Goal: Task Accomplishment & Management: Complete application form

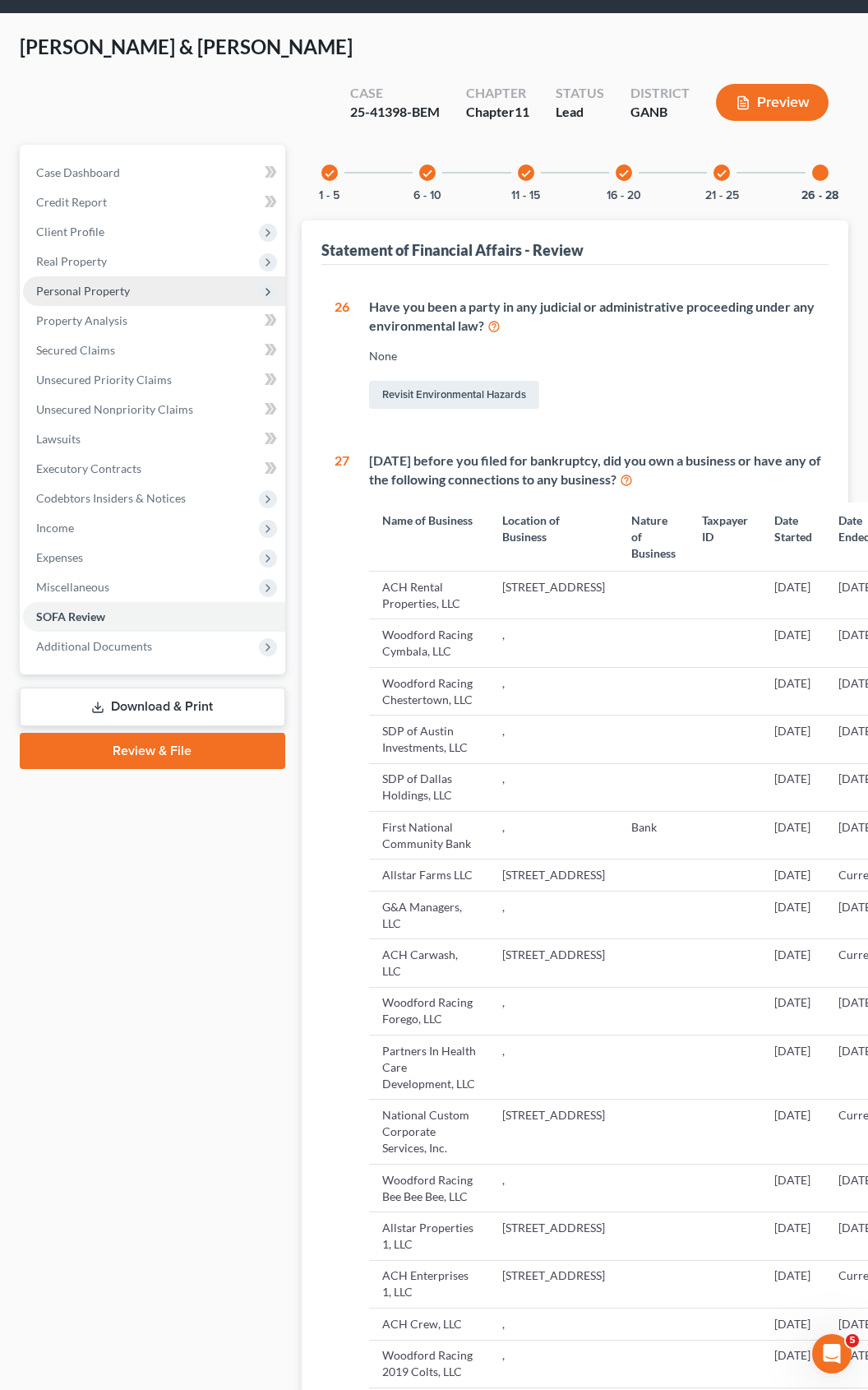
click at [71, 283] on span "Personal Property" at bounding box center [82, 290] width 94 height 14
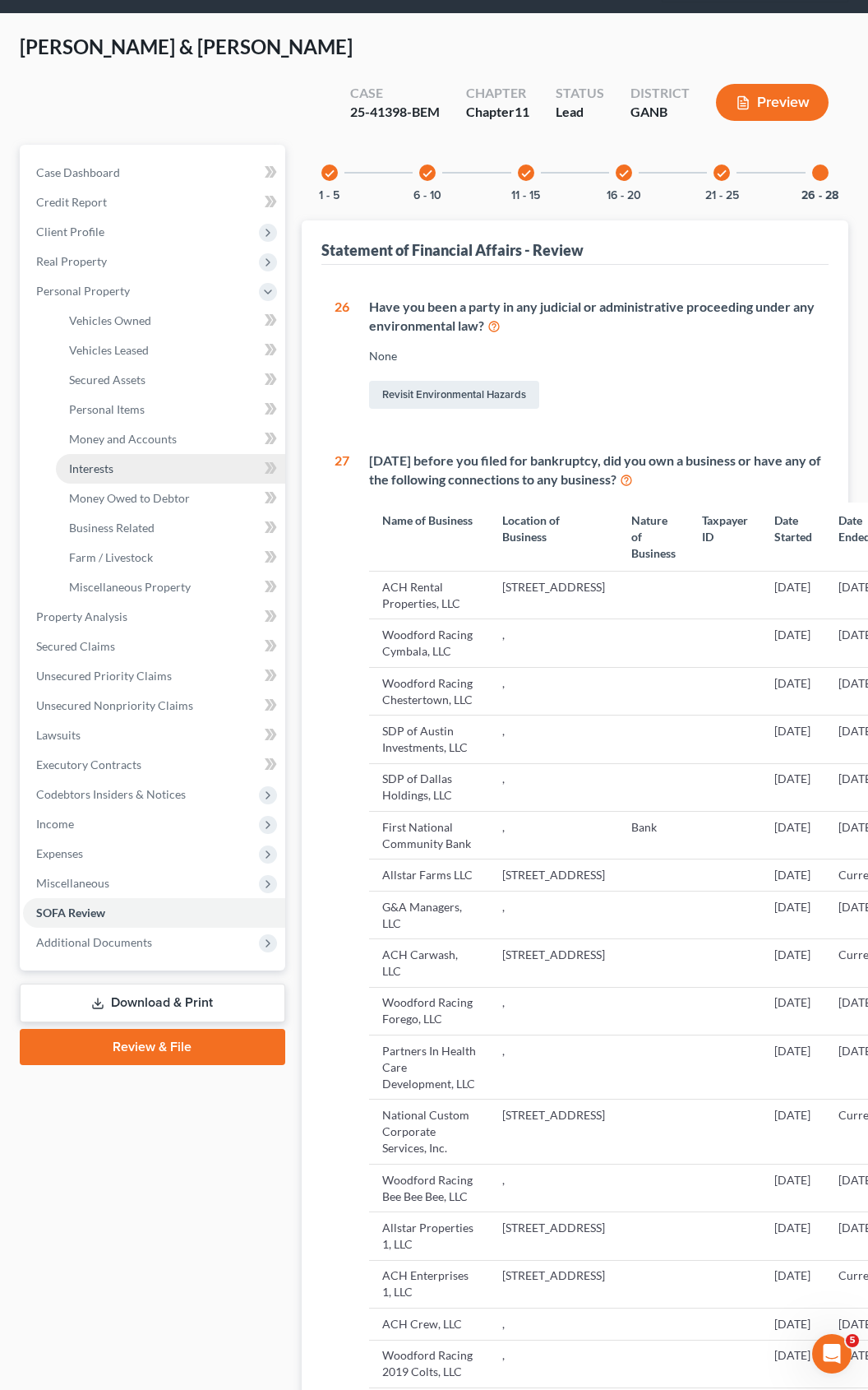
click at [109, 462] on span "Interests" at bounding box center [91, 469] width 45 height 14
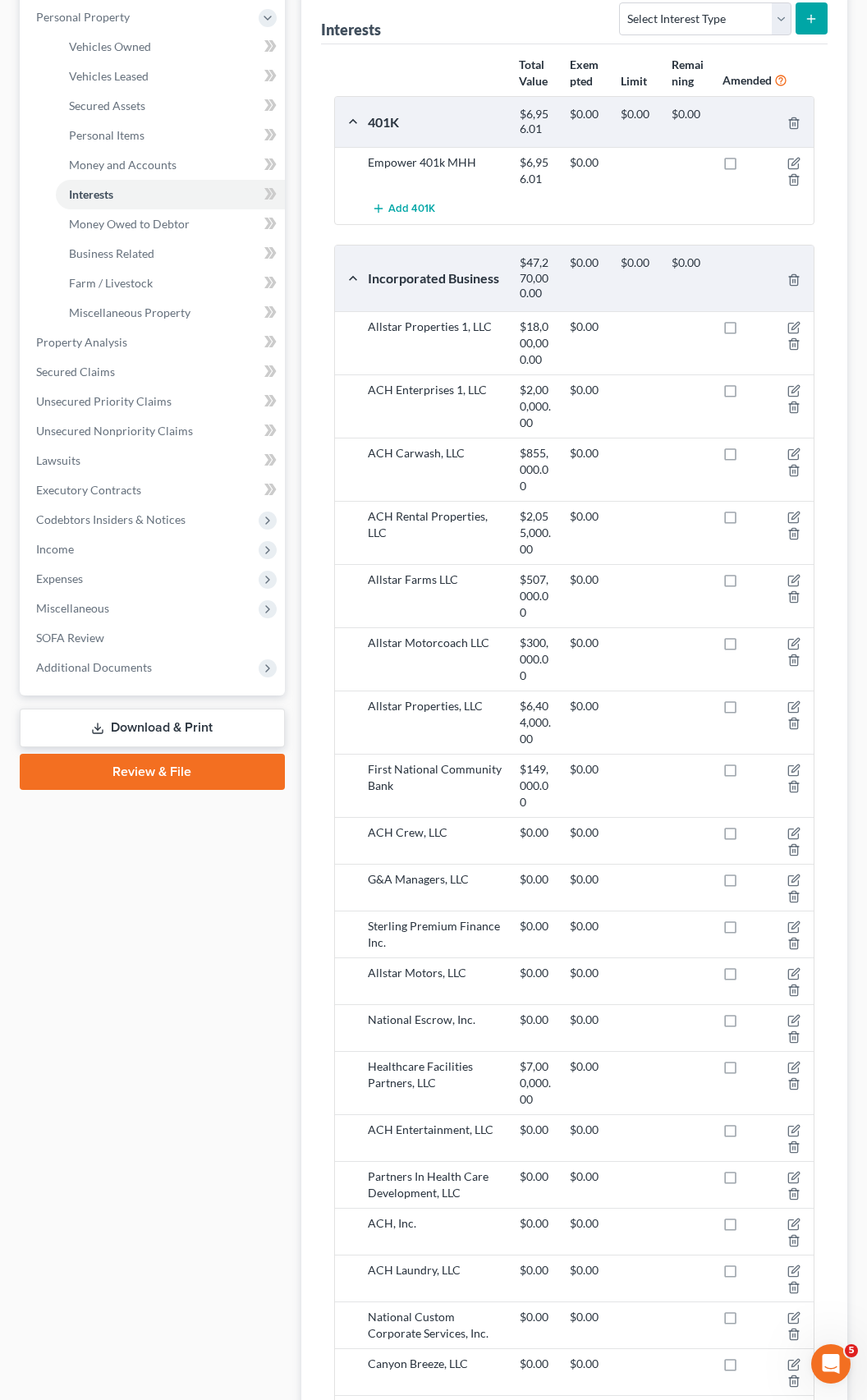
scroll to position [307, 0]
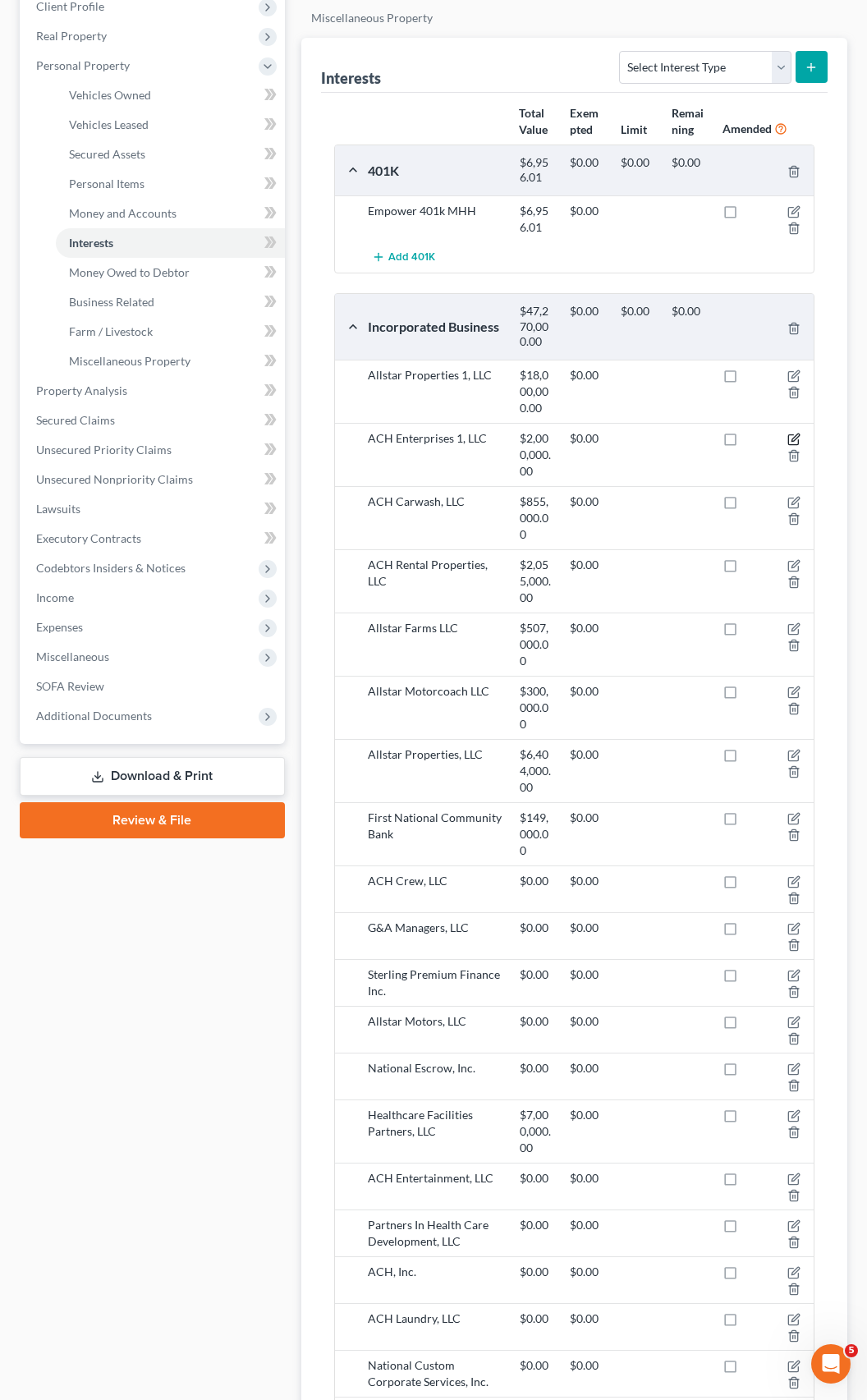
click at [793, 433] on icon "button" at bounding box center [794, 440] width 14 height 14
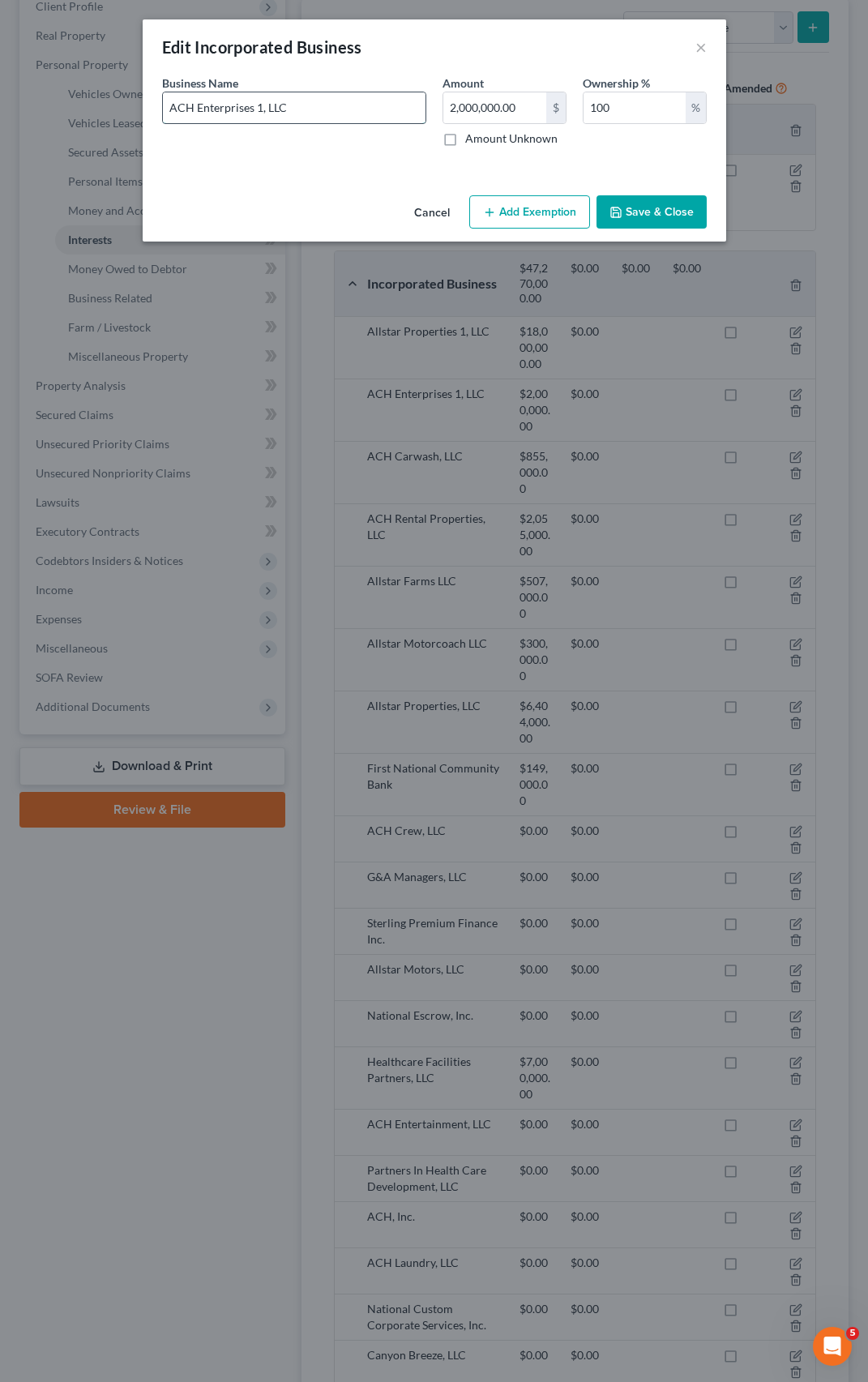
click at [258, 109] on input "ACH Enterprises 1, LLC" at bounding box center [293, 108] width 263 height 31
type input "ACH Entertainment, LLC"
click at [625, 218] on button "Save & Close" at bounding box center [651, 212] width 110 height 34
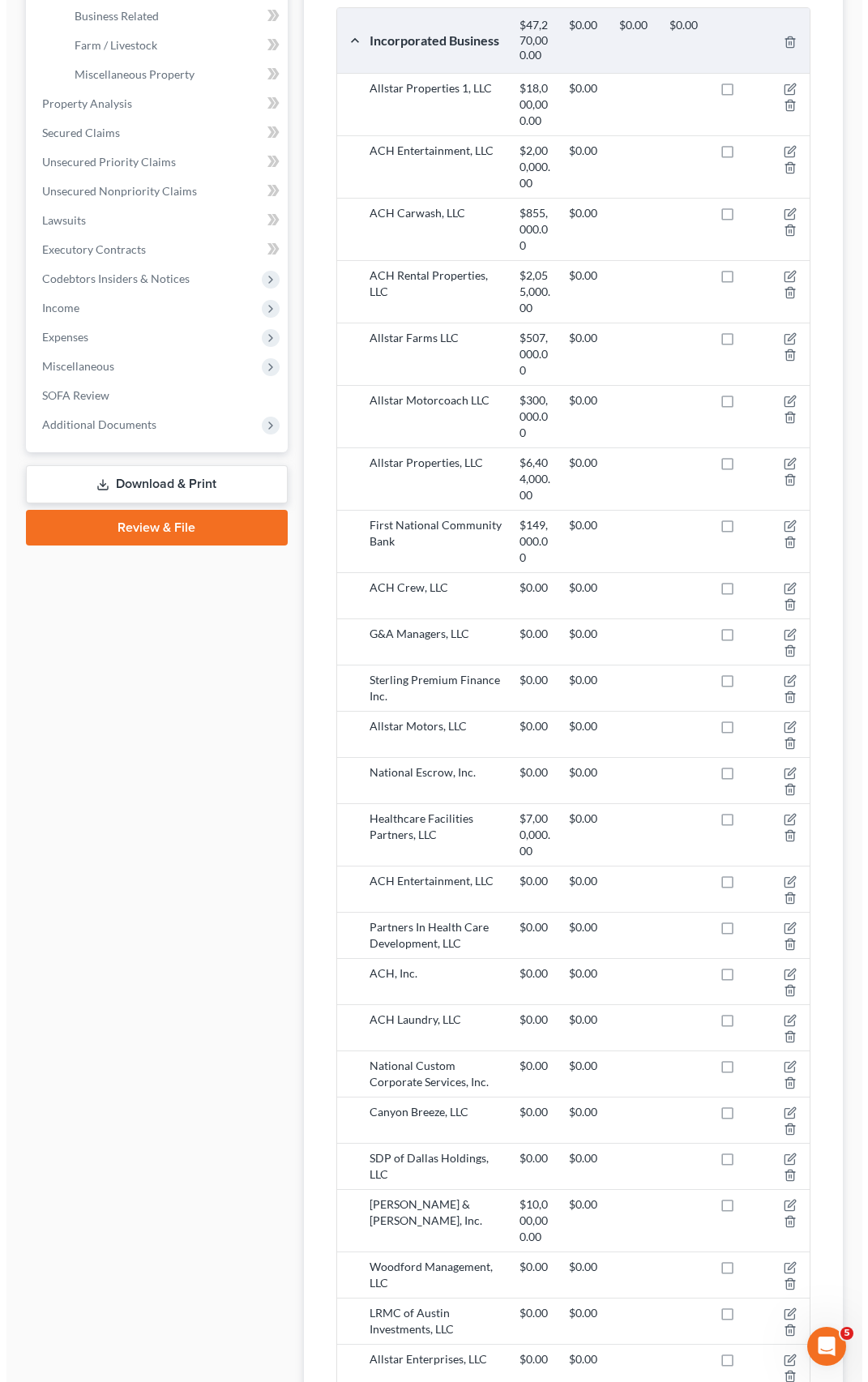
scroll to position [627, 0]
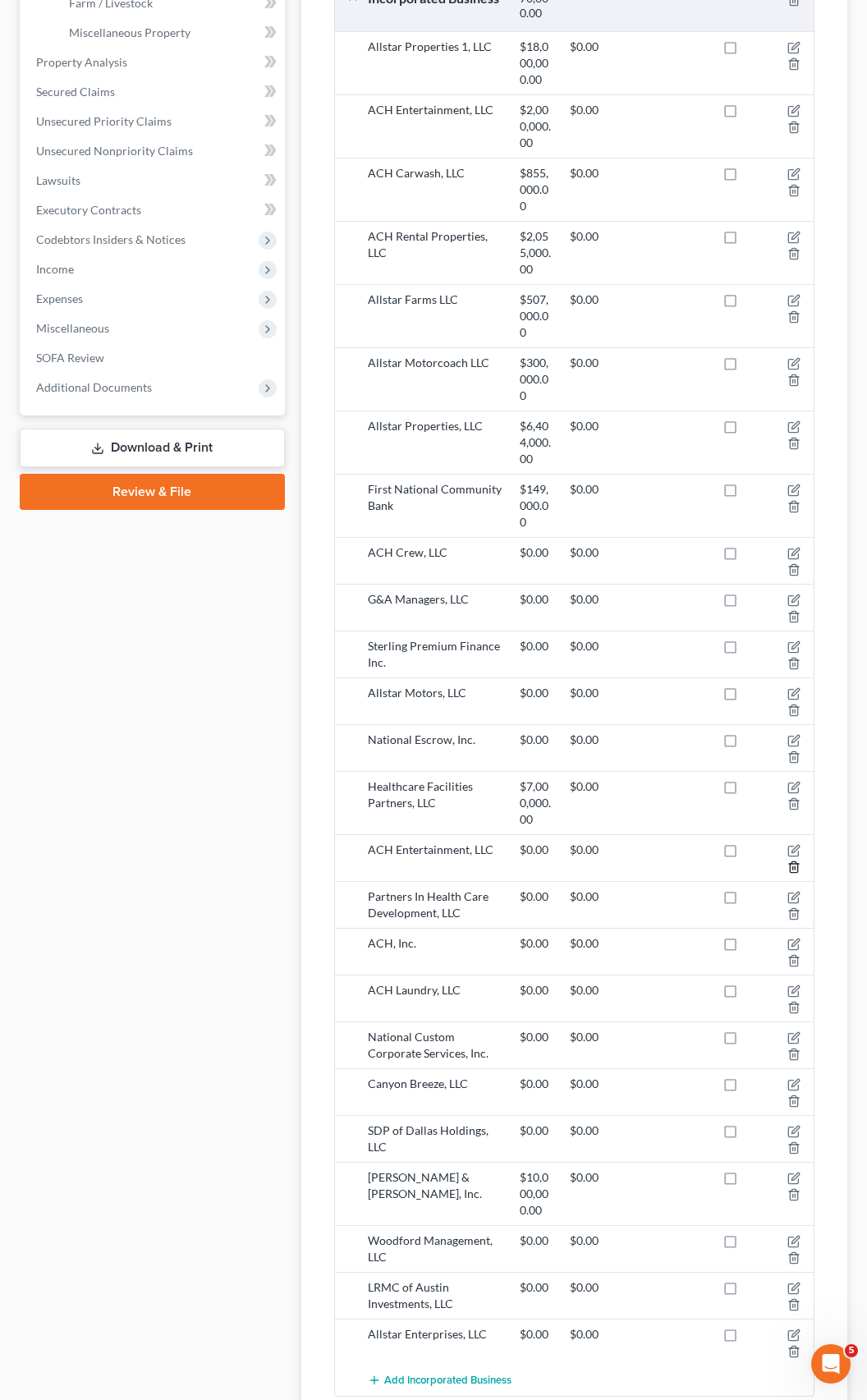
click at [790, 862] on icon "button" at bounding box center [794, 867] width 8 height 11
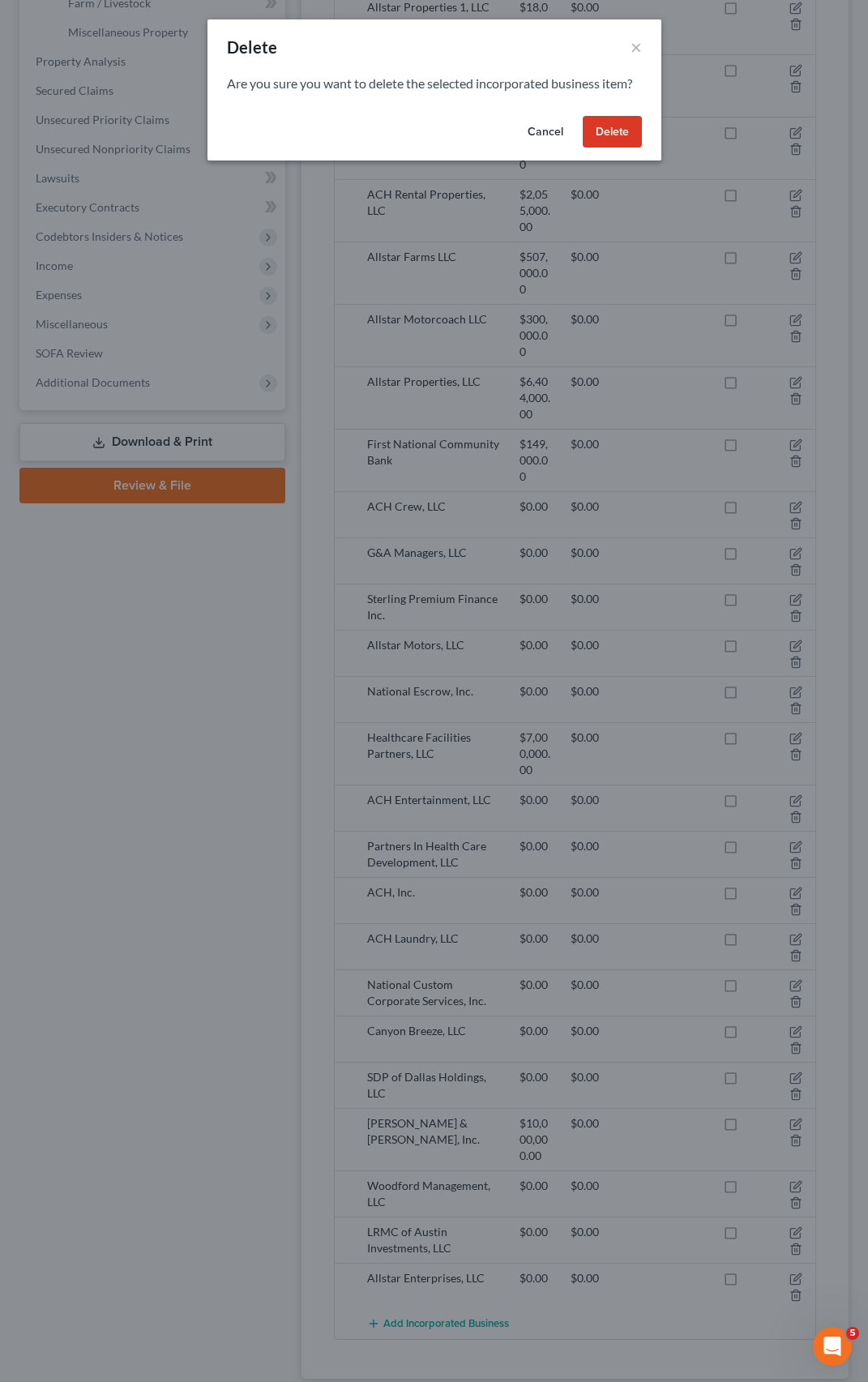
click at [618, 133] on button "Delete" at bounding box center [613, 132] width 59 height 33
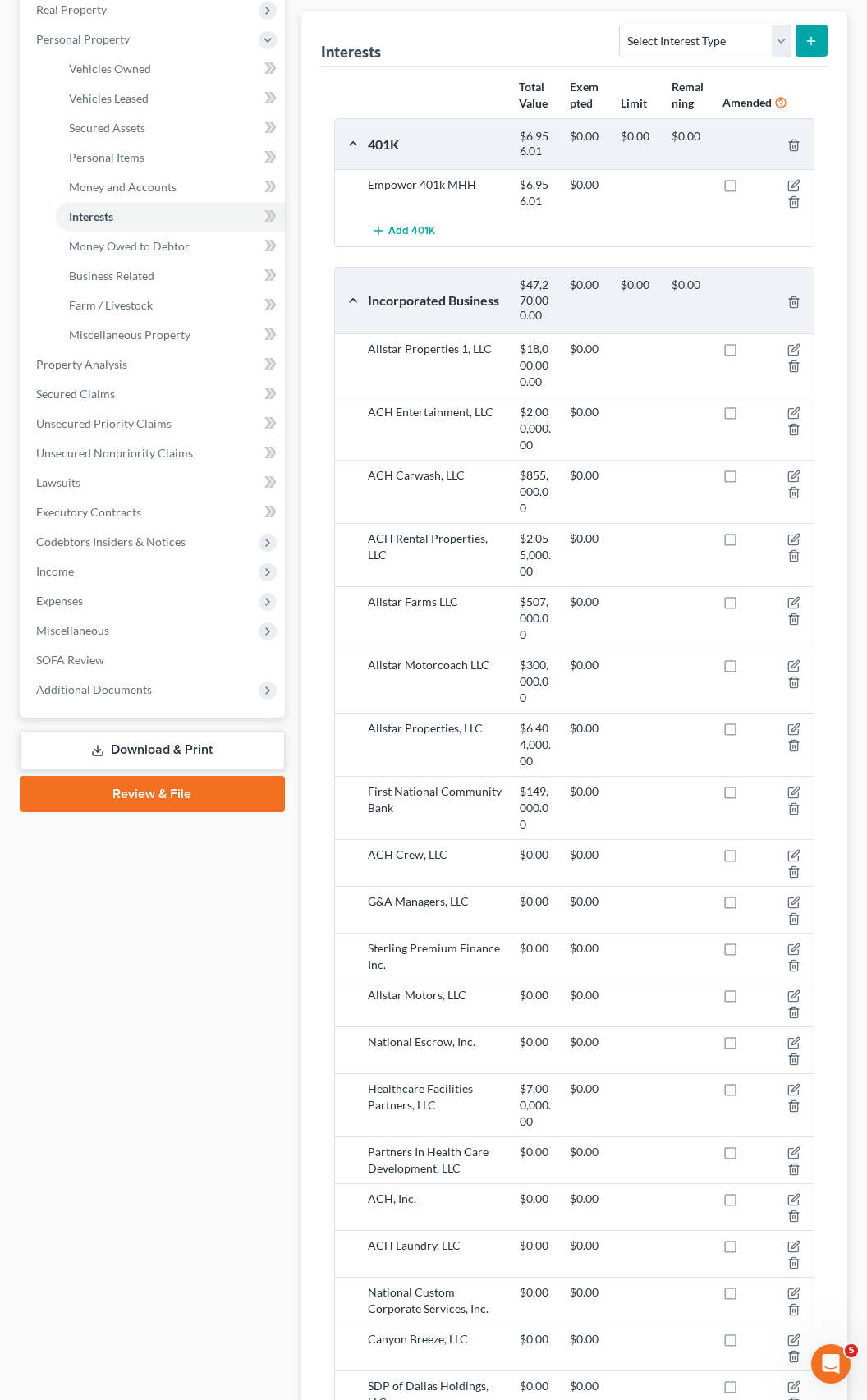
scroll to position [338, 0]
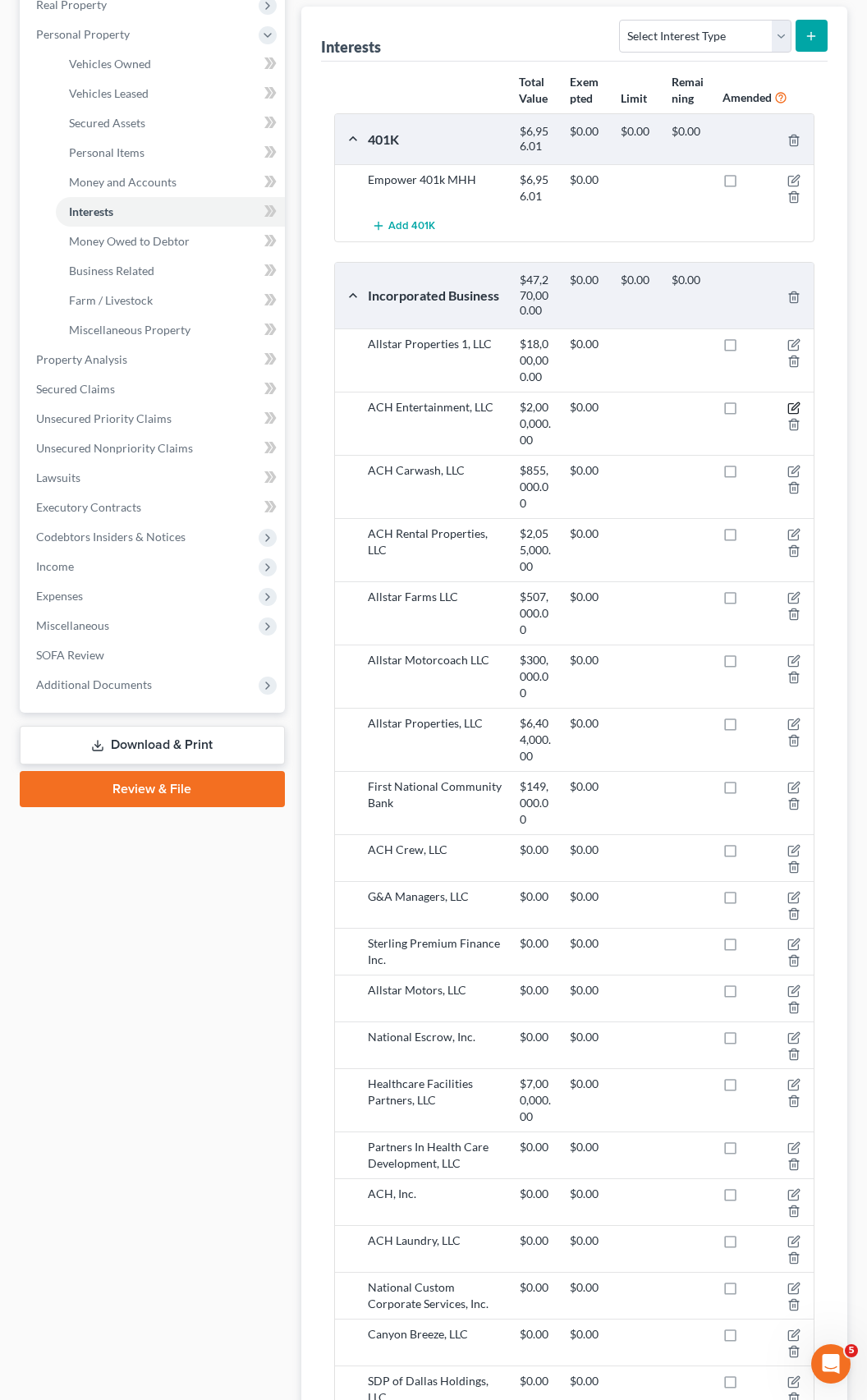
click at [790, 402] on icon "button" at bounding box center [794, 409] width 14 height 14
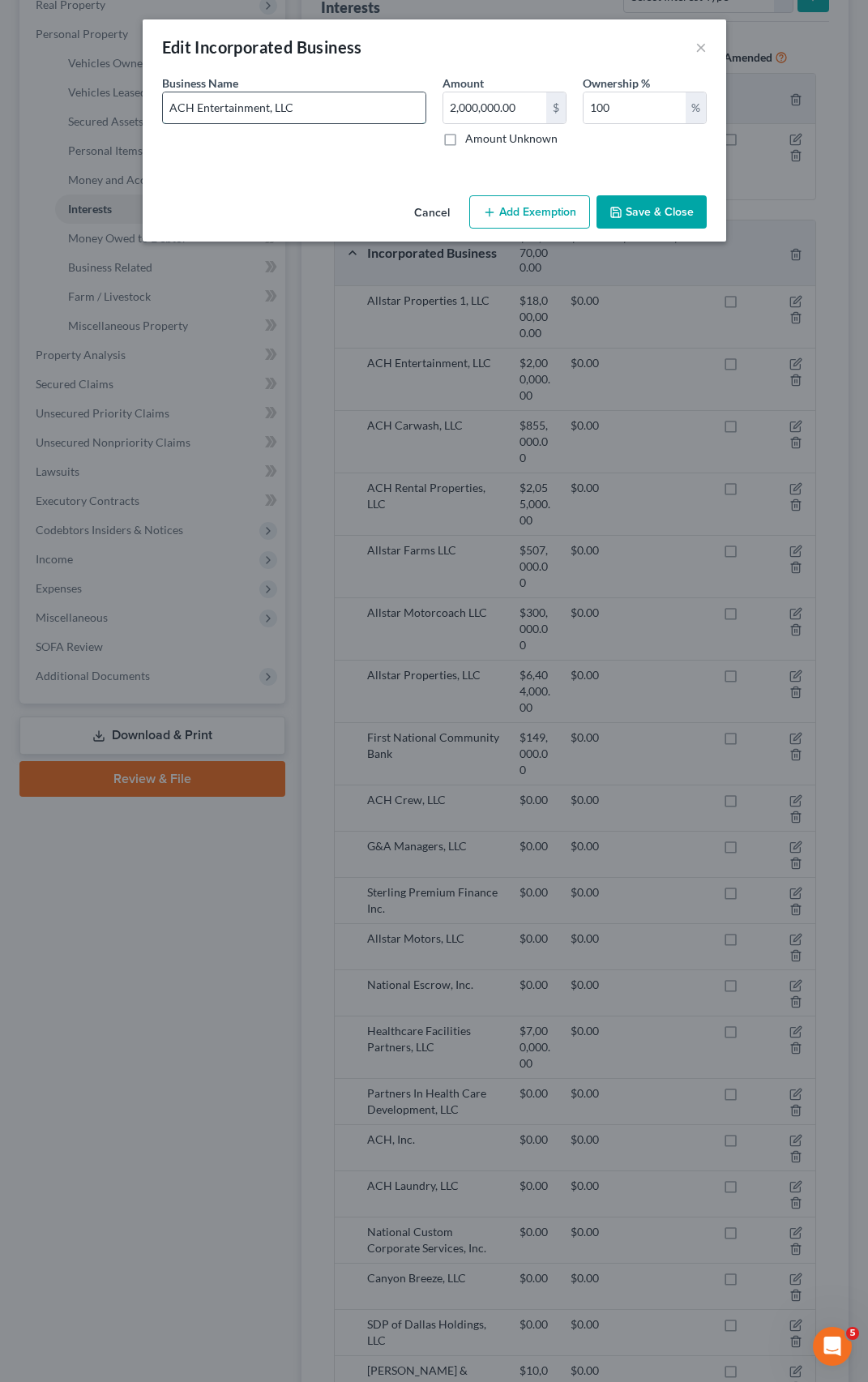
click at [269, 109] on input "ACH Entertainment, LLC" at bounding box center [293, 108] width 263 height 31
click at [371, 121] on input "ACH Enterprises I, LLC" at bounding box center [293, 108] width 263 height 31
type input "ACH Enterprises I, LLC (owns boats)"
click at [653, 217] on button "Save & Close" at bounding box center [651, 212] width 110 height 34
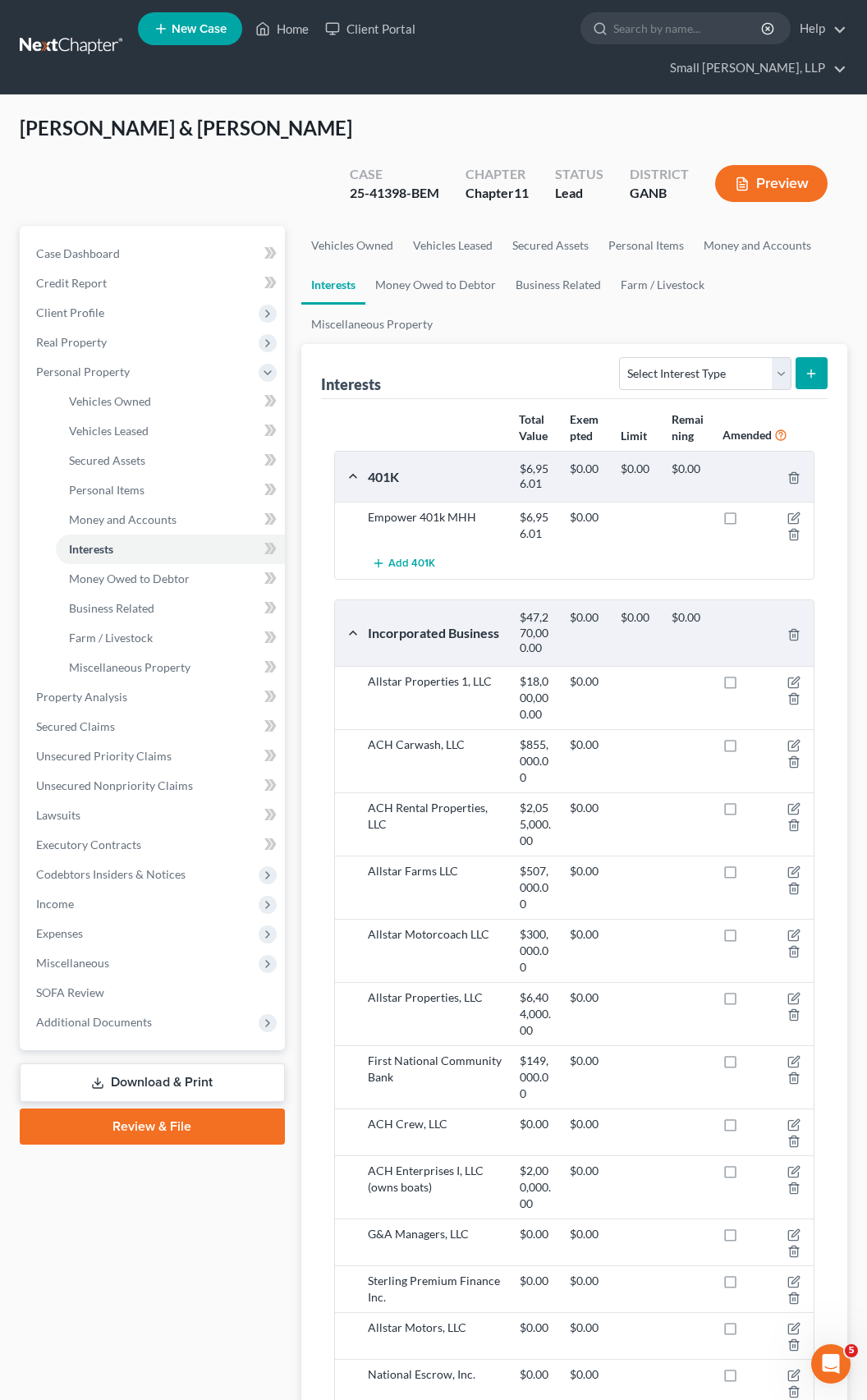
scroll to position [0, 0]
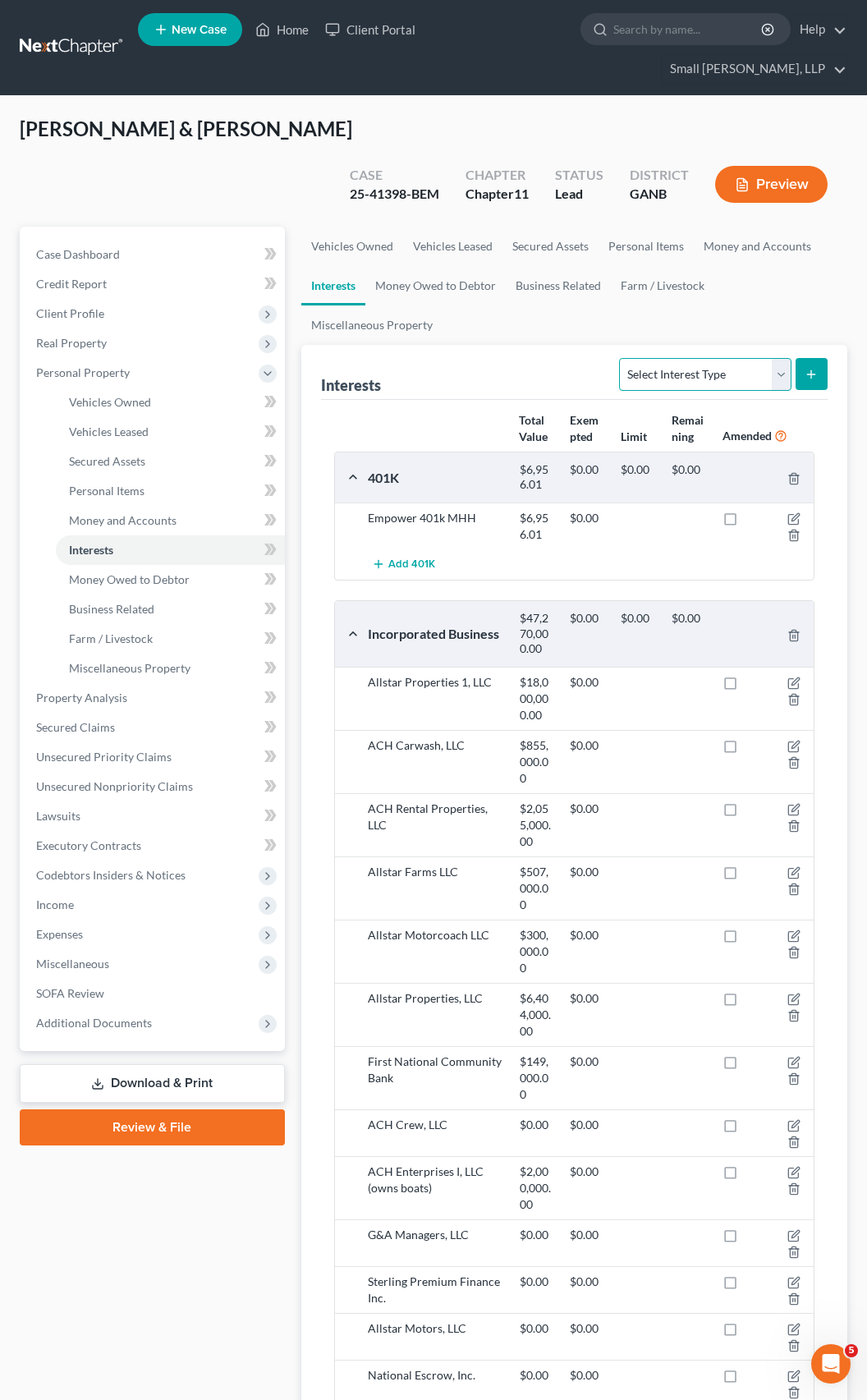
click at [777, 358] on select "Select Interest Type 401K Annuity Bond Education IRA Government Bond Government…" at bounding box center [704, 375] width 171 height 33
select select "unincorporated_business"
click at [622, 358] on select "Select Interest Type 401K Annuity Bond Education IRA Government Bond Government…" at bounding box center [704, 375] width 171 height 33
click at [805, 358] on button "submit" at bounding box center [811, 374] width 32 height 32
click at [810, 368] on icon "submit" at bounding box center [812, 375] width 14 height 14
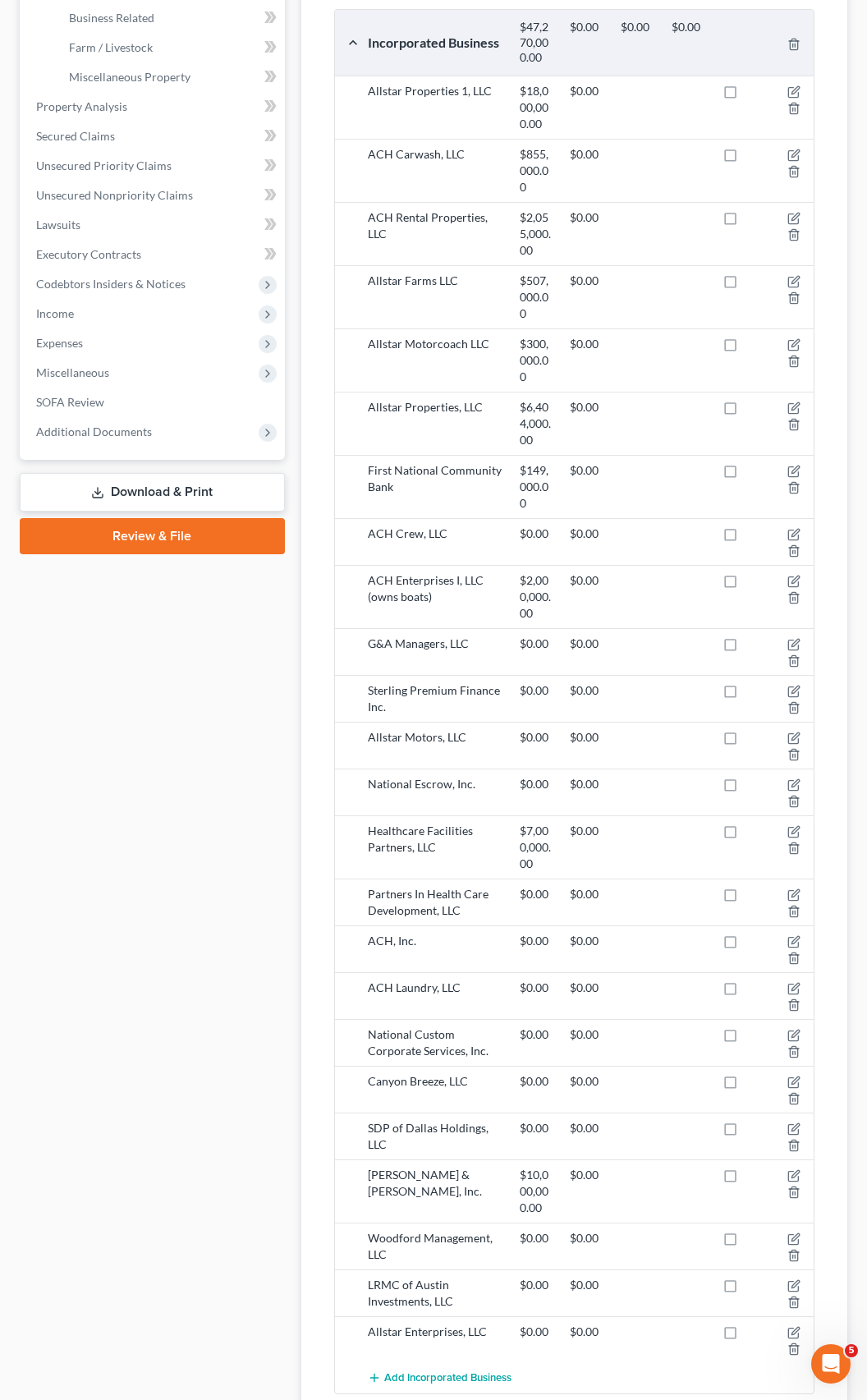
scroll to position [671, 0]
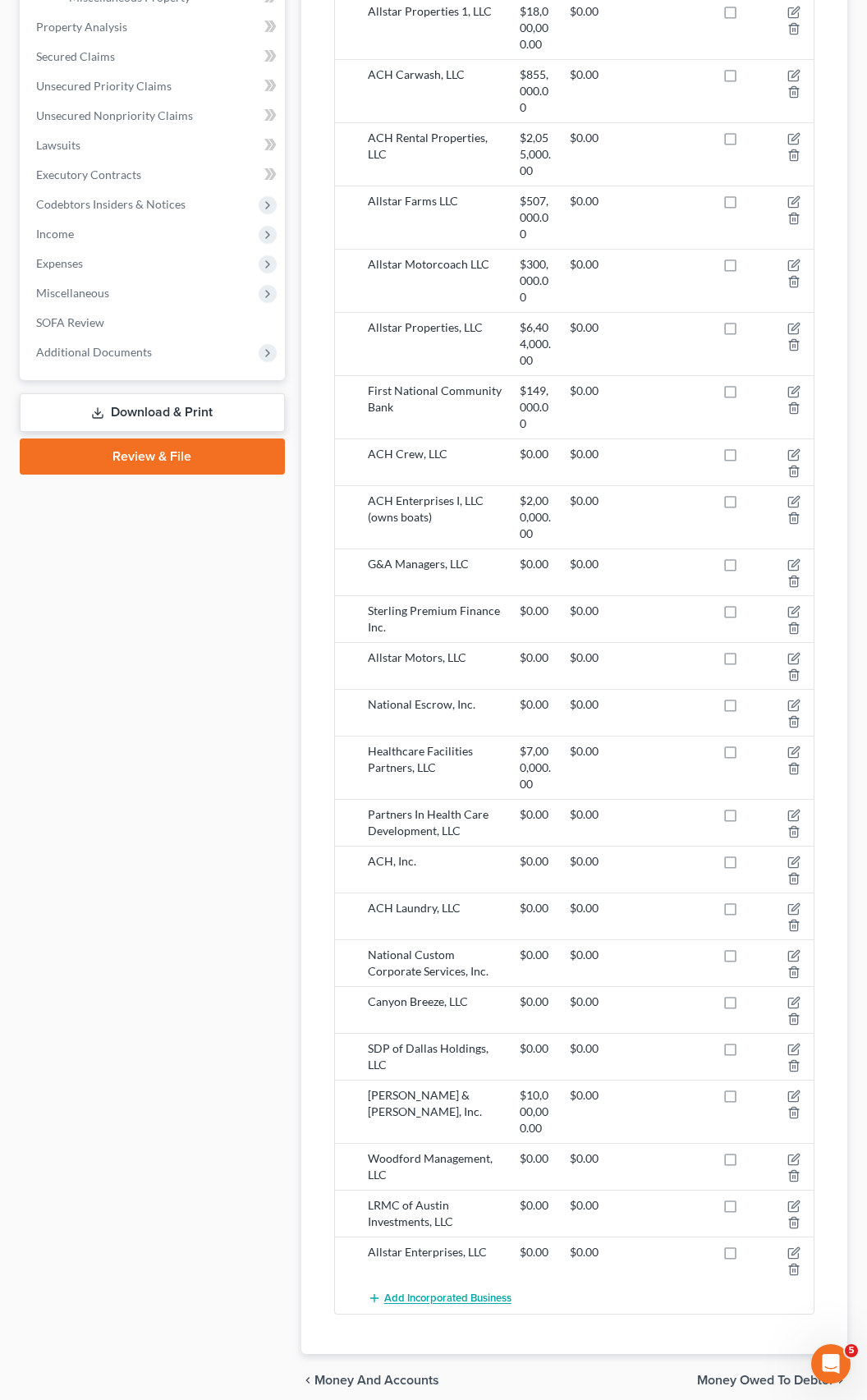
click at [459, 1292] on span "Add Incorporated Business" at bounding box center [448, 1299] width 127 height 14
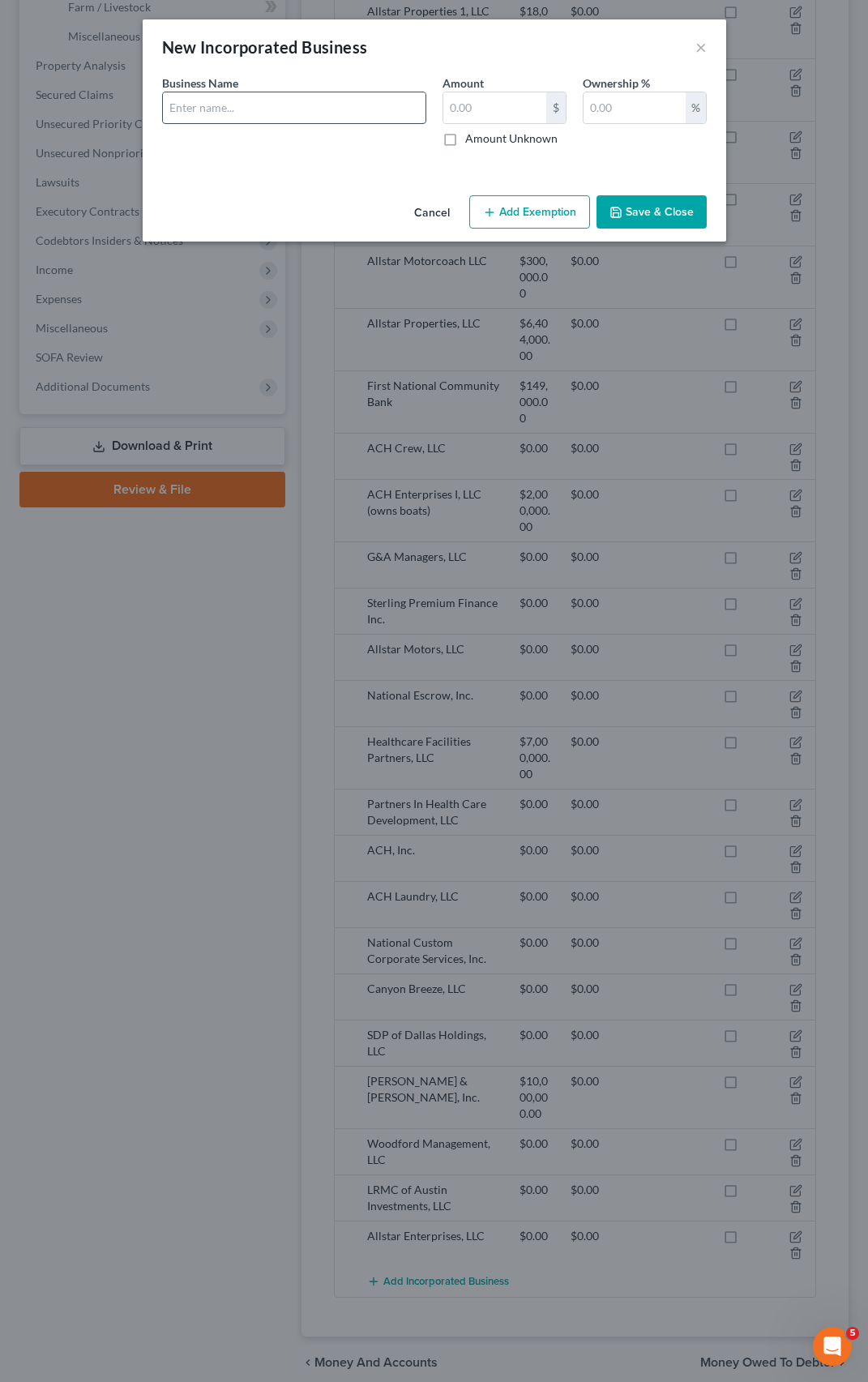
click at [318, 99] on input "text" at bounding box center [293, 108] width 263 height 31
type input "ACH Entertainment, LLC"
click at [466, 143] on label "Amount Unknown" at bounding box center [511, 138] width 93 height 16
click at [471, 142] on input "Amount Unknown" at bounding box center [476, 135] width 11 height 11
checkbox input "true"
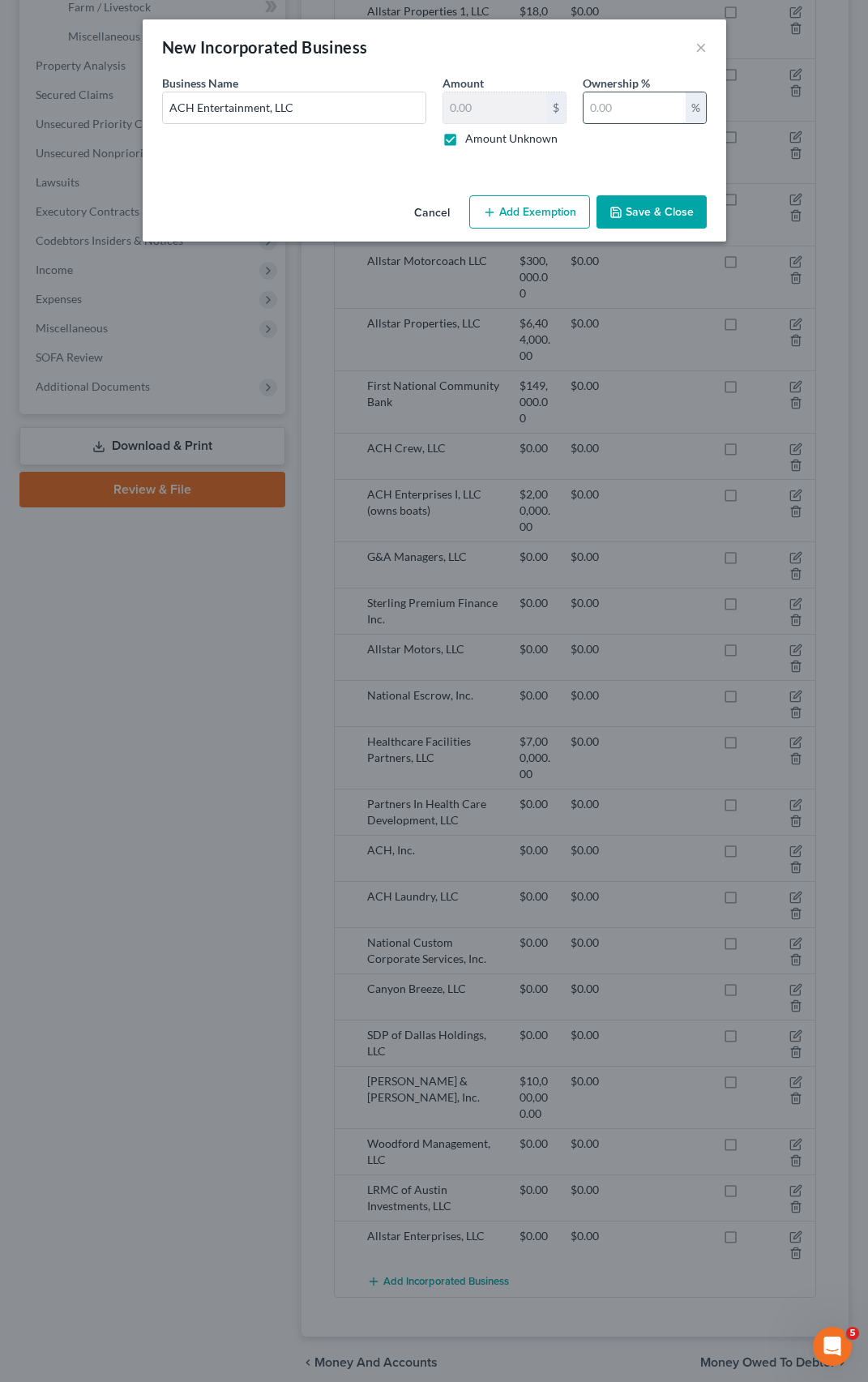
click at [620, 115] on input "text" at bounding box center [634, 108] width 102 height 31
type input "100"
click at [648, 208] on button "Save & Close" at bounding box center [651, 212] width 110 height 34
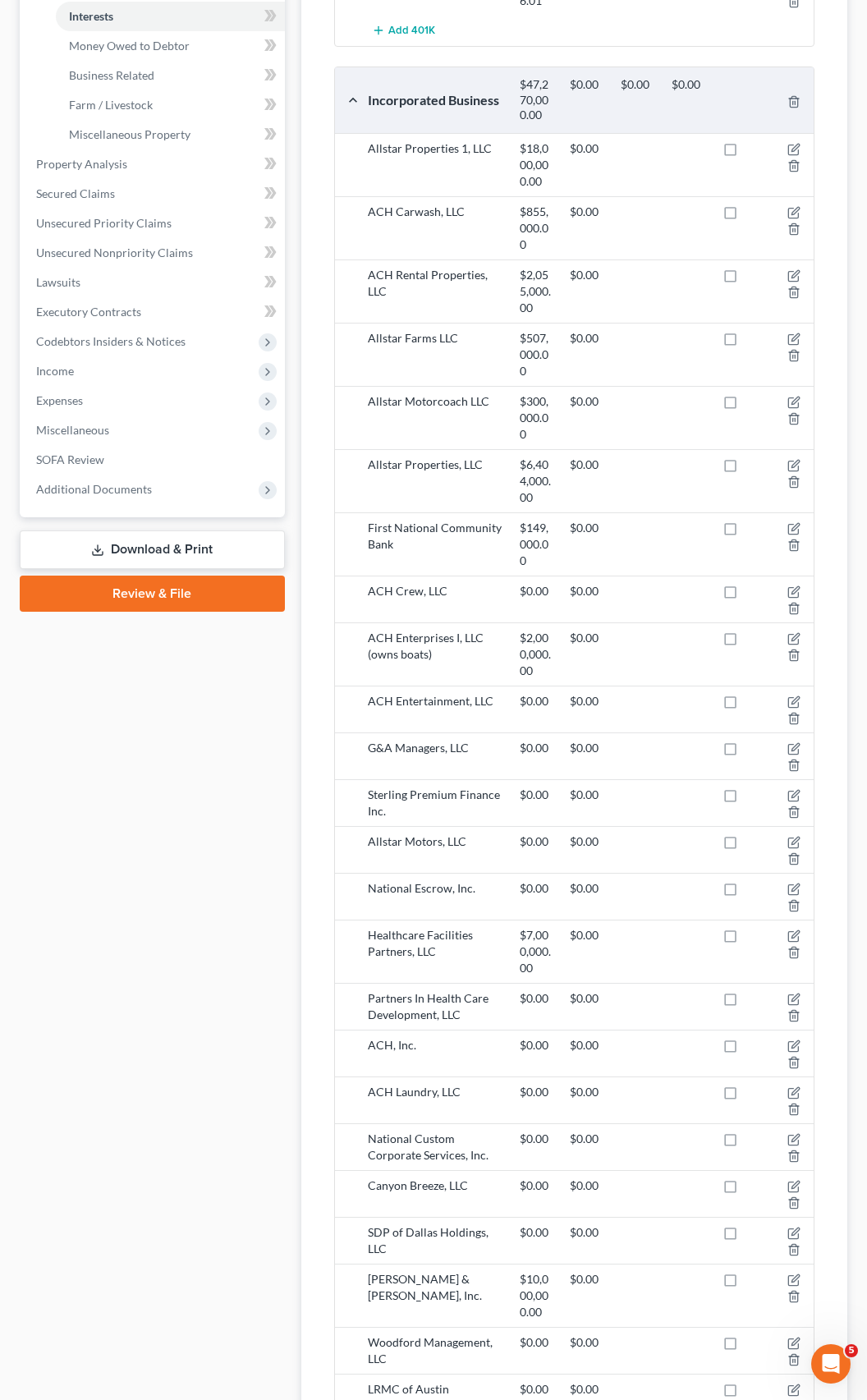
scroll to position [501, 0]
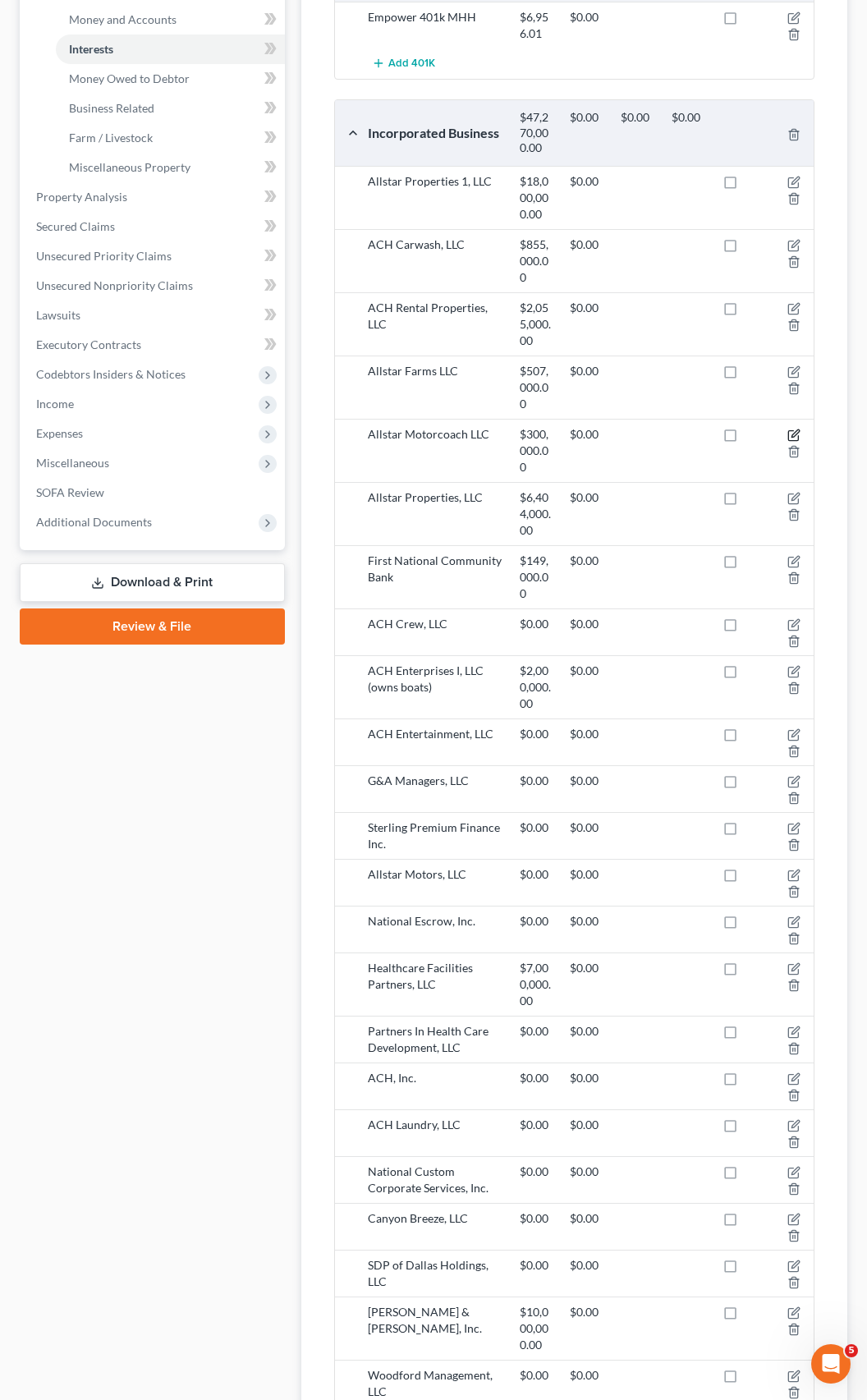
click at [791, 430] on icon "button" at bounding box center [795, 434] width 8 height 8
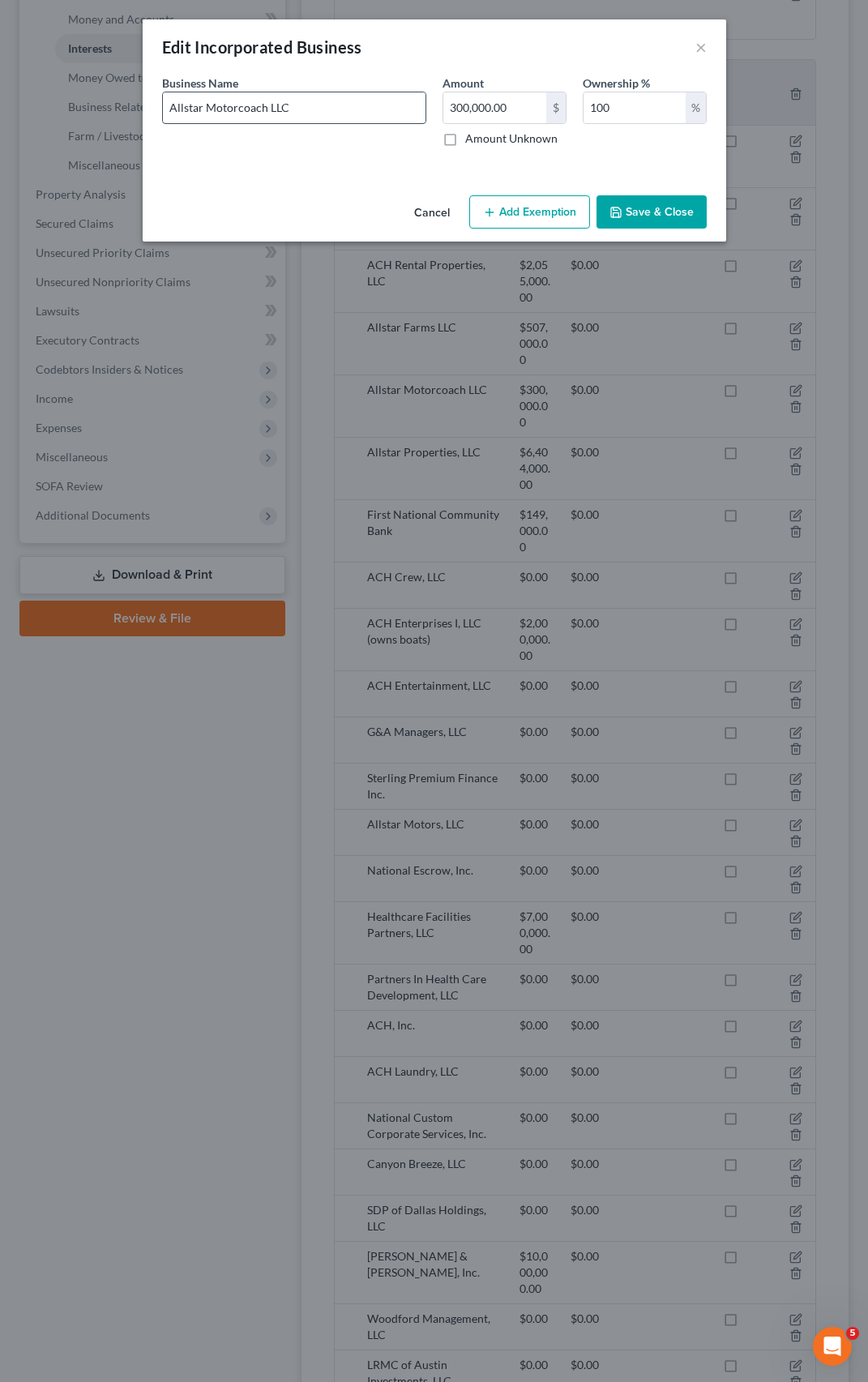
click at [312, 99] on input "Allstar Motorcoach LLC" at bounding box center [293, 108] width 263 height 31
type input "Allstar Motorcoach LLC (owns RVs)"
click at [676, 209] on button "Save & Close" at bounding box center [651, 212] width 110 height 34
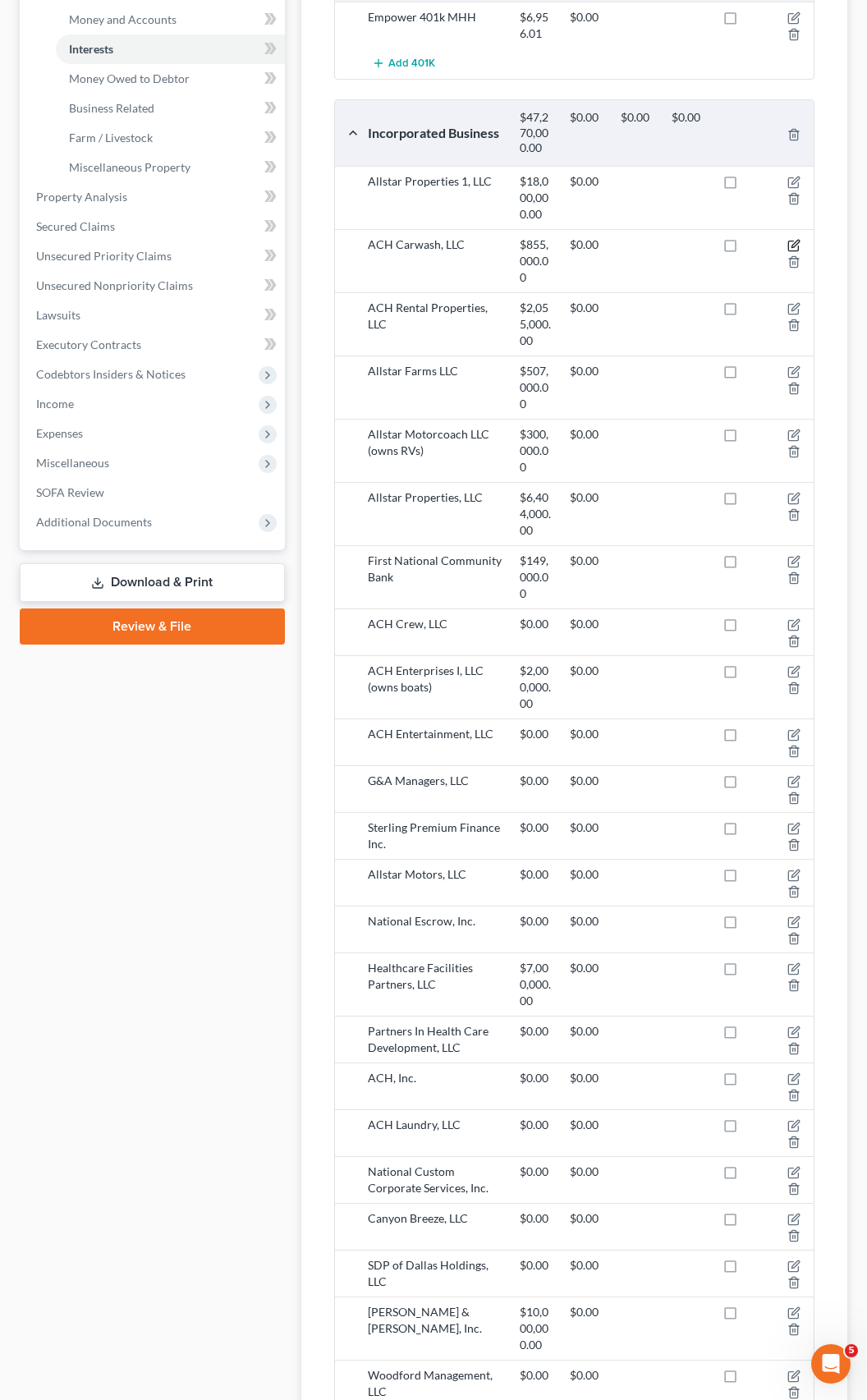
click at [790, 239] on icon "button" at bounding box center [794, 246] width 14 height 14
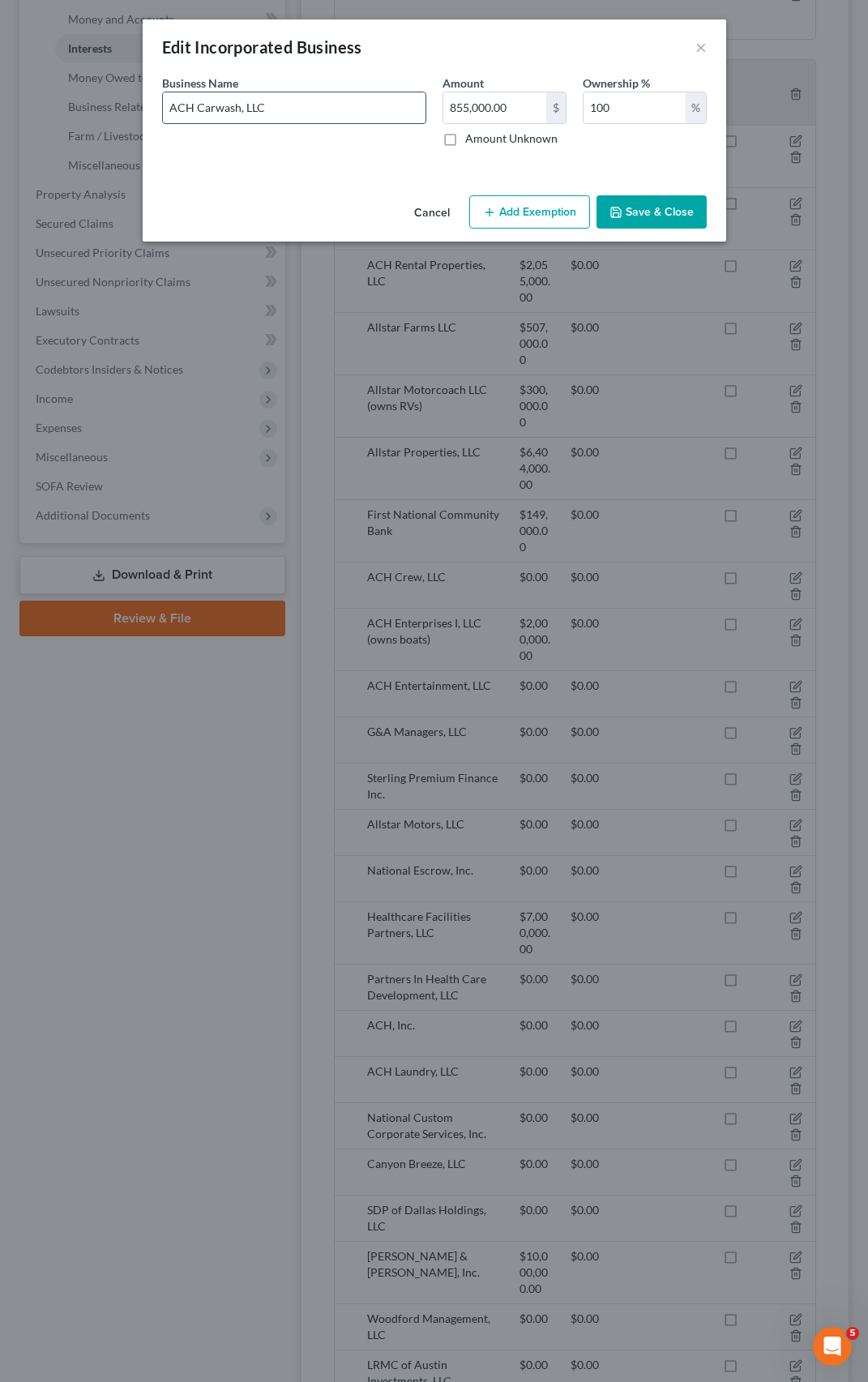
click at [344, 108] on input "ACH Carwash, LLC" at bounding box center [293, 108] width 263 height 31
type input "ACH Carwash, LLC (owns [STREET_ADDRESS][PERSON_NAME])"
click at [638, 210] on button "Save & Close" at bounding box center [651, 212] width 110 height 34
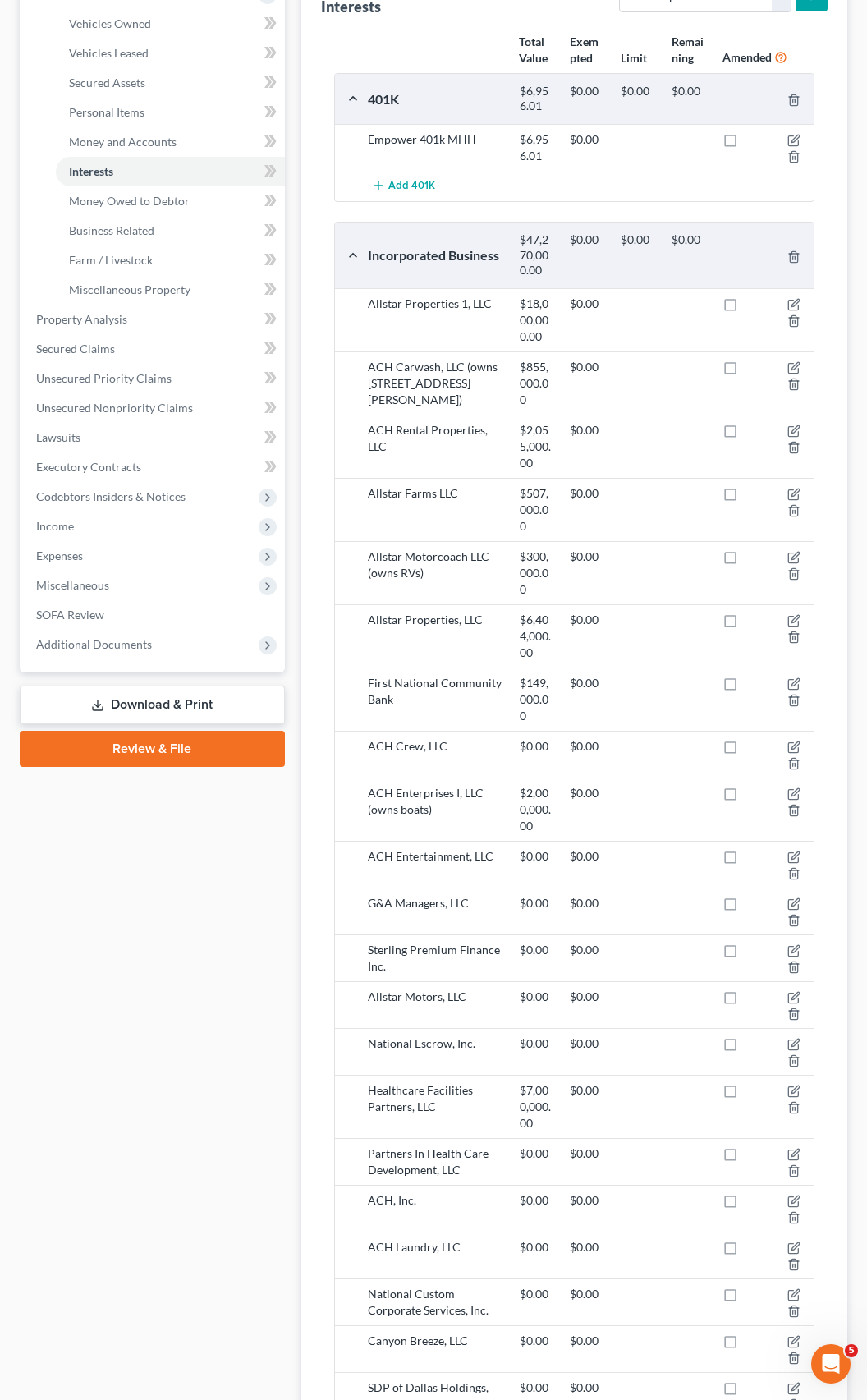
scroll to position [337, 0]
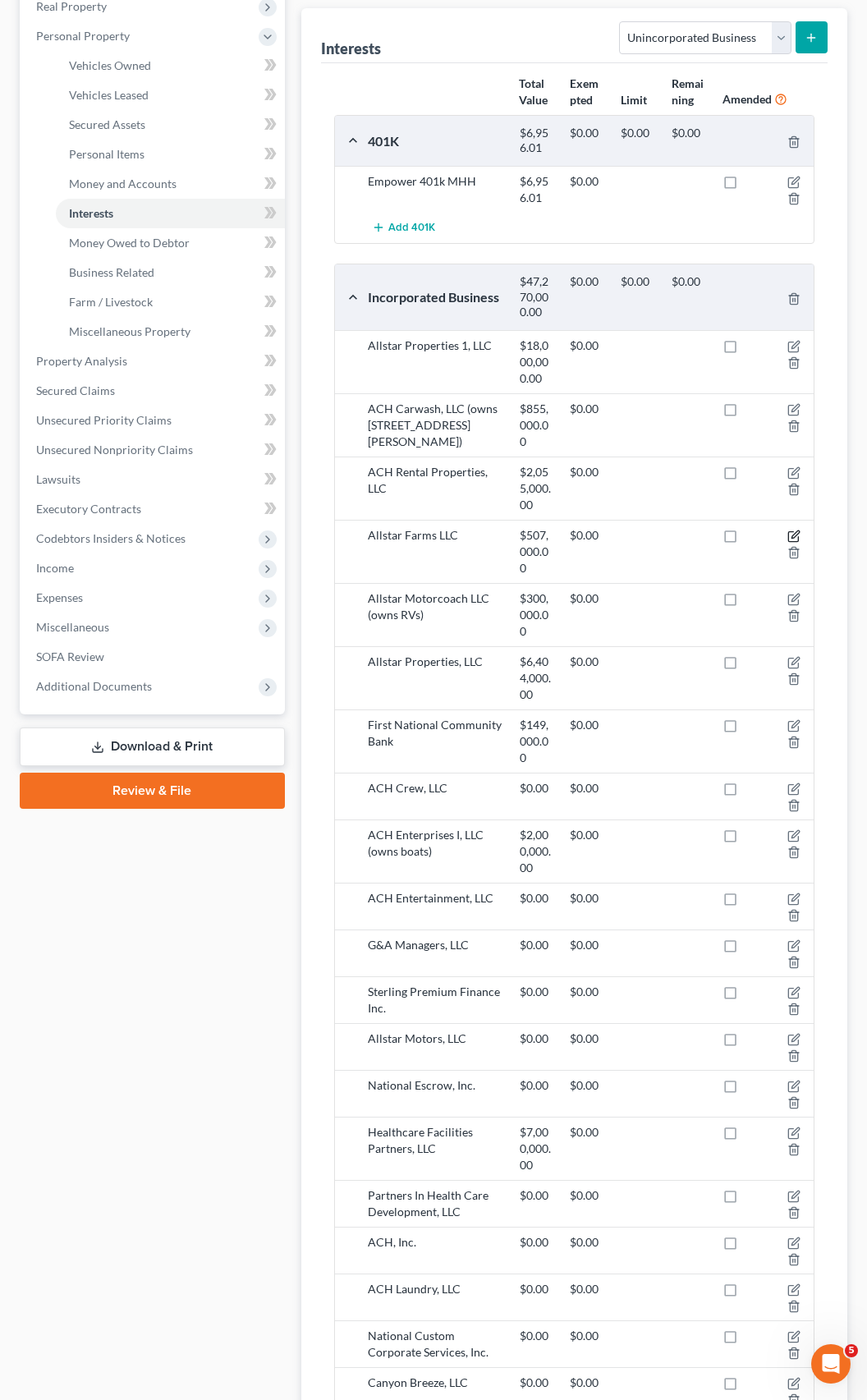
click at [800, 530] on icon "button" at bounding box center [794, 537] width 14 height 14
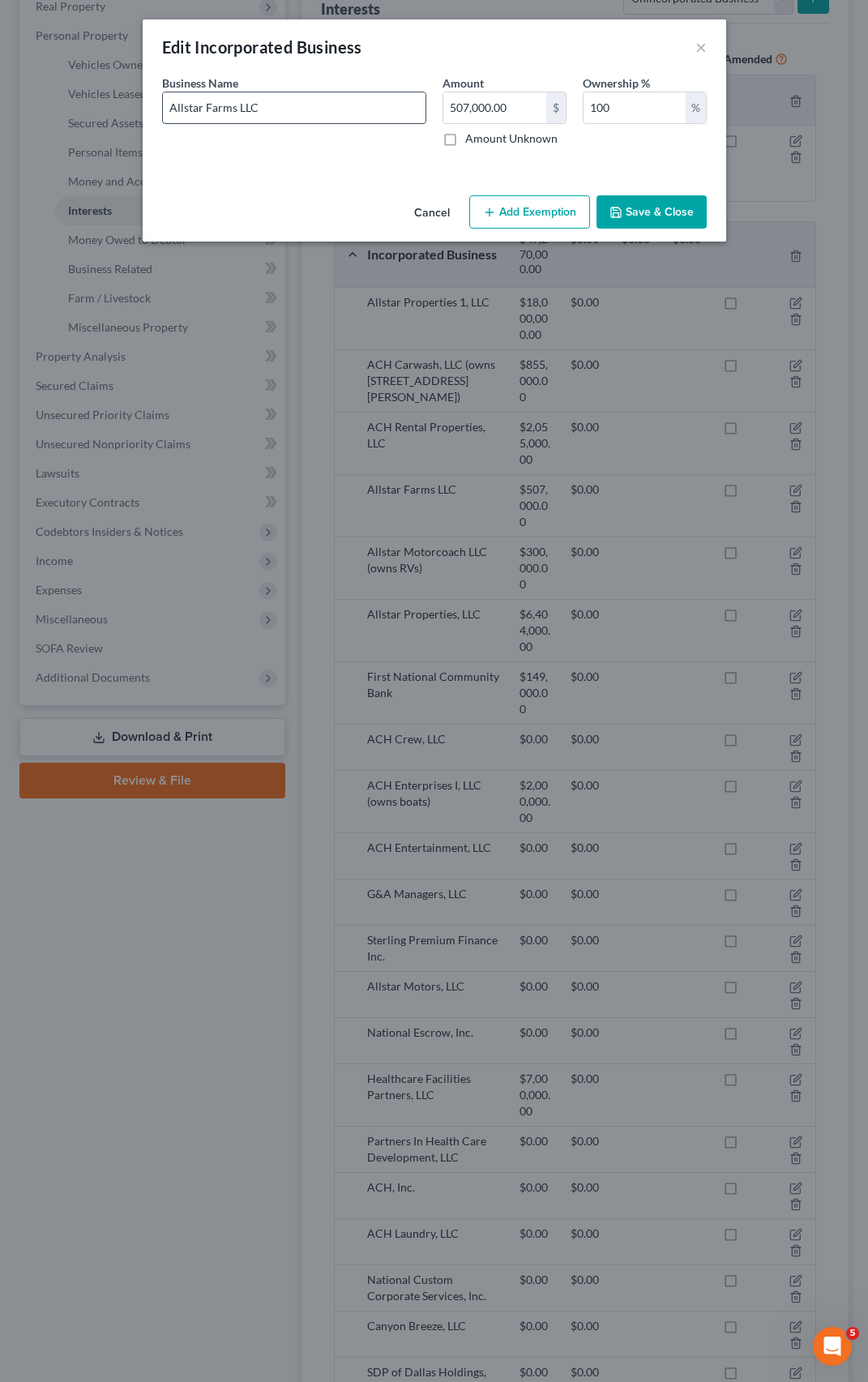
click at [323, 103] on input "Allstar Farms LLC" at bounding box center [293, 108] width 263 height 31
type input "Allstar Farms LLC (own farm equipment)"
click at [676, 205] on button "Save & Close" at bounding box center [651, 212] width 110 height 34
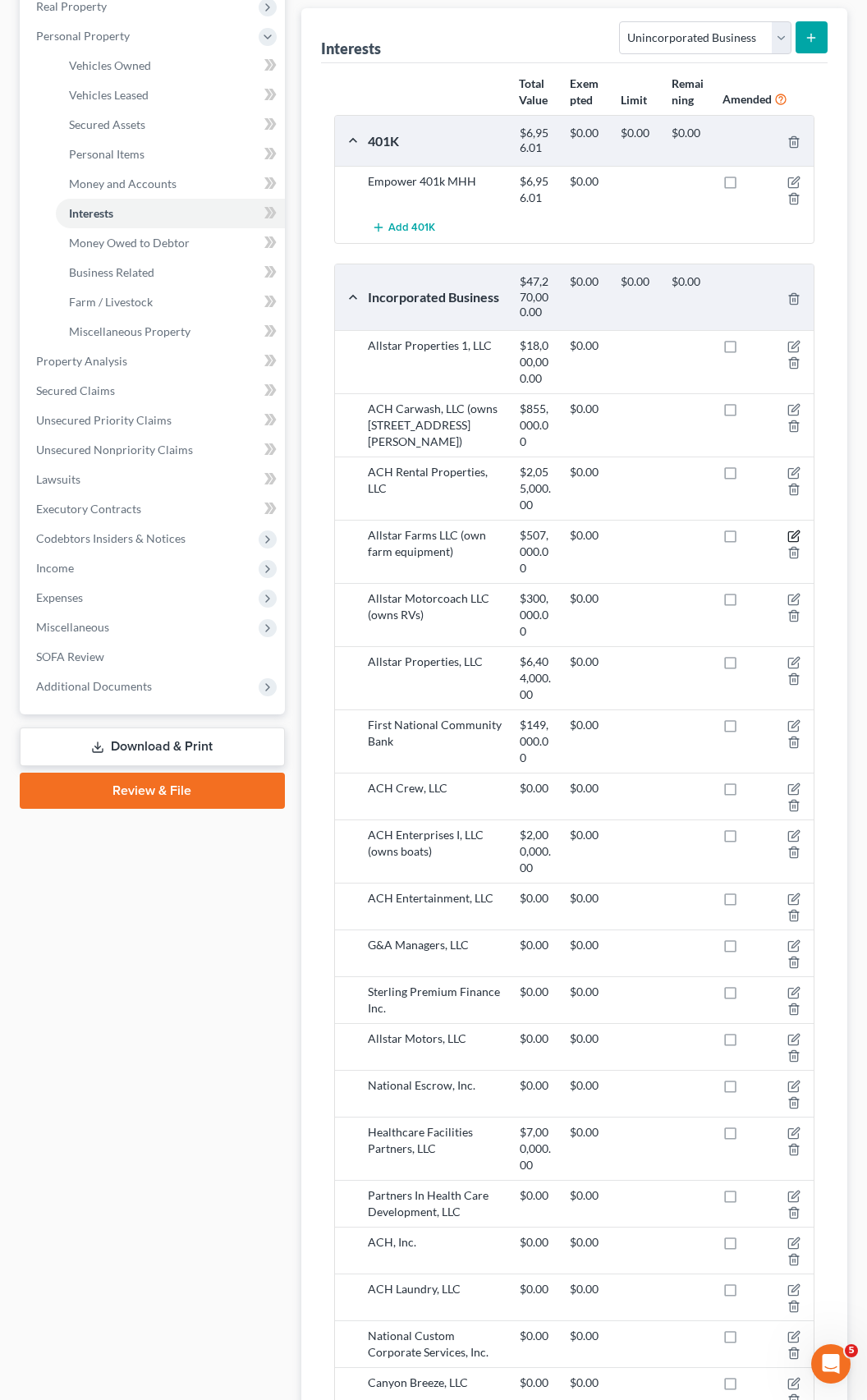
click at [794, 530] on icon "button" at bounding box center [794, 537] width 14 height 14
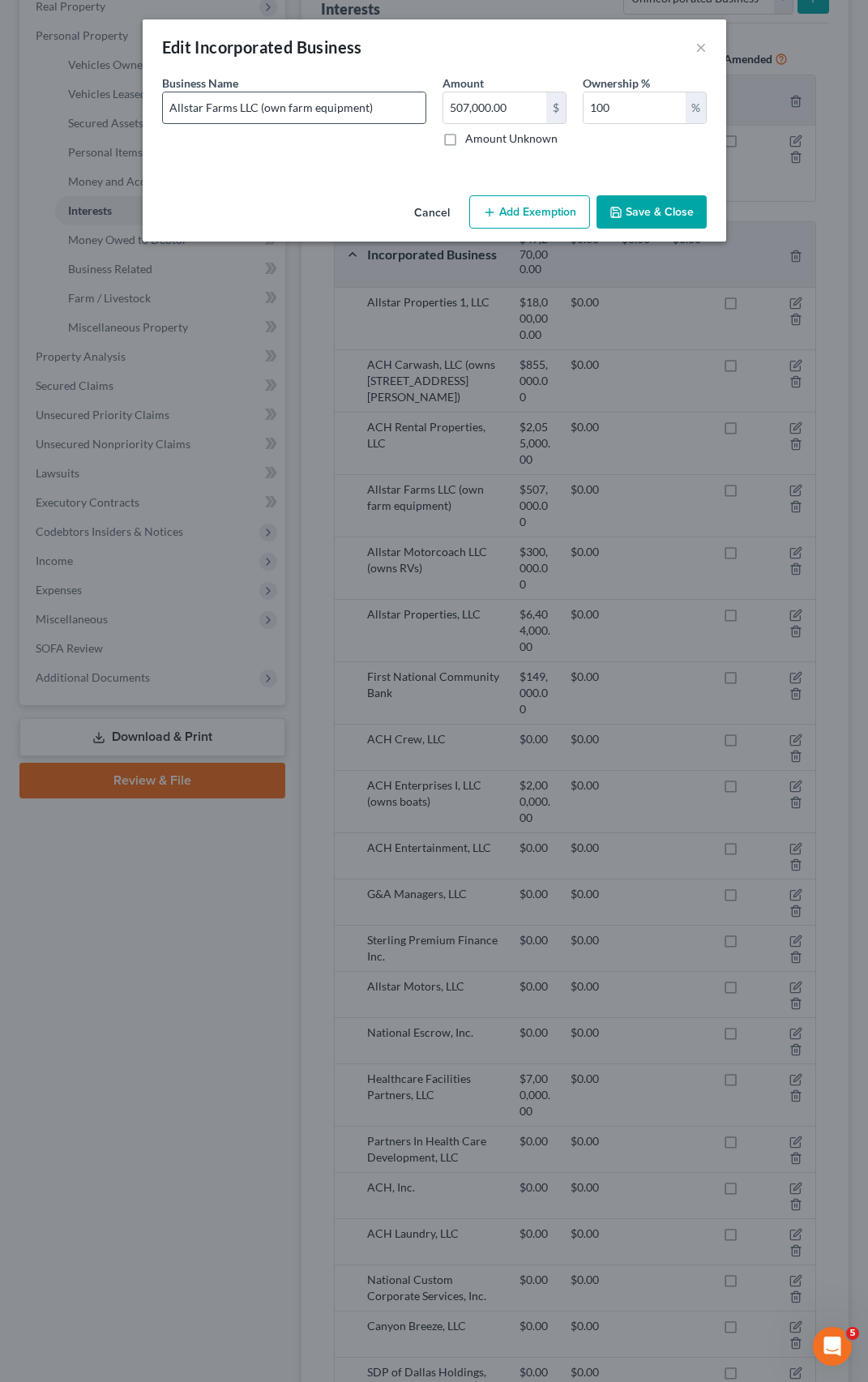
click at [311, 110] on input "Allstar Farms LLC (own farm equipment)" at bounding box center [293, 108] width 263 height 31
type input "Allstar Farms LLC (own farm and other heavy equipment)"
click at [616, 212] on polyline "button" at bounding box center [616, 214] width 6 height 4
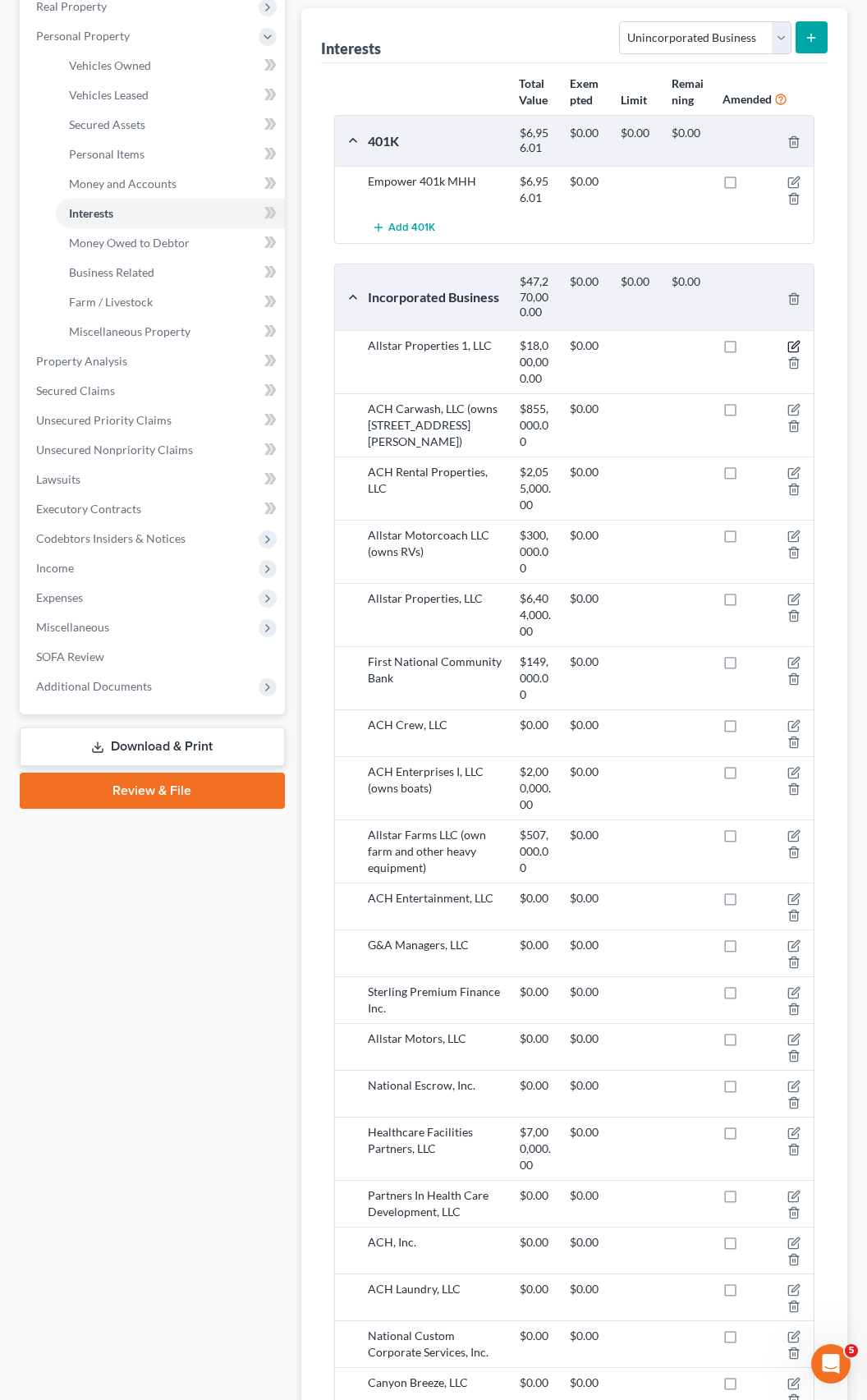
click at [799, 342] on icon "button" at bounding box center [795, 346] width 8 height 8
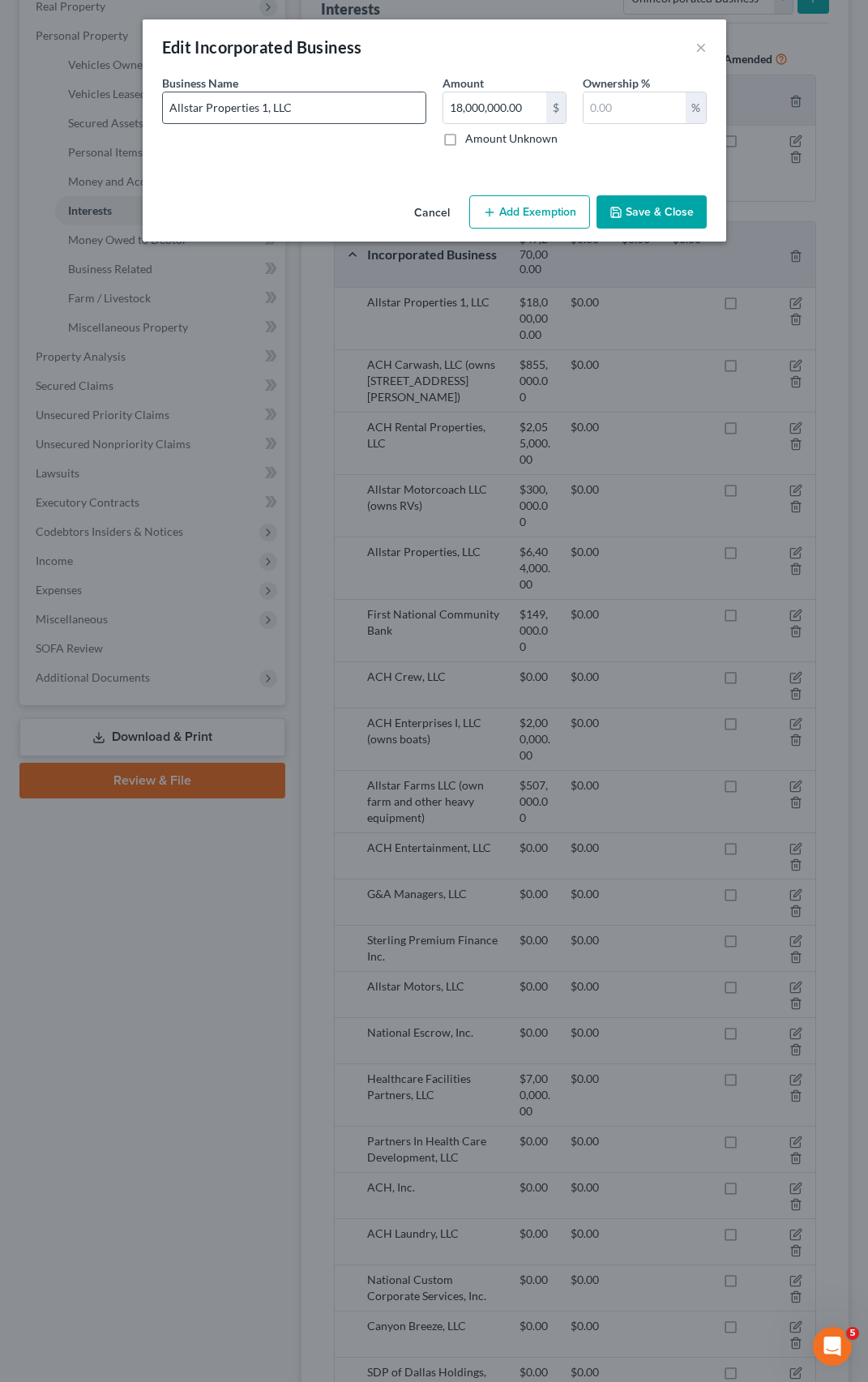
click at [310, 101] on input "Allstar Properties 1, LLC" at bounding box center [293, 108] width 263 height 31
type input "Allstar Properties 1, LLC (owns real property)"
click at [639, 104] on input "text" at bounding box center [634, 108] width 102 height 31
type input "99.843"
click at [658, 213] on button "Save & Close" at bounding box center [651, 212] width 110 height 34
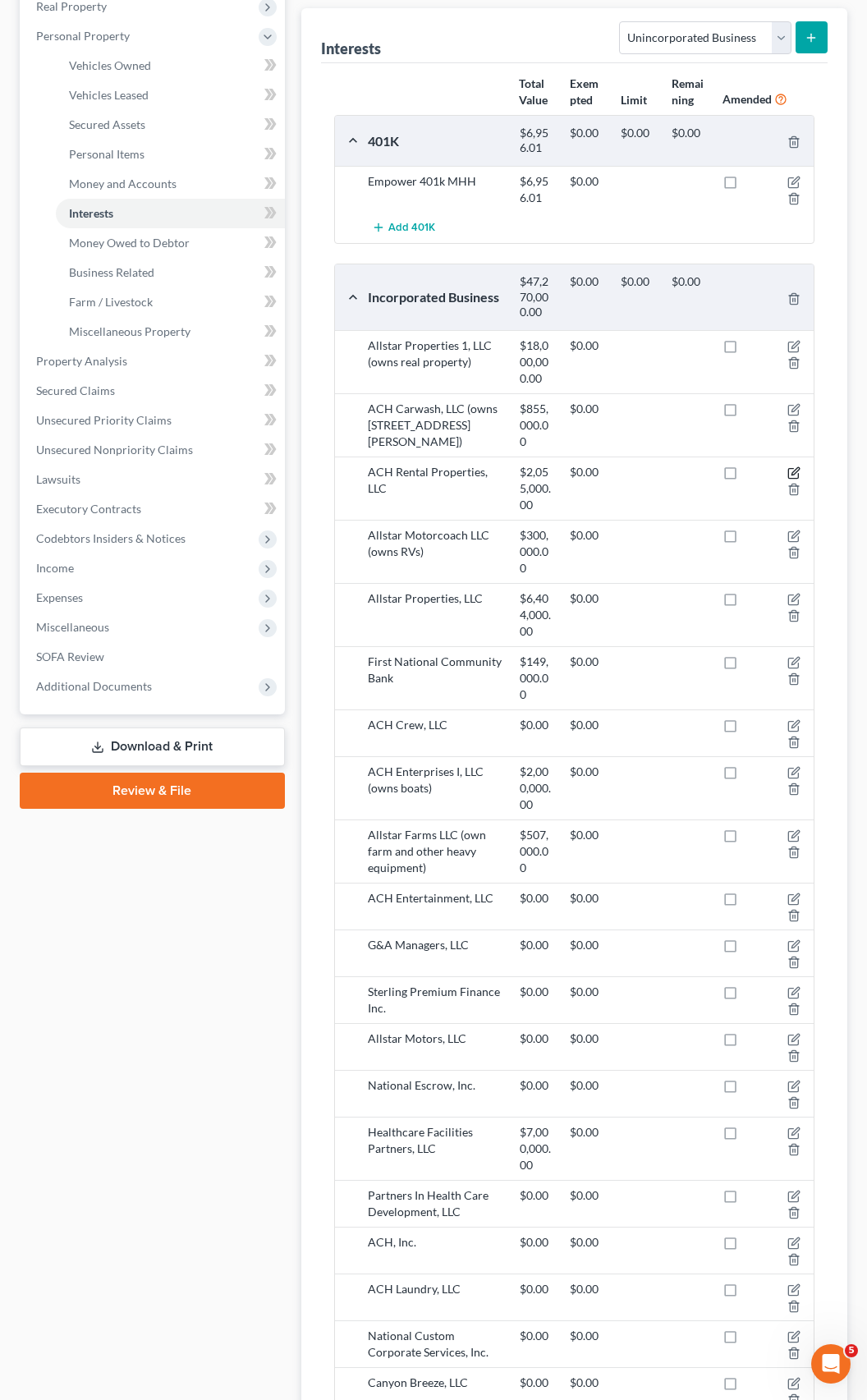
click at [797, 467] on icon "button" at bounding box center [794, 474] width 14 height 14
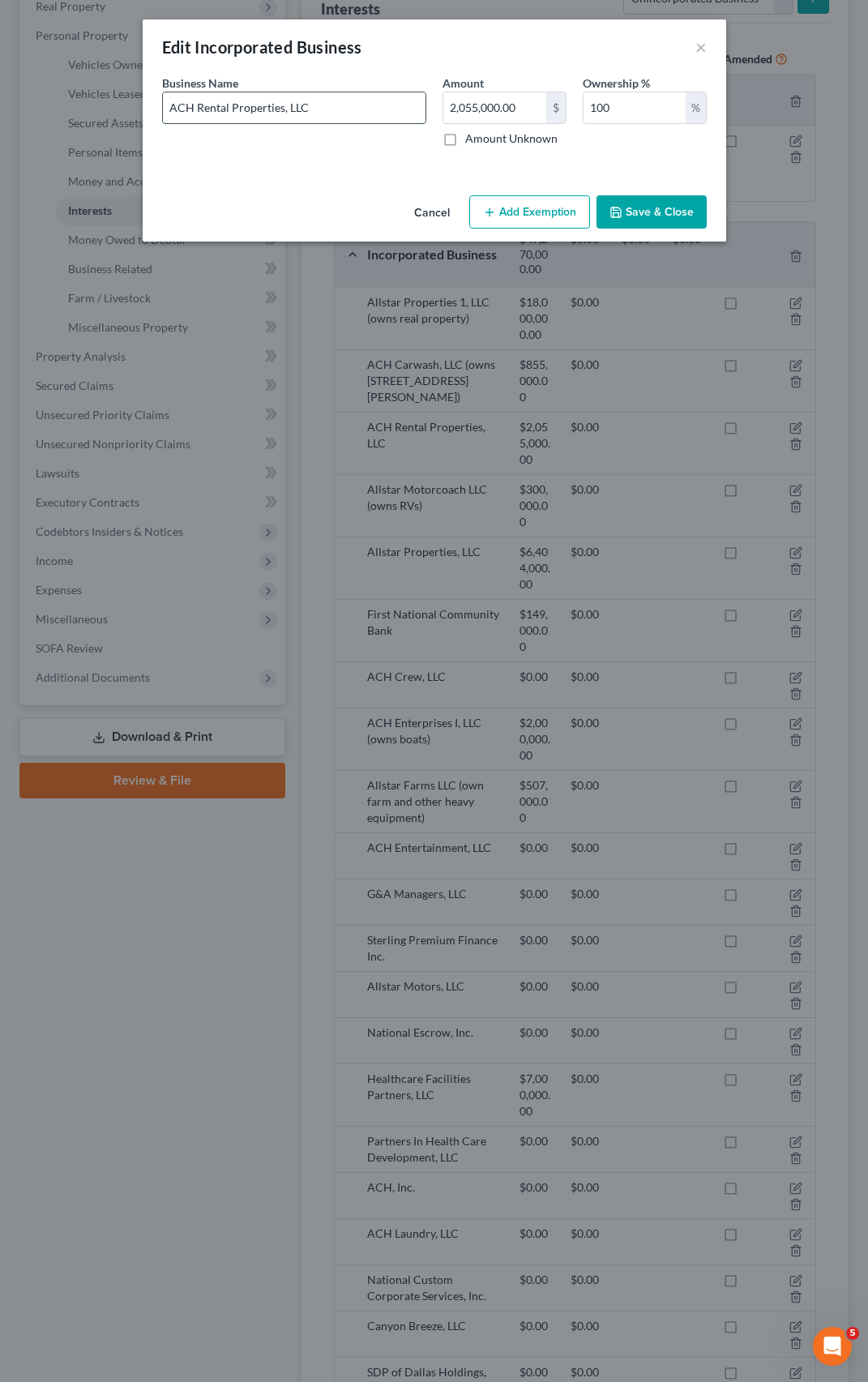
click at [317, 104] on input "ACH Rental Properties, LLC" at bounding box center [293, 108] width 263 height 31
type input "ACH Rental Properties, LLC (owns real property)"
click at [648, 105] on input "100" at bounding box center [634, 108] width 102 height 31
type input "1"
type input "99.843"
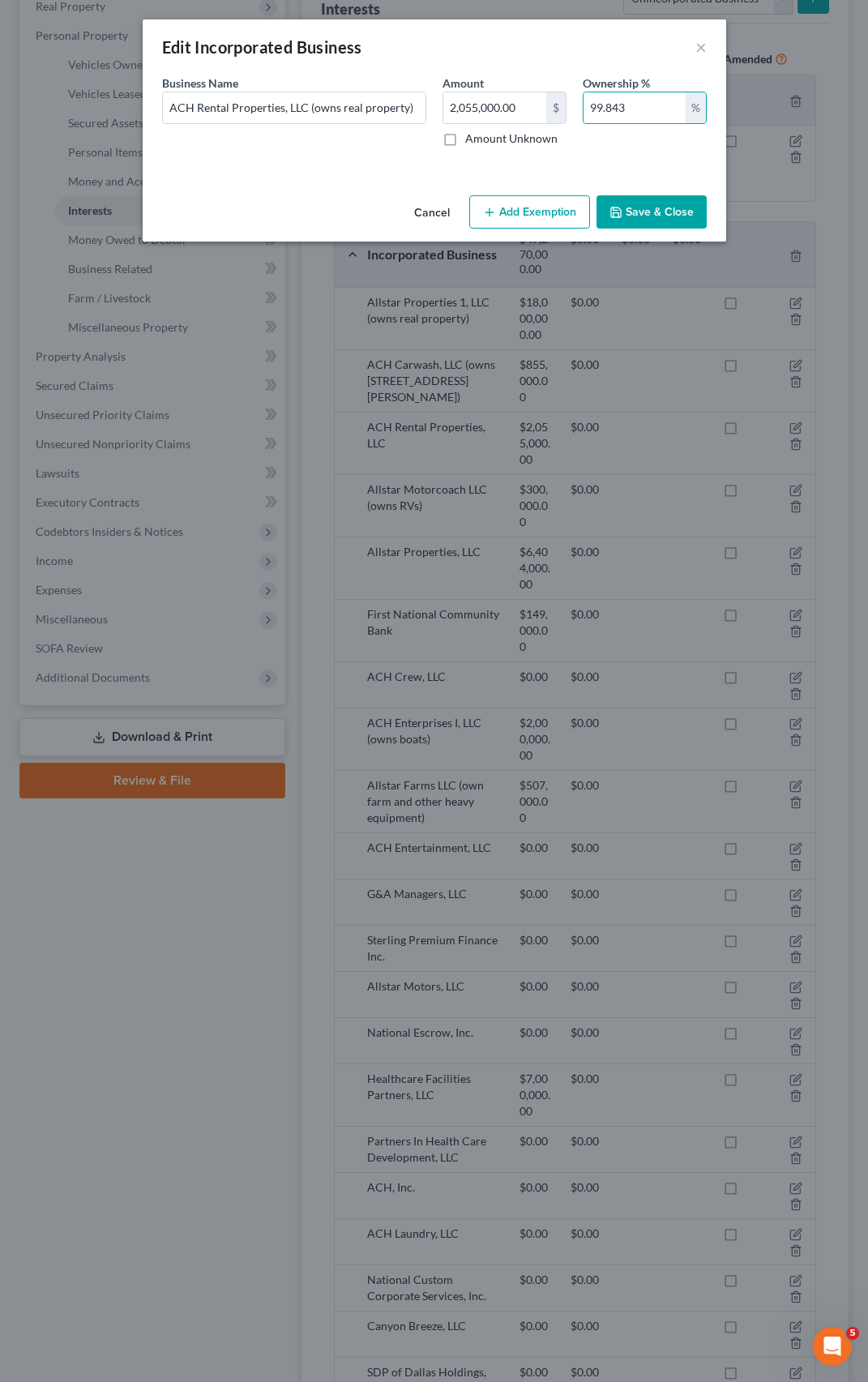
click at [624, 213] on button "Save & Close" at bounding box center [651, 212] width 110 height 34
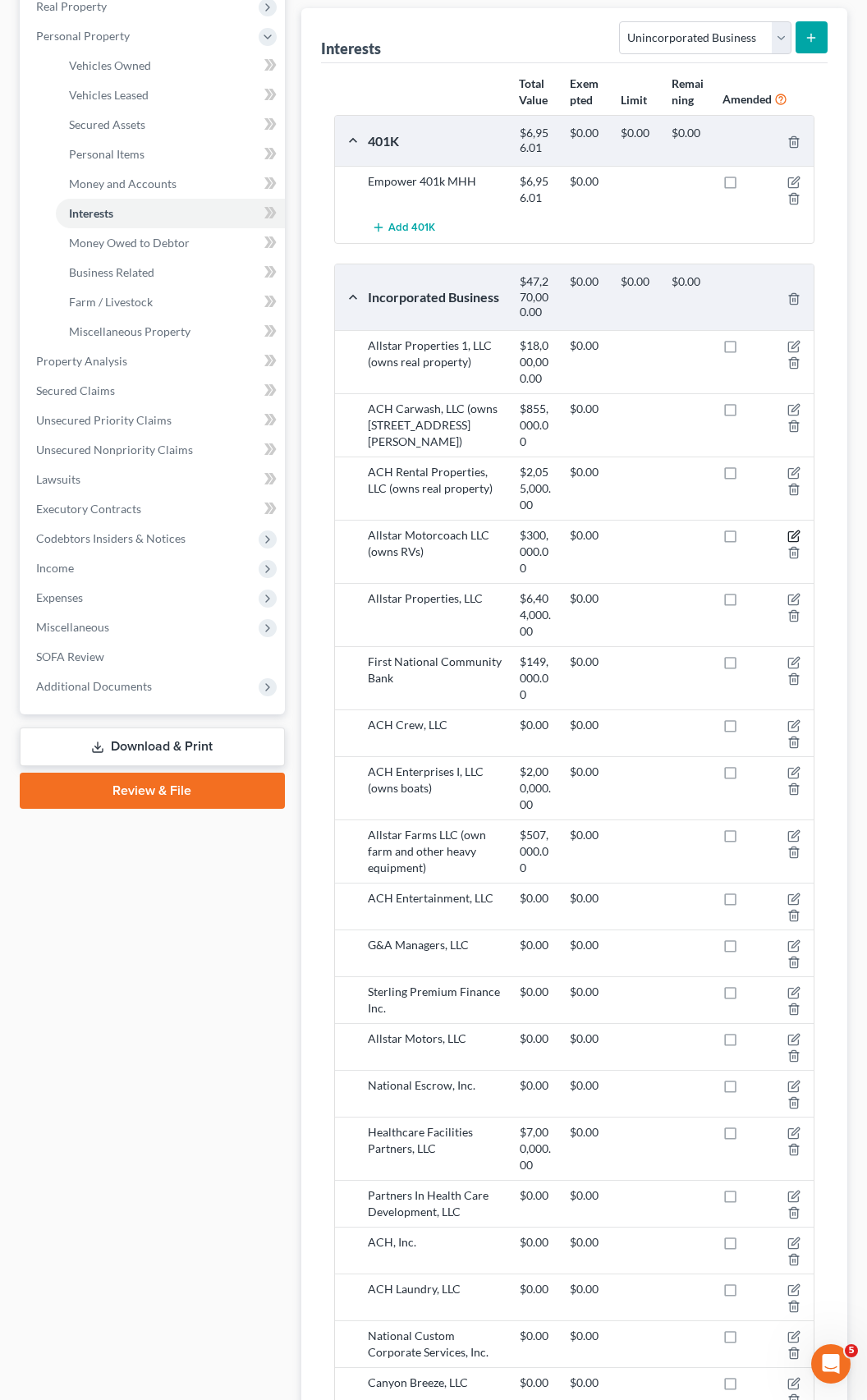
click at [790, 530] on icon "button" at bounding box center [794, 537] width 14 height 14
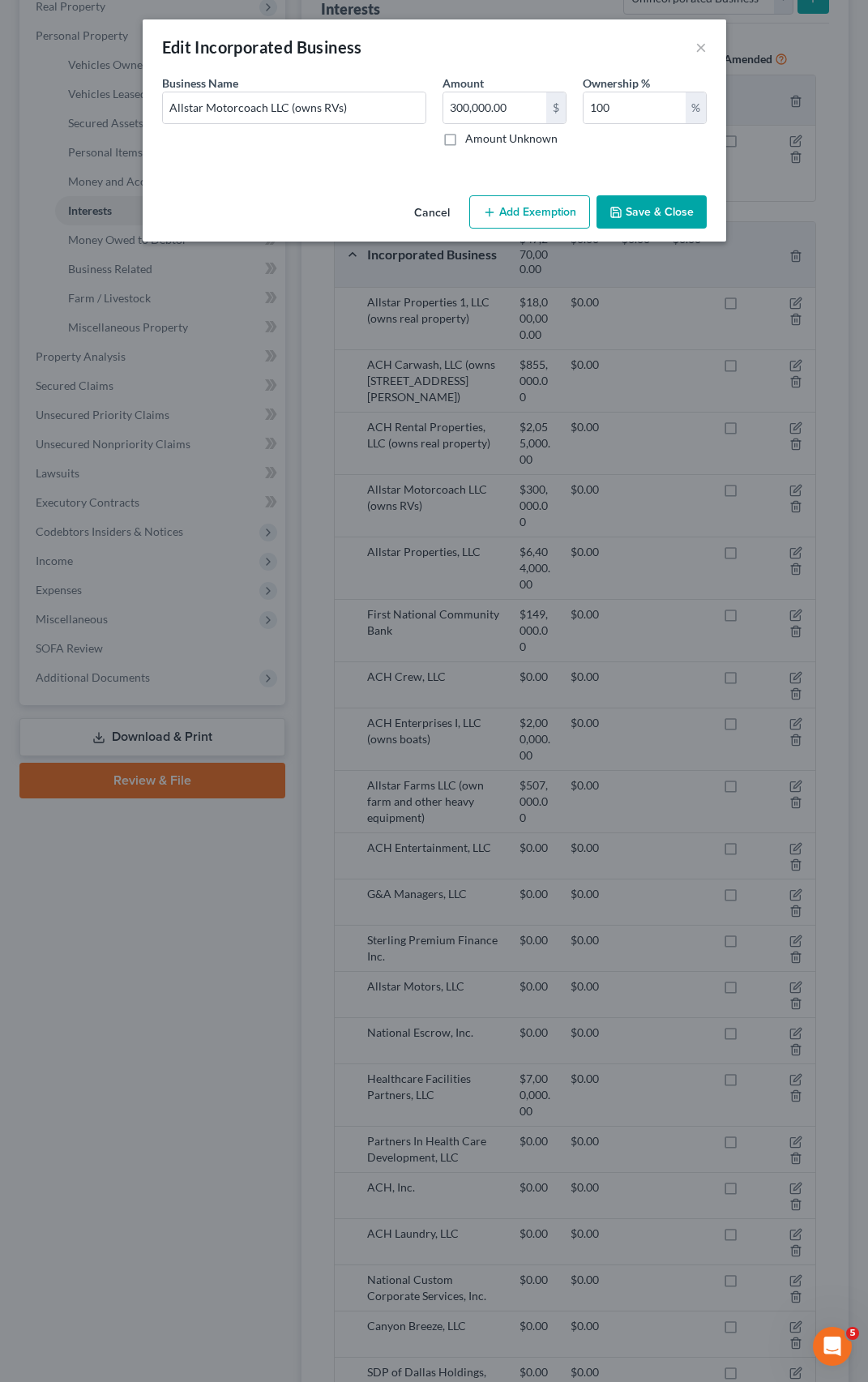
click at [663, 208] on button "Save & Close" at bounding box center [651, 212] width 110 height 34
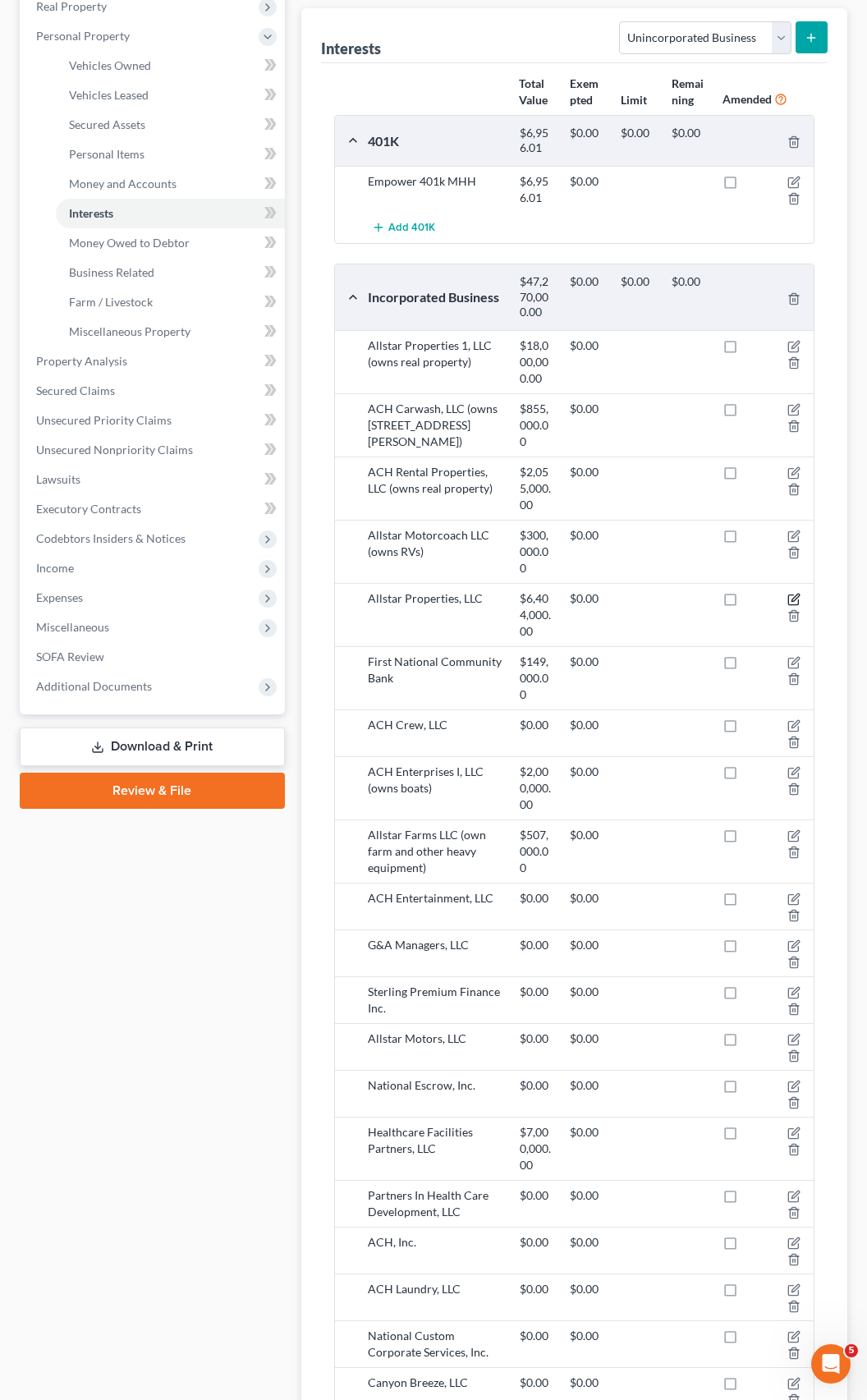
click at [795, 593] on icon "button" at bounding box center [794, 600] width 14 height 14
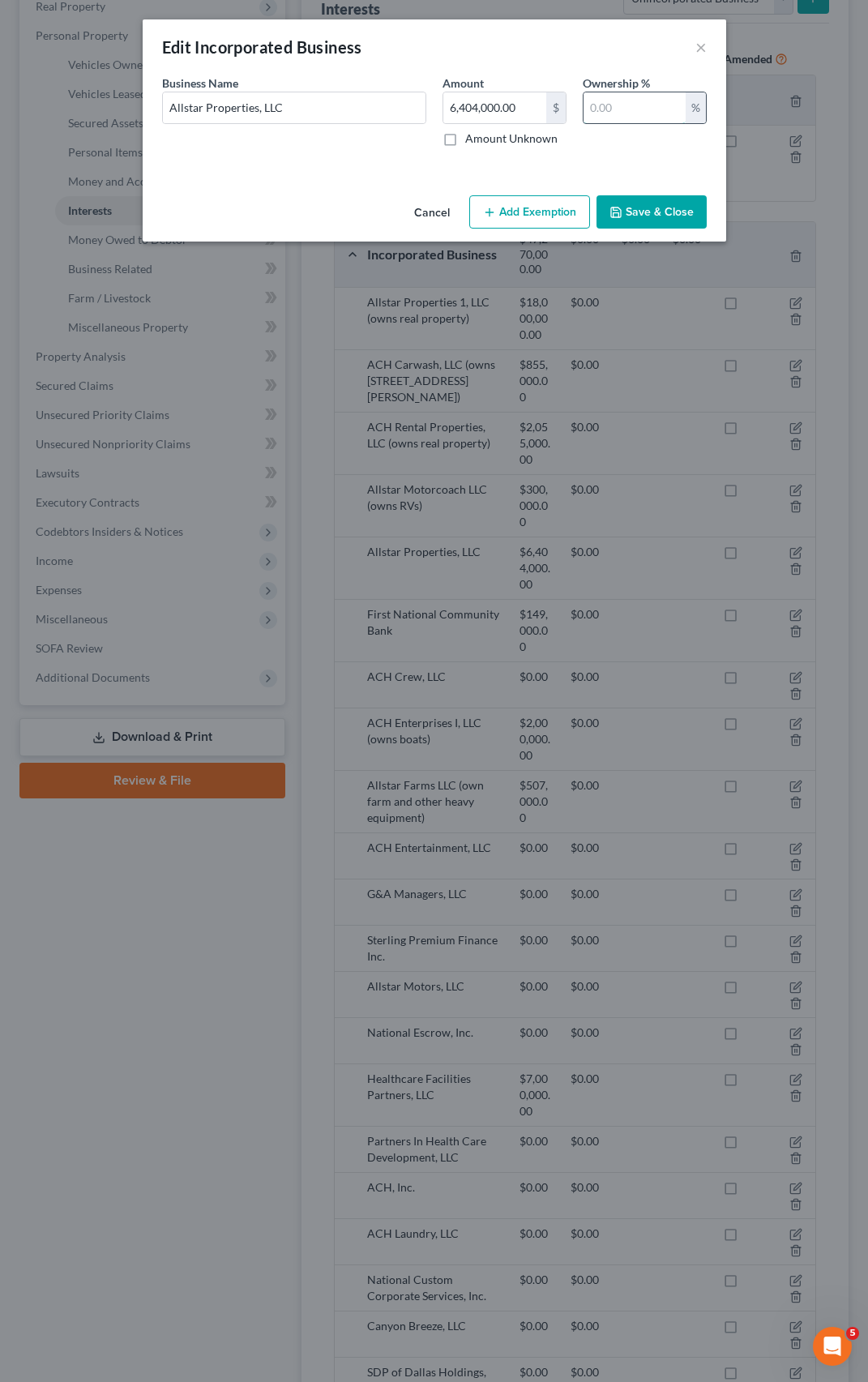
click at [609, 113] on input "text" at bounding box center [634, 108] width 102 height 31
type input "100"
click at [614, 206] on icon "button" at bounding box center [617, 212] width 13 height 13
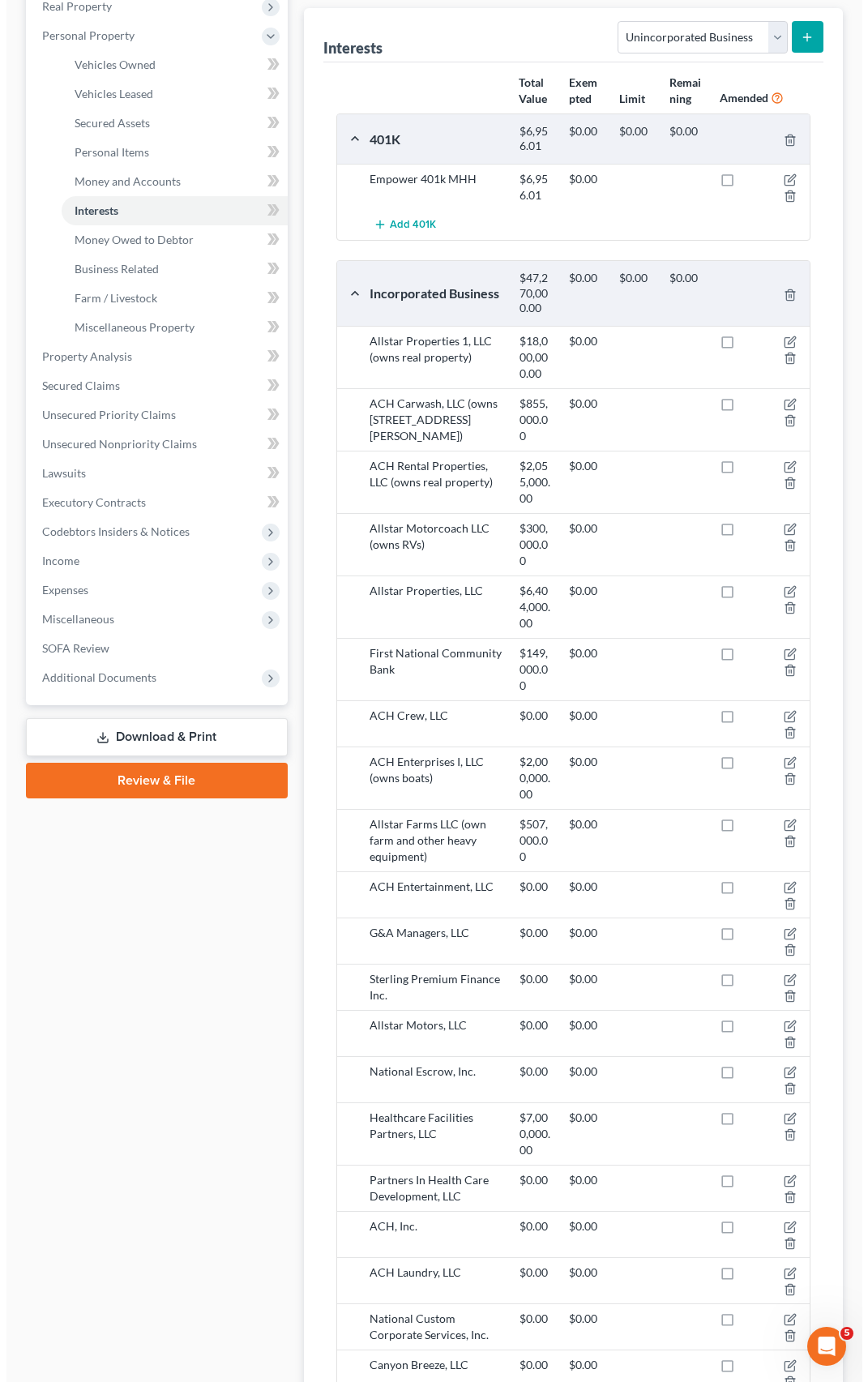
scroll to position [494, 0]
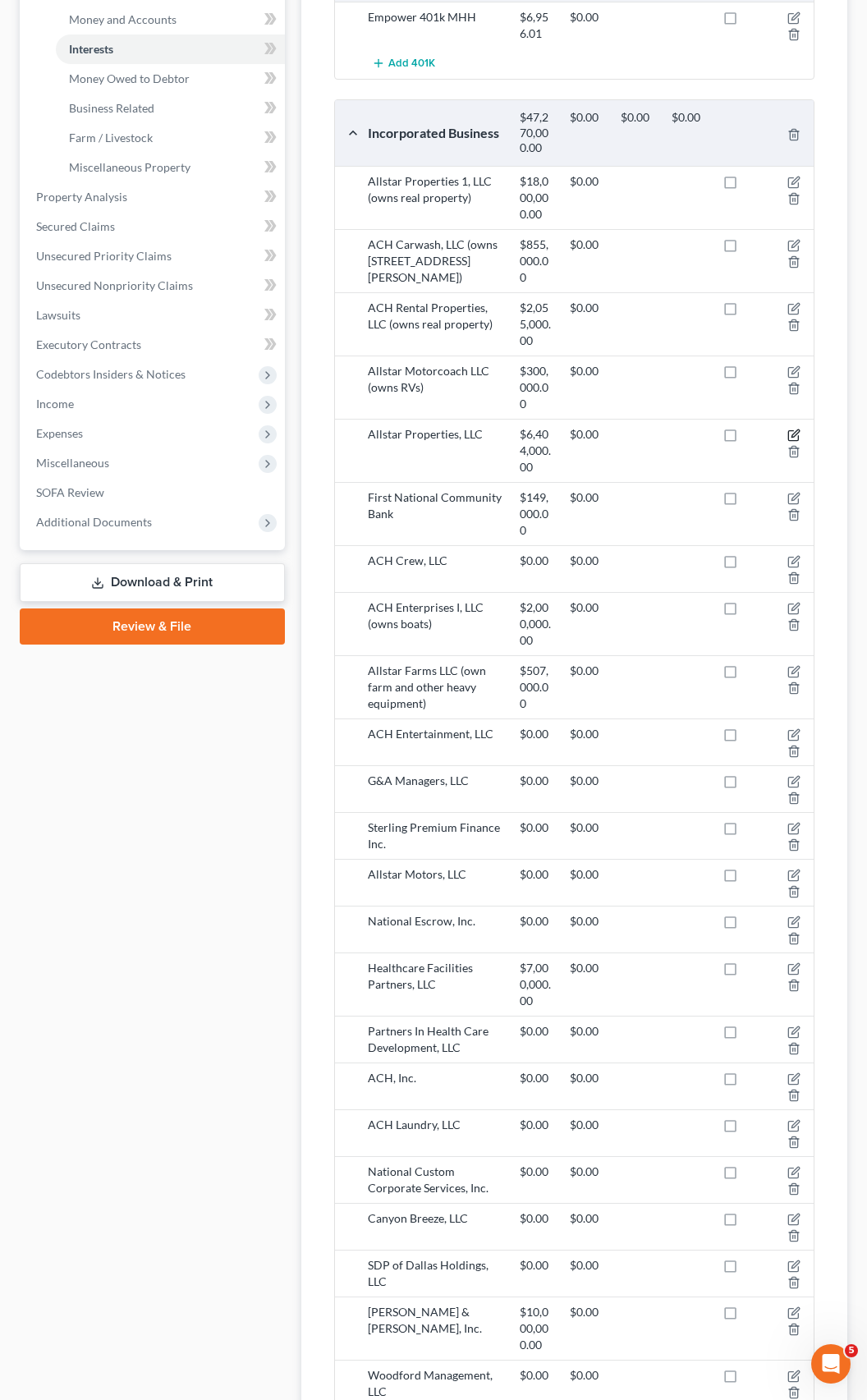
click at [790, 429] on icon "button" at bounding box center [794, 436] width 14 height 14
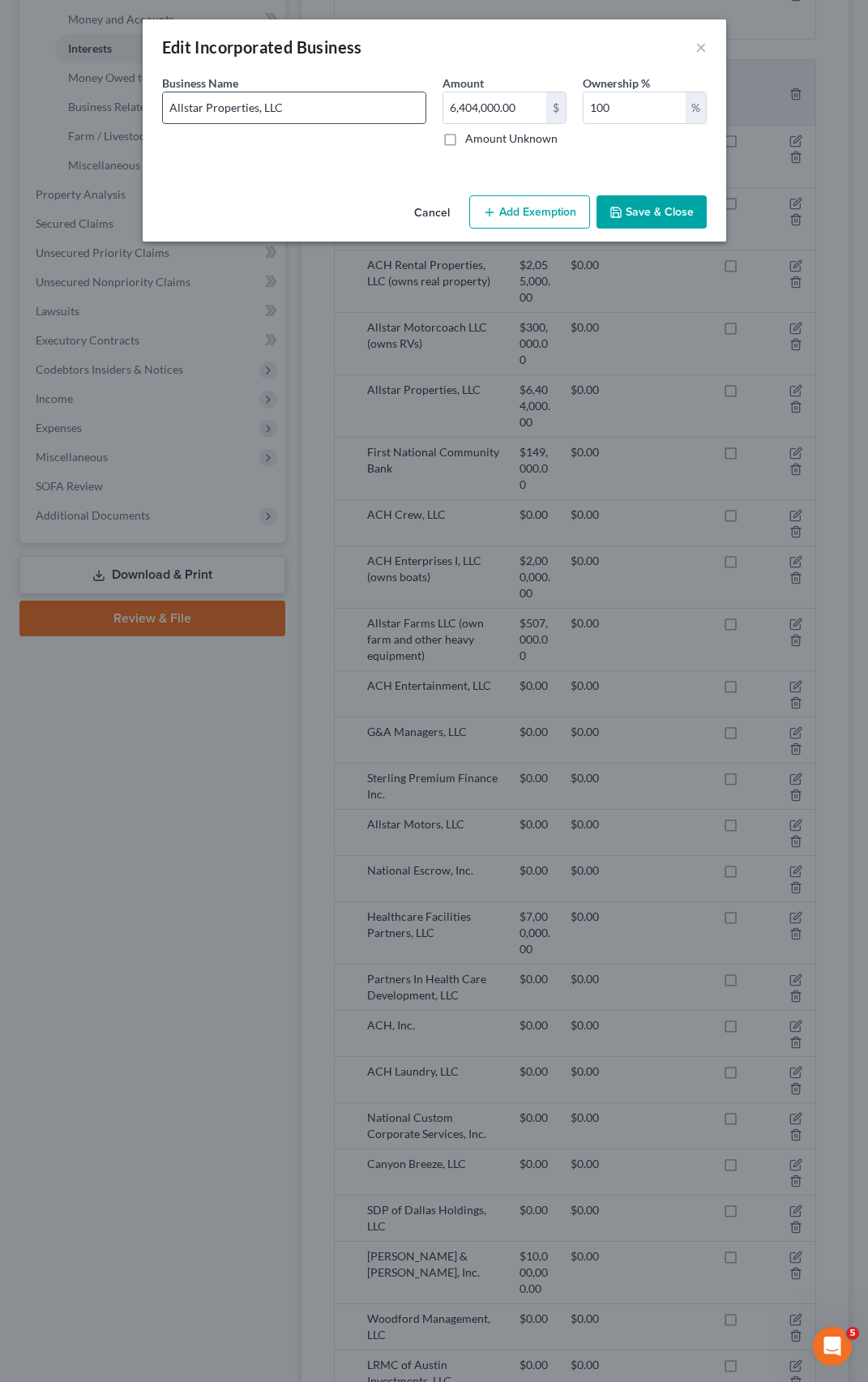
click at [303, 105] on input "Allstar Properties, LLC" at bounding box center [293, 108] width 263 height 31
type input "Allstar Properties, LLC (owns real property)"
click at [636, 221] on button "Save & Close" at bounding box center [651, 212] width 110 height 34
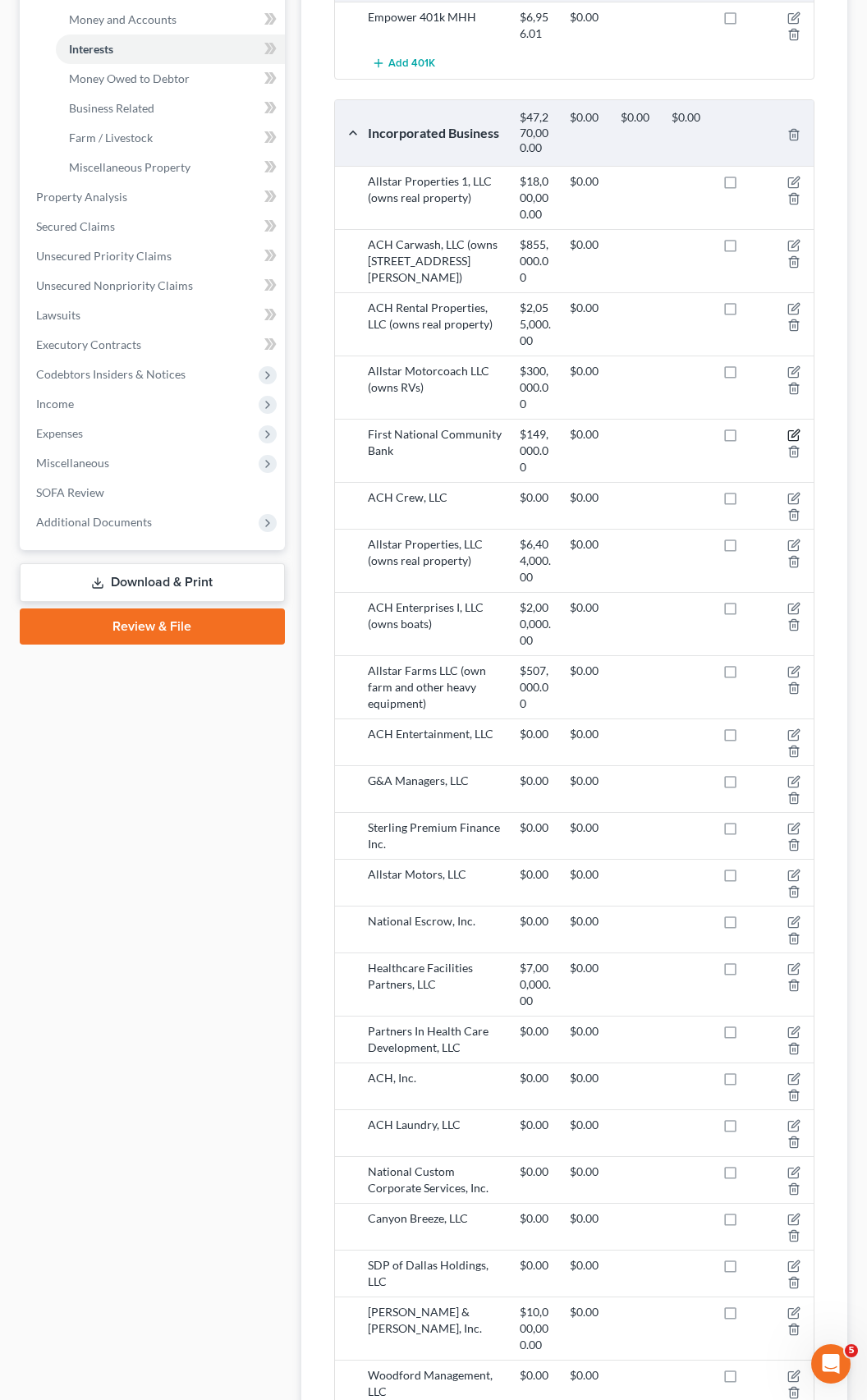
click at [792, 429] on icon "button" at bounding box center [794, 436] width 14 height 14
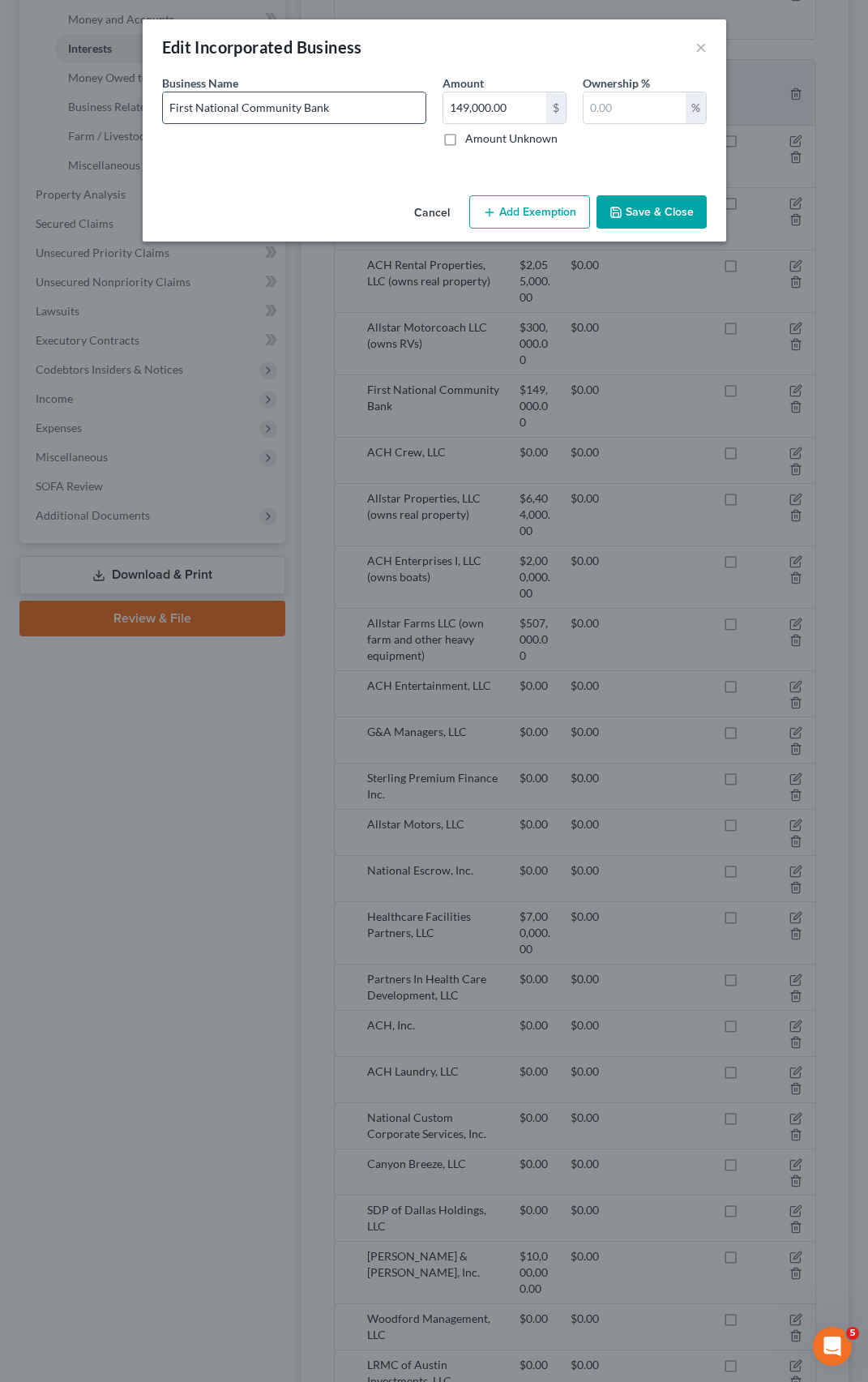
click at [344, 110] on input "First National Community Bank" at bounding box center [293, 108] width 263 height 31
type input "First National Community Bank (own minority % of shares)"
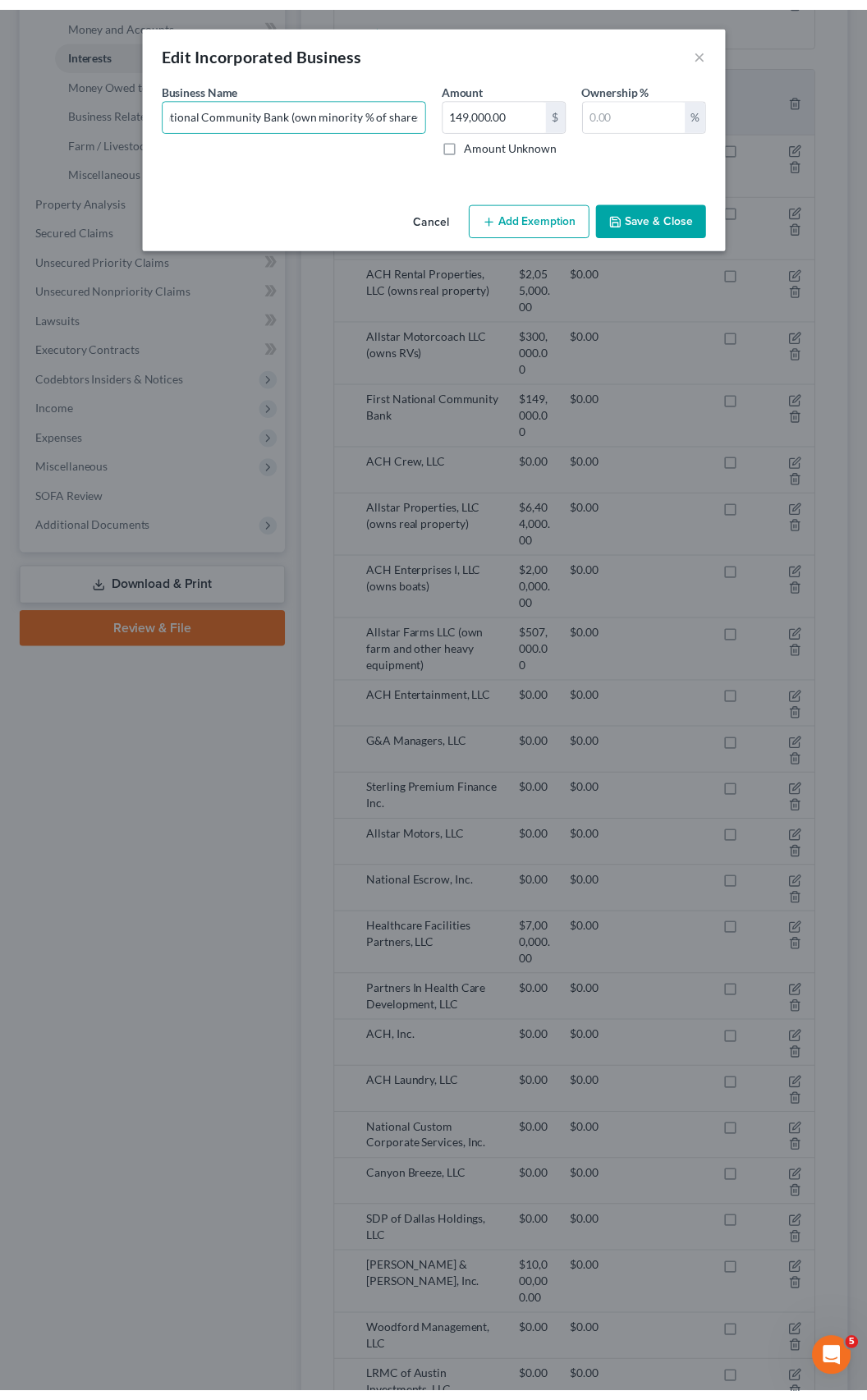
scroll to position [0, 0]
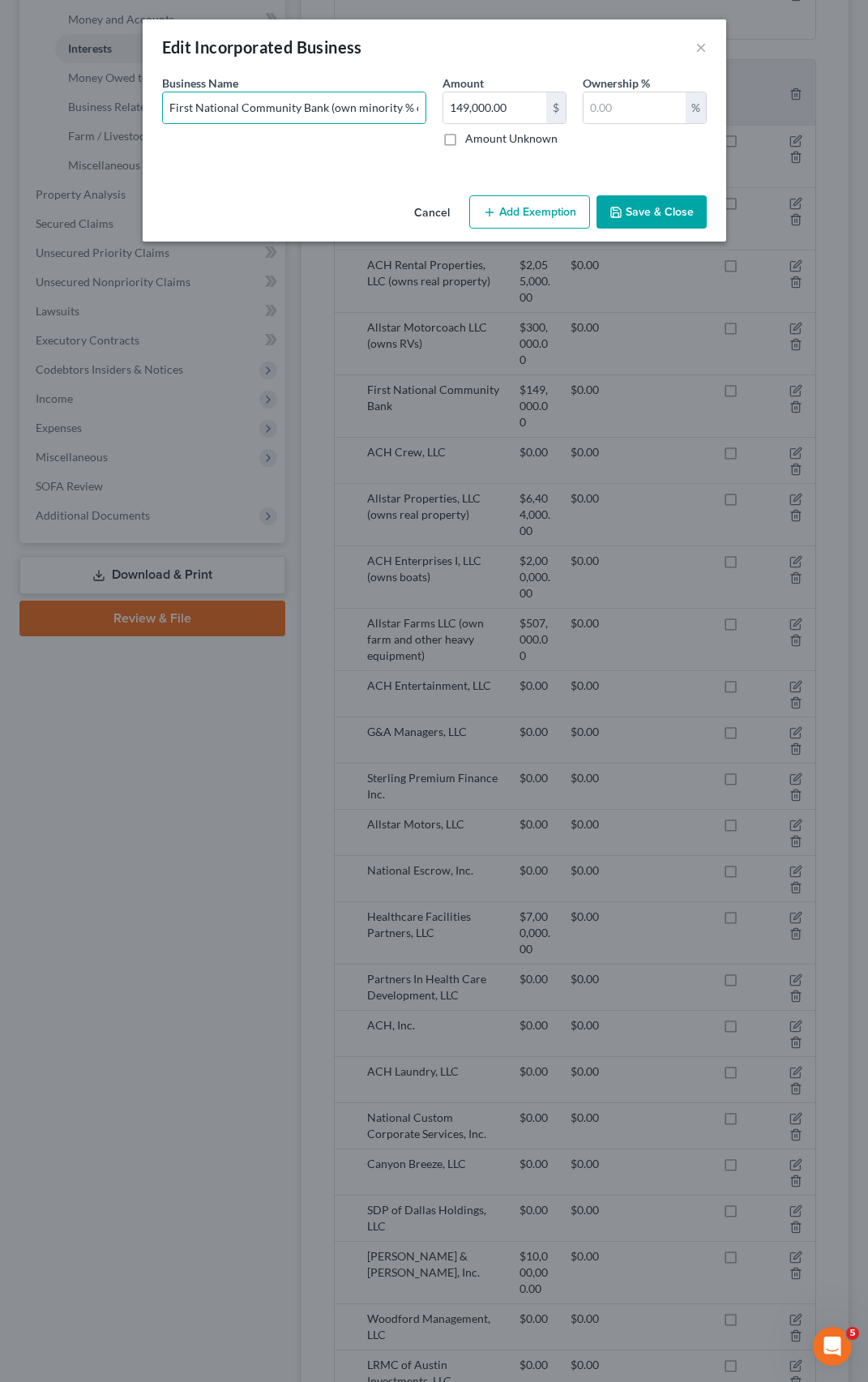
click at [670, 210] on button "Save & Close" at bounding box center [651, 212] width 110 height 34
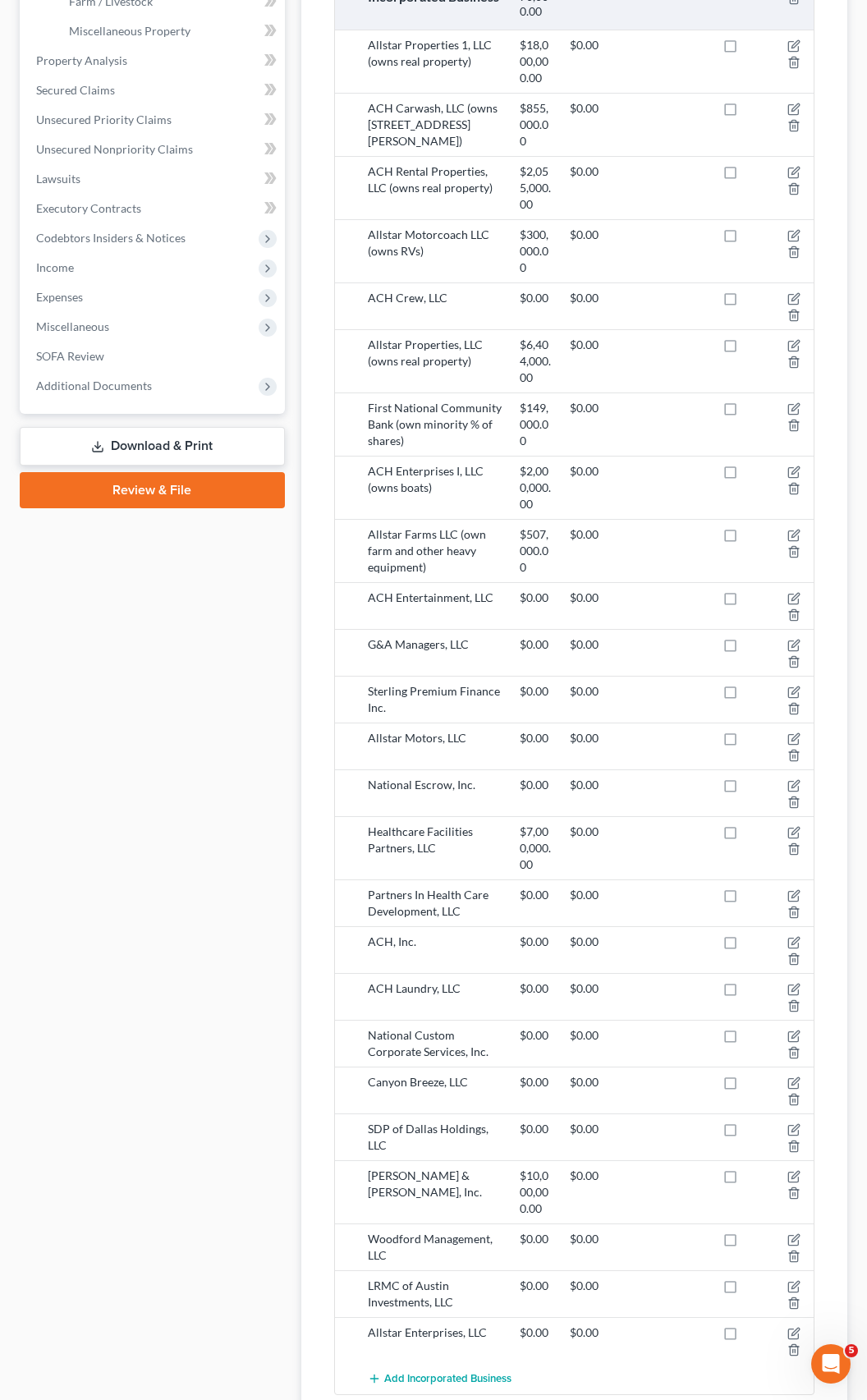
scroll to position [718, 0]
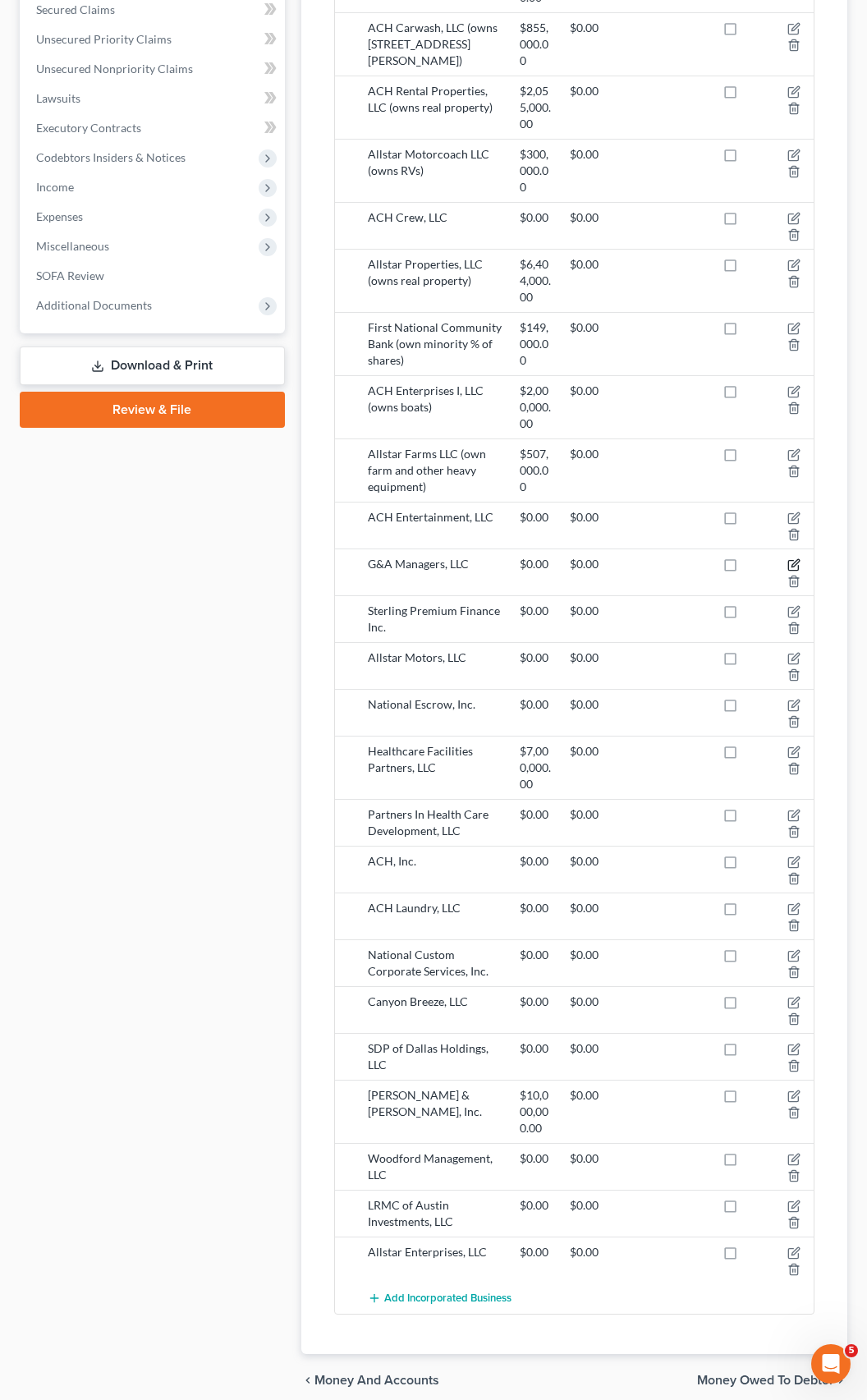
click at [791, 560] on icon "button" at bounding box center [795, 564] width 8 height 8
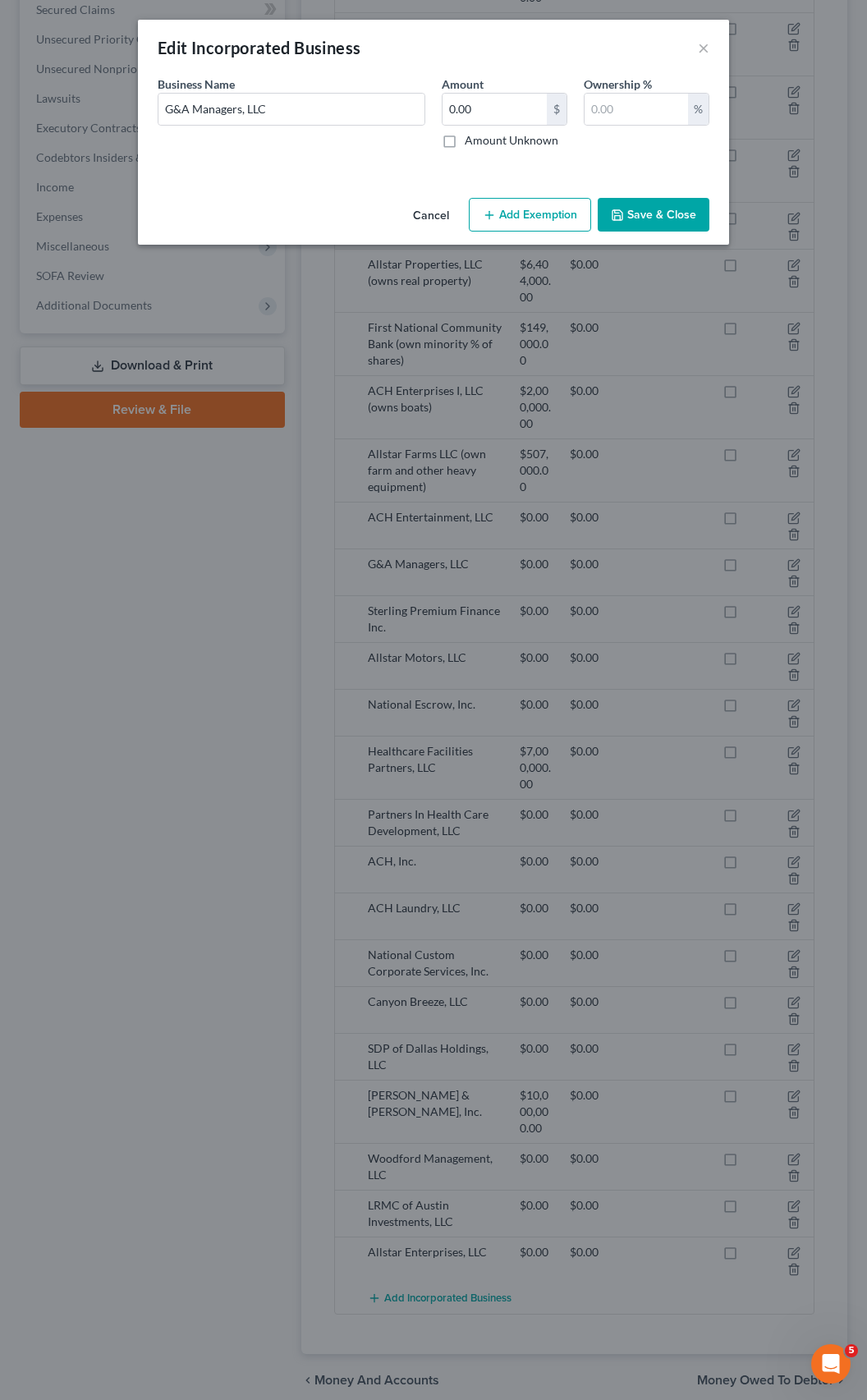
scroll to position [678, 0]
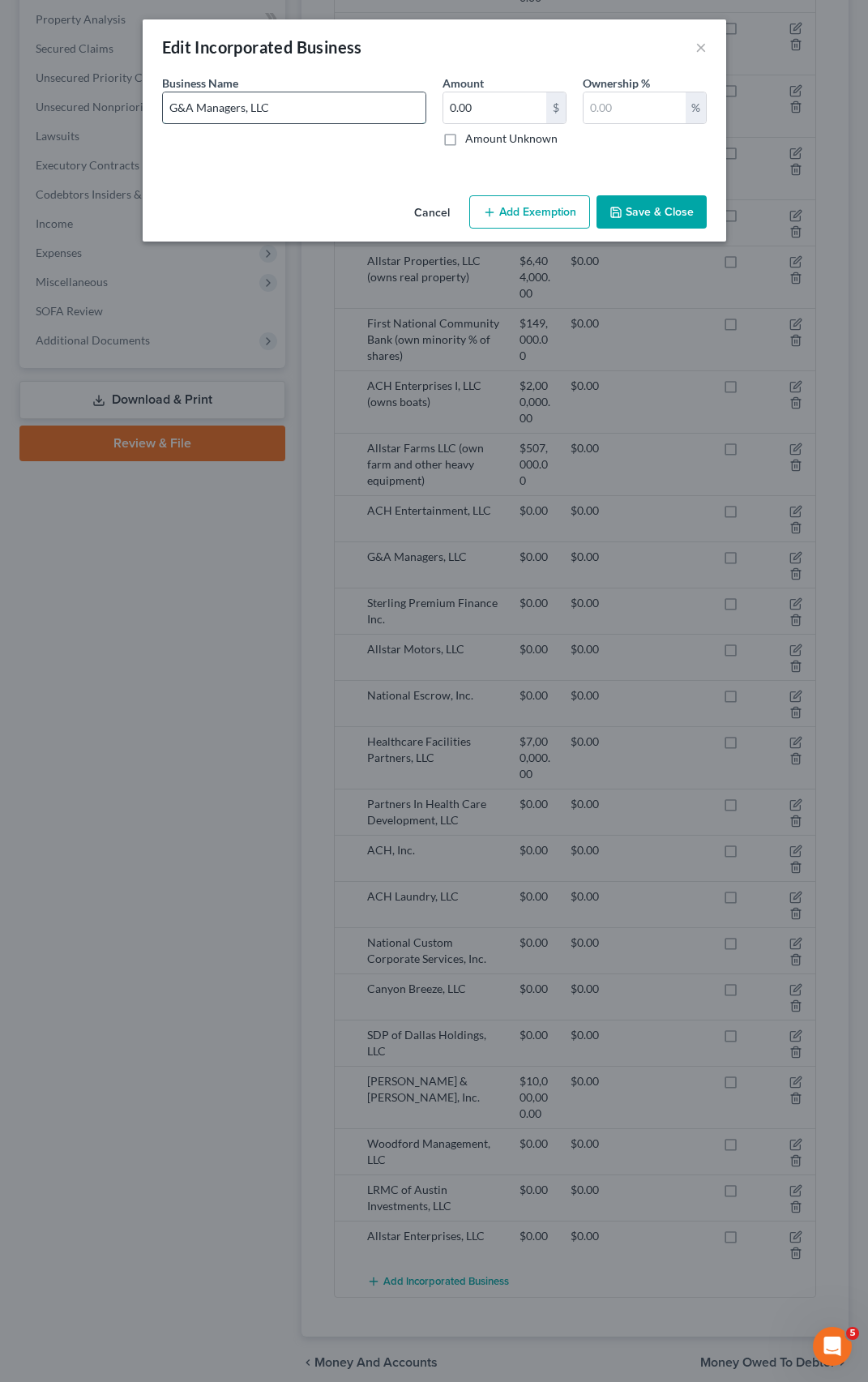
click at [280, 110] on input "G&A Managers, LLC" at bounding box center [293, 108] width 263 height 31
type input "G&A Managers, LLC (former holding company)"
click at [620, 211] on icon "button" at bounding box center [617, 212] width 13 height 13
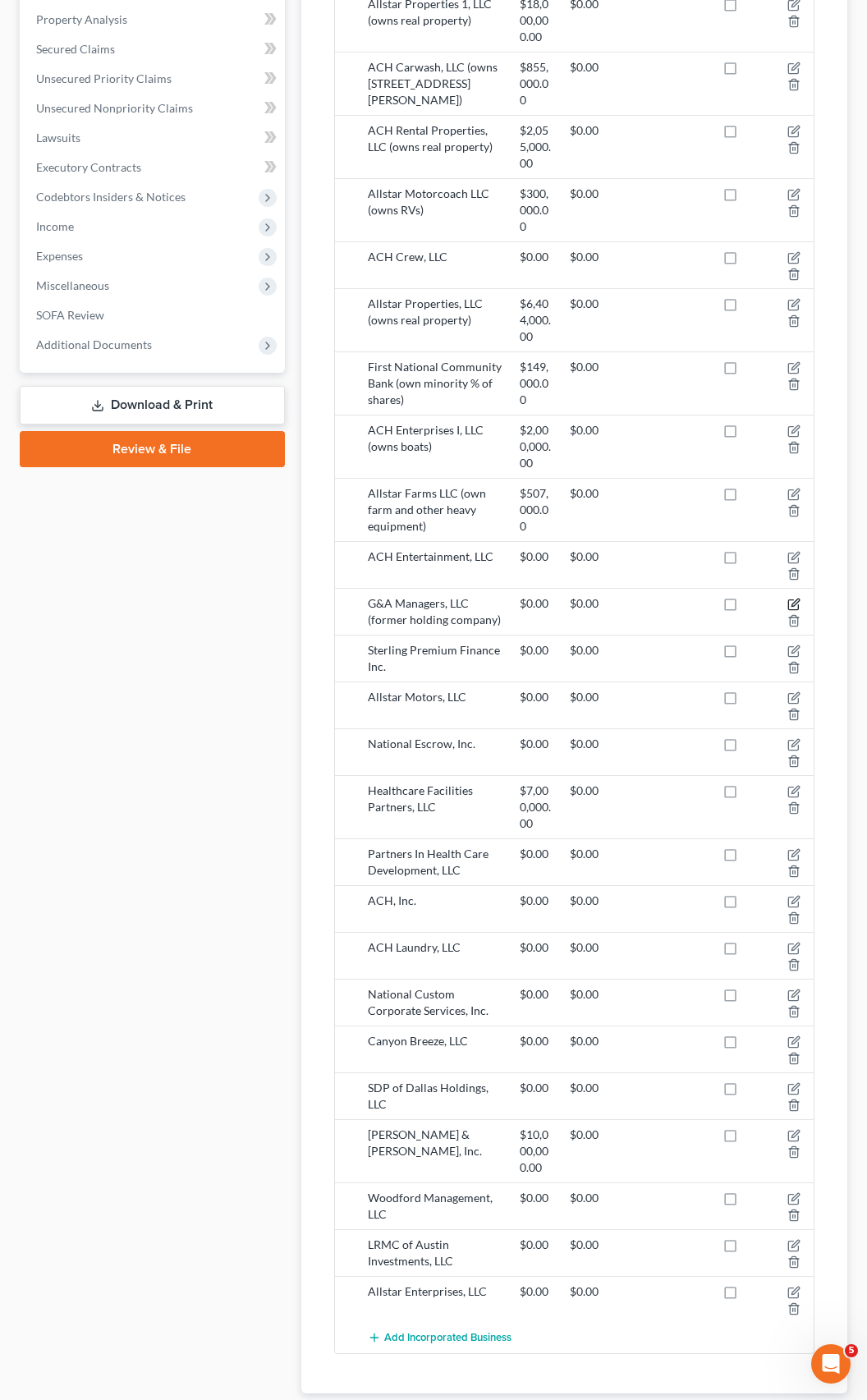
click at [795, 600] on icon "button" at bounding box center [795, 604] width 8 height 8
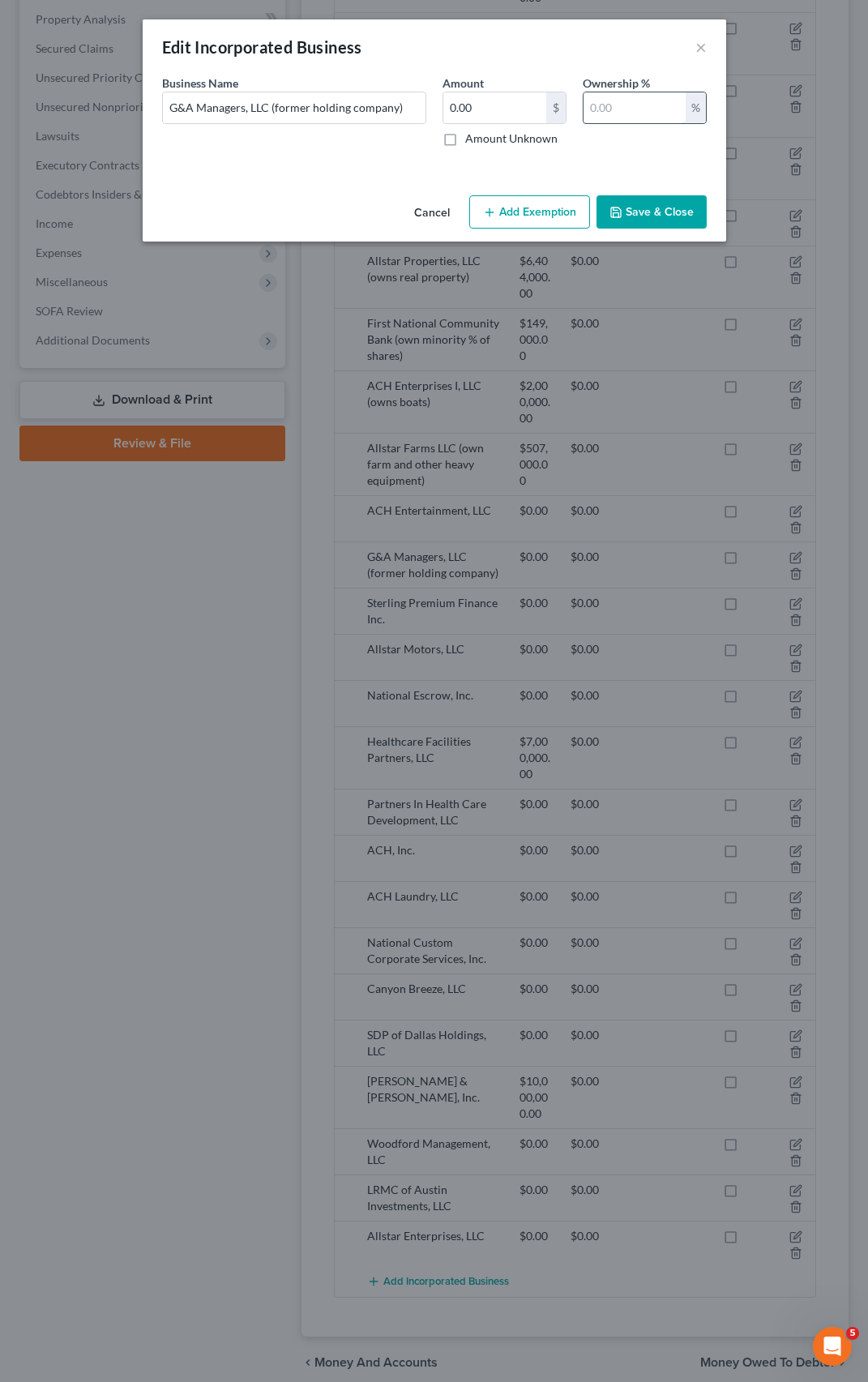
click at [599, 105] on input "text" at bounding box center [634, 108] width 102 height 31
type input "99.843"
click at [659, 221] on button "Save & Close" at bounding box center [651, 212] width 110 height 34
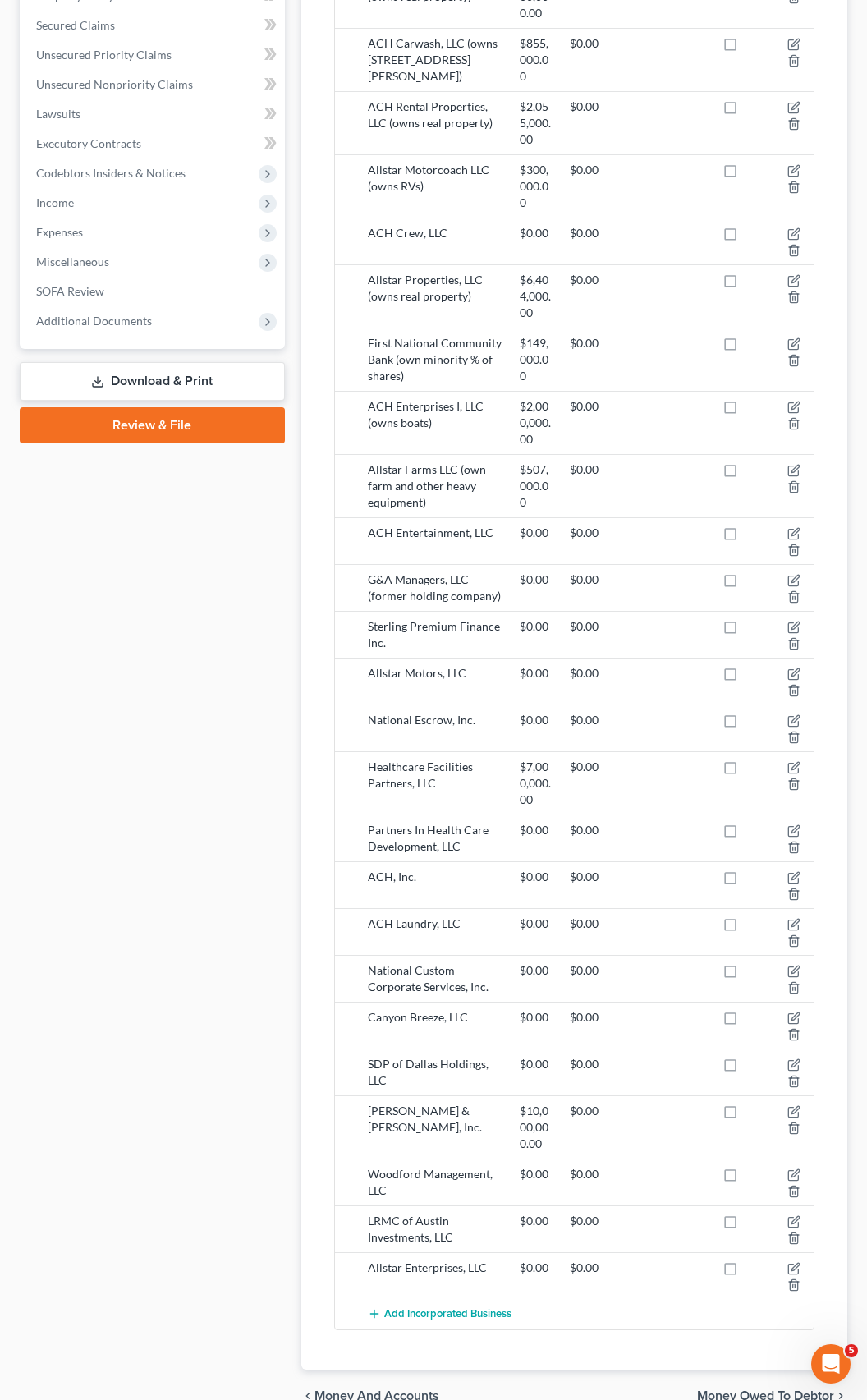
scroll to position [718, 0]
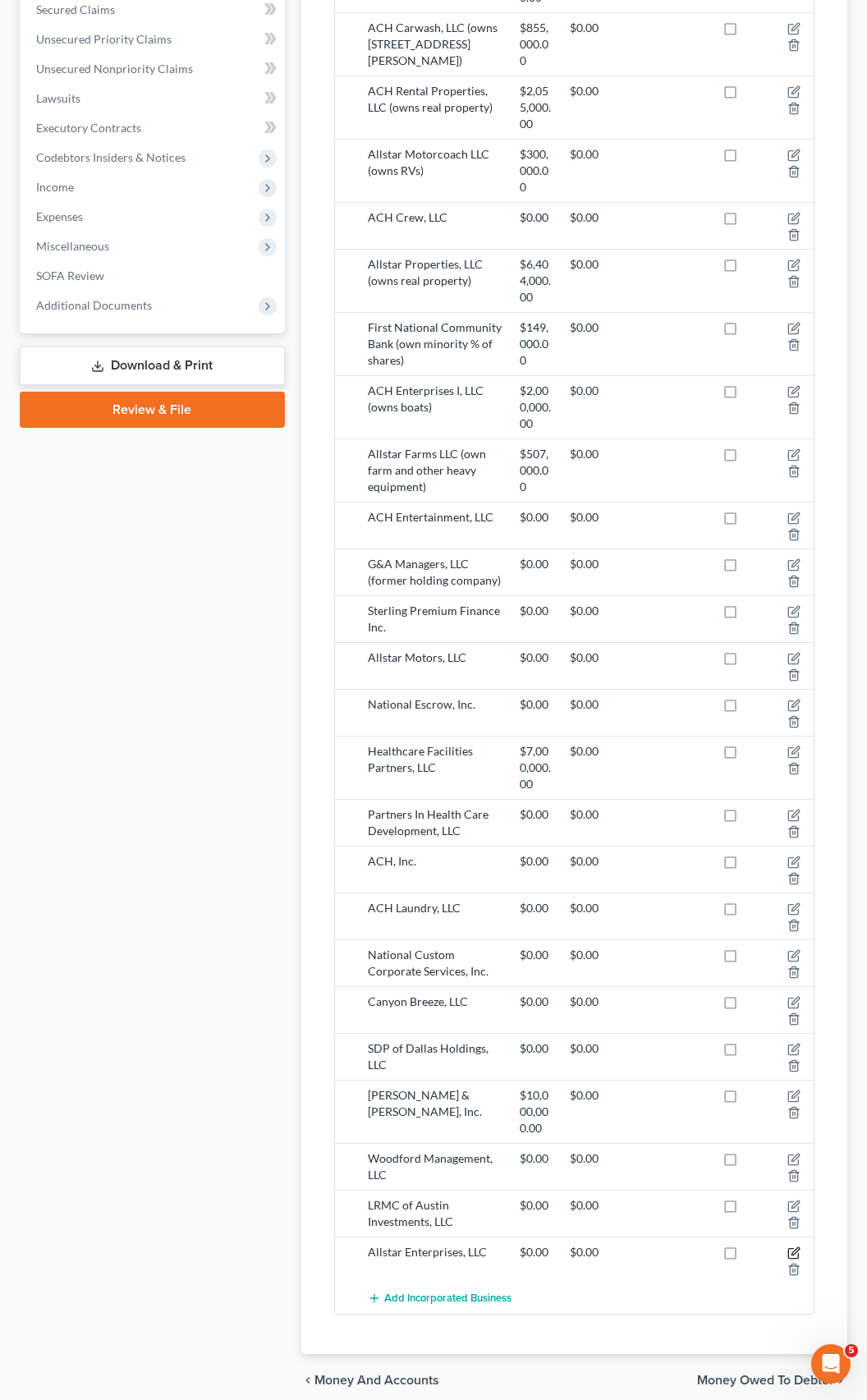
click at [791, 1249] on icon "button" at bounding box center [795, 1253] width 8 height 8
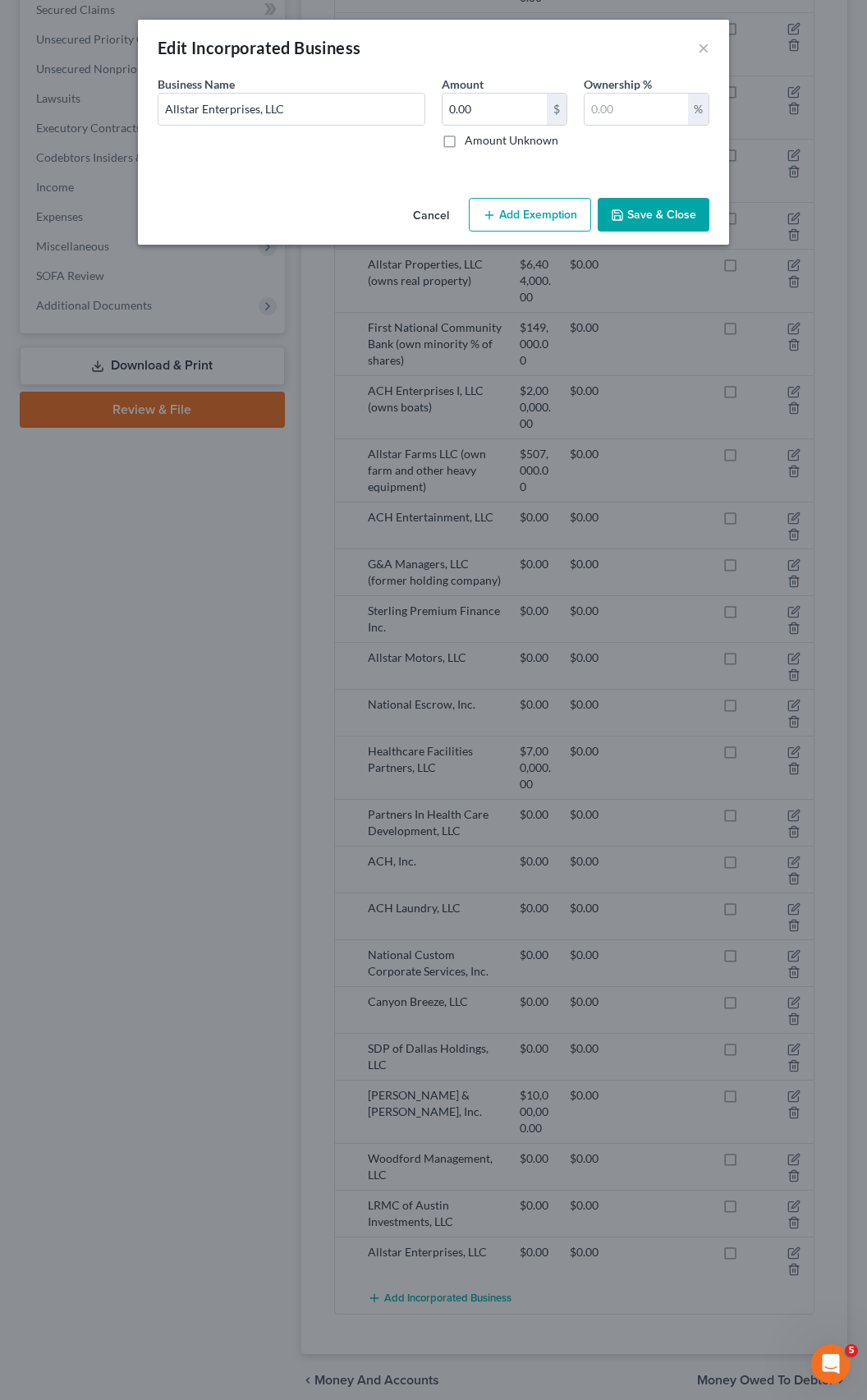
scroll to position [678, 0]
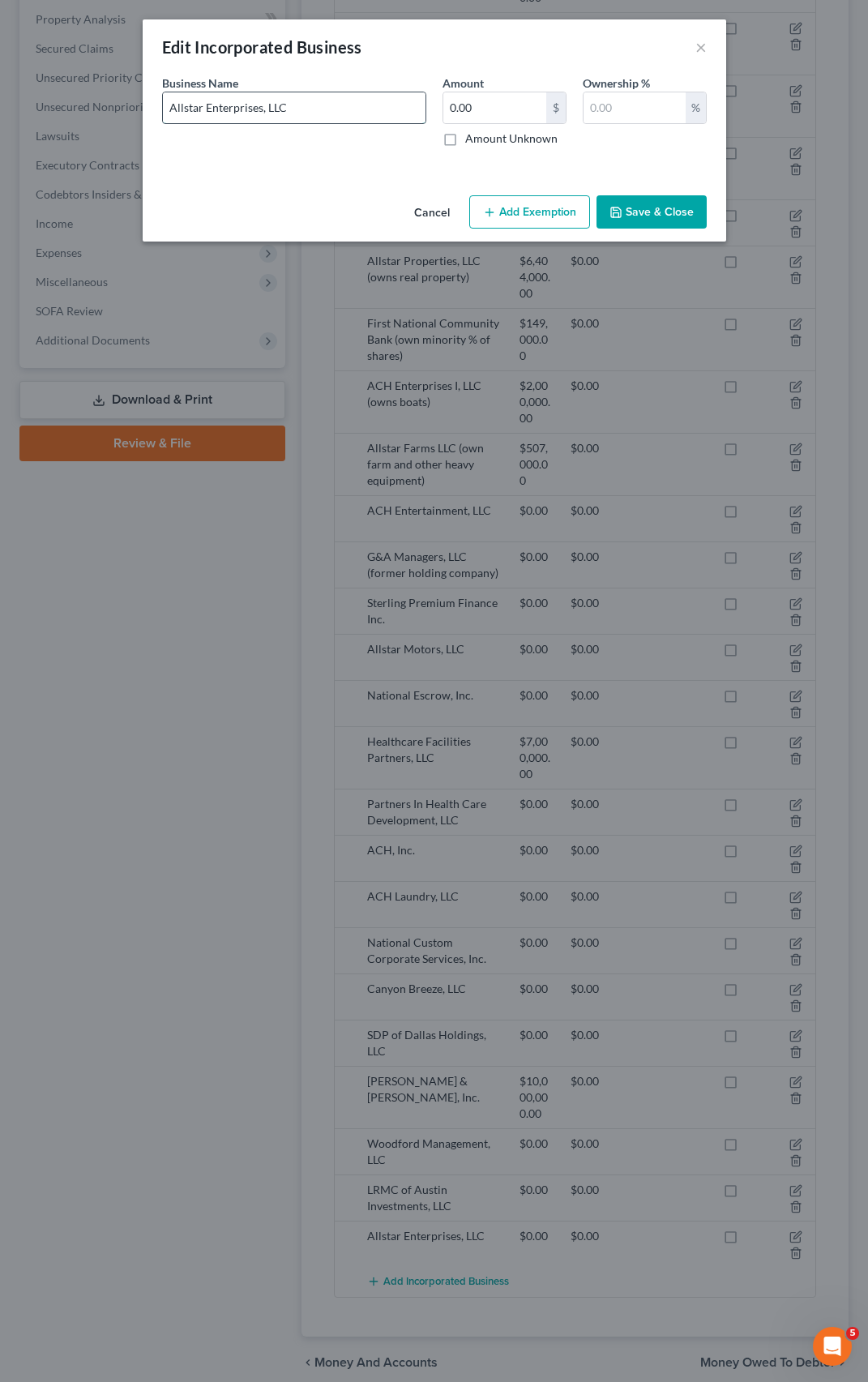
click at [298, 107] on input "Allstar Enterprises, LLC" at bounding box center [293, 108] width 263 height 31
type input "Allstar Enterprises, LLC (trucking business)"
click at [625, 209] on button "Save & Close" at bounding box center [651, 212] width 110 height 34
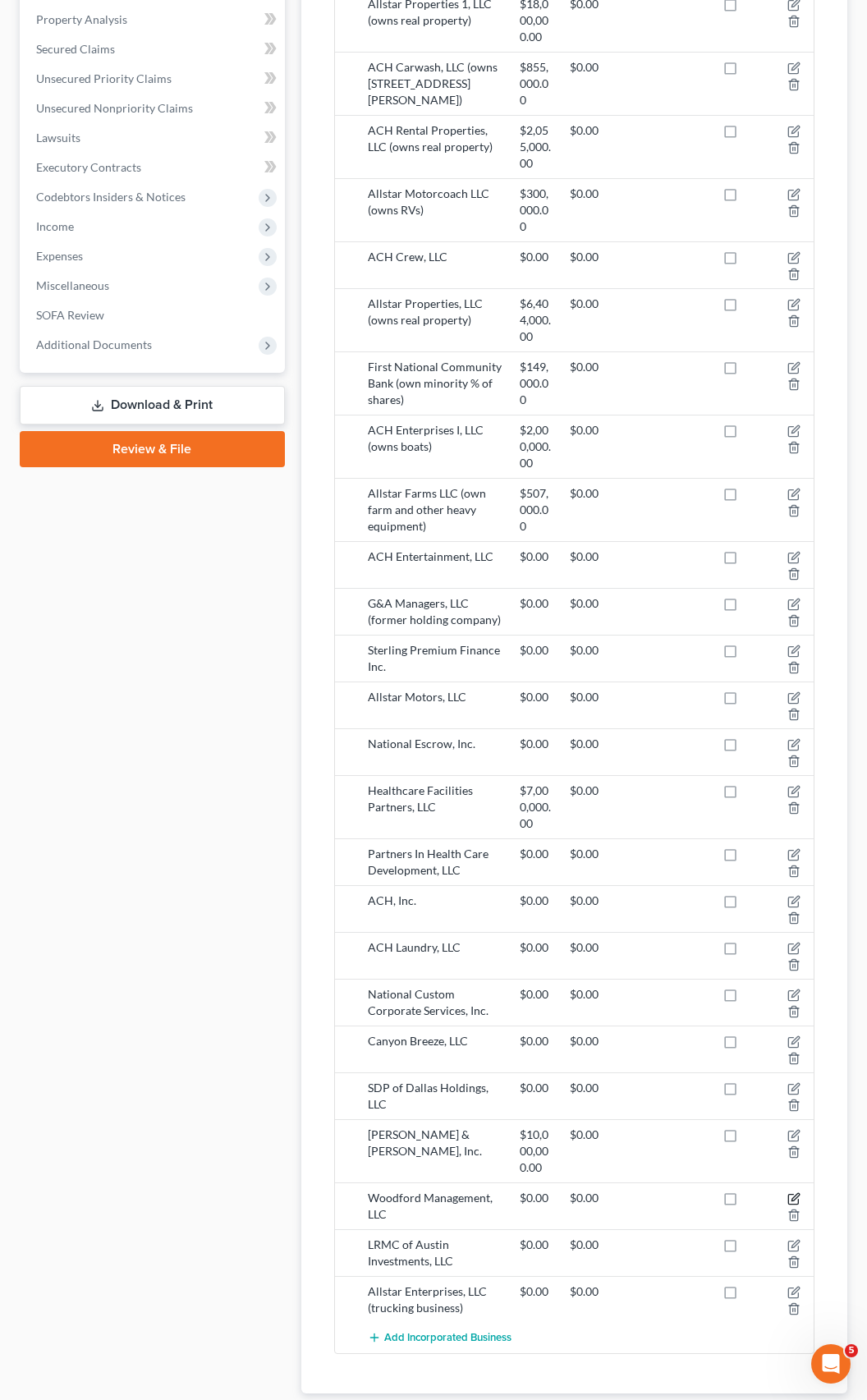
click at [789, 1195] on icon "button" at bounding box center [793, 1199] width 10 height 10
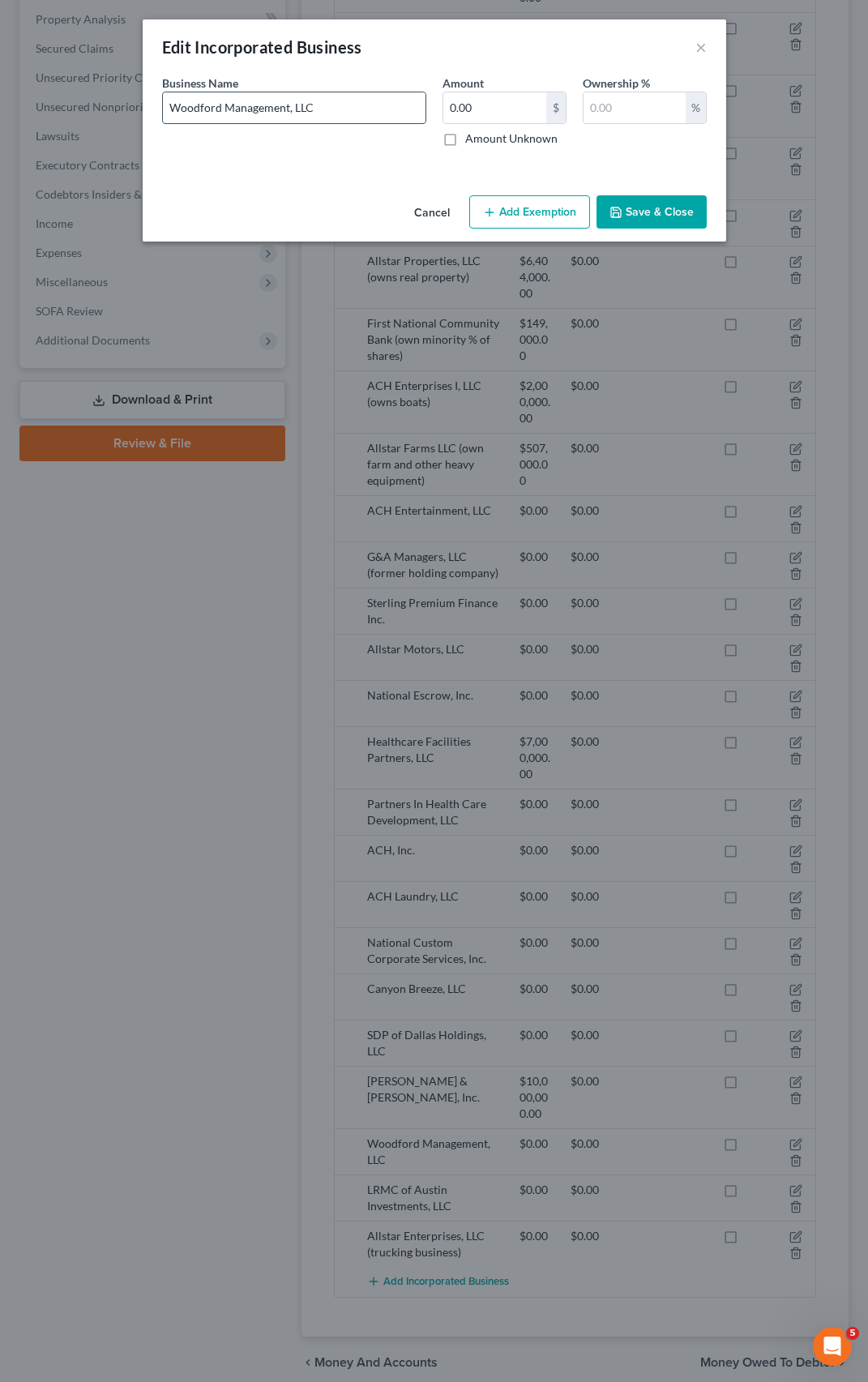
click at [284, 108] on input "Woodford Management, LLC" at bounding box center [293, 108] width 263 height 31
click at [273, 110] on input "Woodford Management, LLC" at bounding box center [293, 108] width 263 height 31
click at [290, 107] on input "Woodford Management, LLC" at bounding box center [293, 108] width 263 height 31
type input "Woodford Racing, LLC"
click at [634, 214] on button "Save & Close" at bounding box center [651, 212] width 110 height 34
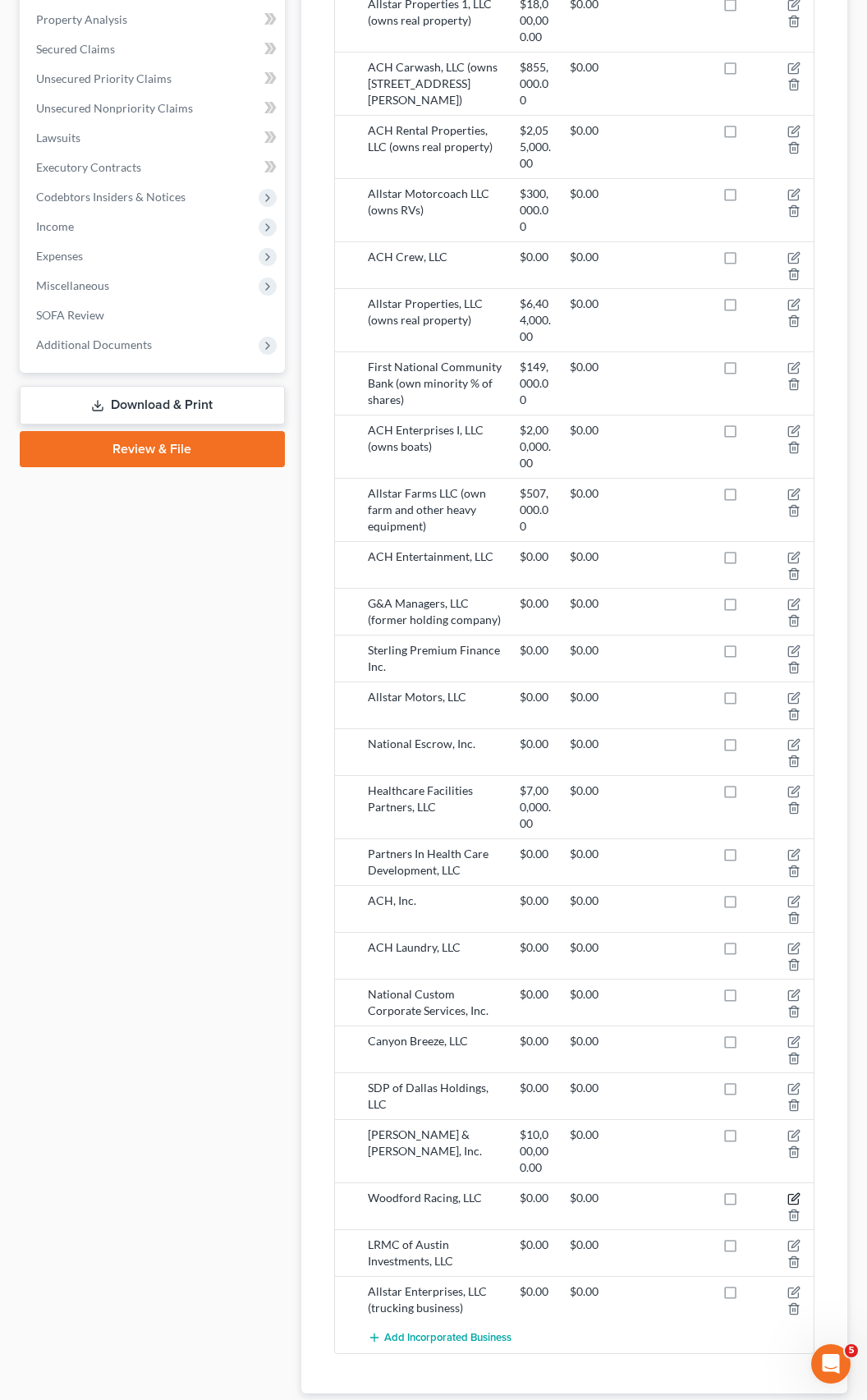
click at [795, 1193] on icon "button" at bounding box center [794, 1199] width 14 height 14
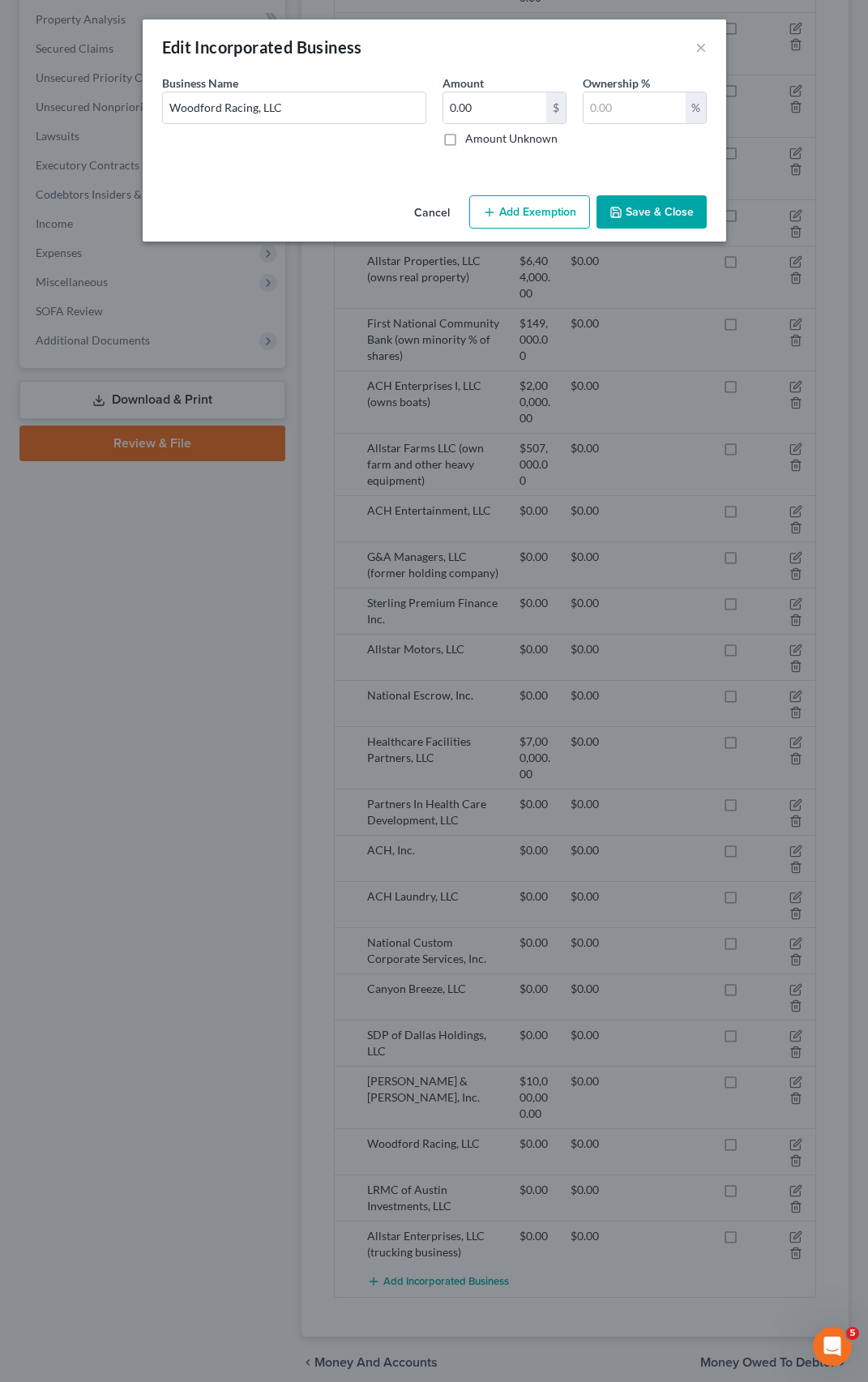
click at [466, 143] on label "Amount Unknown" at bounding box center [511, 138] width 93 height 16
click at [471, 142] on input "Amount Unknown" at bounding box center [476, 135] width 11 height 11
checkbox input "true"
click at [644, 210] on button "Save & Close" at bounding box center [651, 212] width 110 height 34
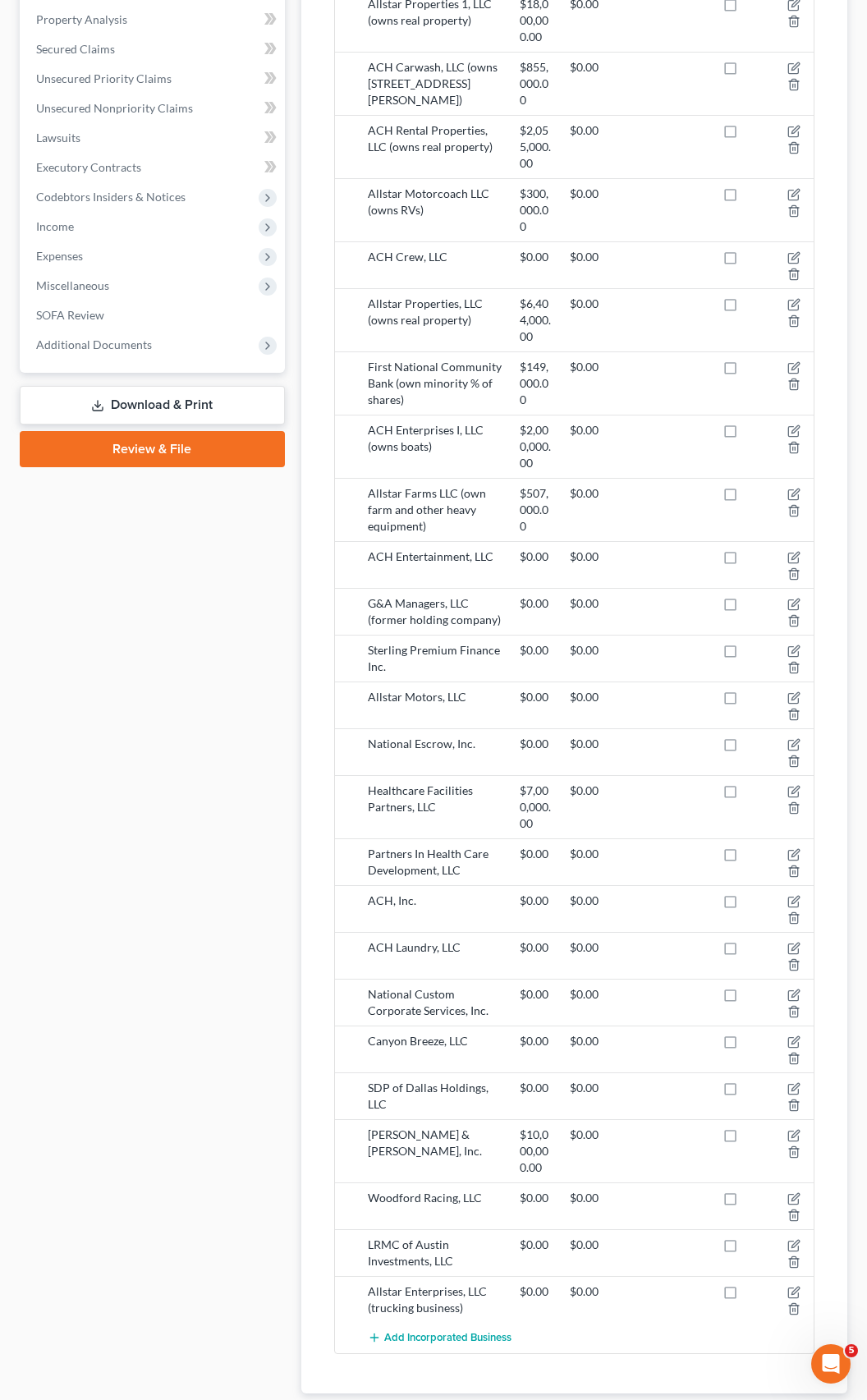
scroll to position [718, 0]
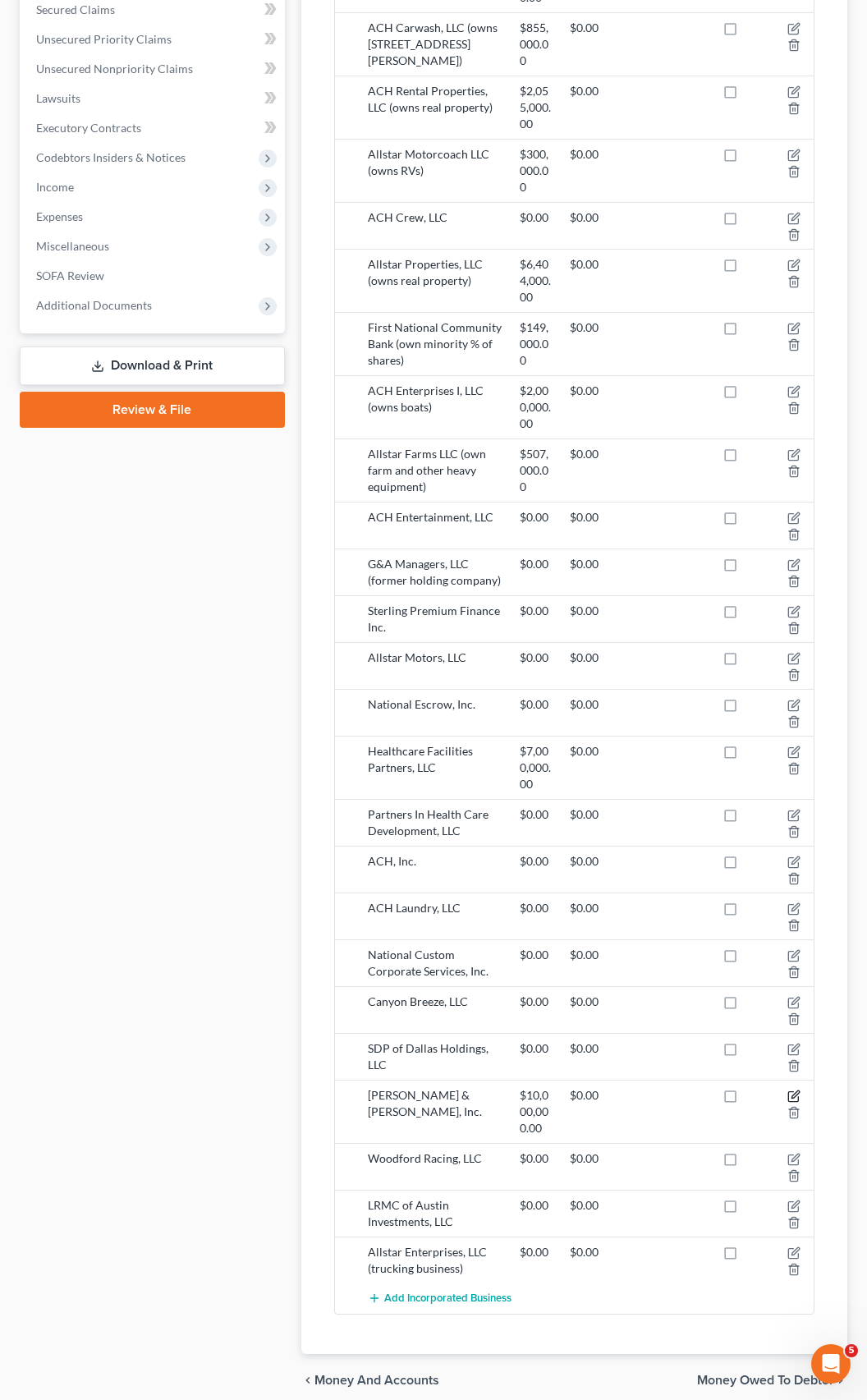
click at [792, 1092] on icon "button" at bounding box center [795, 1096] width 8 height 8
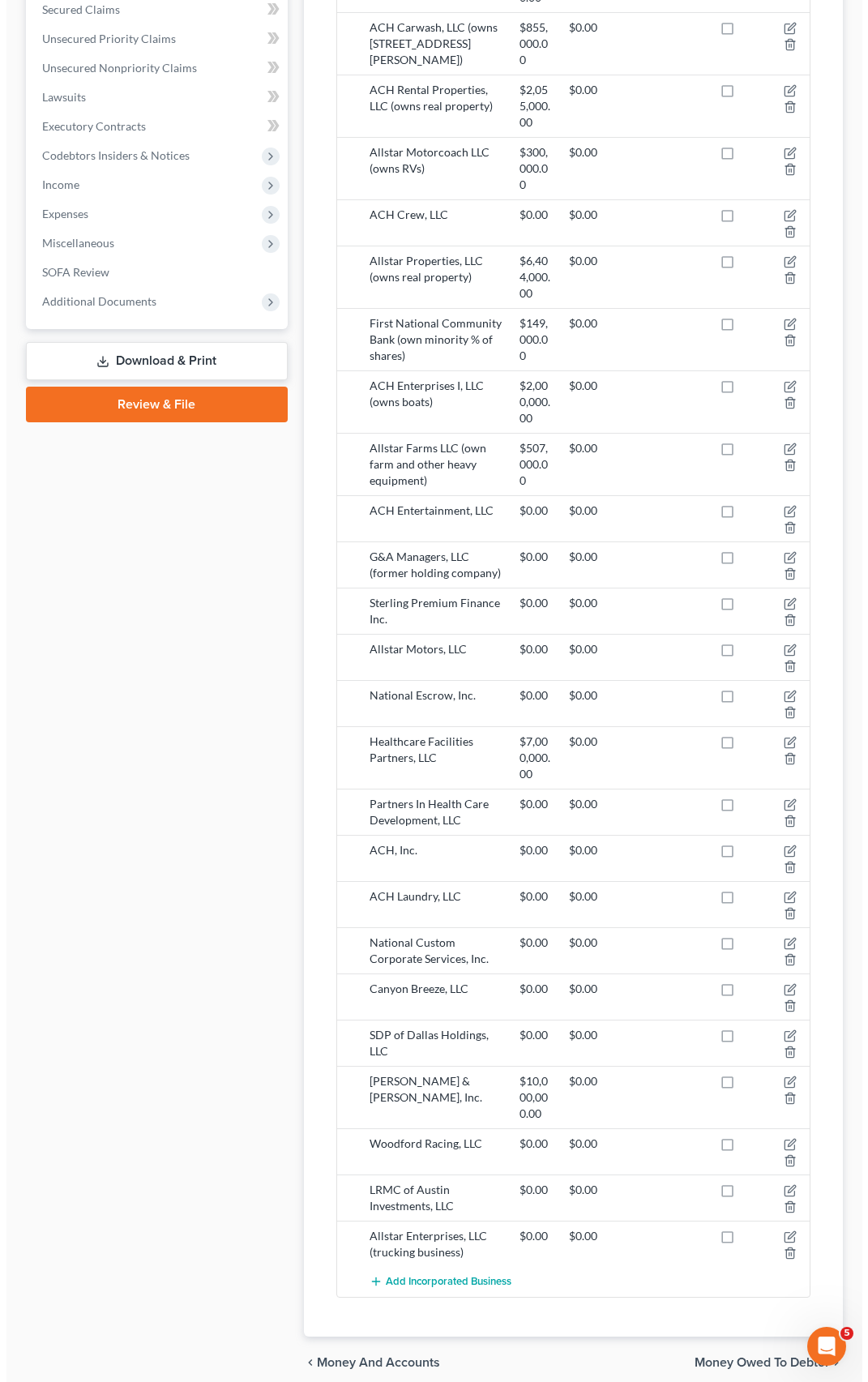
scroll to position [669, 0]
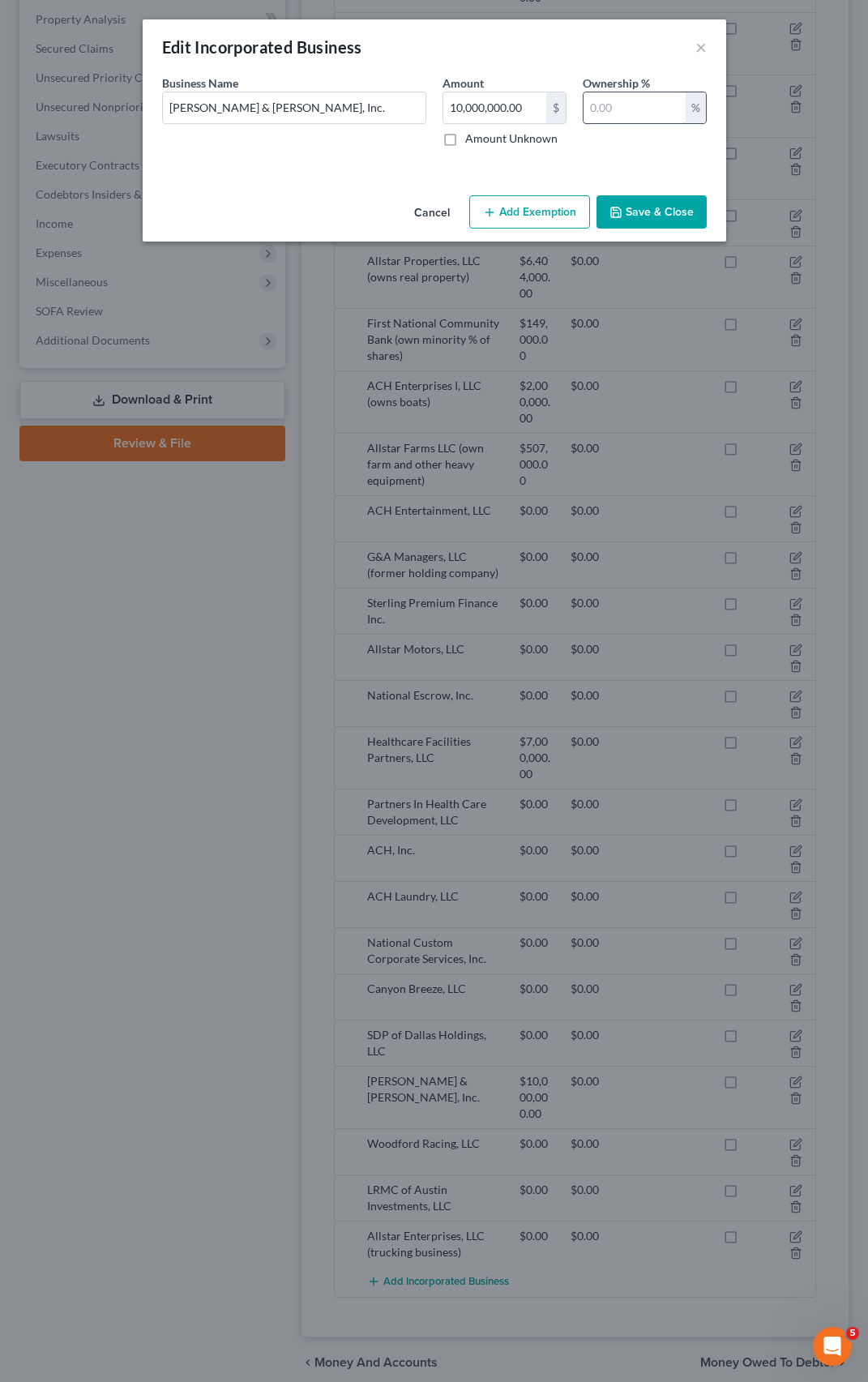
click at [613, 118] on input "text" at bounding box center [634, 108] width 102 height 31
type input "7"
type input "0"
type input "70"
click at [416, 115] on input "[PERSON_NAME] & [PERSON_NAME], Inc." at bounding box center [293, 108] width 263 height 31
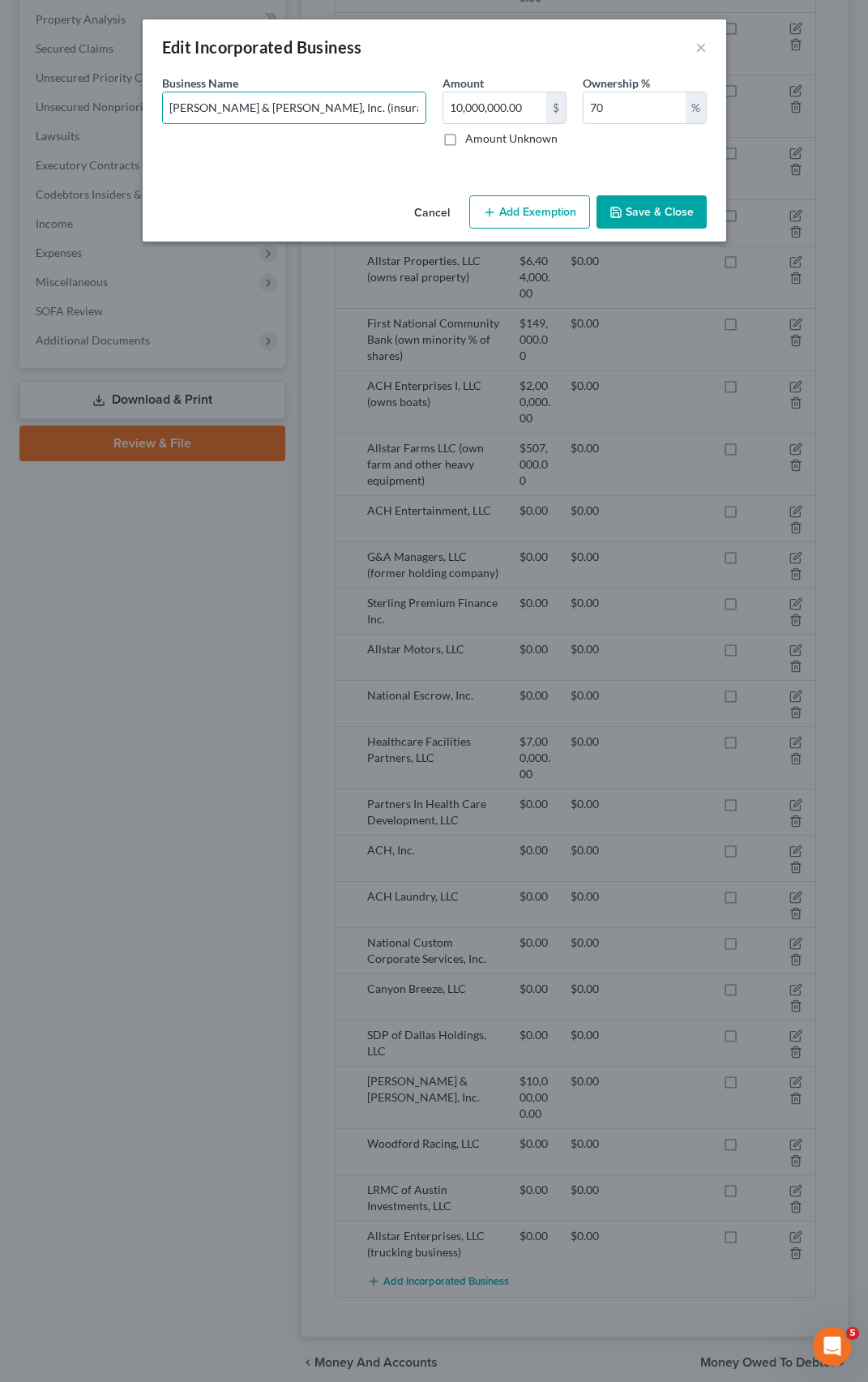
type input "[PERSON_NAME] & [PERSON_NAME], Inc. (insurance company)"
click at [466, 142] on label "Amount Unknown" at bounding box center [511, 138] width 93 height 16
click at [471, 142] on input "Amount Unknown" at bounding box center [476, 135] width 11 height 11
checkbox input "true"
click at [642, 207] on button "Save & Close" at bounding box center [651, 212] width 110 height 34
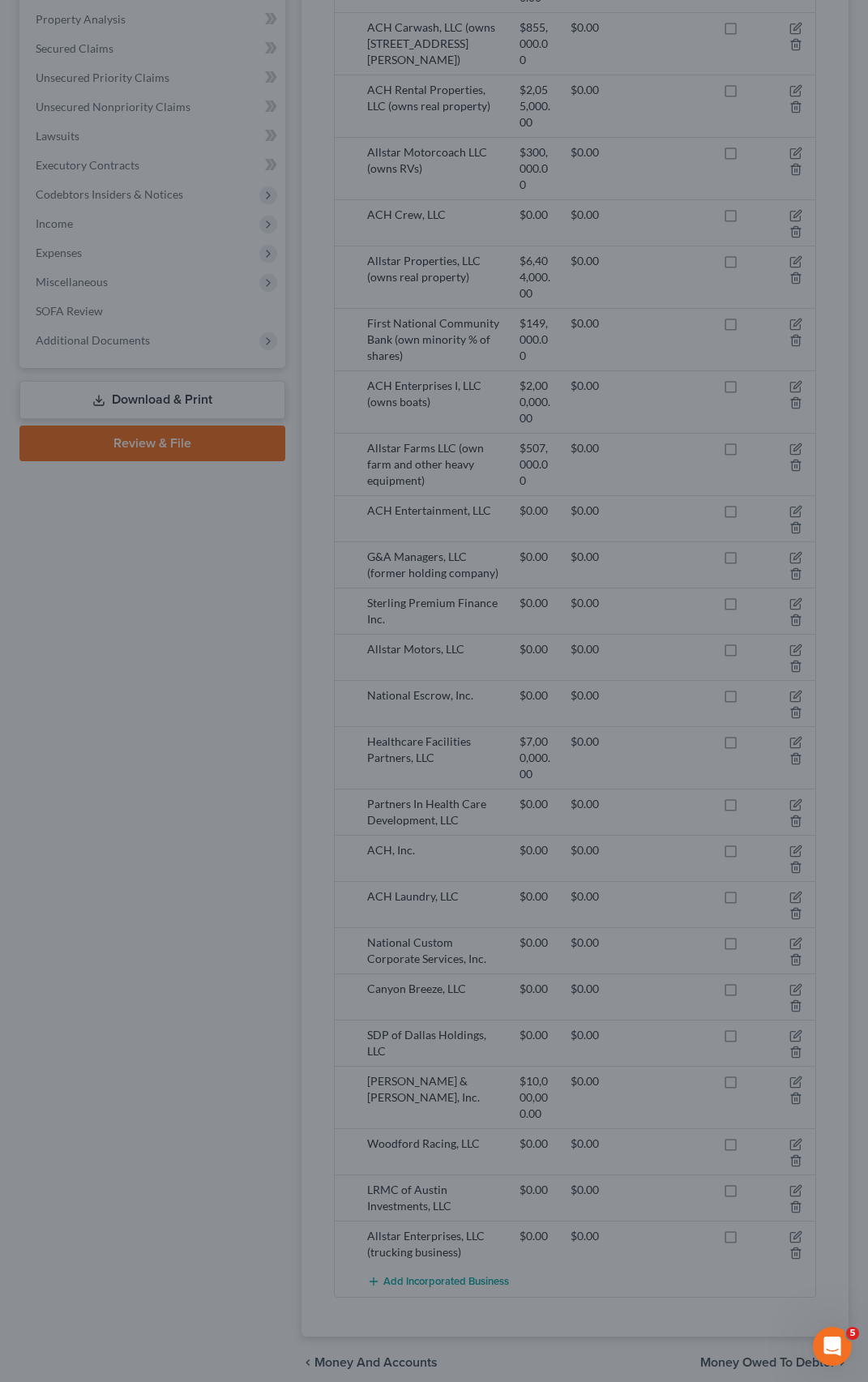
scroll to position [653, 0]
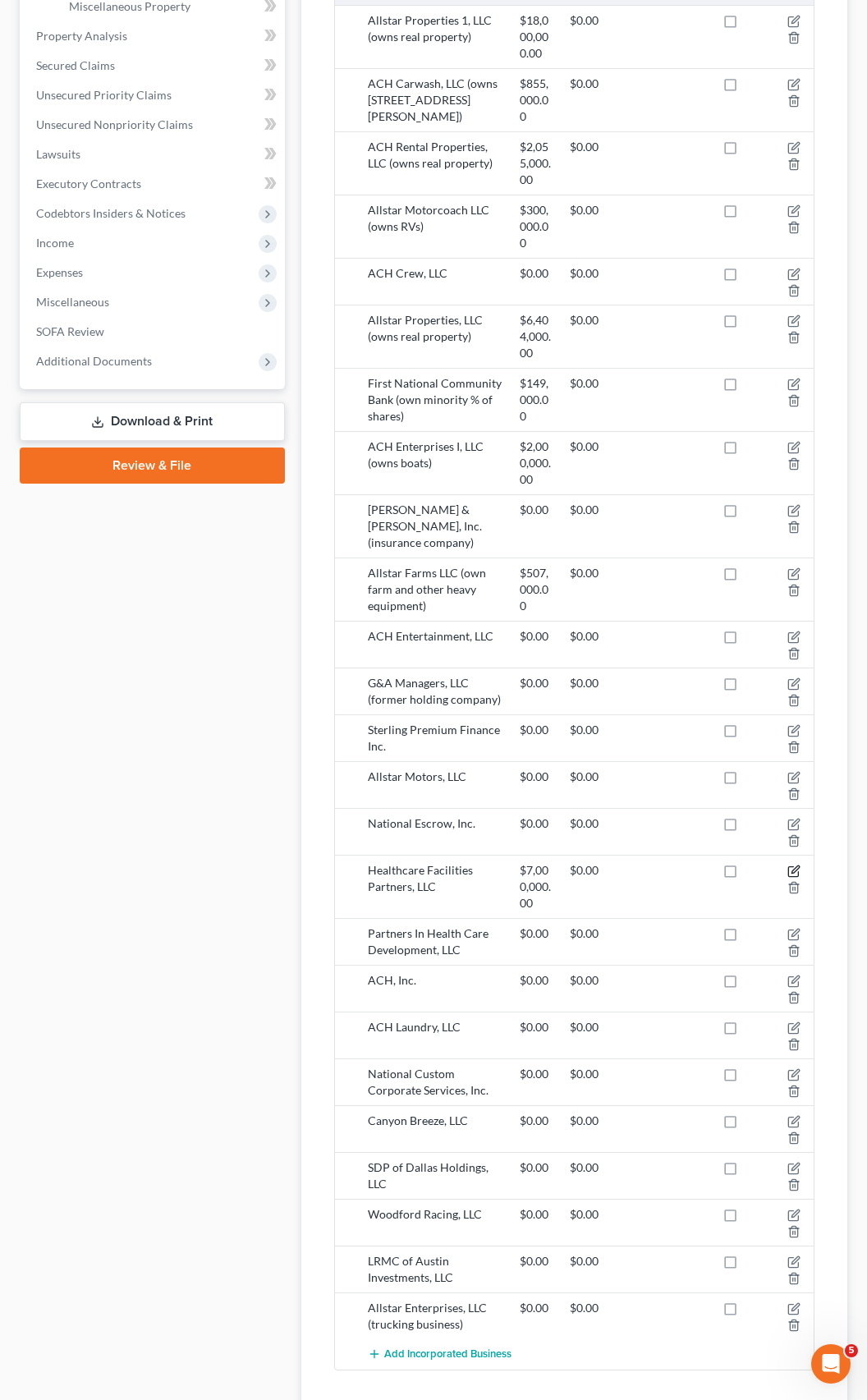
click at [790, 865] on icon "button" at bounding box center [794, 872] width 14 height 14
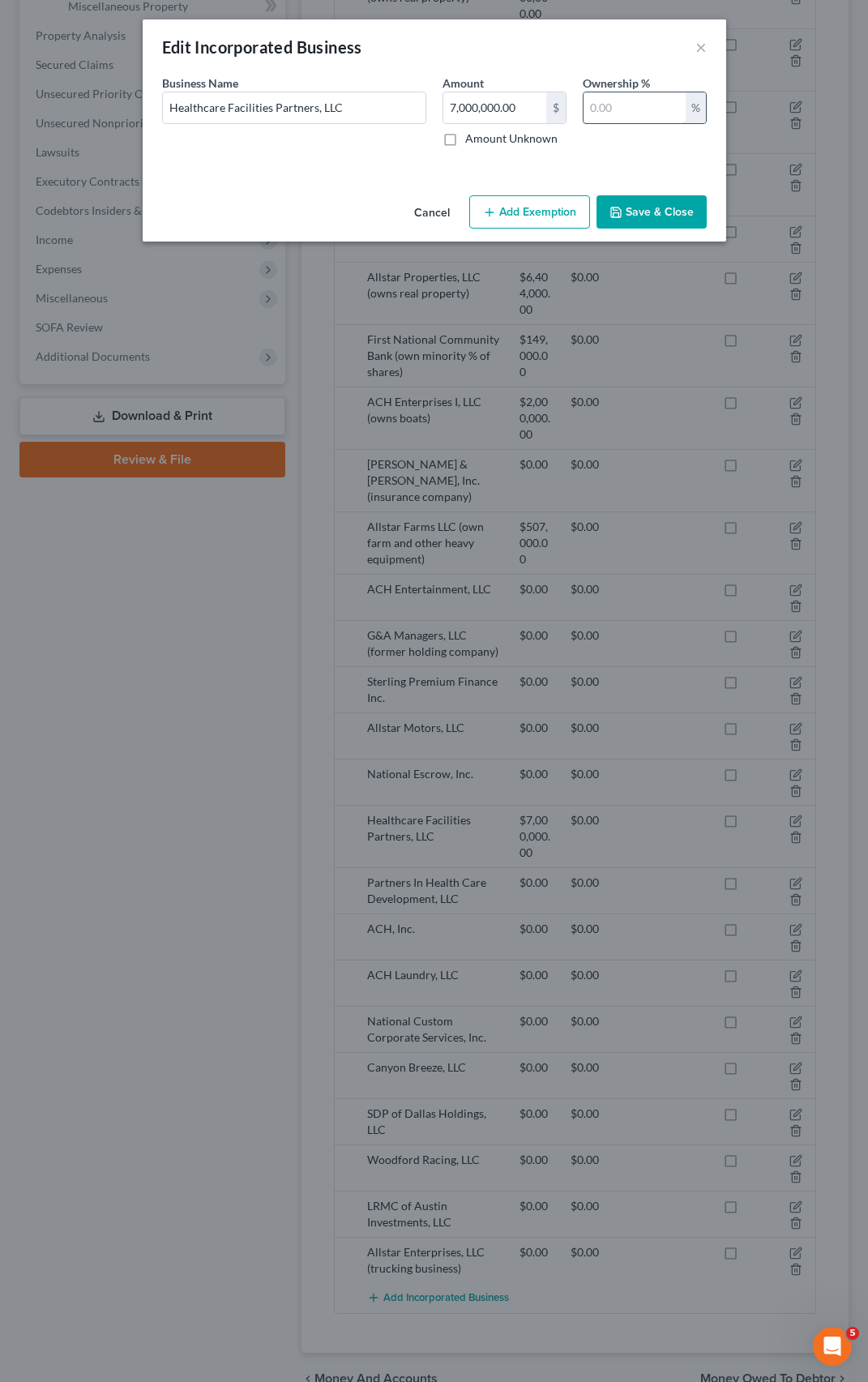
click at [596, 114] on input "text" at bounding box center [634, 108] width 102 height 31
type input "30"
click at [492, 144] on label "Amount Unknown" at bounding box center [511, 138] width 93 height 16
click at [482, 142] on input "Amount Unknown" at bounding box center [476, 135] width 11 height 11
click at [466, 140] on label "Amount Unknown" at bounding box center [511, 138] width 93 height 16
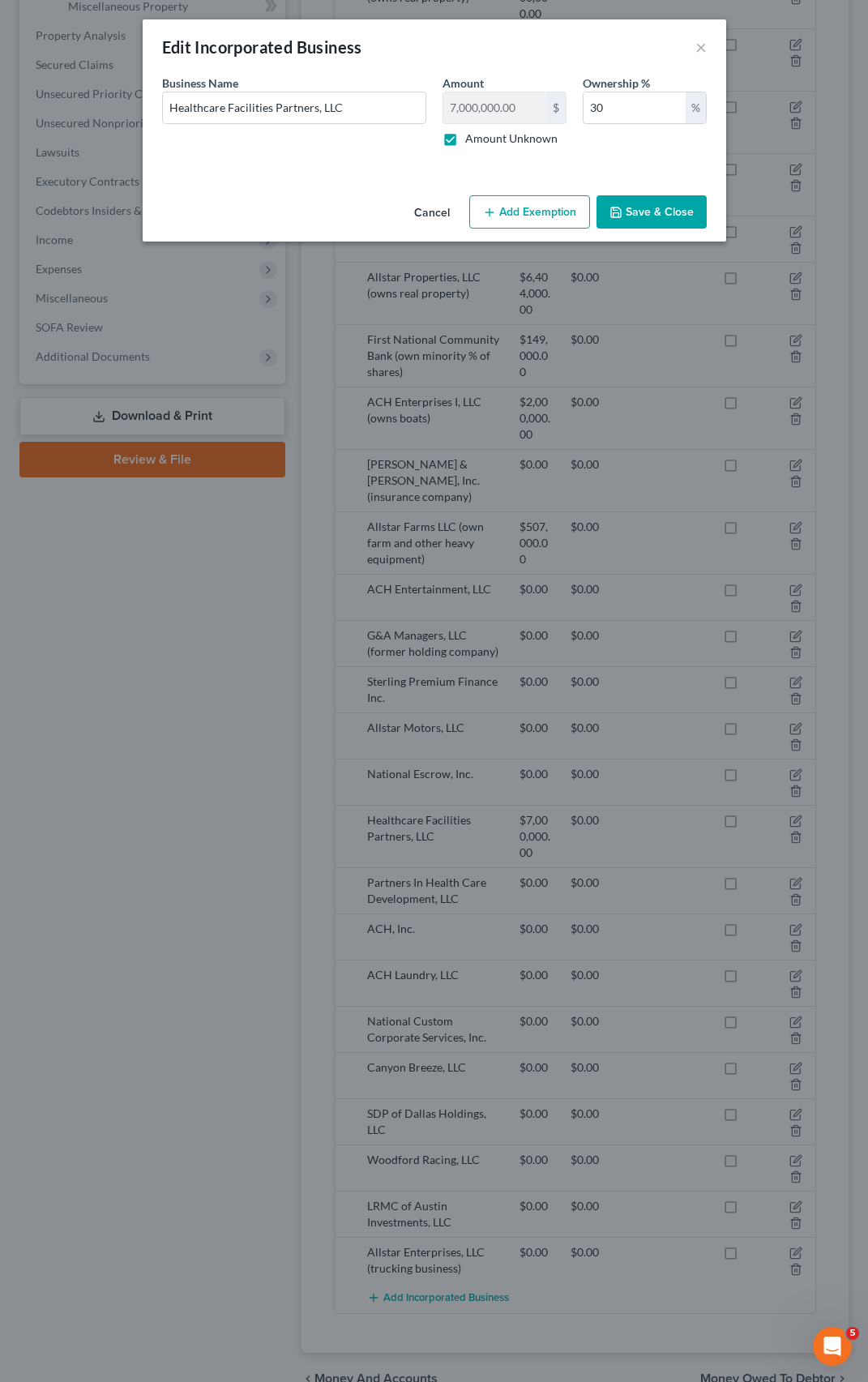
click at [471, 140] on input "Amount Unknown" at bounding box center [476, 135] width 11 height 11
click at [466, 140] on label "Amount Unknown" at bounding box center [511, 138] width 93 height 16
click at [471, 140] on input "Amount Unknown" at bounding box center [476, 135] width 11 height 11
checkbox input "true"
click at [680, 201] on button "Save & Close" at bounding box center [651, 212] width 110 height 34
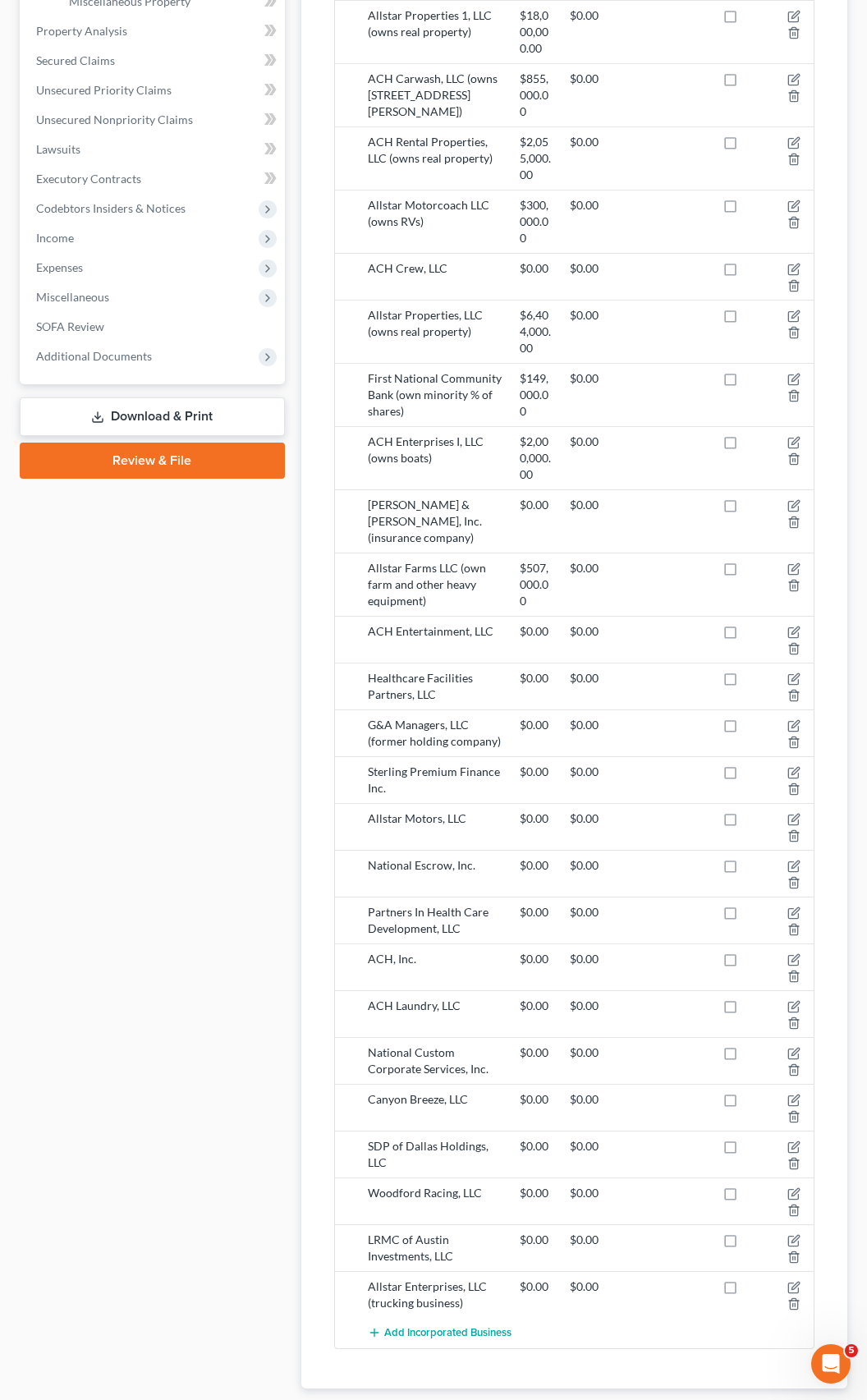
scroll to position [685, 0]
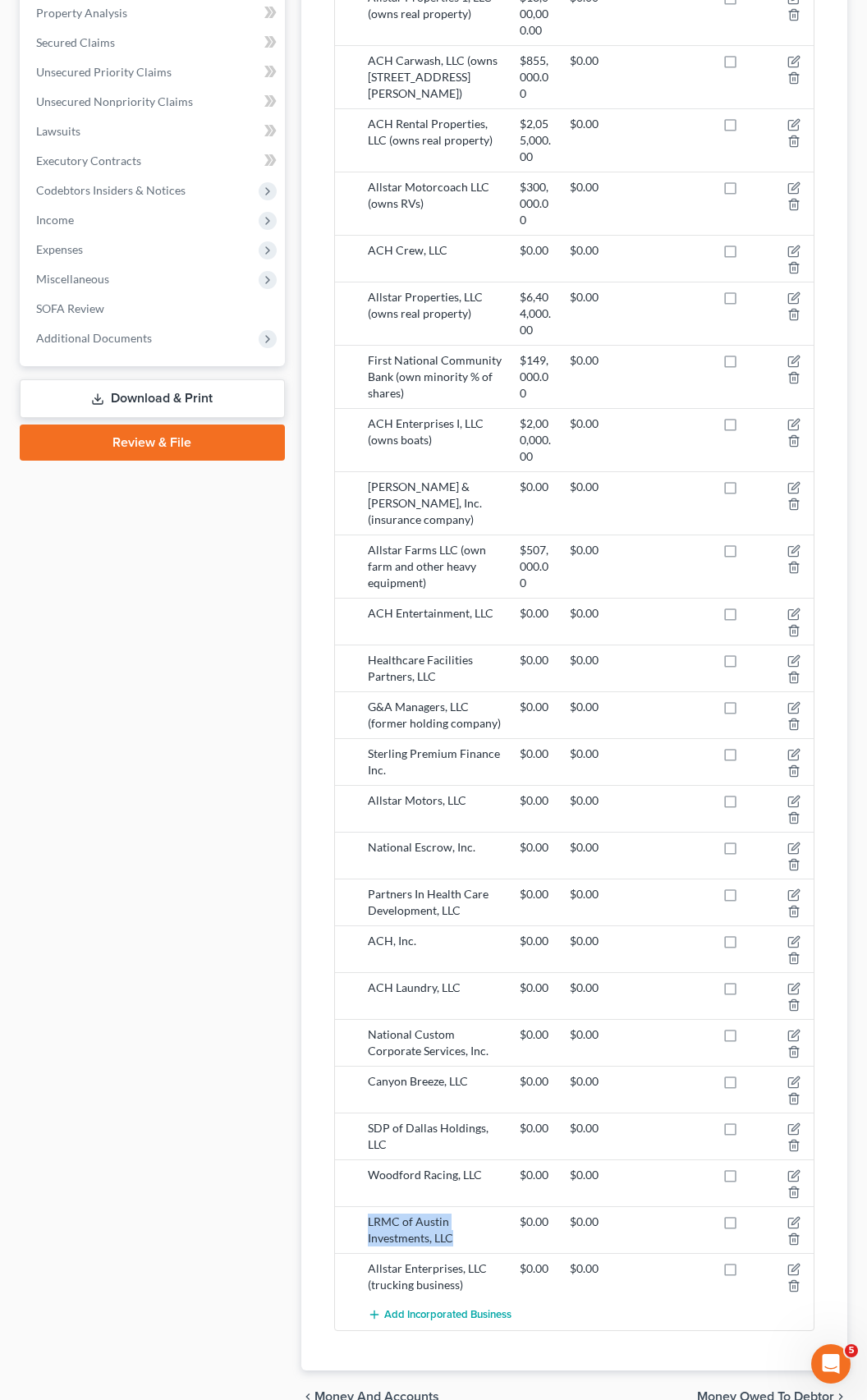
drag, startPoint x: 364, startPoint y: 1137, endPoint x: 432, endPoint y: 1147, distance: 68.7
click at [460, 1214] on div "LRMC of Austin Investments, LLC" at bounding box center [435, 1230] width 152 height 33
copy div "LRMC of Austin Investments, LLC"
drag, startPoint x: 368, startPoint y: 1039, endPoint x: 391, endPoint y: 1056, distance: 28.6
click at [391, 1120] on div "SDP of Dallas Holdings, LLC" at bounding box center [435, 1136] width 152 height 33
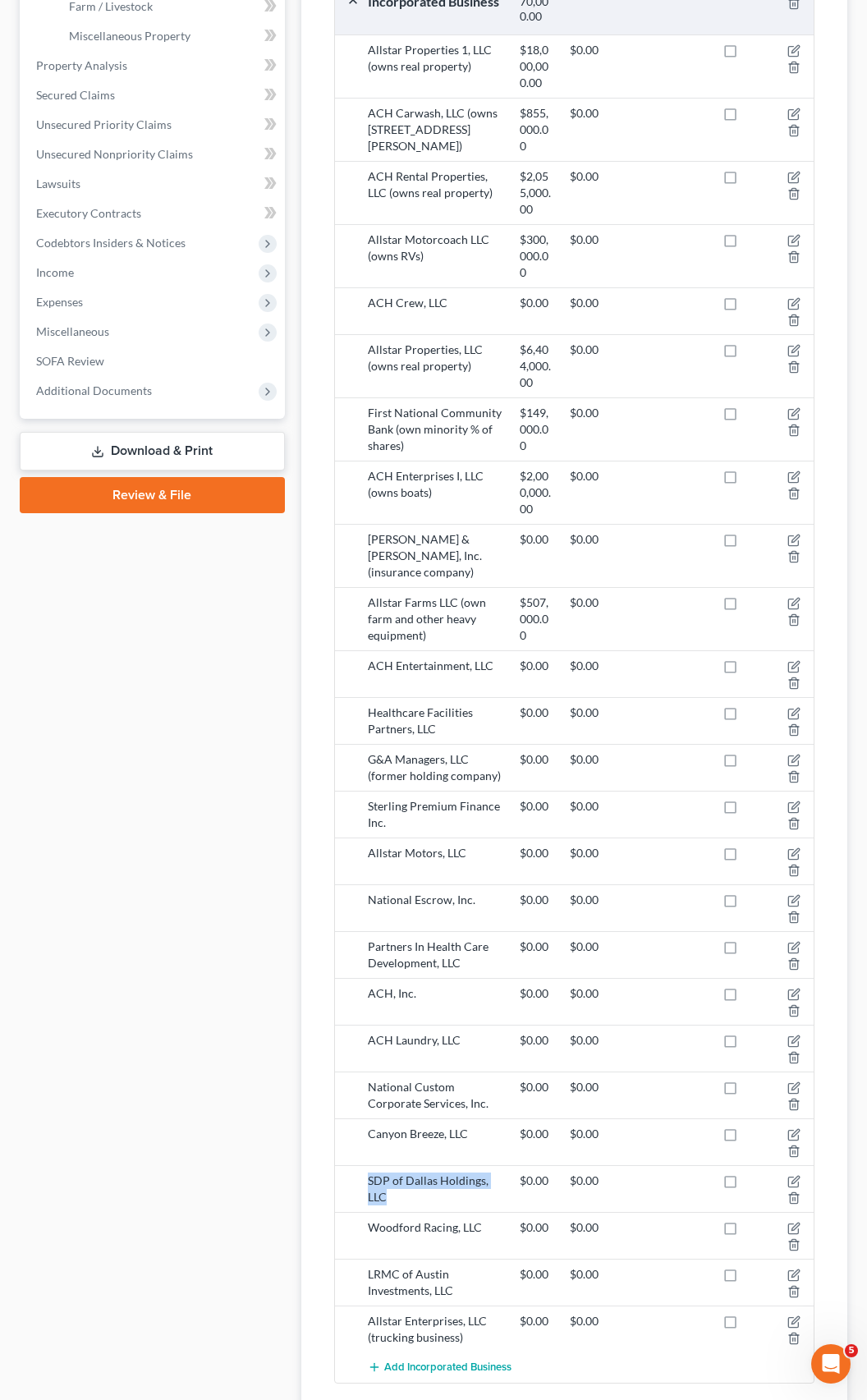
scroll to position [603, 0]
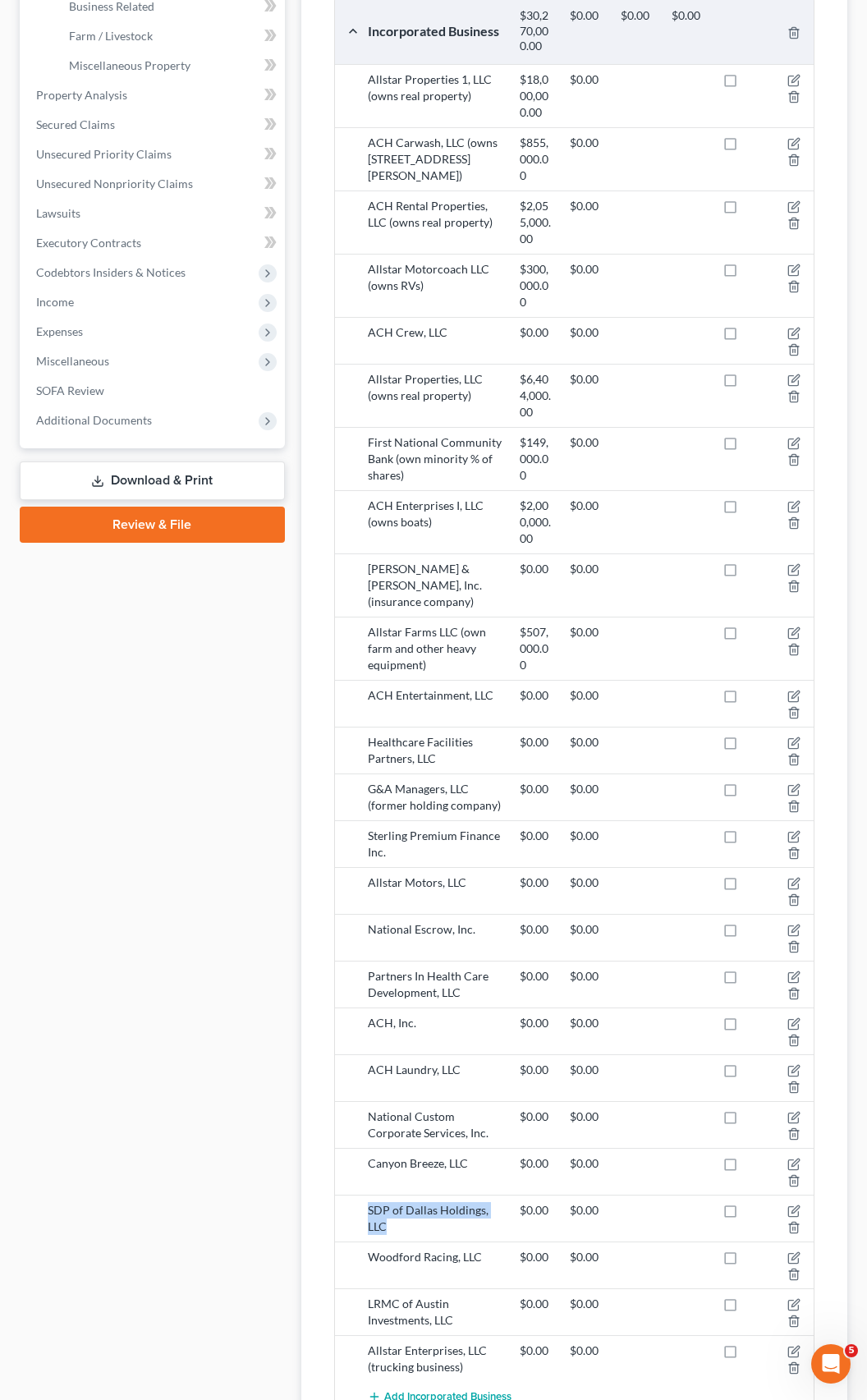
copy div "SDP of Dallas Holdings, LLC"
click at [381, 968] on div "Partners In Health Care Development, LLC" at bounding box center [435, 984] width 152 height 33
drag, startPoint x: 370, startPoint y: 892, endPoint x: 465, endPoint y: 904, distance: 95.8
click at [465, 968] on div "Partners In Health Care Development, LLC" at bounding box center [435, 984] width 152 height 33
copy div "Partners In Health Care Development, LLC"
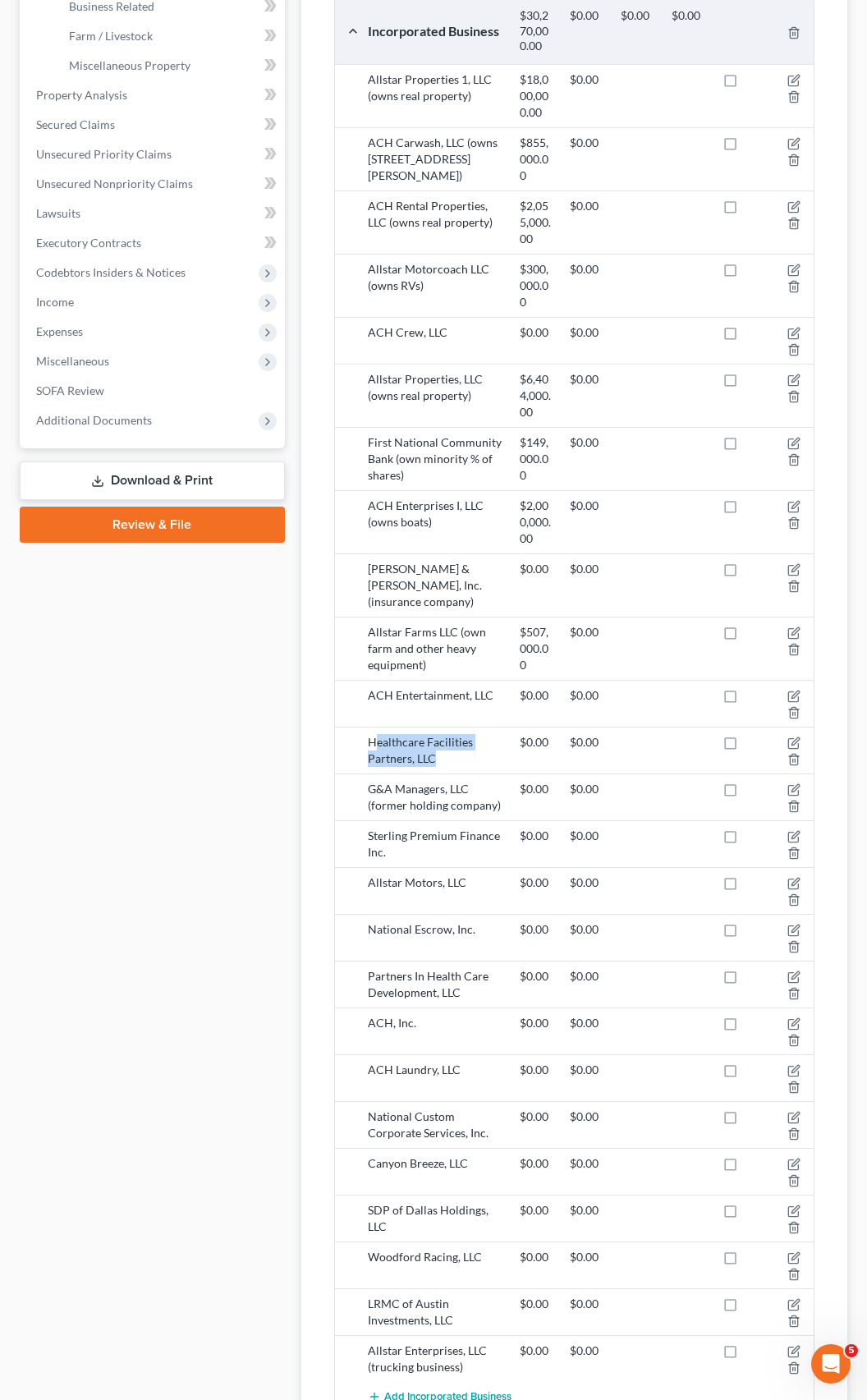
drag, startPoint x: 444, startPoint y: 672, endPoint x: 374, endPoint y: 653, distance: 72.5
click at [374, 734] on div "Healthcare Facilities Partners, LLC" at bounding box center [435, 751] width 152 height 33
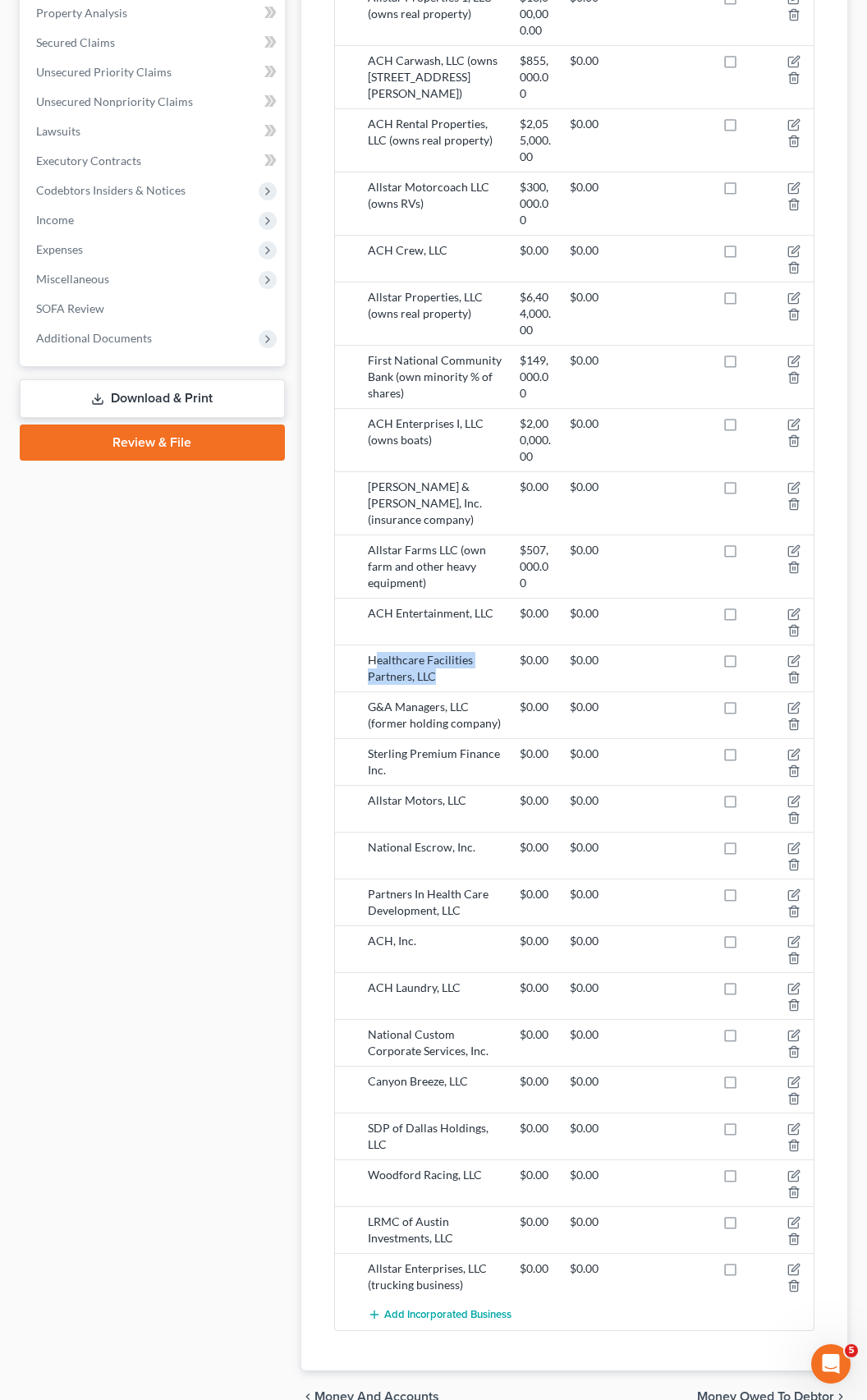
scroll to position [683, 0]
click at [791, 1171] on icon "button" at bounding box center [794, 1178] width 14 height 14
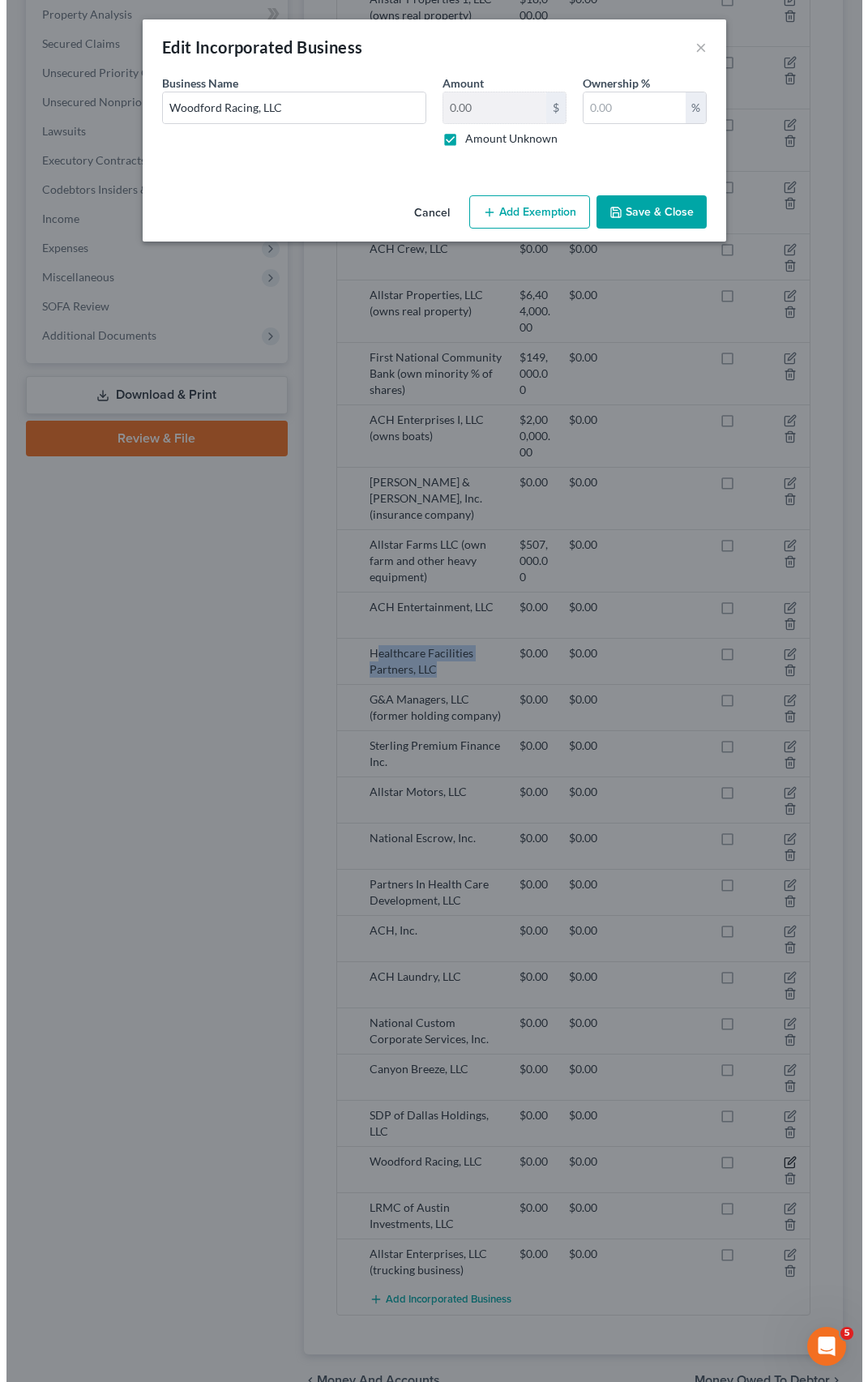
scroll to position [637, 0]
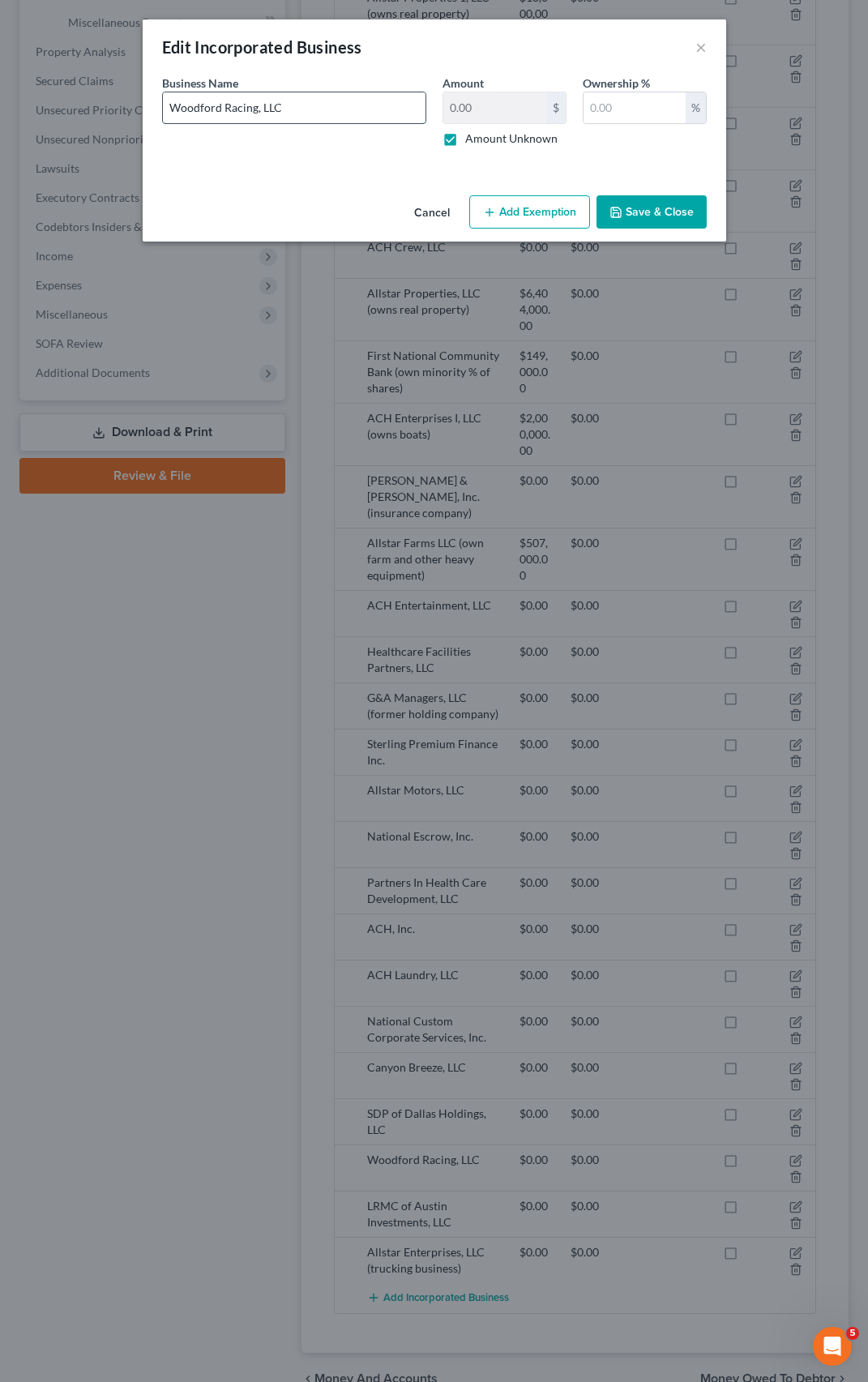
click at [338, 109] on input "Woodford Racing, LLC" at bounding box center [293, 108] width 263 height 31
type input "Woodford Racing, LLC (roll-up entity of various Woodford entities)"
click at [618, 219] on button "Save & Close" at bounding box center [651, 212] width 110 height 34
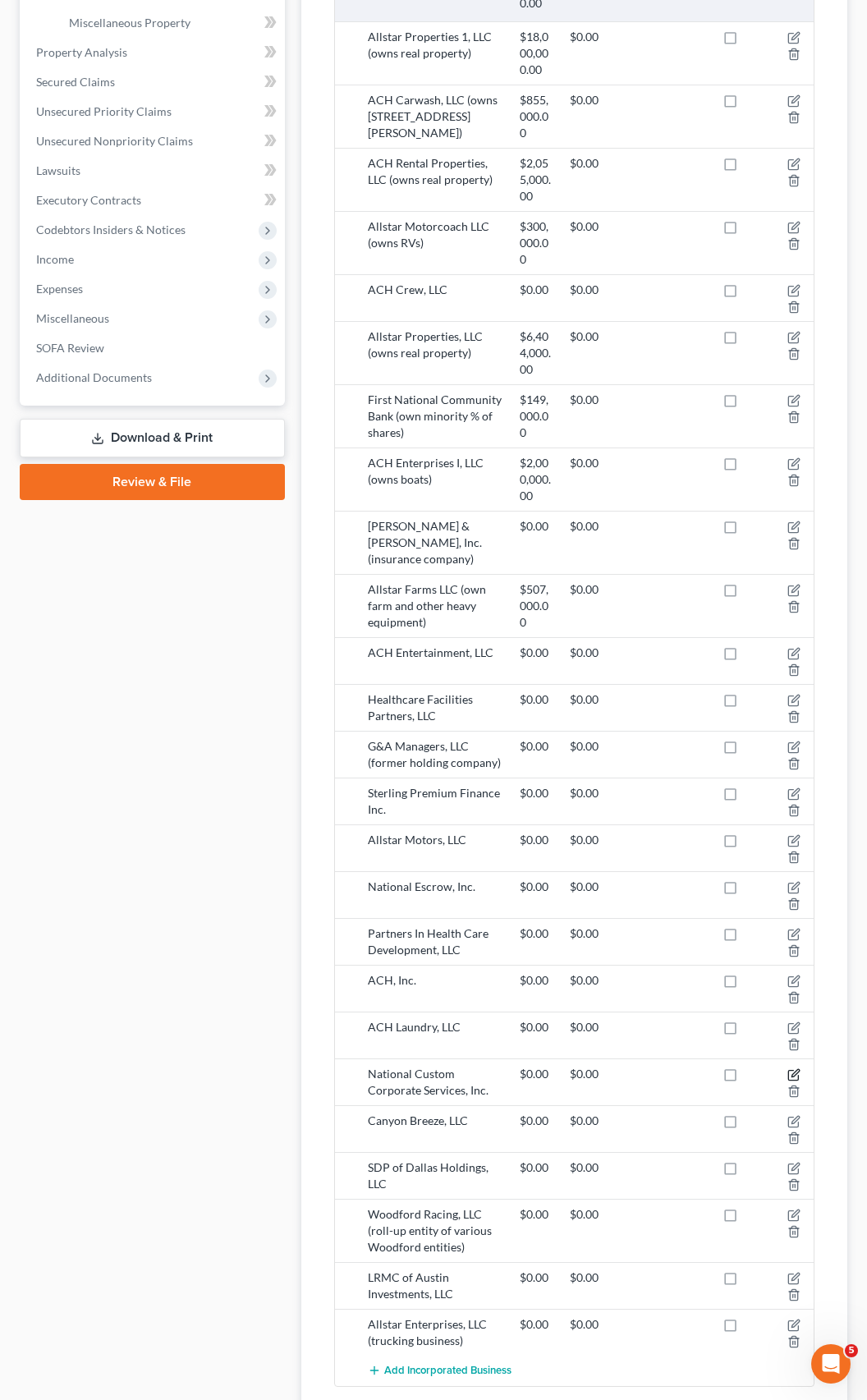
click at [797, 1069] on icon "button" at bounding box center [794, 1075] width 14 height 14
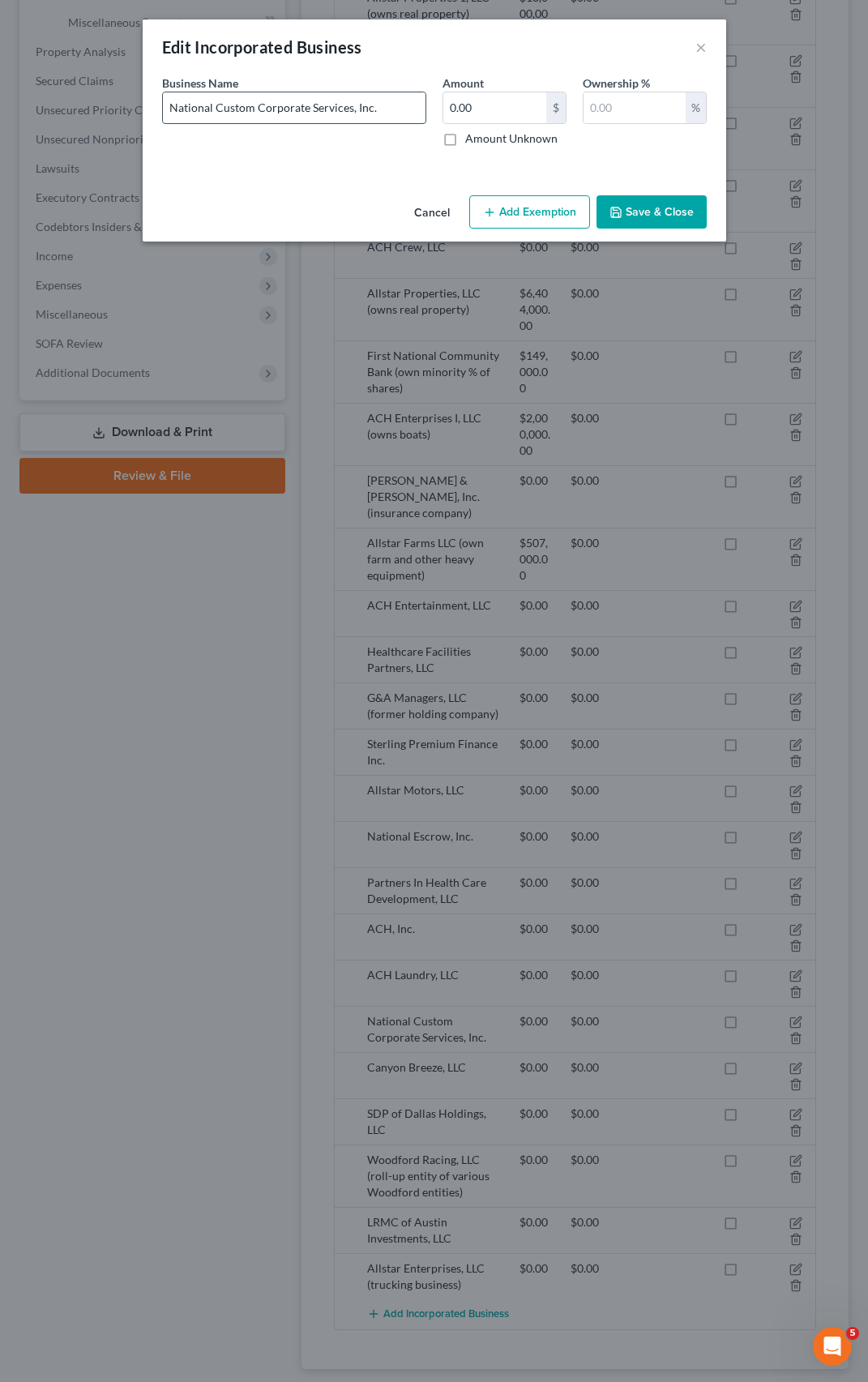
click at [380, 98] on input "National Custom Corporate Services, Inc." at bounding box center [293, 108] width 263 height 31
type input "National Custom Corporate Services, Inc. *"
click at [466, 138] on label "Amount Unknown" at bounding box center [511, 138] width 93 height 16
click at [471, 138] on input "Amount Unknown" at bounding box center [476, 135] width 11 height 11
checkbox input "true"
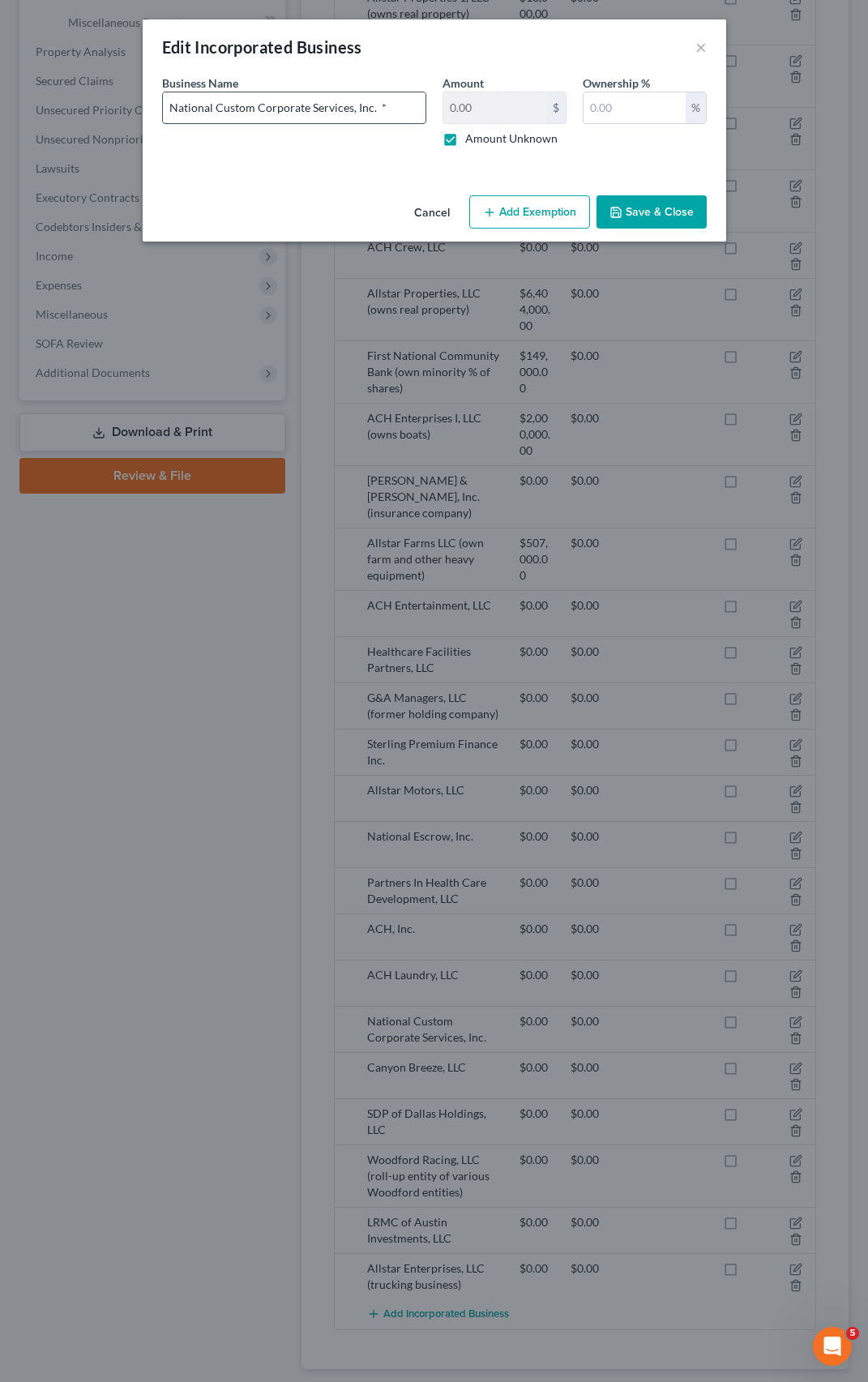
click at [410, 114] on input "National Custom Corporate Services, Inc. *" at bounding box center [293, 108] width 263 height 31
type input "National Custom Corporate Services, Inc. (construction business)"
click at [624, 205] on button "Save & Close" at bounding box center [651, 212] width 110 height 34
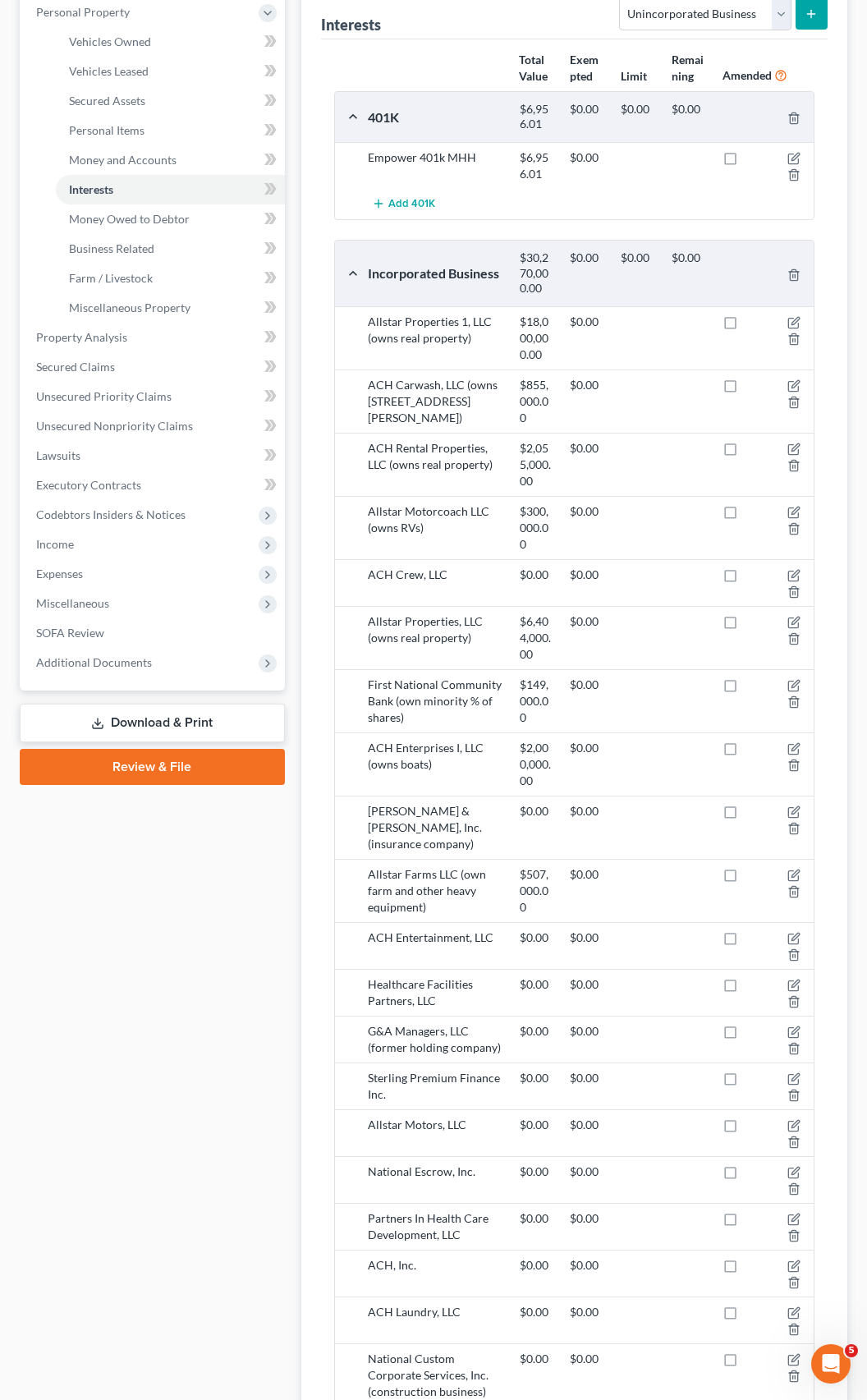
scroll to position [327, 0]
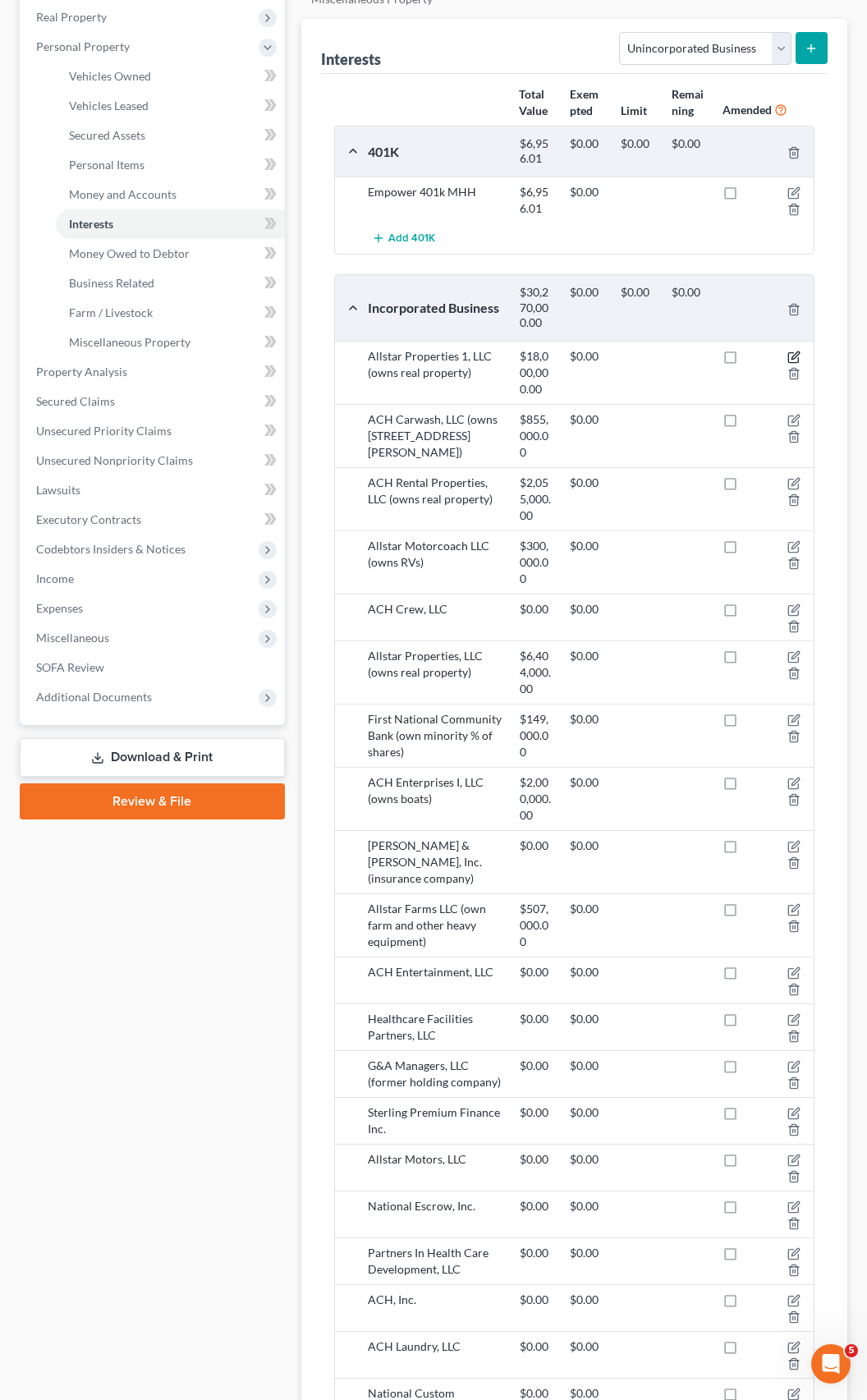
click at [793, 351] on icon "button" at bounding box center [794, 358] width 14 height 14
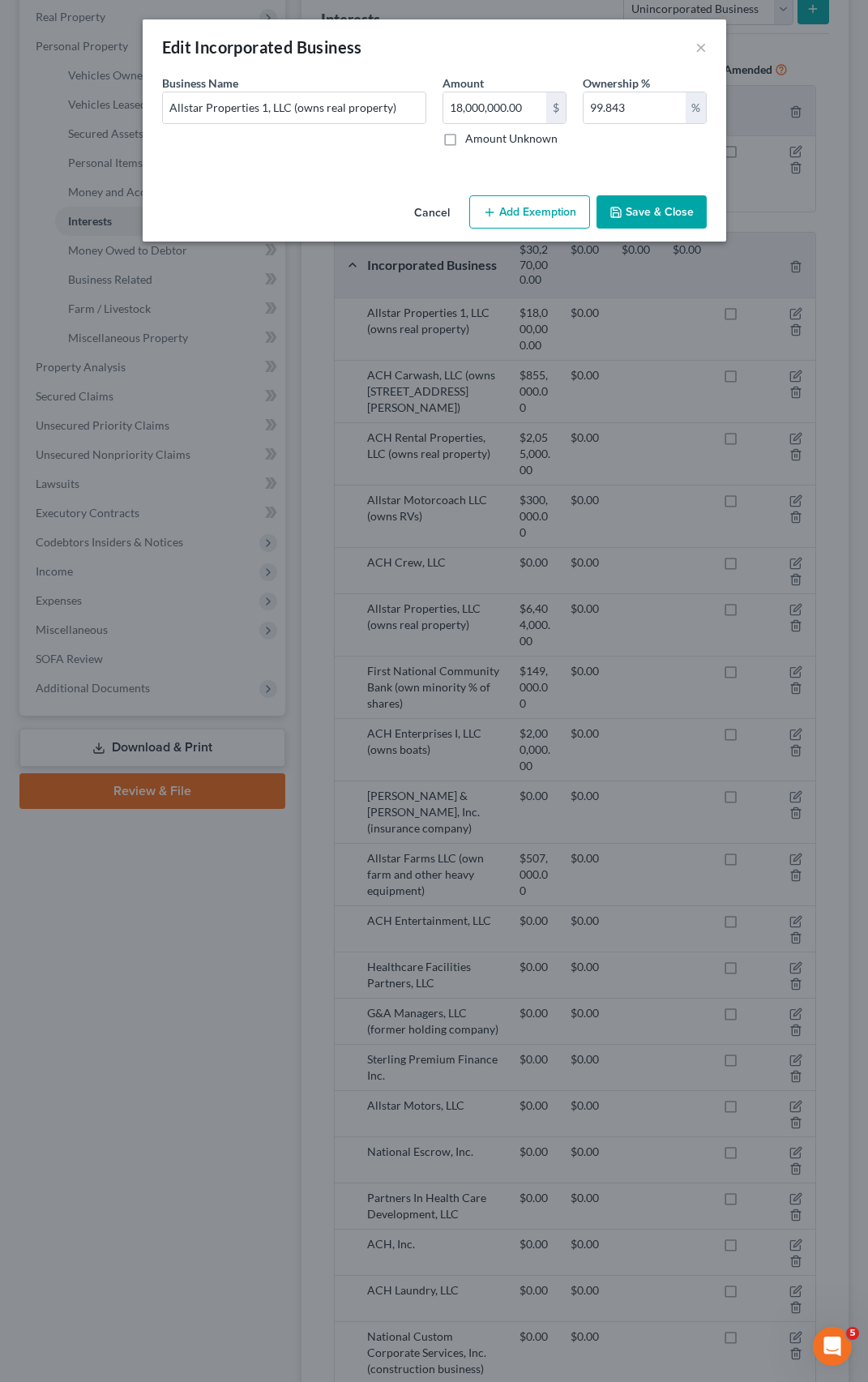
click at [650, 211] on button "Save & Close" at bounding box center [651, 212] width 110 height 34
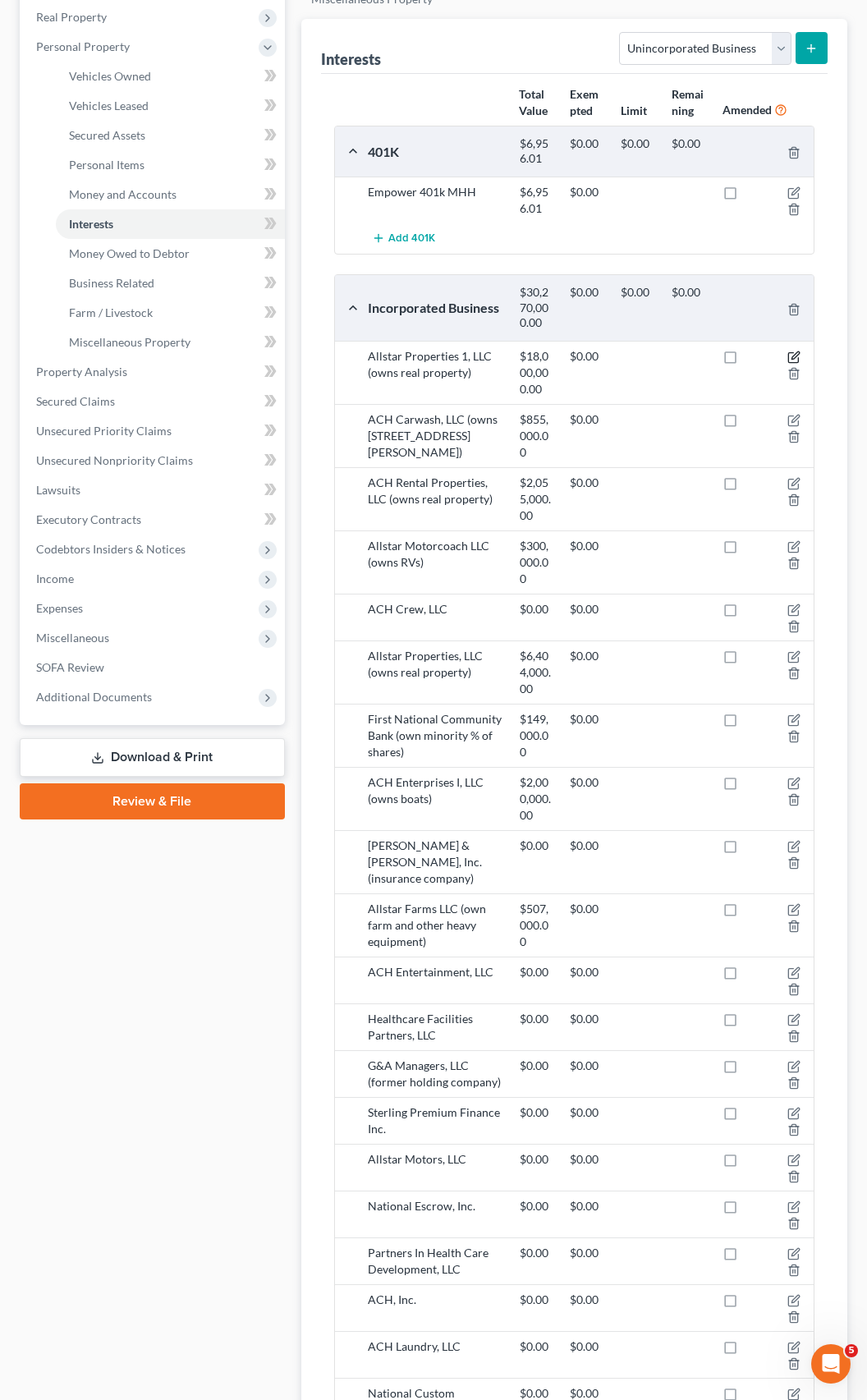
click at [793, 353] on icon "button" at bounding box center [795, 357] width 8 height 8
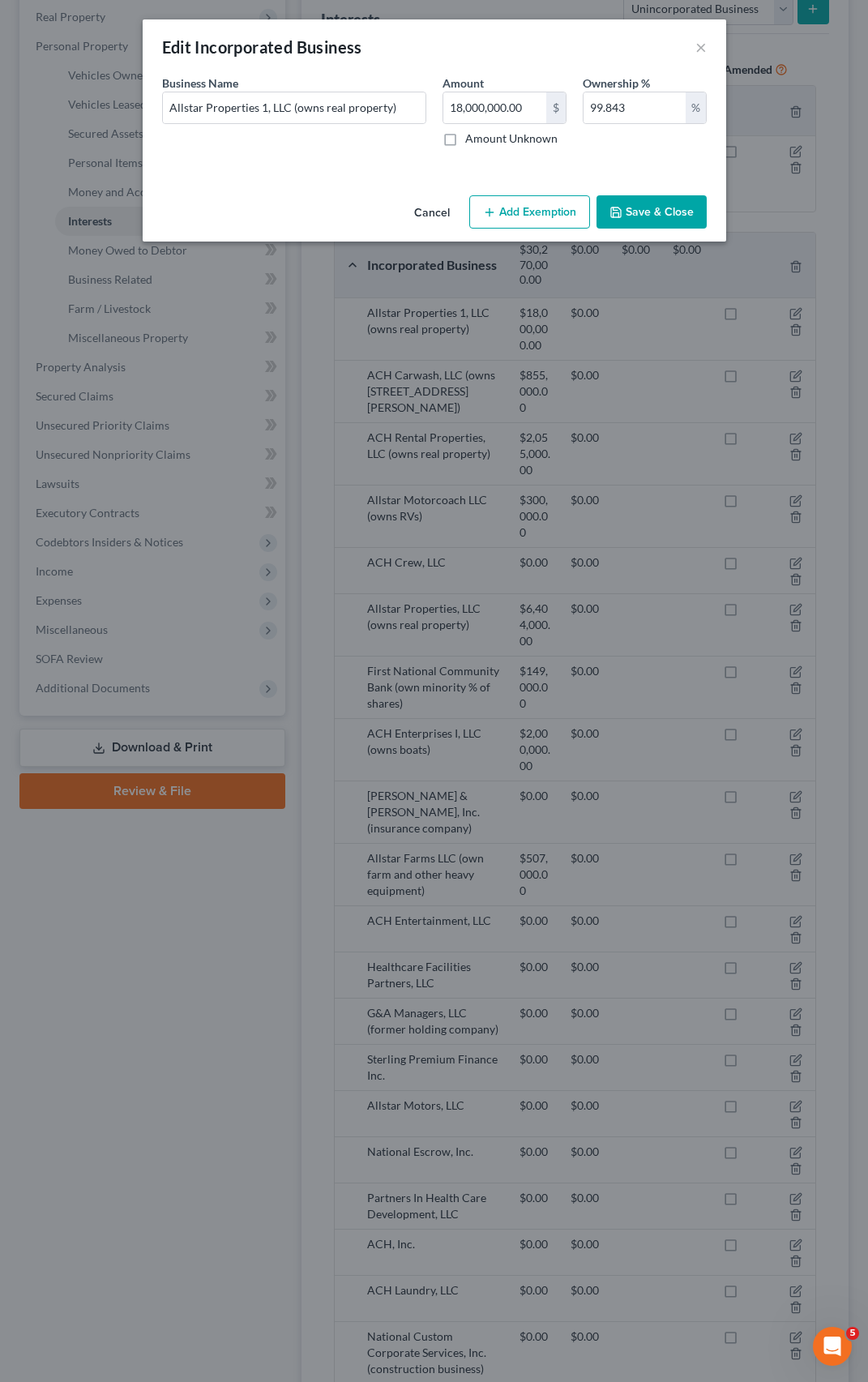
click at [610, 221] on button "Save & Close" at bounding box center [651, 212] width 110 height 34
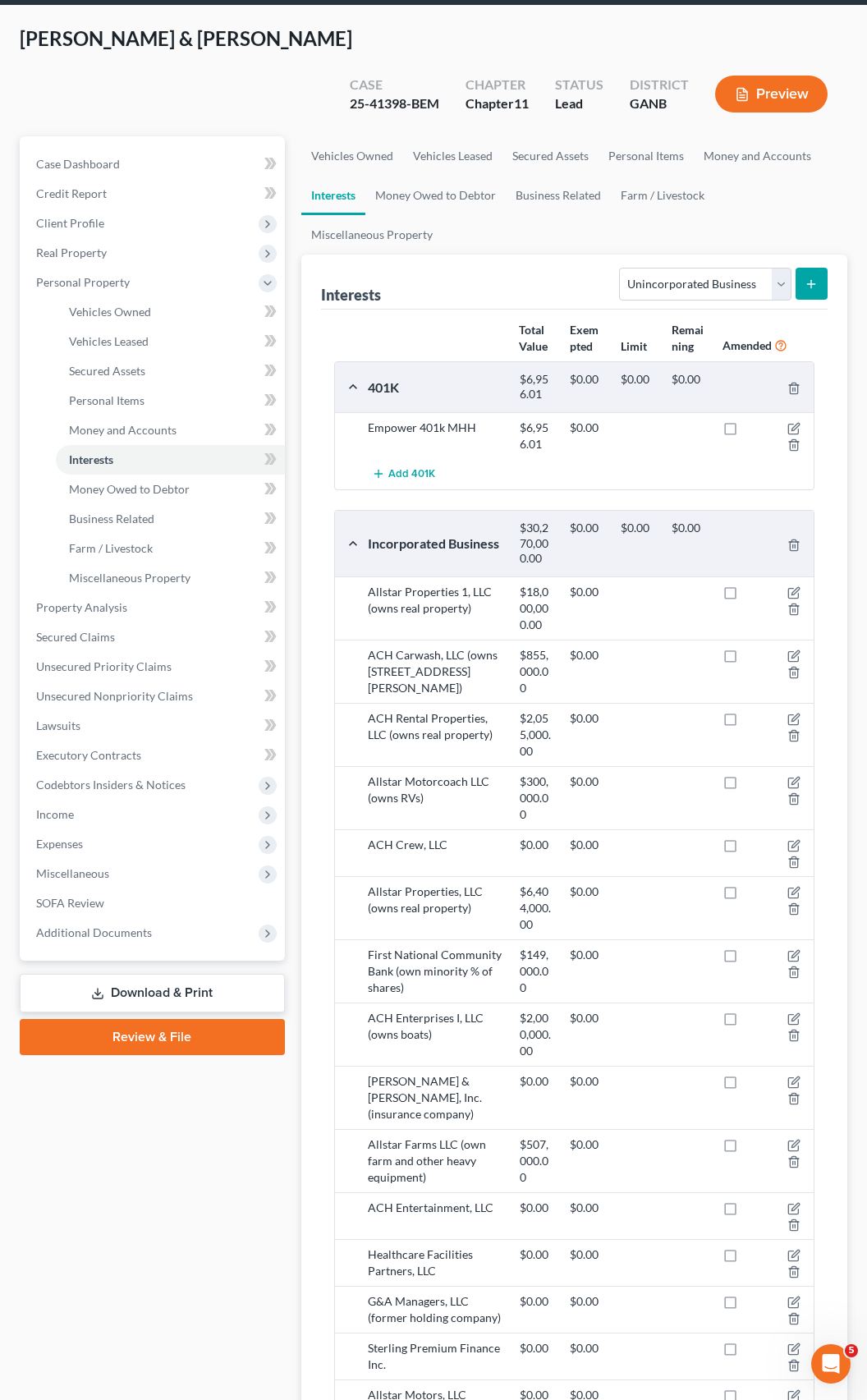
scroll to position [61, 0]
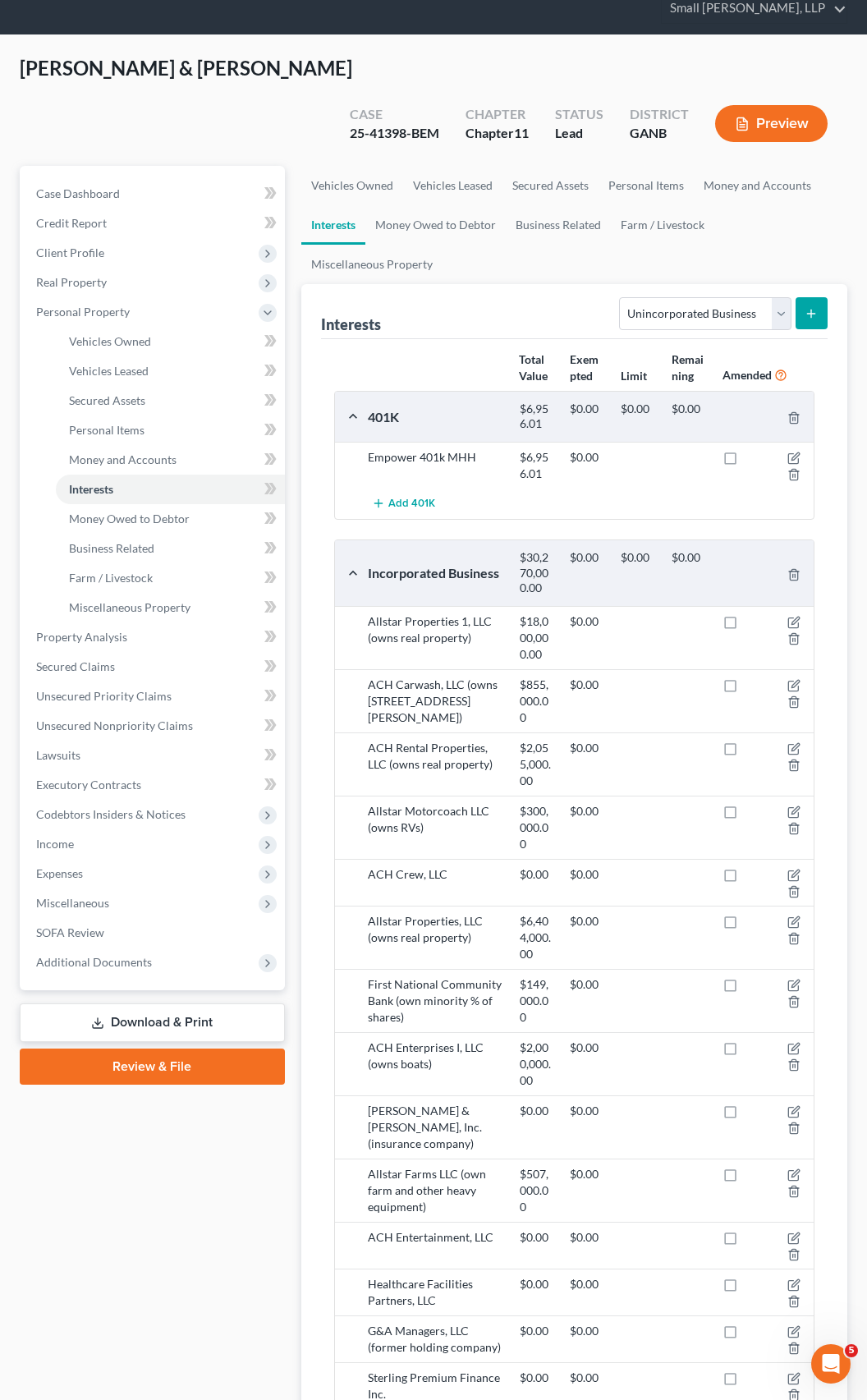
click at [808, 307] on icon "submit" at bounding box center [812, 314] width 14 height 14
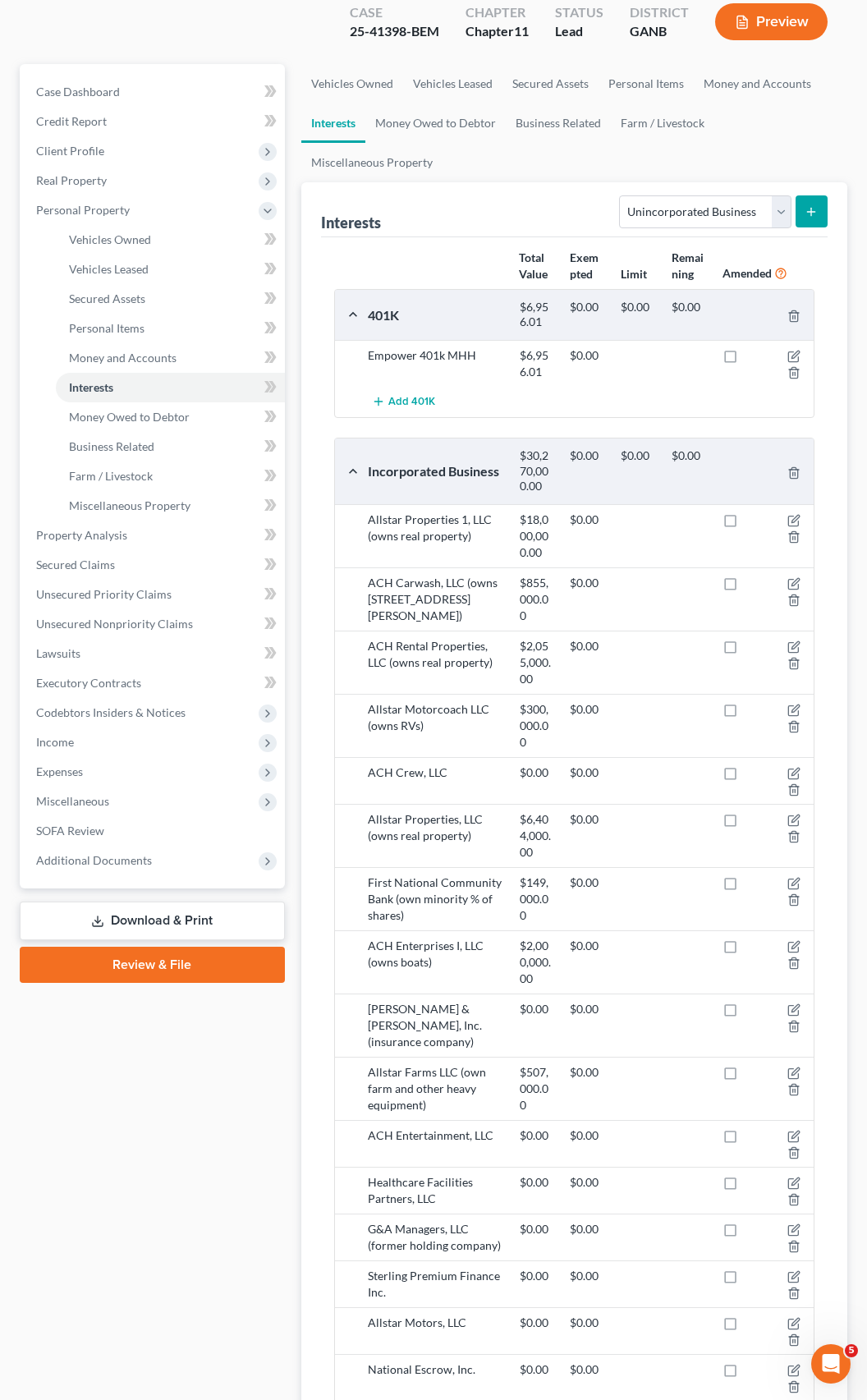
scroll to position [718, 0]
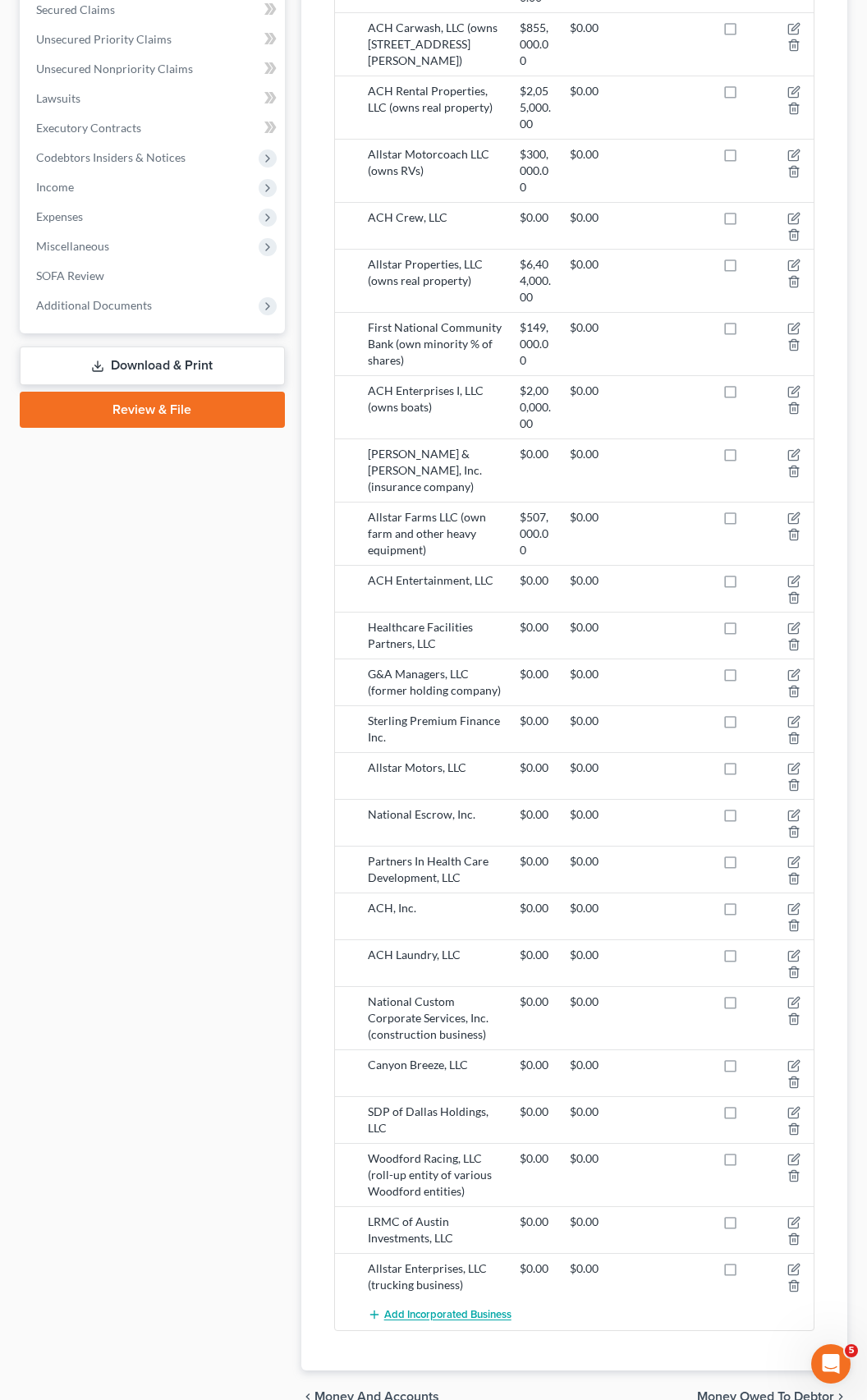
click at [413, 1309] on span "Add Incorporated Business" at bounding box center [448, 1316] width 127 height 14
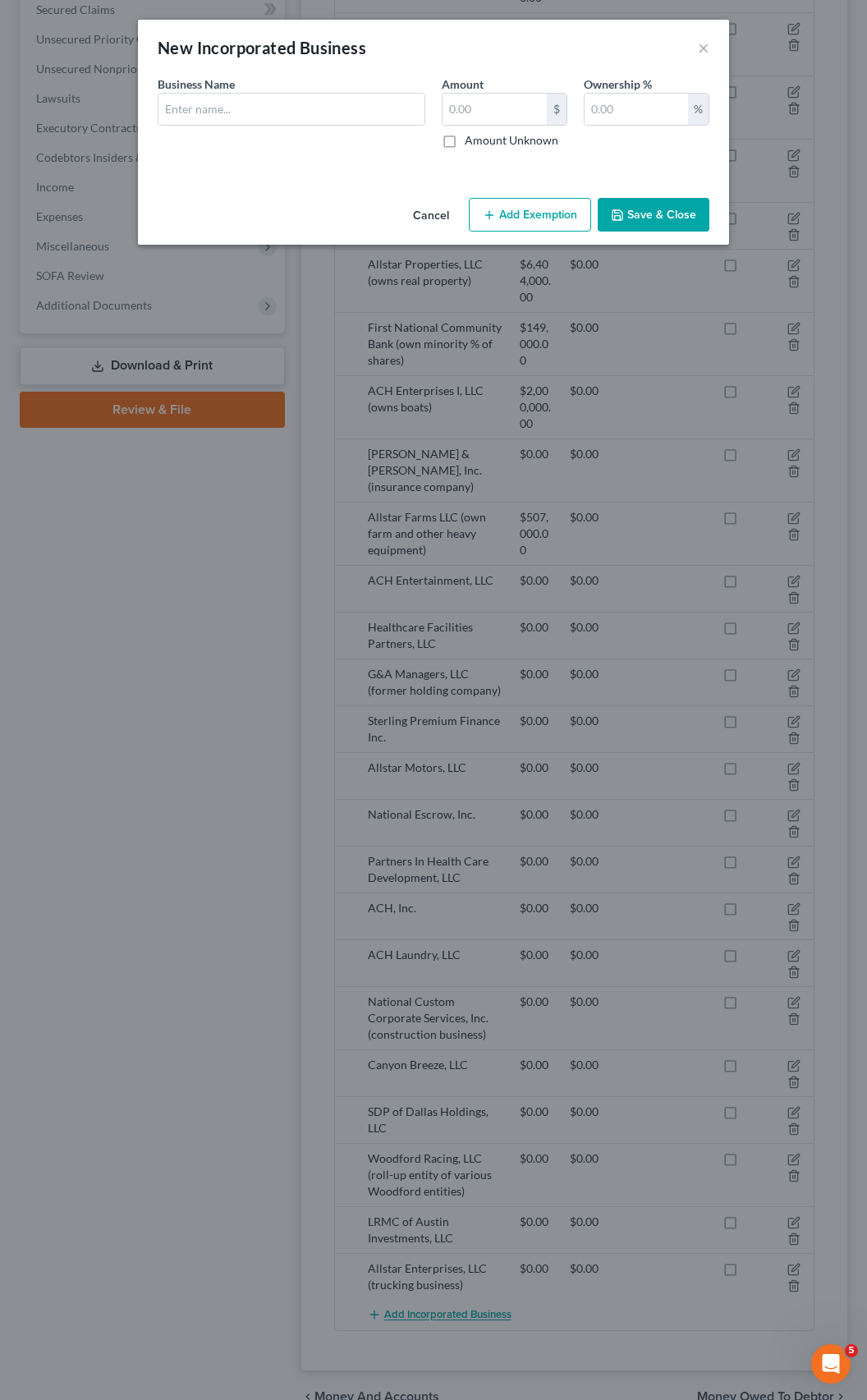
scroll to position [678, 0]
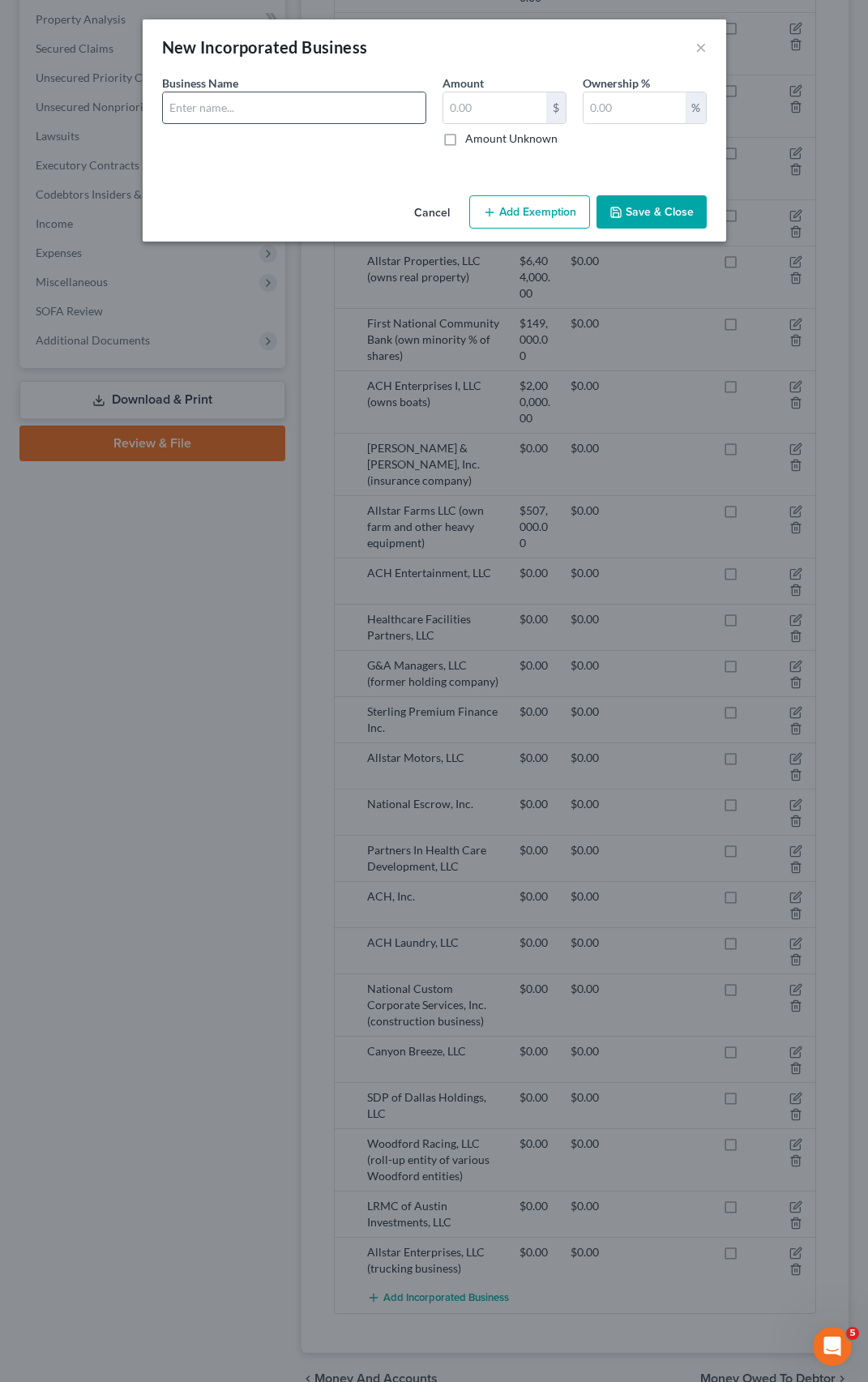
click at [228, 108] on input "text" at bounding box center [293, 108] width 263 height 31
type input "[PERSON_NAME] Holdings, Inc."
click at [466, 137] on label "Amount Unknown" at bounding box center [511, 138] width 93 height 16
click at [471, 137] on input "Amount Unknown" at bounding box center [476, 135] width 11 height 11
checkbox input "true"
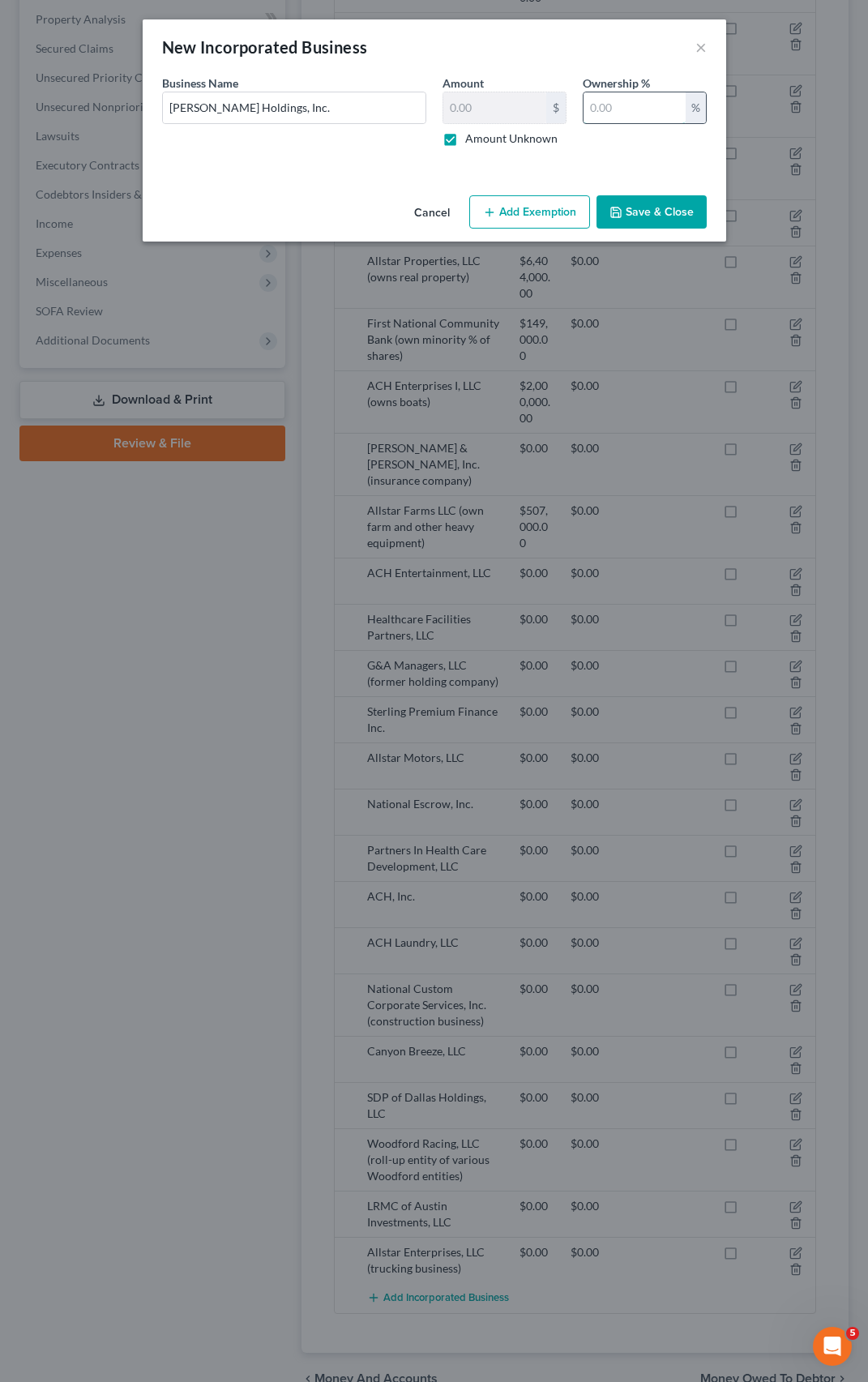
click at [608, 117] on input "text" at bounding box center [634, 108] width 102 height 31
type input "100"
click at [619, 166] on div "An exemption set must first be selected from the Filing Information section. Bu…" at bounding box center [434, 132] width 583 height 115
drag, startPoint x: 613, startPoint y: 110, endPoint x: 568, endPoint y: 115, distance: 45.3
click at [569, 108] on div "Business Name * [PERSON_NAME] Holdings, Inc. Amount $ Amount Unknown Ownership …" at bounding box center [434, 117] width 561 height 85
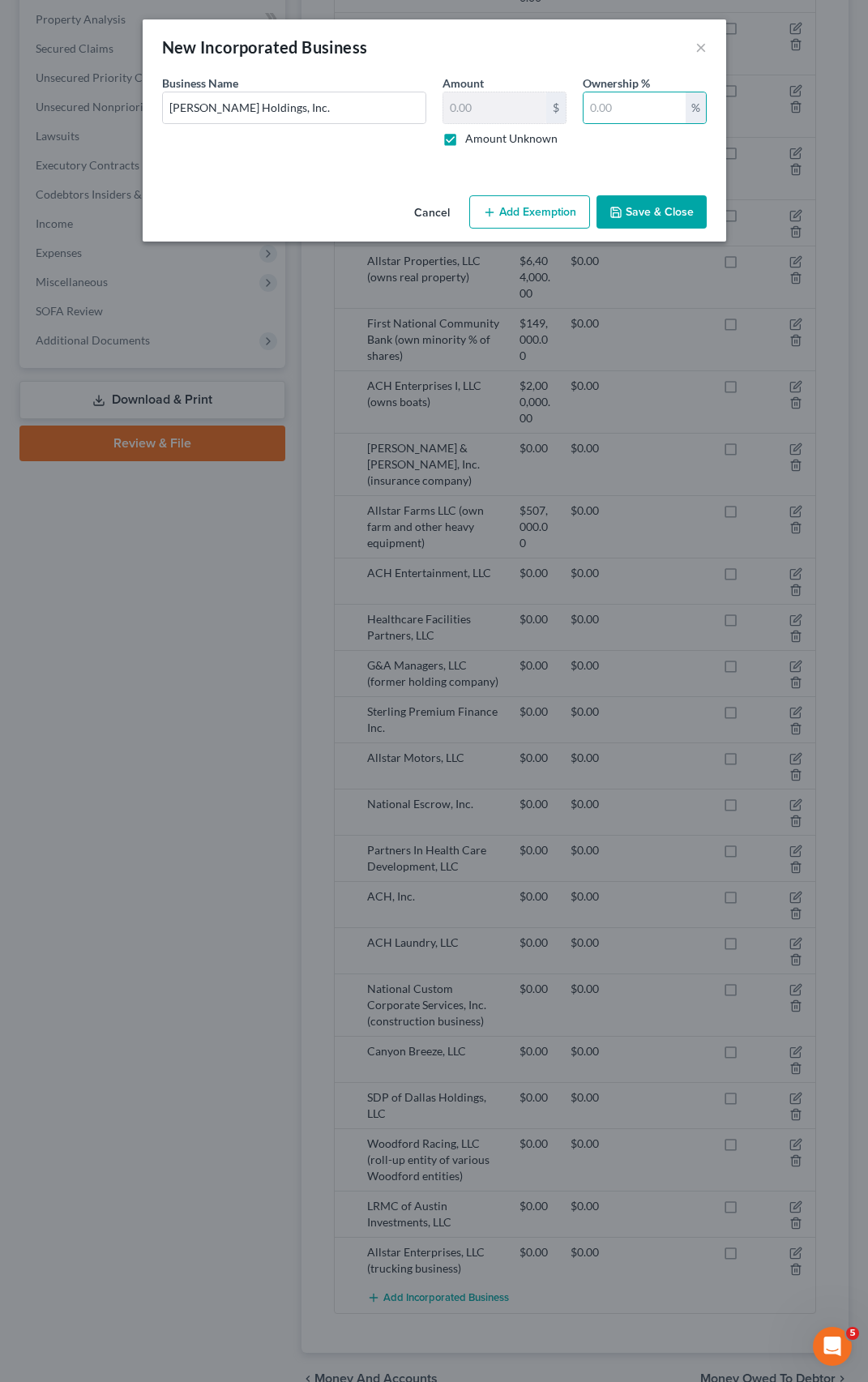
click at [597, 172] on div "An exemption set must first be selected from the Filing Information section. Bu…" at bounding box center [434, 132] width 583 height 115
click at [618, 215] on polyline "button" at bounding box center [616, 214] width 6 height 4
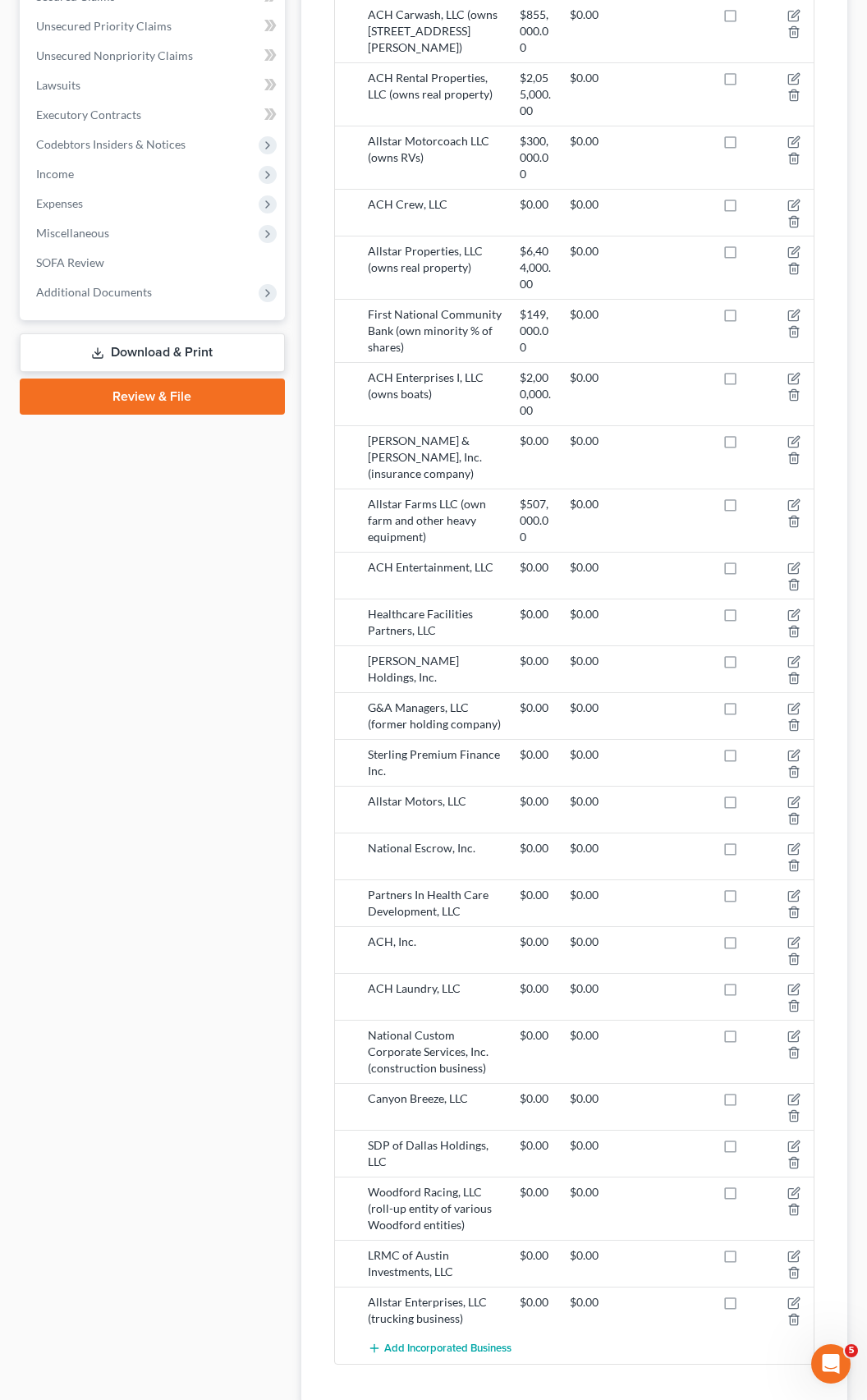
scroll to position [761, 0]
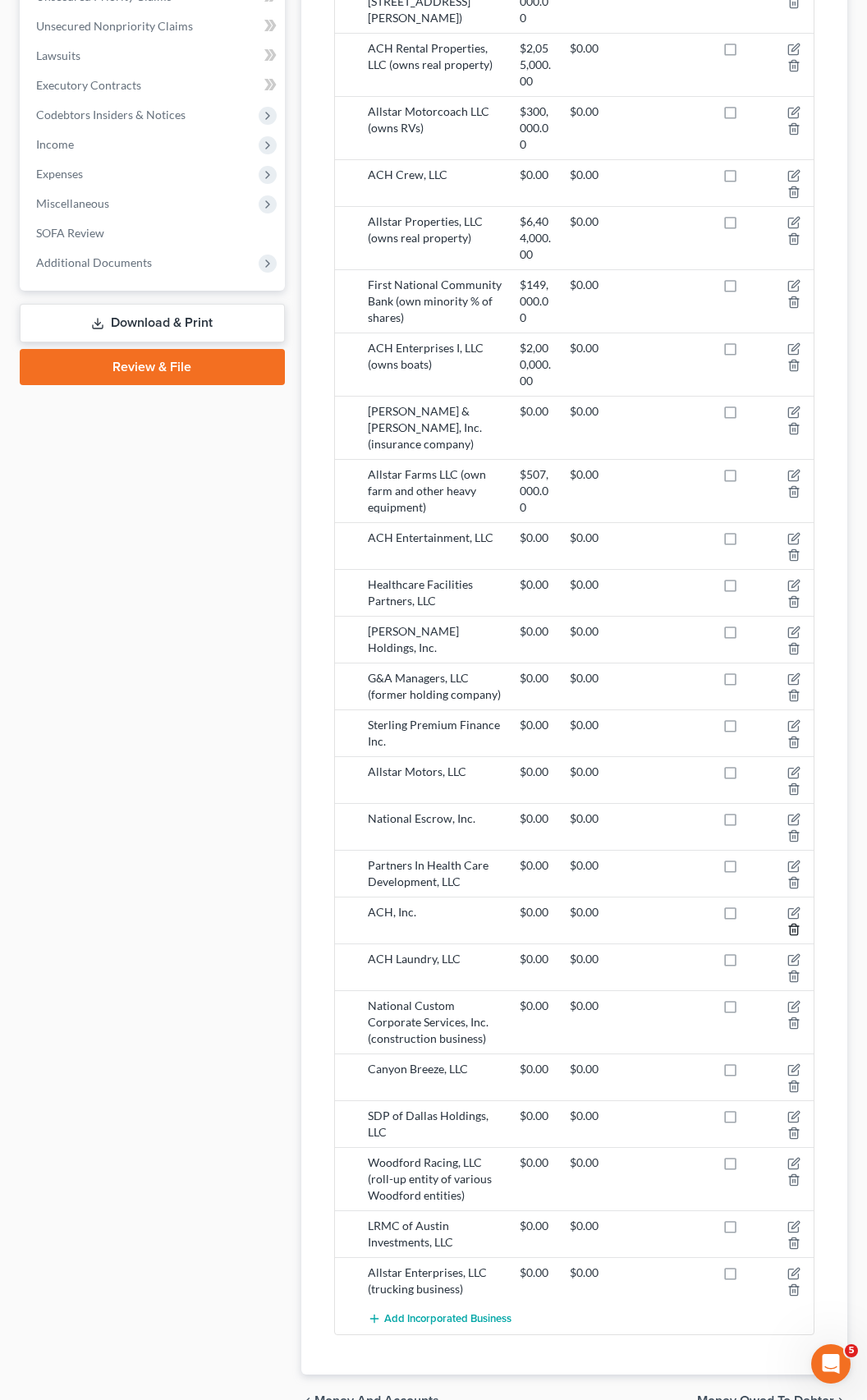
click at [795, 923] on icon "button" at bounding box center [794, 930] width 14 height 14
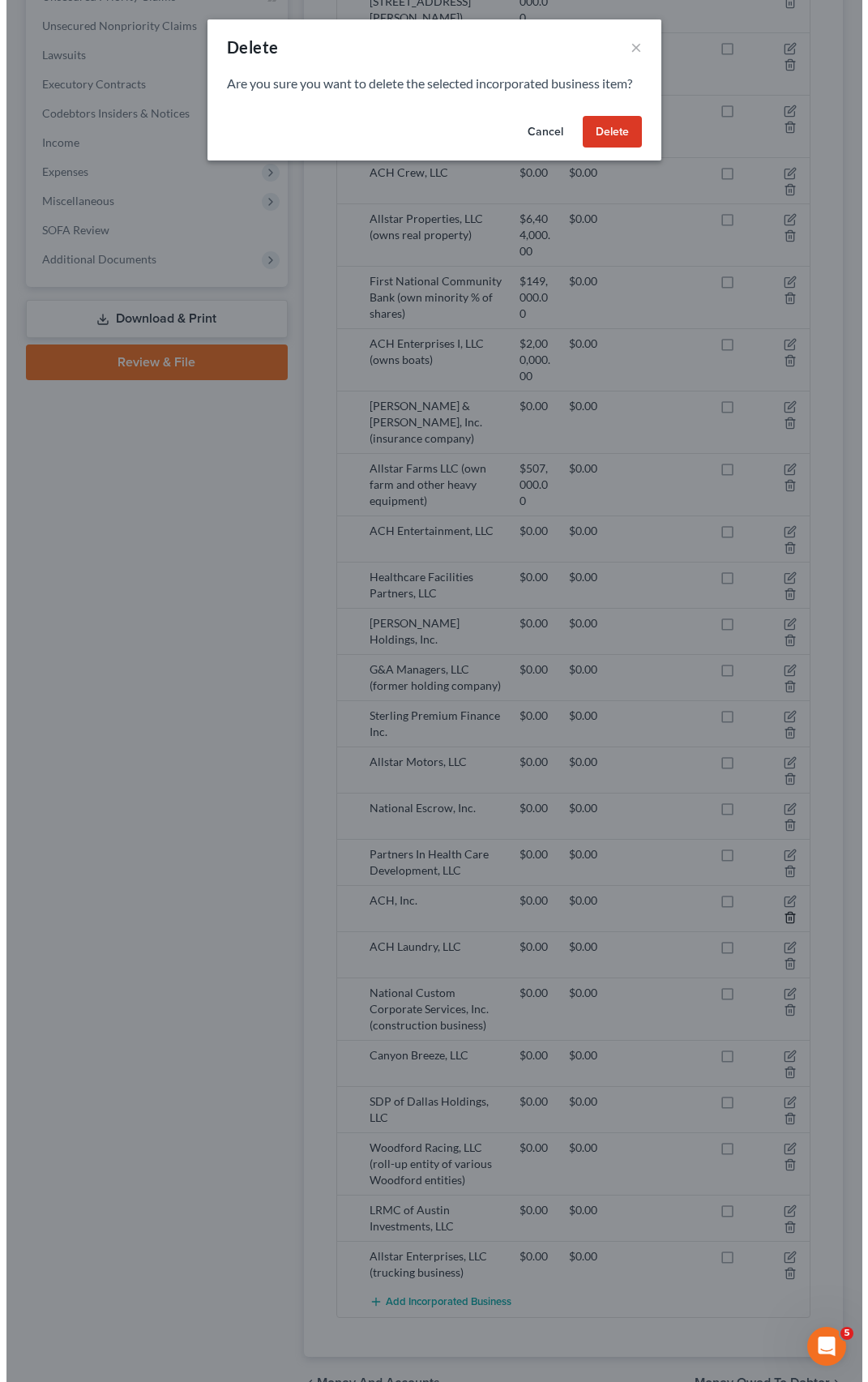
scroll to position [716, 0]
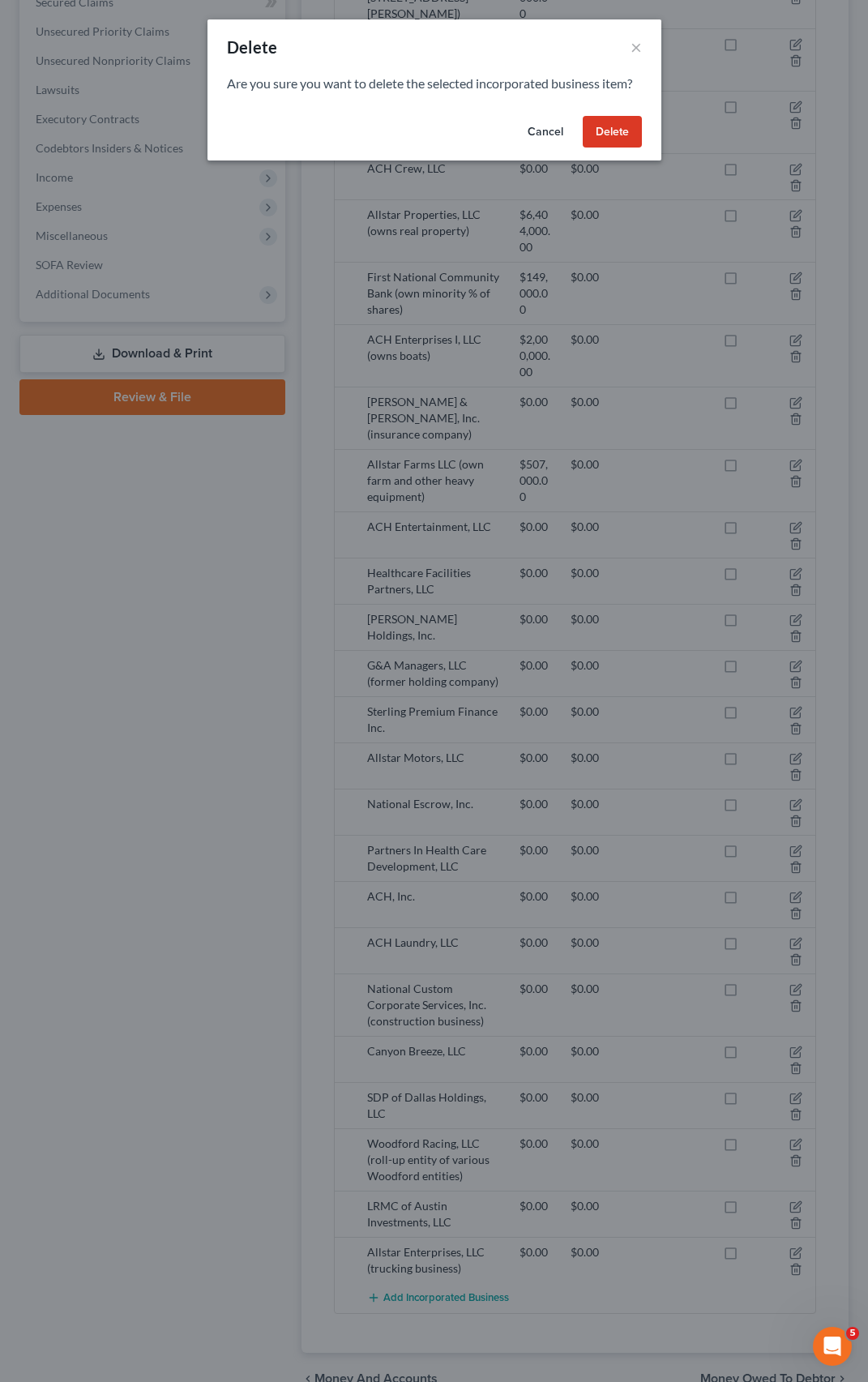
click at [604, 135] on button "Delete" at bounding box center [613, 132] width 59 height 33
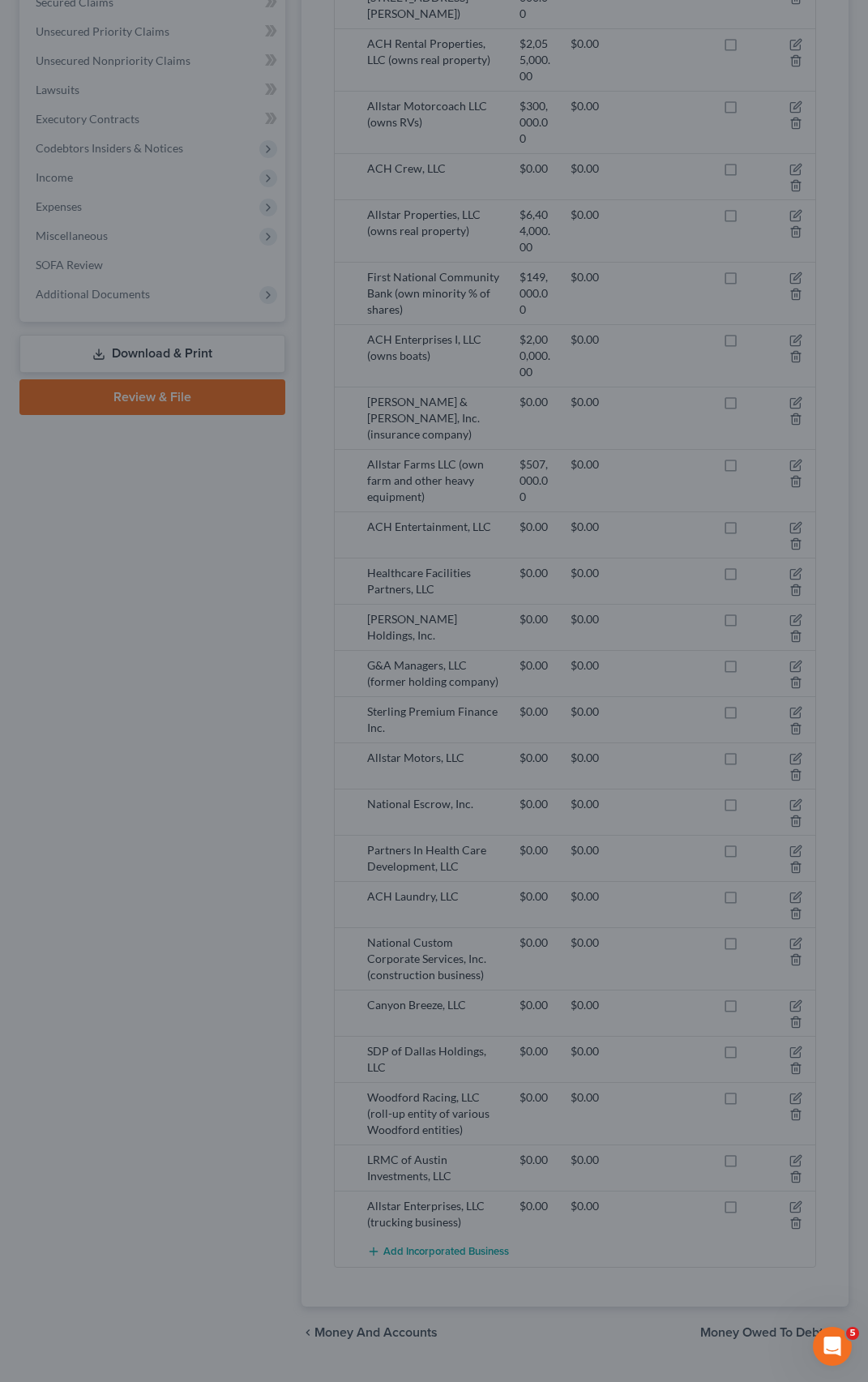
scroll to position [669, 0]
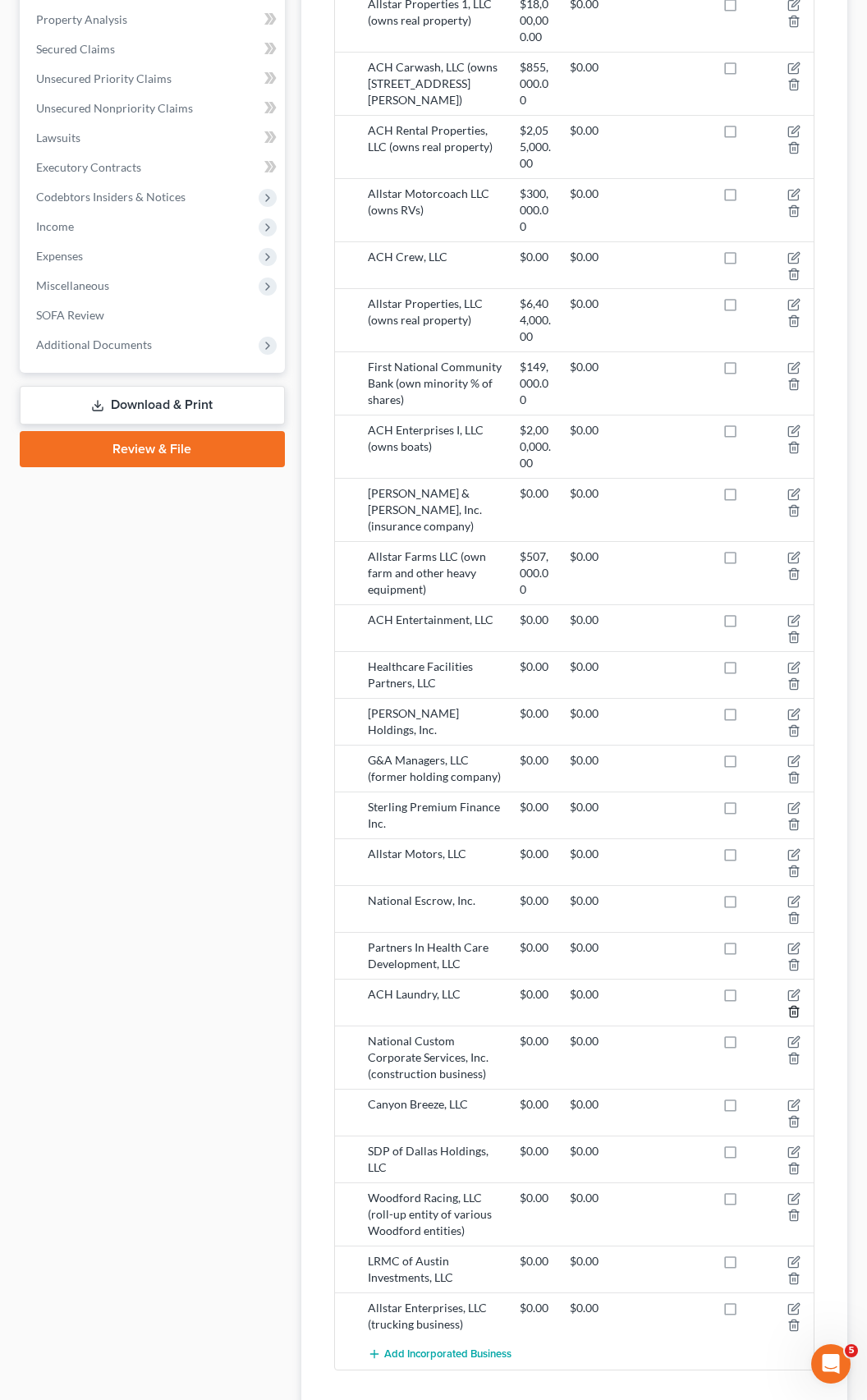
click at [795, 1009] on polyline "button" at bounding box center [794, 1009] width 10 height 0
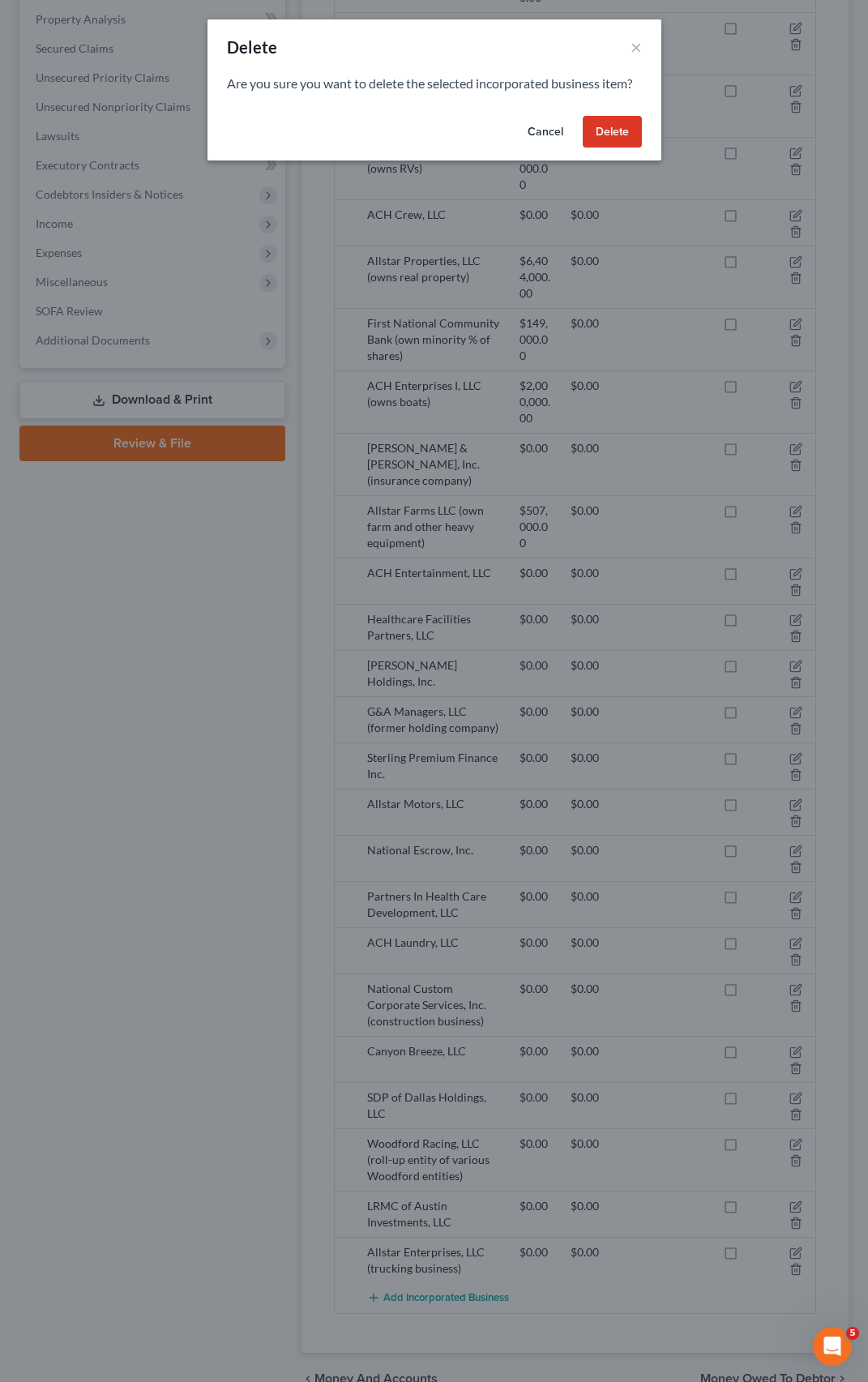
click at [601, 125] on button "Delete" at bounding box center [613, 132] width 59 height 33
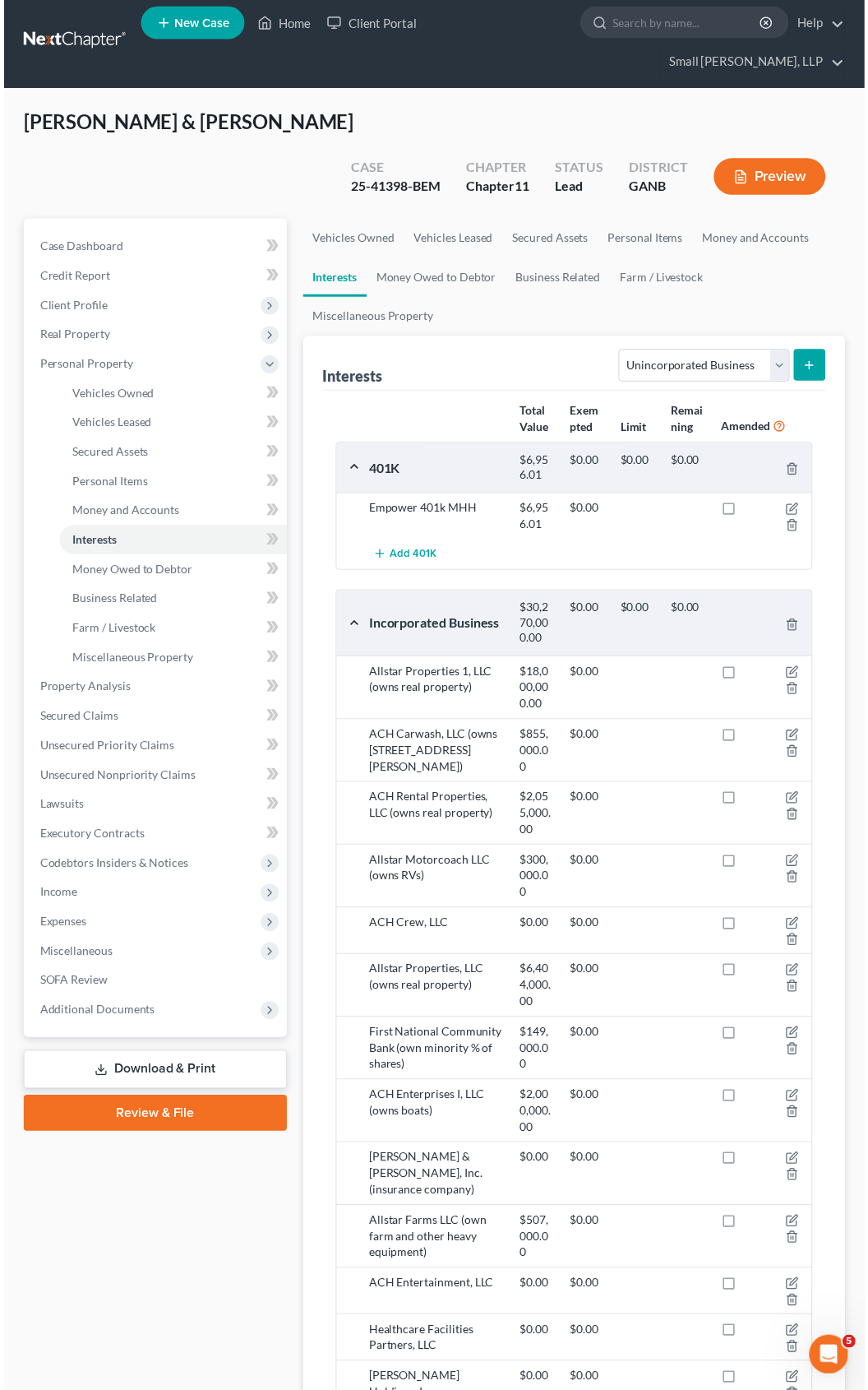
scroll to position [0, 0]
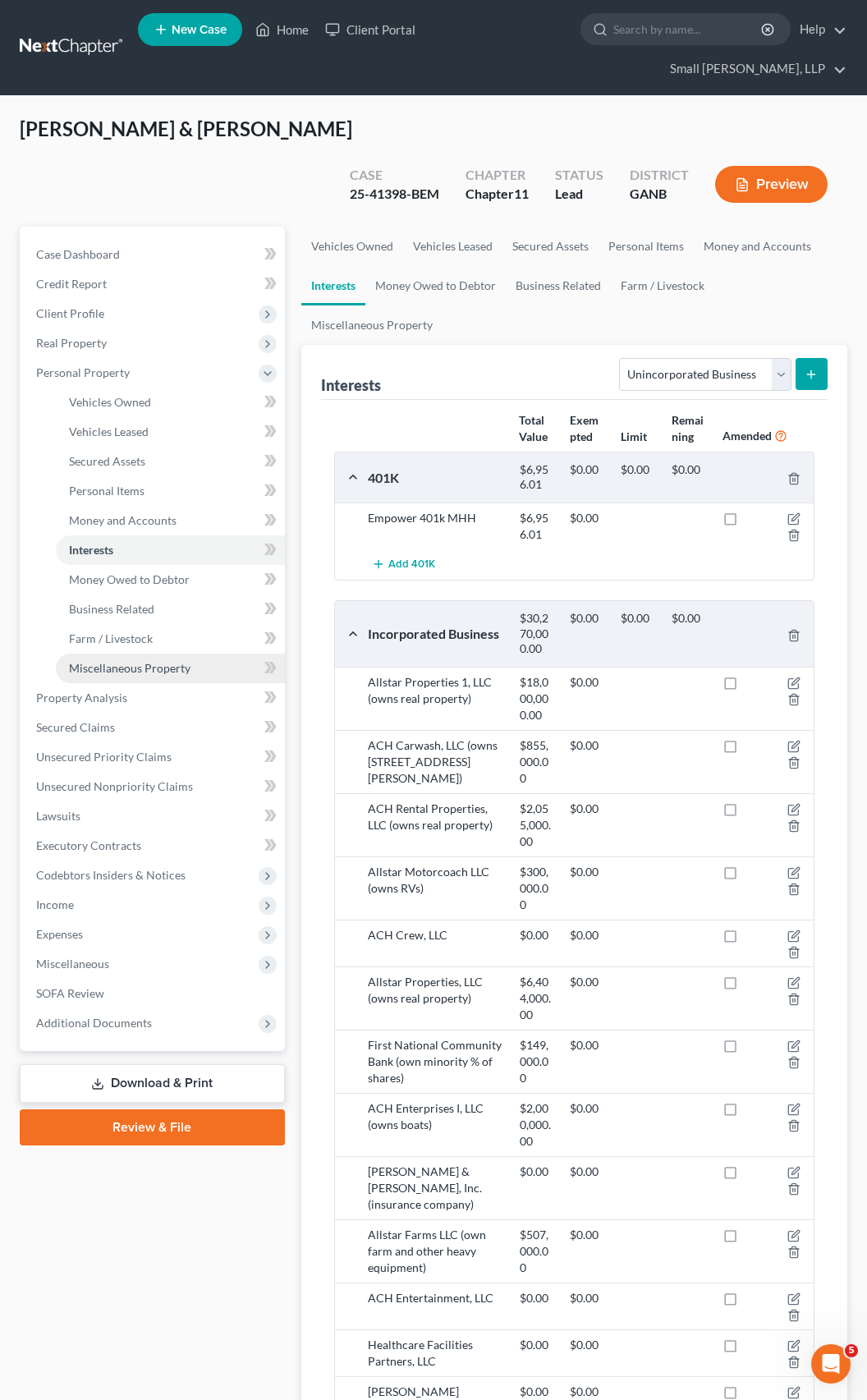
click at [100, 661] on span "Miscellaneous Property" at bounding box center [129, 668] width 121 height 14
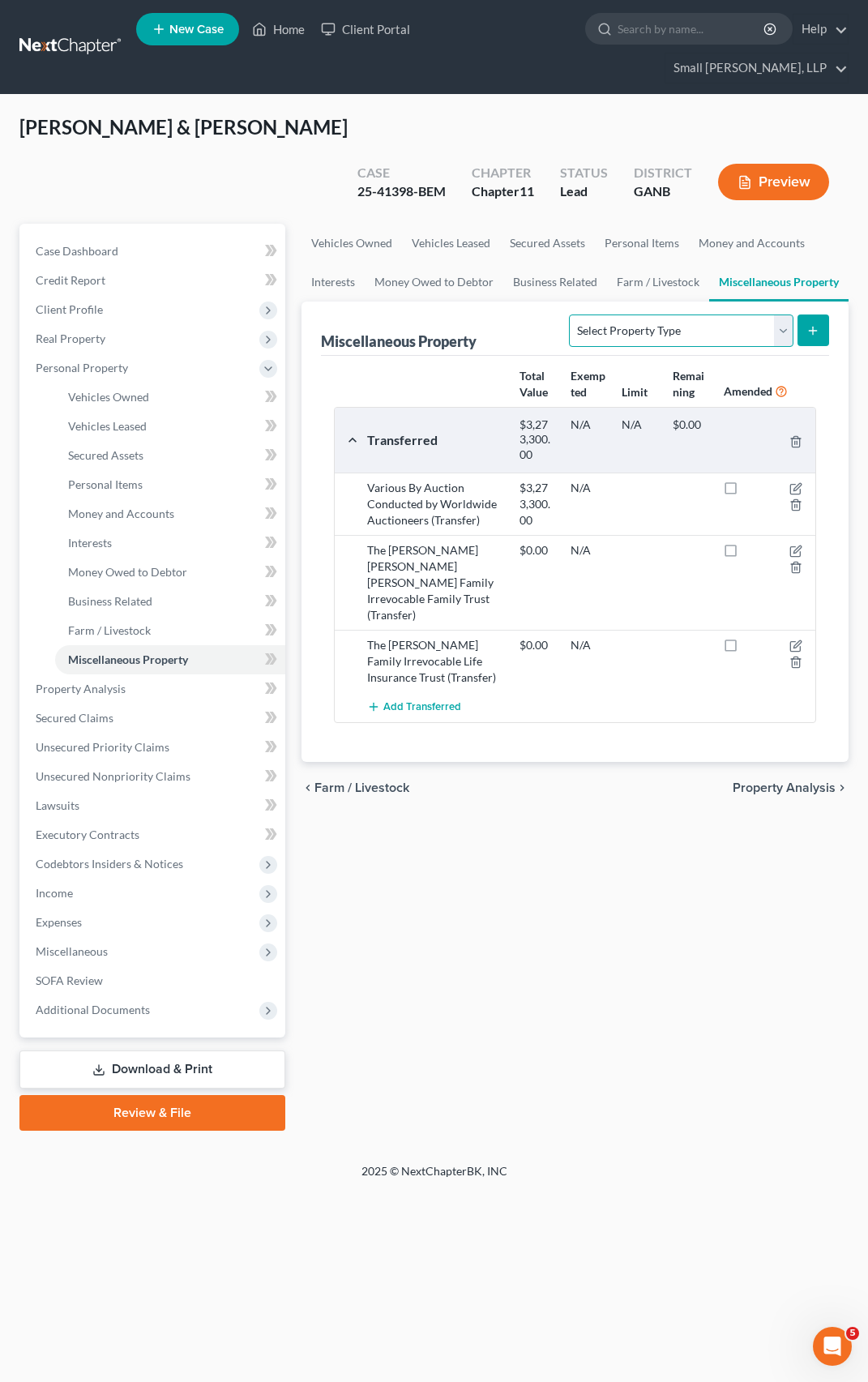
click at [781, 315] on select "Select Property Type Assigned for Creditor Benefit [DATE] Holding for Another N…" at bounding box center [681, 331] width 224 height 33
click at [619, 735] on div "Vehicles Owned Vehicles Leased Secured Assets Personal Items Money and Accounts…" at bounding box center [575, 677] width 563 height 908
click at [80, 974] on span "SOFA Review" at bounding box center [69, 980] width 67 height 13
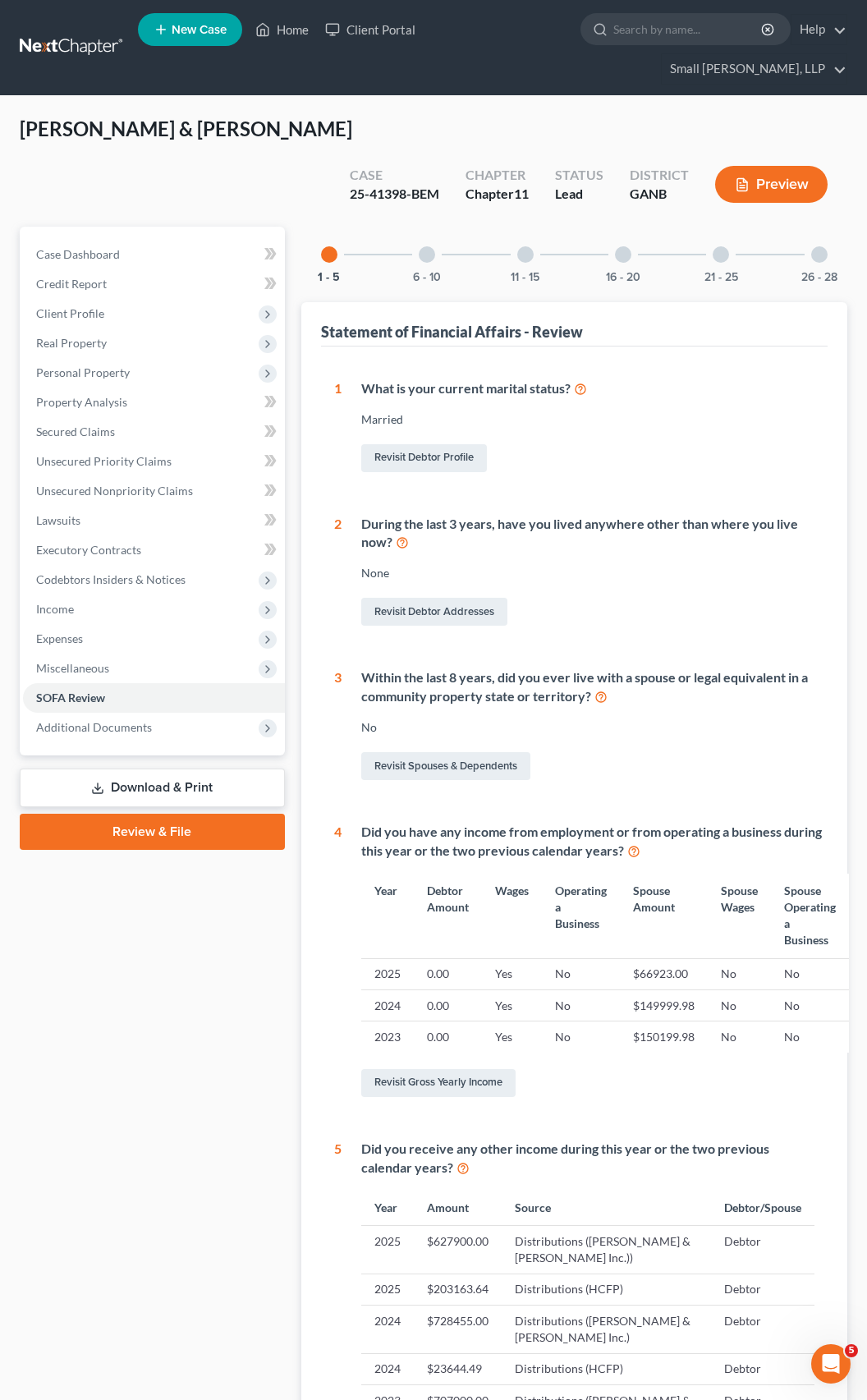
click at [815, 246] on div at bounding box center [820, 254] width 16 height 16
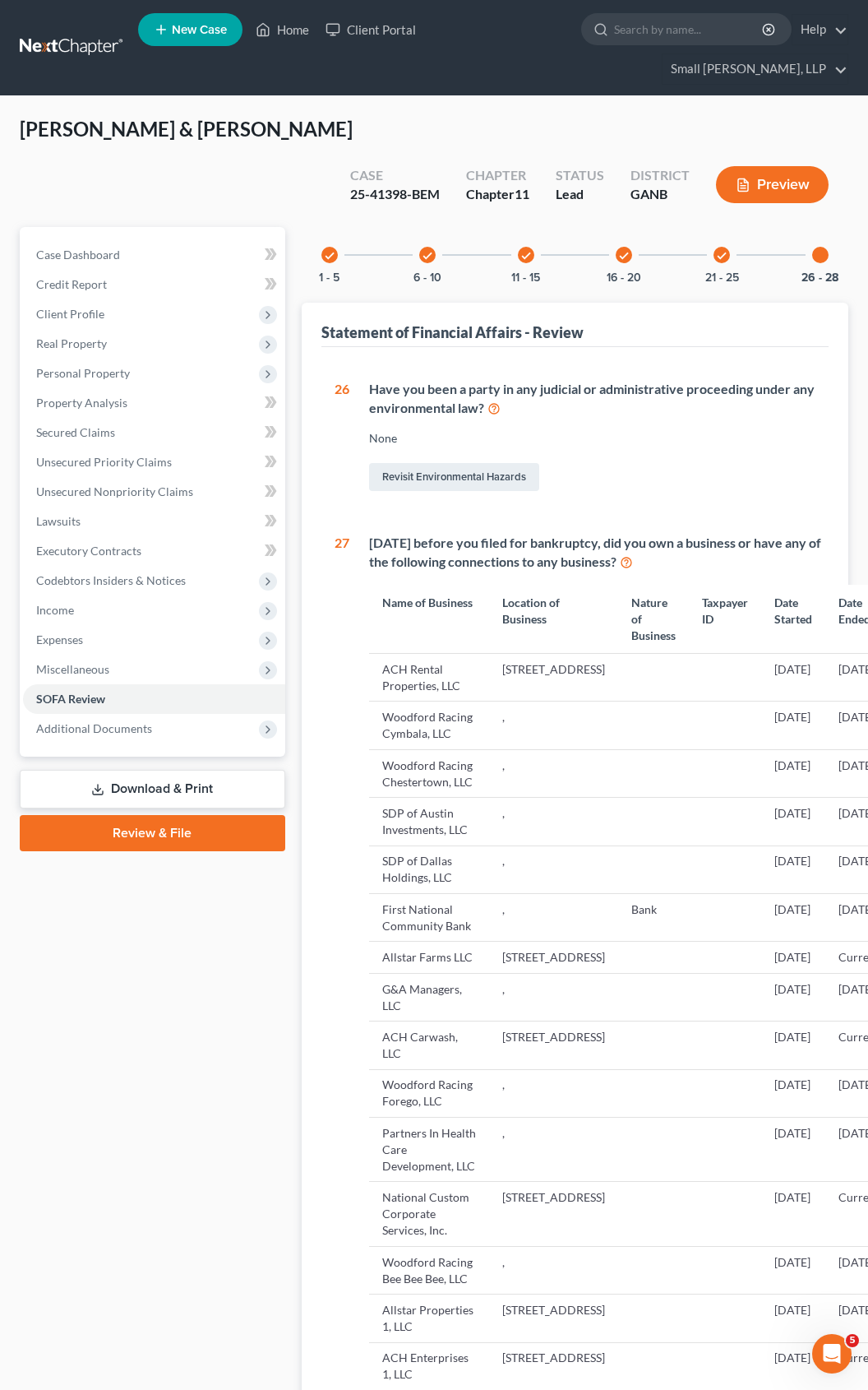
click at [723, 250] on icon "check" at bounding box center [722, 256] width 12 height 12
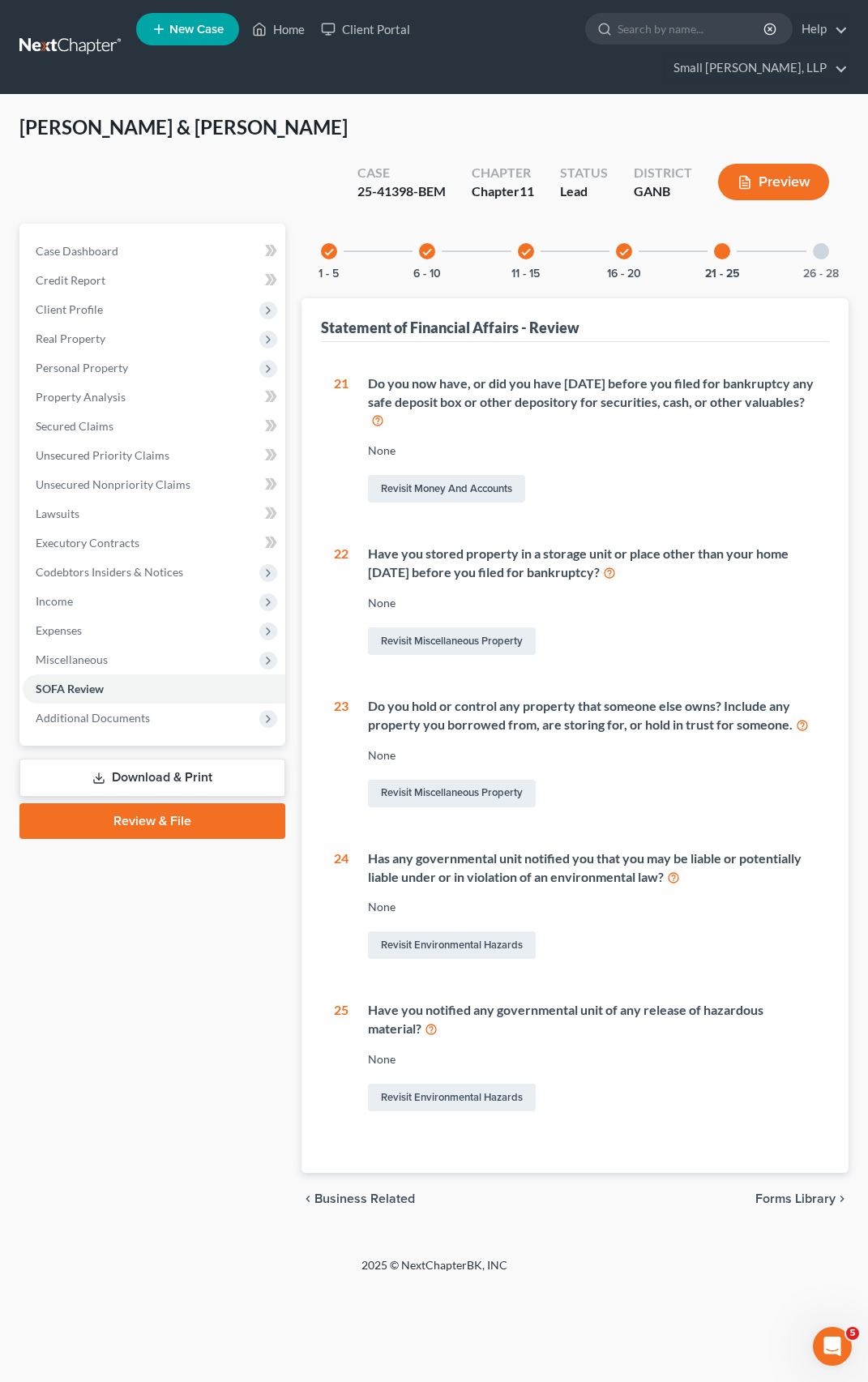
click at [625, 247] on icon "check" at bounding box center [624, 252] width 11 height 11
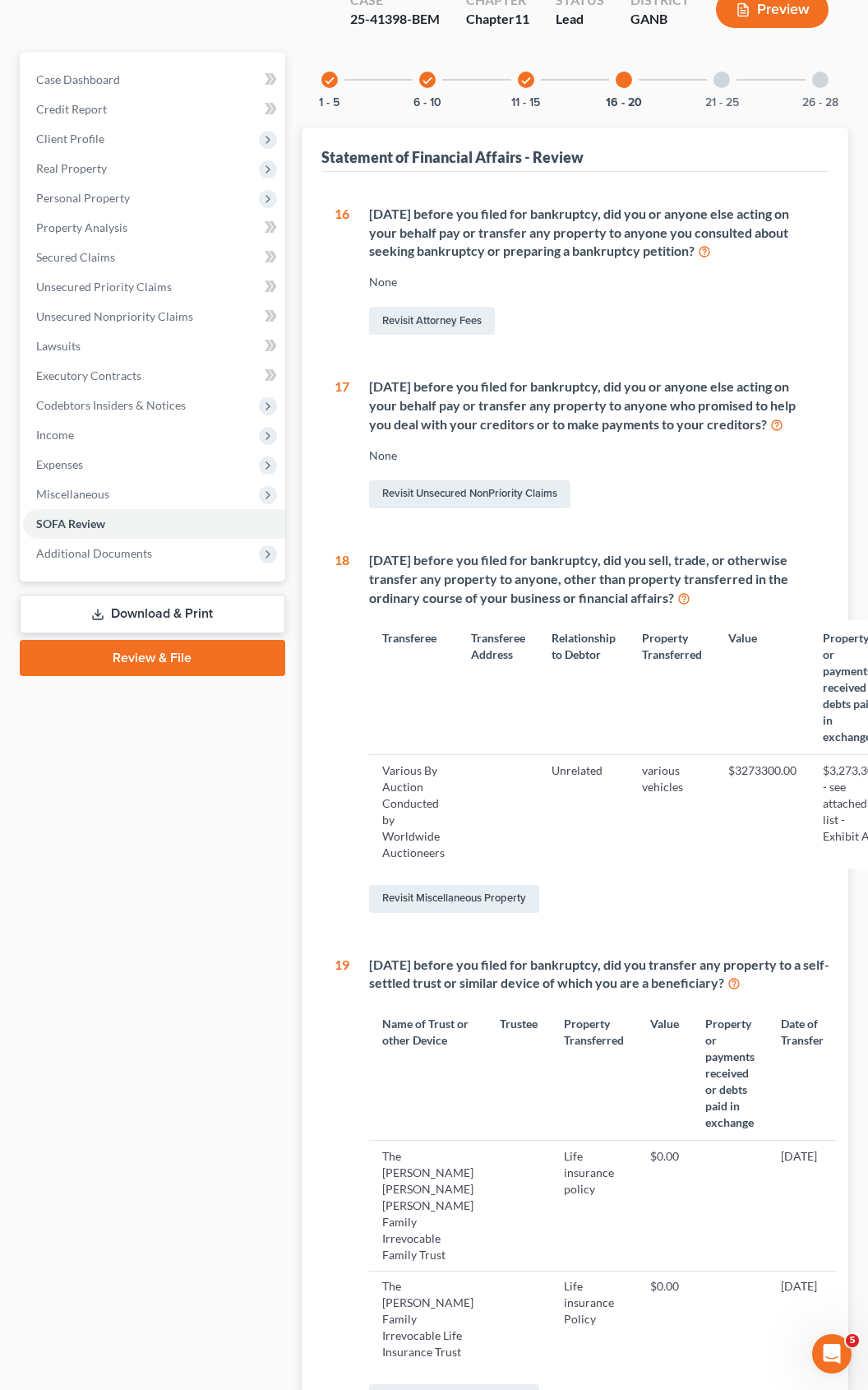
scroll to position [150, 0]
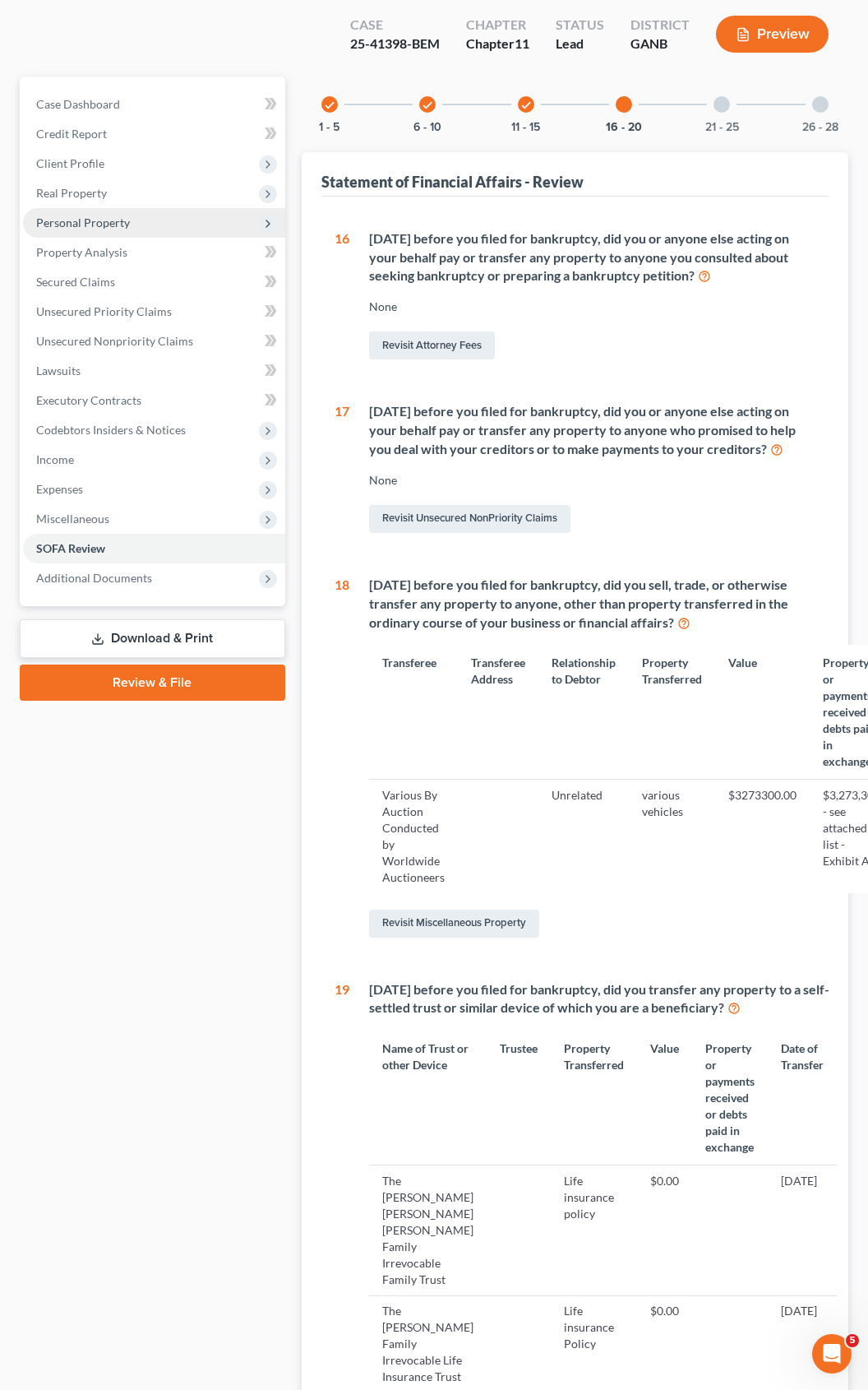
click at [86, 215] on span "Personal Property" at bounding box center [82, 222] width 94 height 14
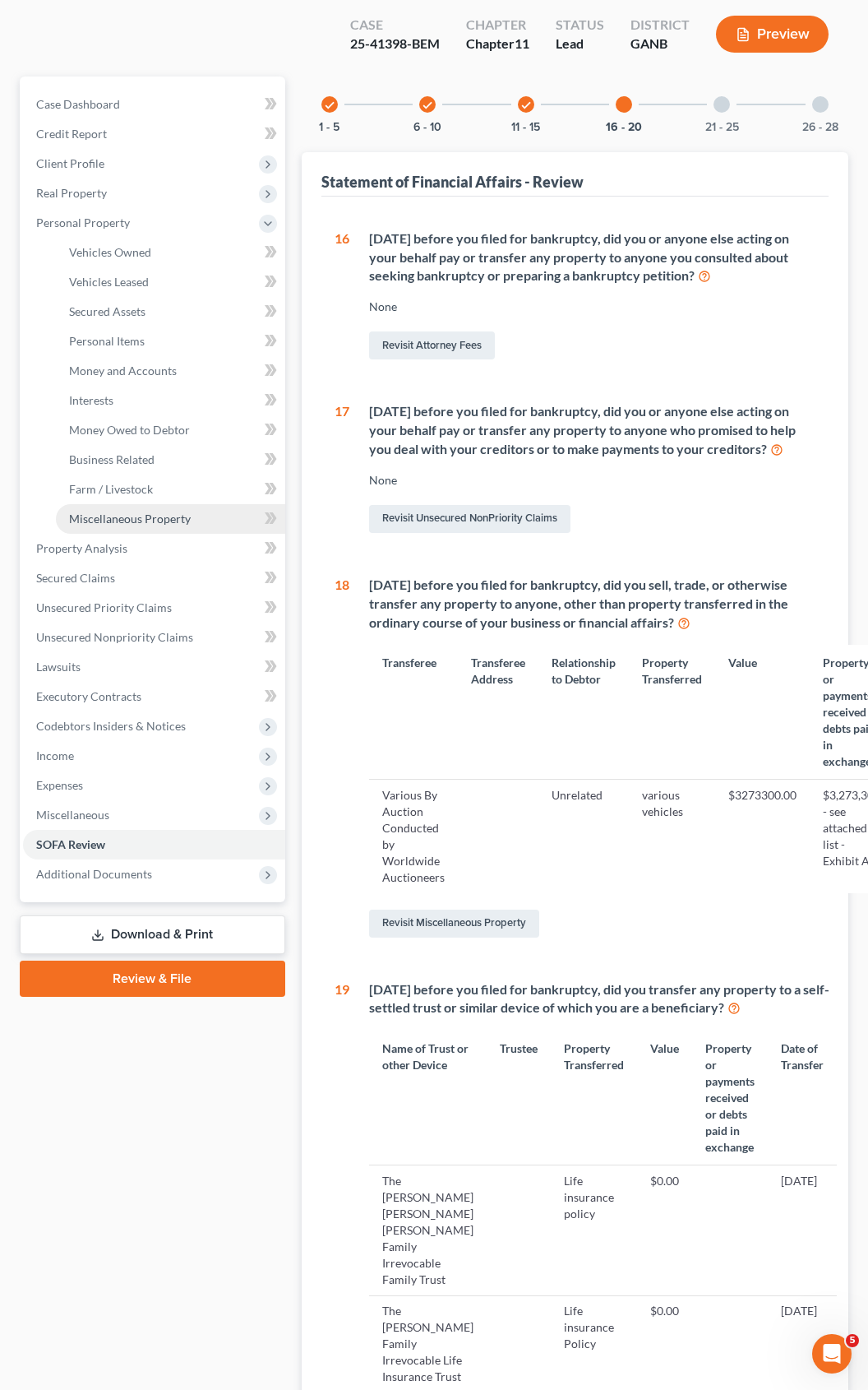
click at [100, 504] on link "Miscellaneous Property" at bounding box center [171, 519] width 230 height 30
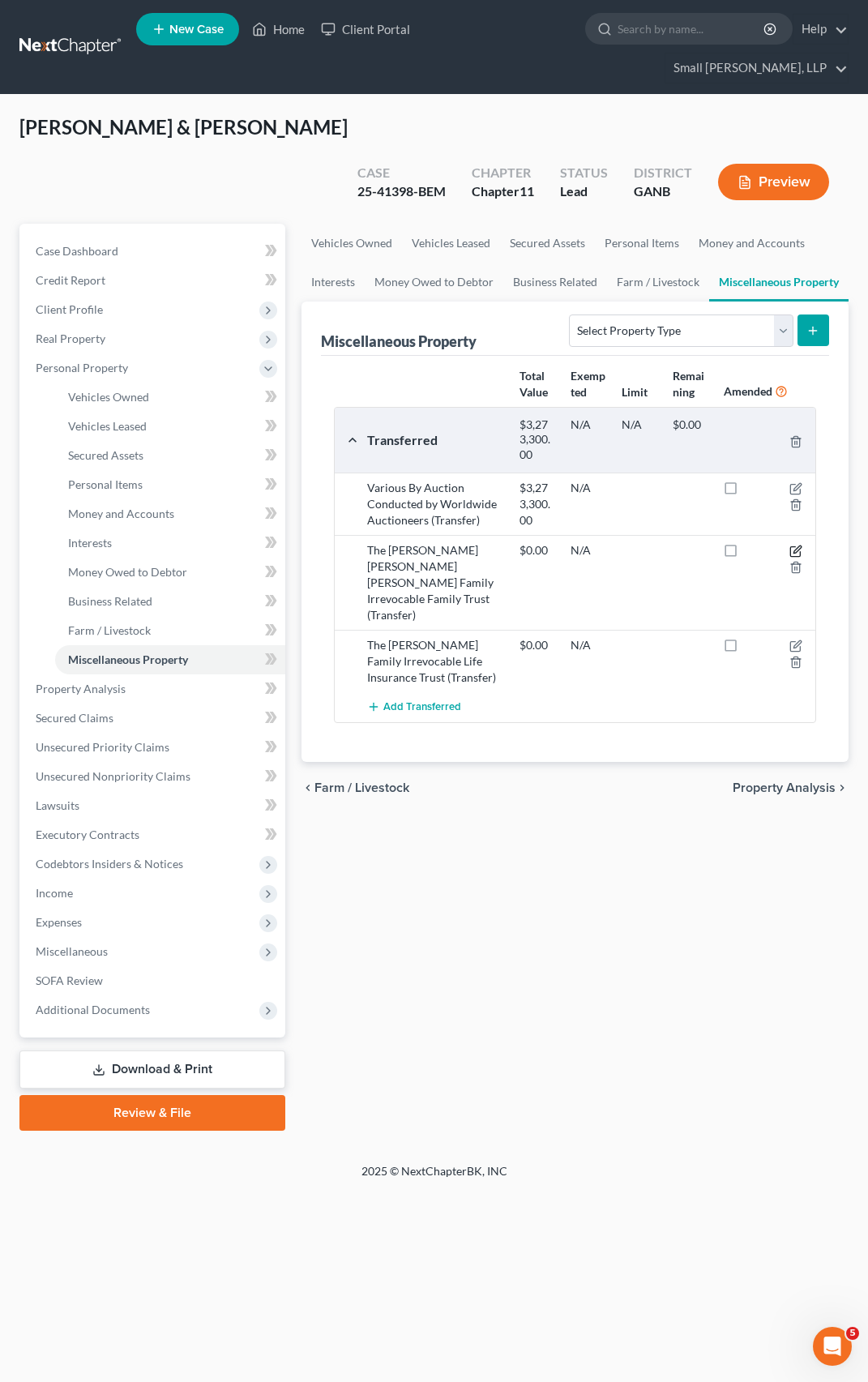
click at [793, 545] on icon "button" at bounding box center [796, 552] width 13 height 13
select select "[DATE]"
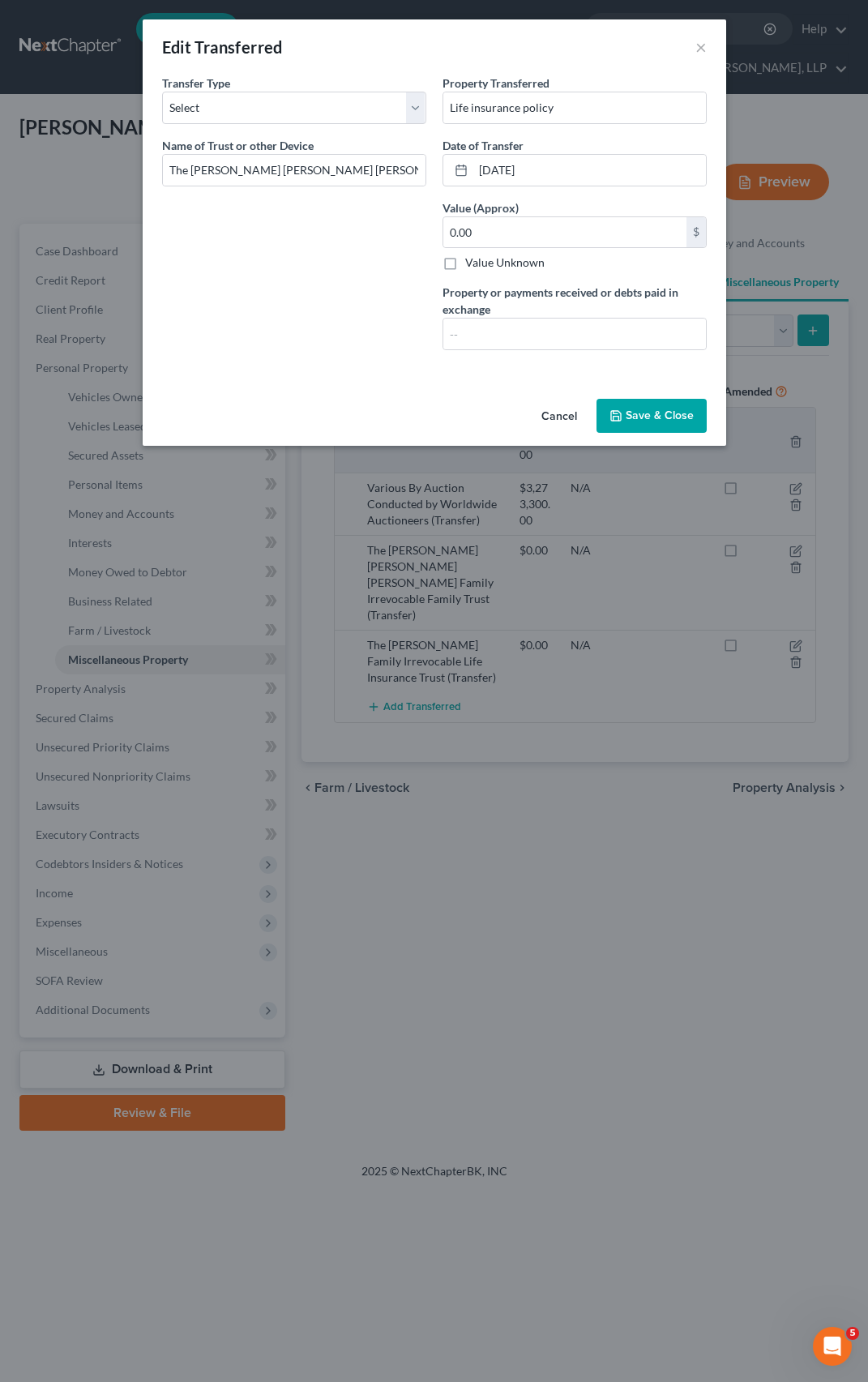
click at [636, 418] on button "Save & Close" at bounding box center [651, 416] width 110 height 34
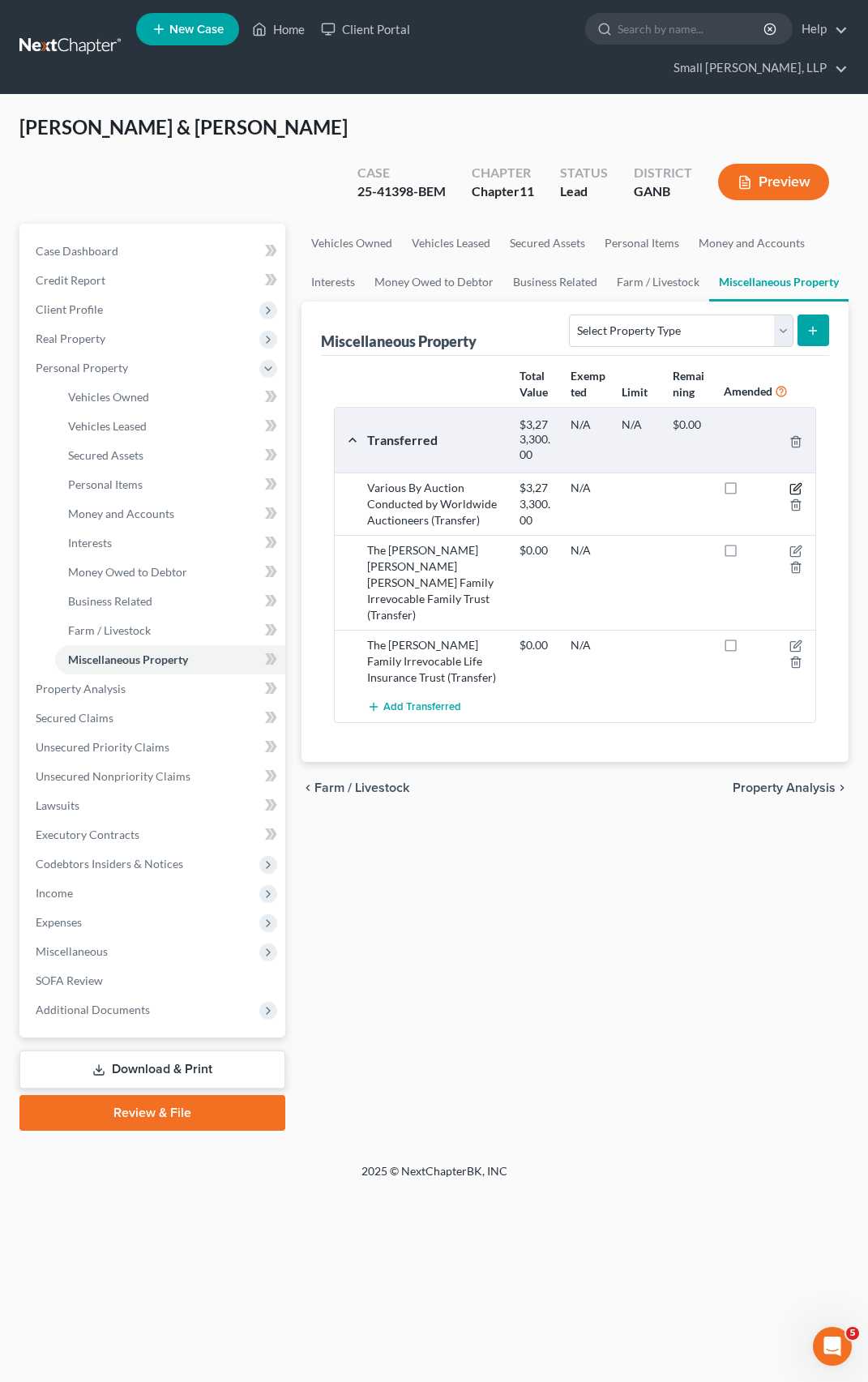
click at [792, 482] on icon "button" at bounding box center [796, 489] width 13 height 13
select select "Ordinary ([DATE])"
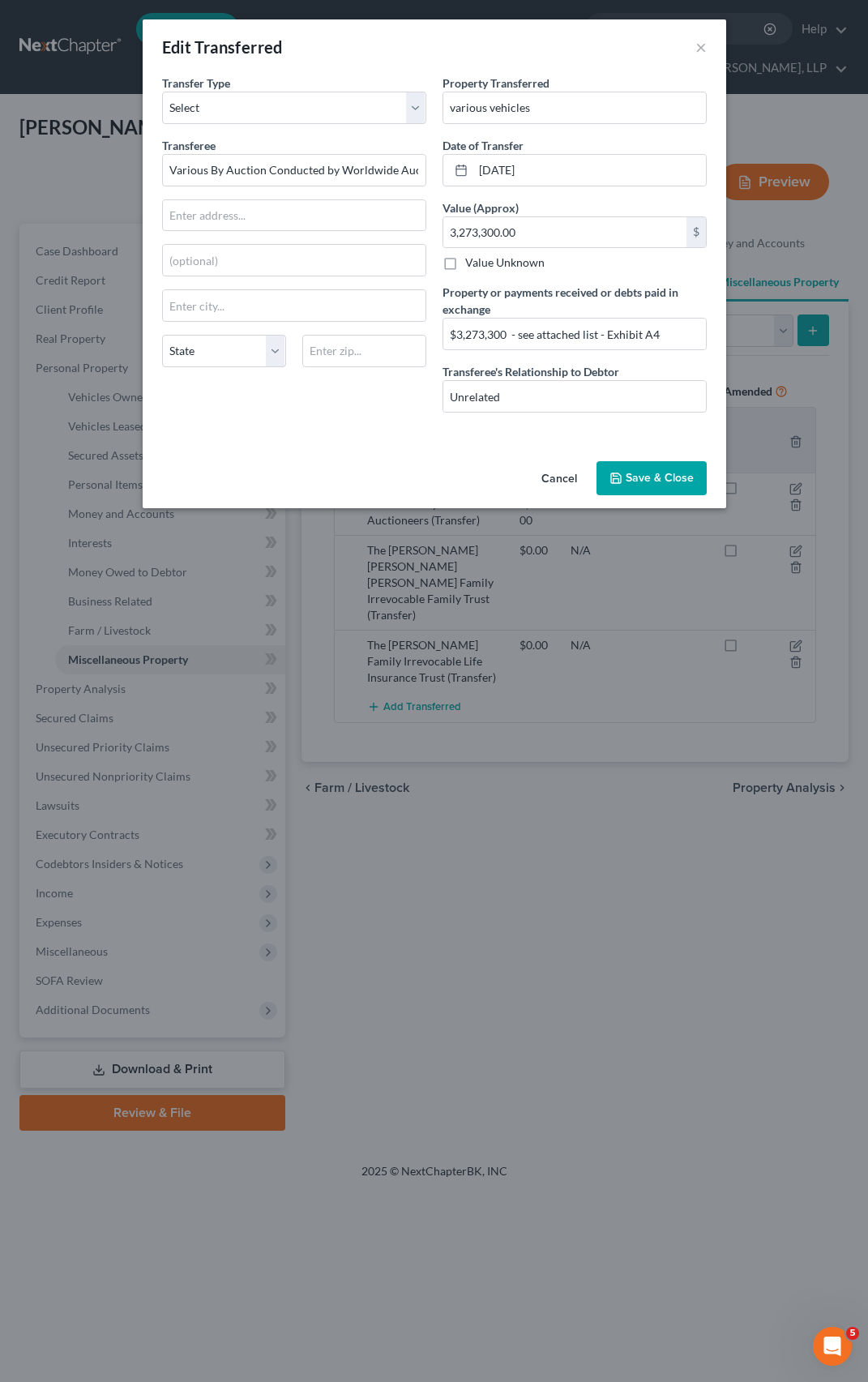
click at [673, 474] on button "Save & Close" at bounding box center [651, 478] width 110 height 34
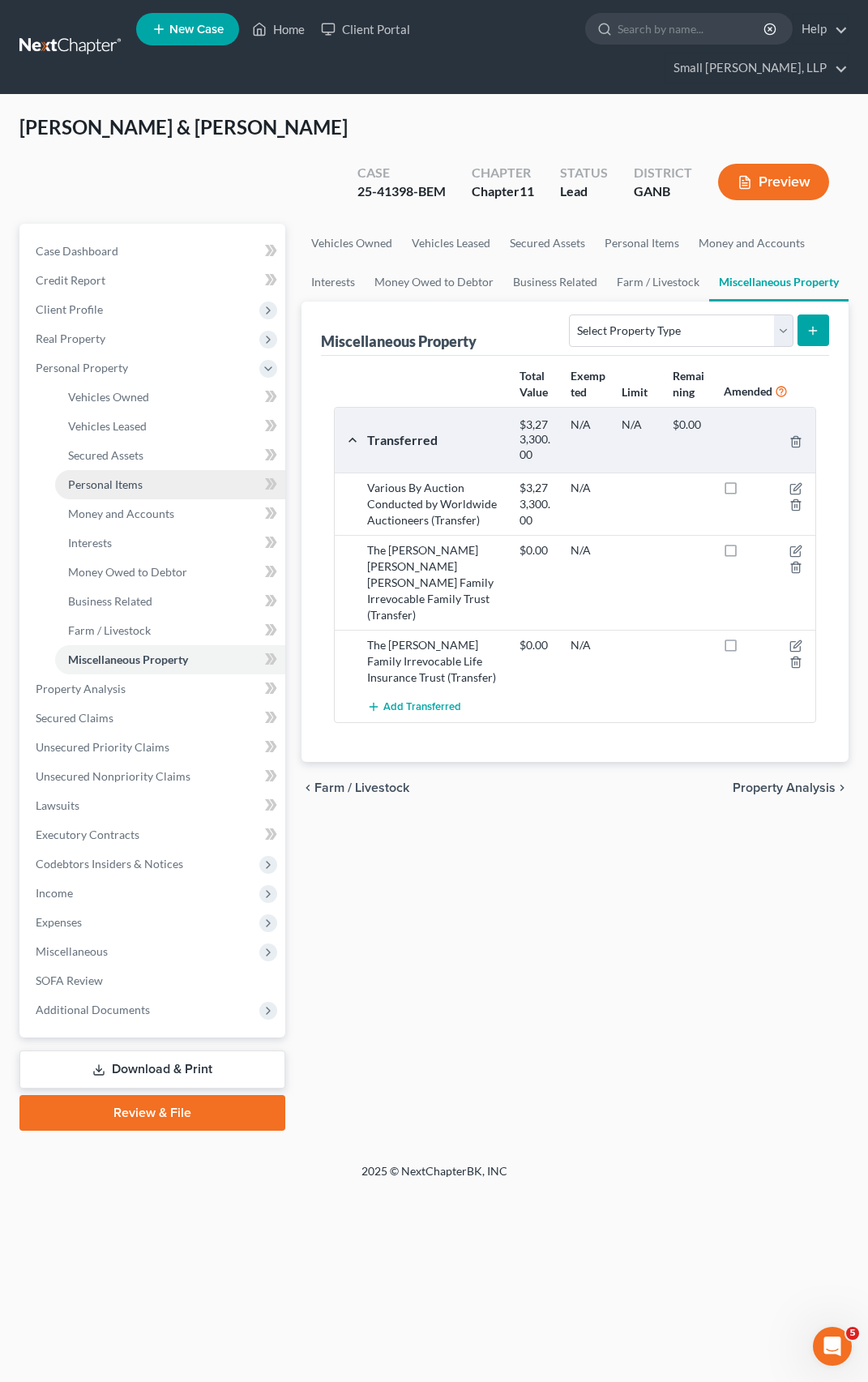
click at [98, 477] on span "Personal Items" at bounding box center [105, 484] width 75 height 13
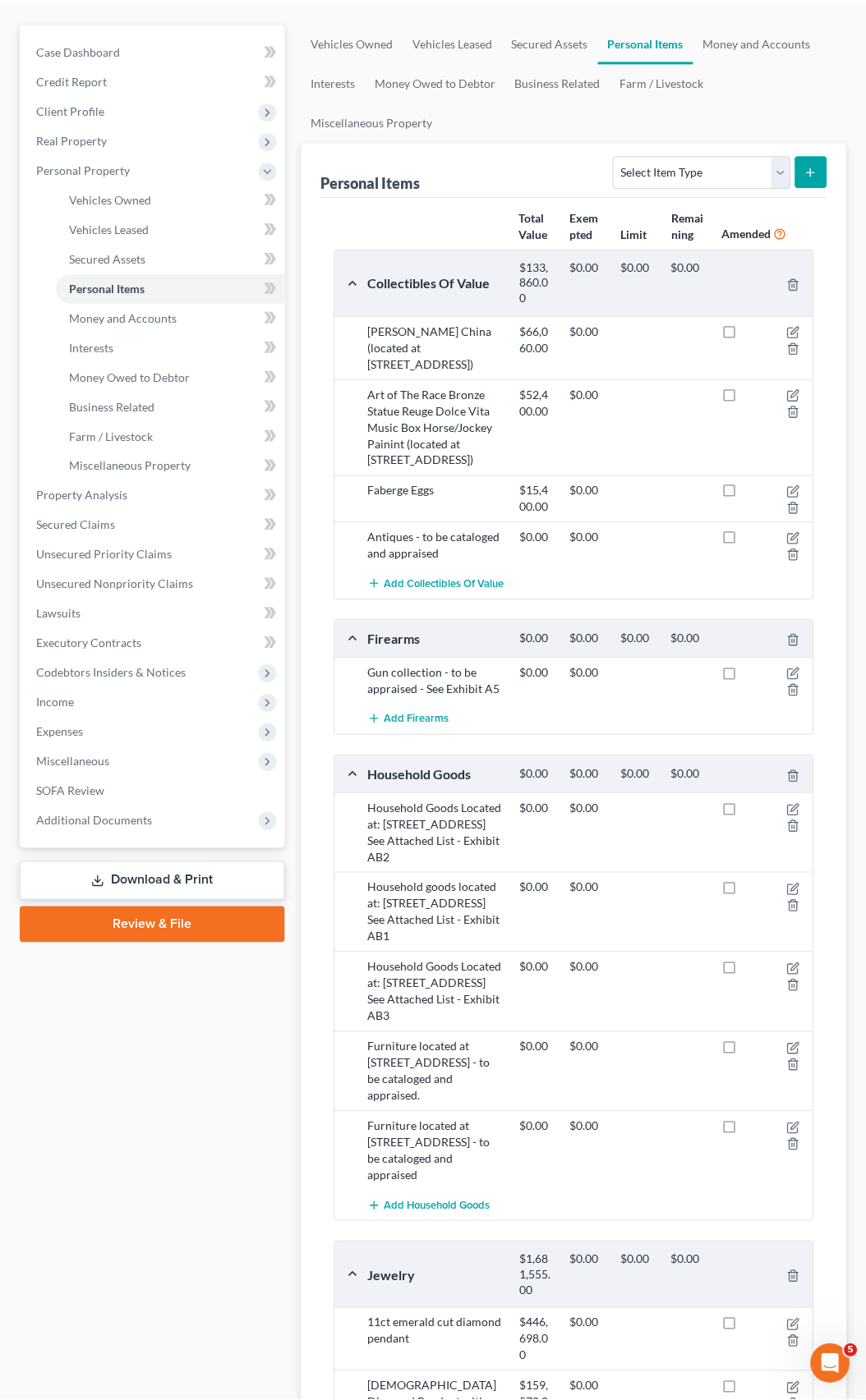
scroll to position [139, 0]
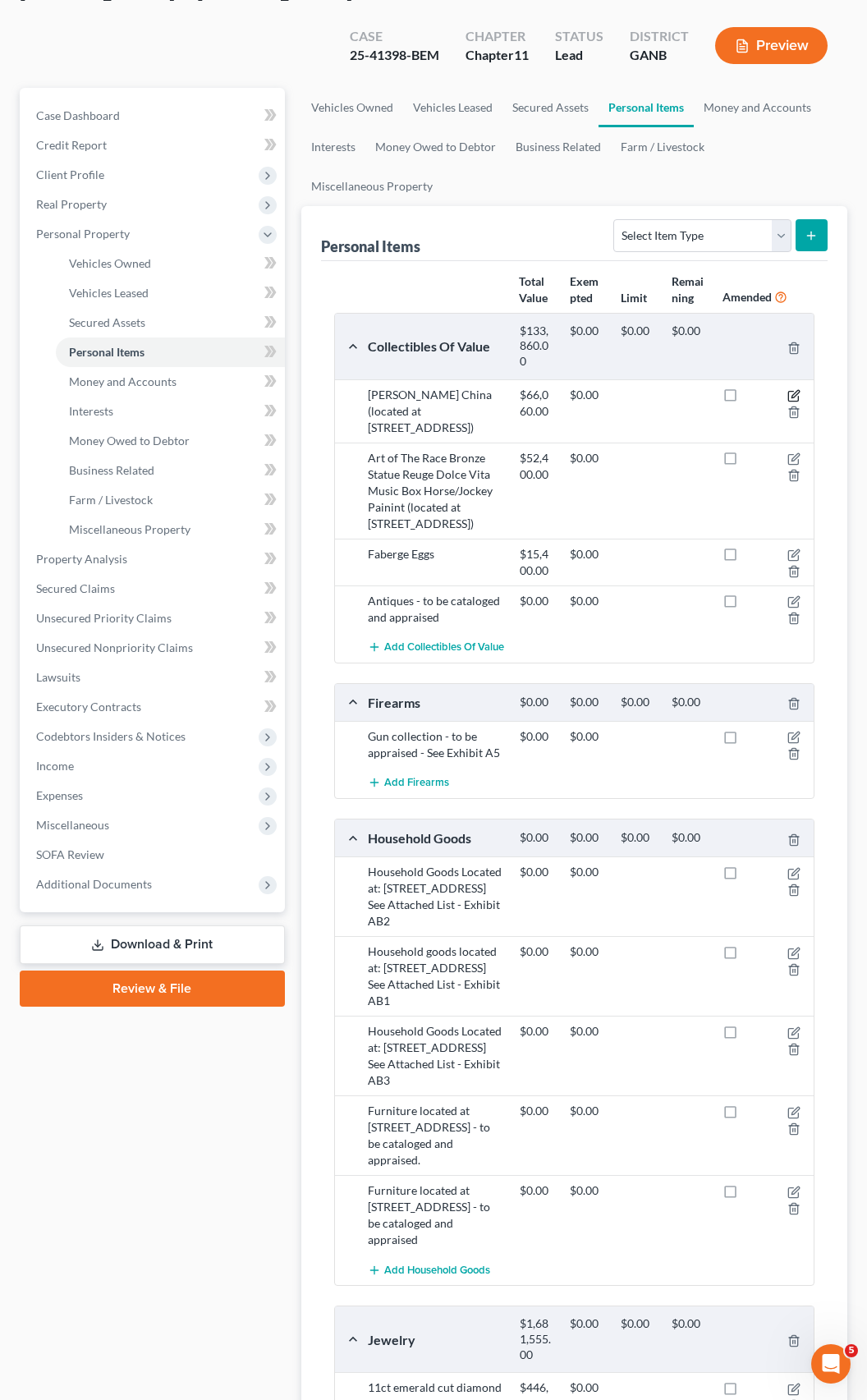
click at [800, 389] on icon "button" at bounding box center [794, 396] width 14 height 14
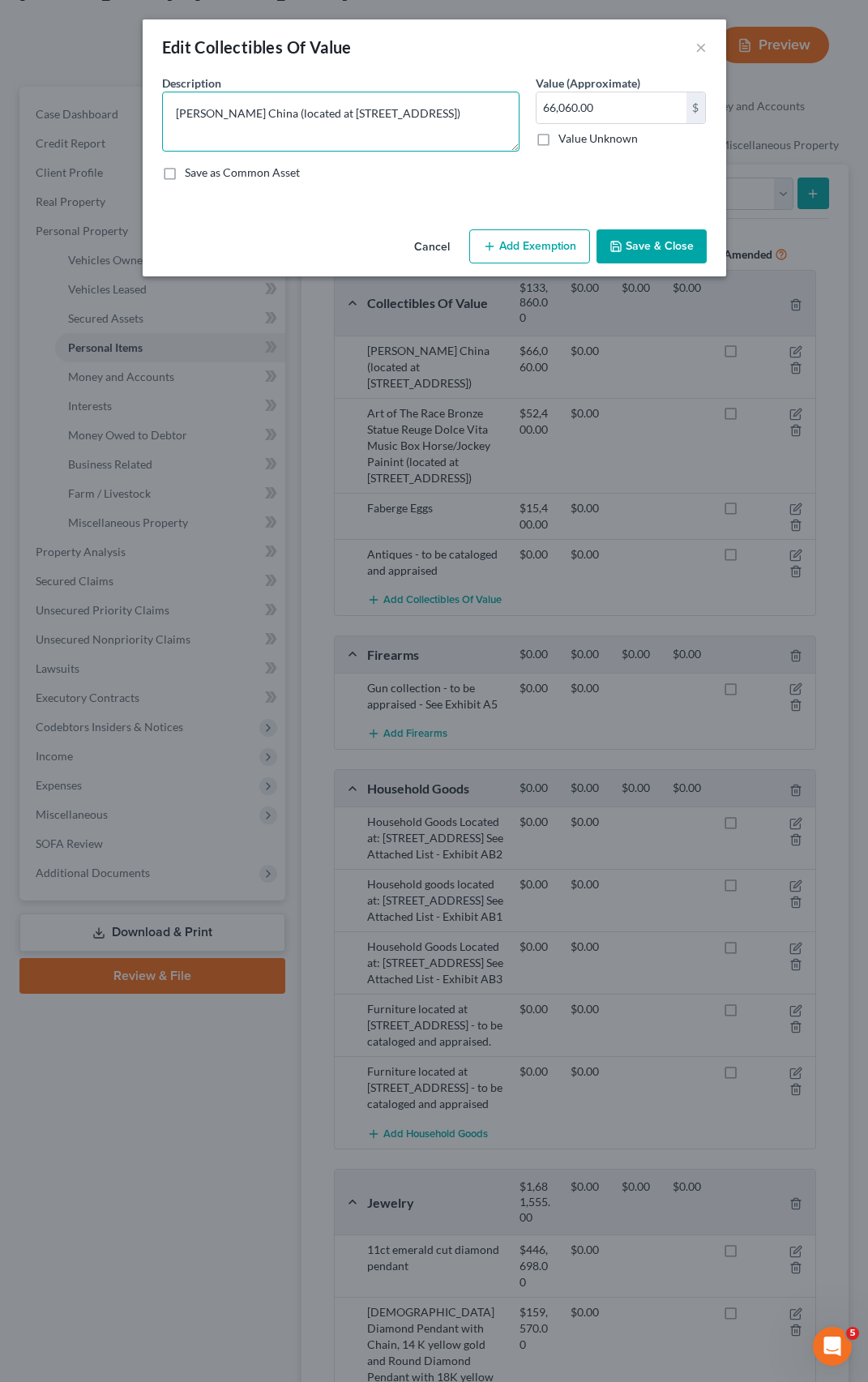
drag, startPoint x: 390, startPoint y: 115, endPoint x: 276, endPoint y: 117, distance: 114.0
click at [259, 108] on textarea "[PERSON_NAME] China (located at [STREET_ADDRESS])" at bounding box center [341, 121] width 358 height 60
type textarea "[PERSON_NAME] [GEOGRAPHIC_DATA]"
click at [653, 242] on button "Save & Close" at bounding box center [651, 247] width 110 height 34
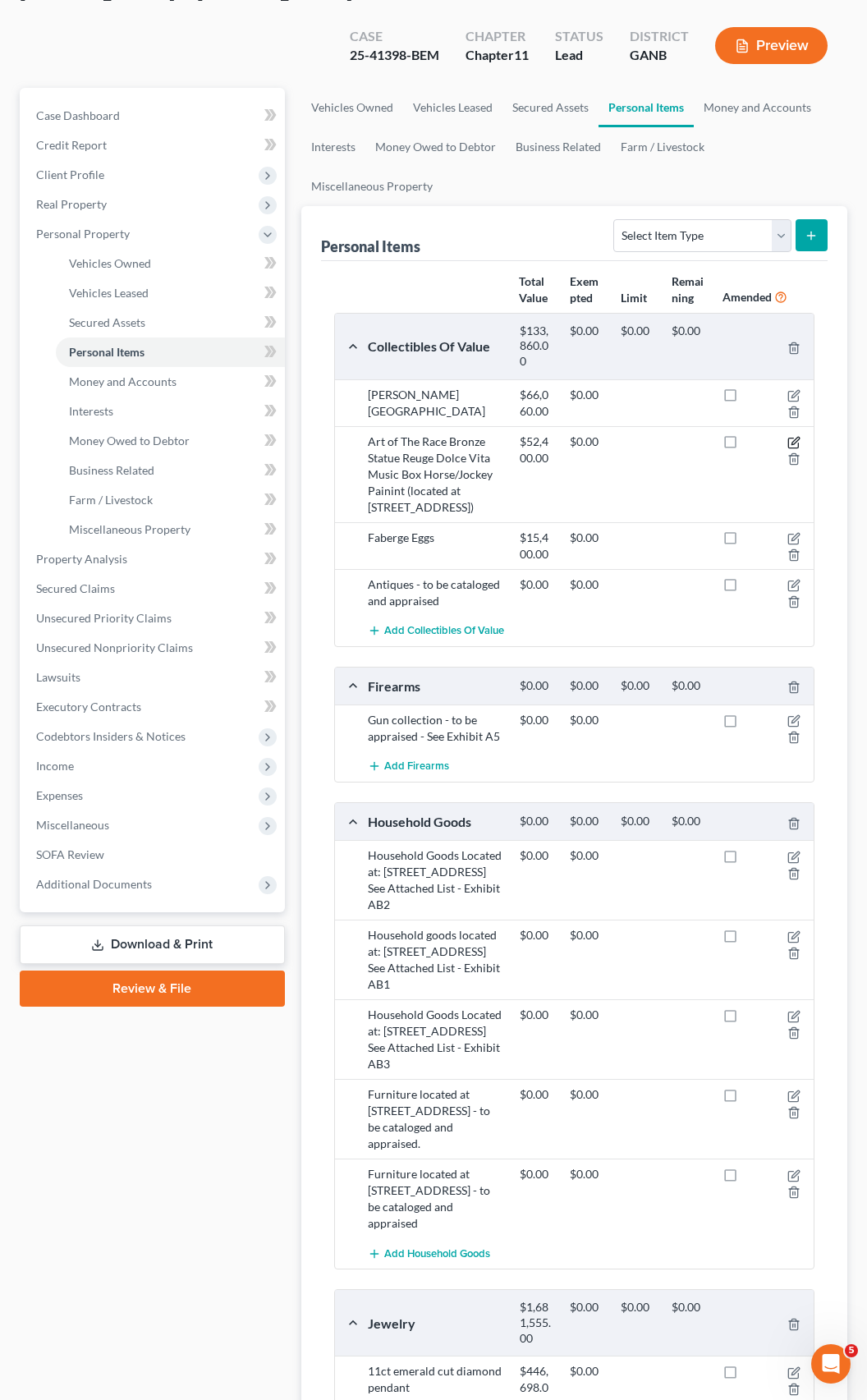
click at [790, 436] on icon "button" at bounding box center [794, 443] width 14 height 14
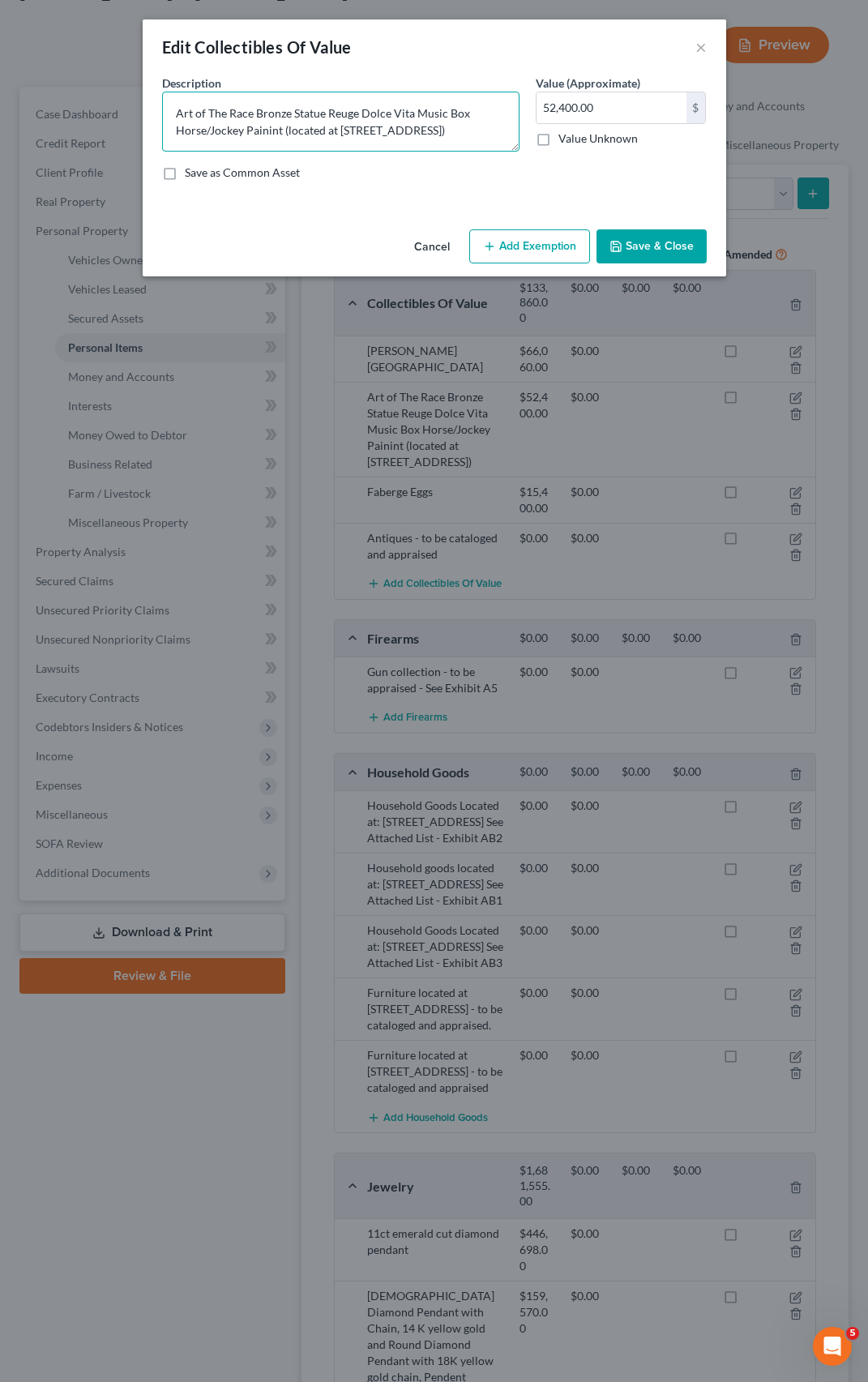
drag, startPoint x: 467, startPoint y: 129, endPoint x: 312, endPoint y: 136, distance: 155.2
click at [313, 130] on textarea "Art of The Race Bronze Statue Reuge Dolce Vita Music Box Horse/Jockey Painint (…" at bounding box center [341, 121] width 358 height 60
click at [302, 131] on textarea "Art of The Race Bronze Statue Reuge Dolce Vita Music Box Horse/Jockey Painint (…" at bounding box center [341, 121] width 358 height 60
drag, startPoint x: 471, startPoint y: 130, endPoint x: 338, endPoint y: 126, distance: 133.1
click at [338, 126] on textarea "Art of The Race Bronze Statue Reuge Dolce Vita Music Box Horse/Jockey Painint (…" at bounding box center [341, 121] width 358 height 60
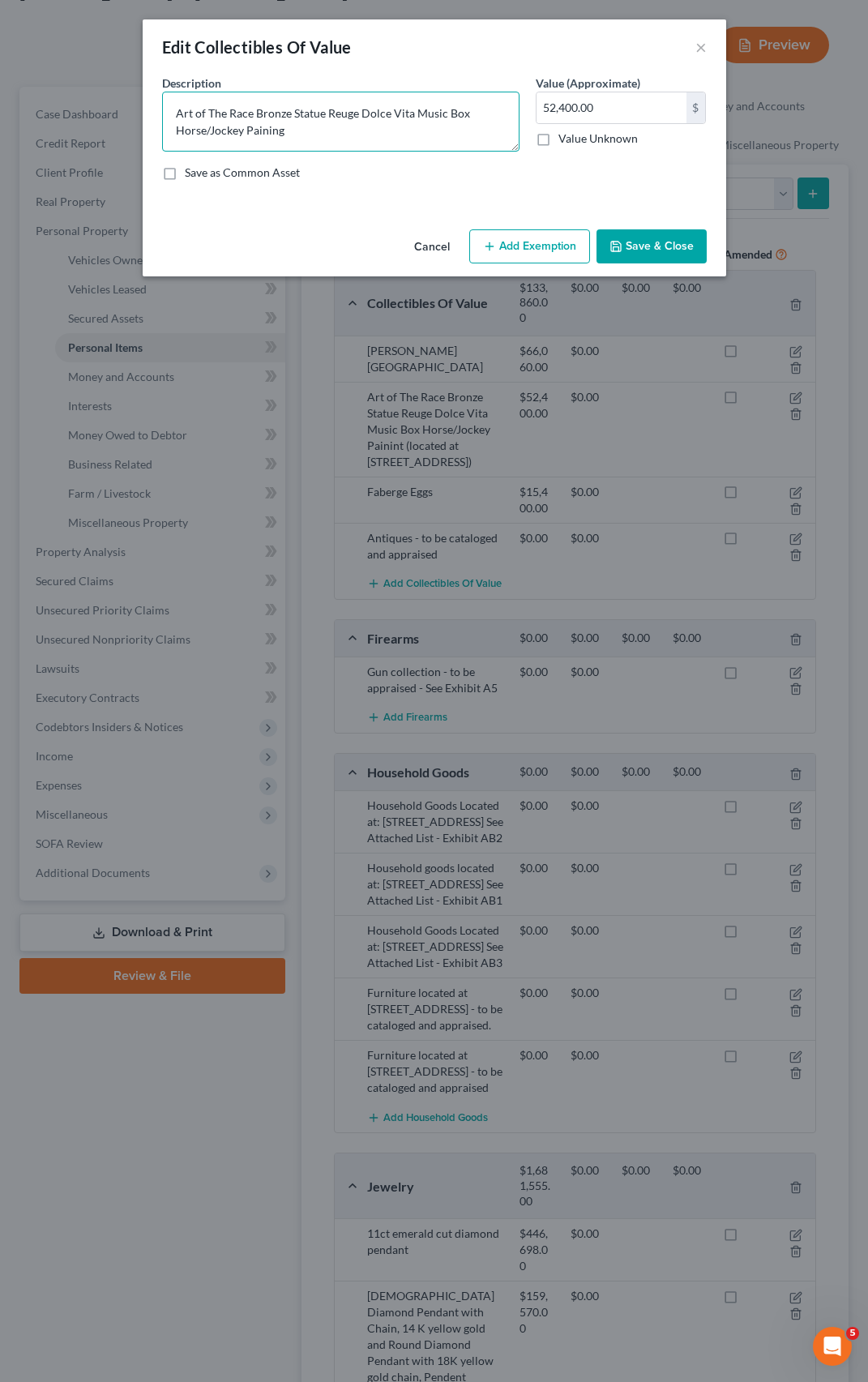
click at [324, 114] on textarea "Art of The Race Bronze Statue Reuge Dolce Vita Music Box Horse/Jockey Paining" at bounding box center [341, 121] width 358 height 60
click at [467, 113] on textarea "Art of The Race Bronze Statue, Reuge Dolce Vita Music Box Horse/Jockey Paining" at bounding box center [341, 121] width 358 height 60
type textarea "Art of The Race Bronze Statue, Reuge Dolce Vita Music Box, Horse/Jockey Paining"
click at [650, 250] on button "Save & Close" at bounding box center [651, 247] width 110 height 34
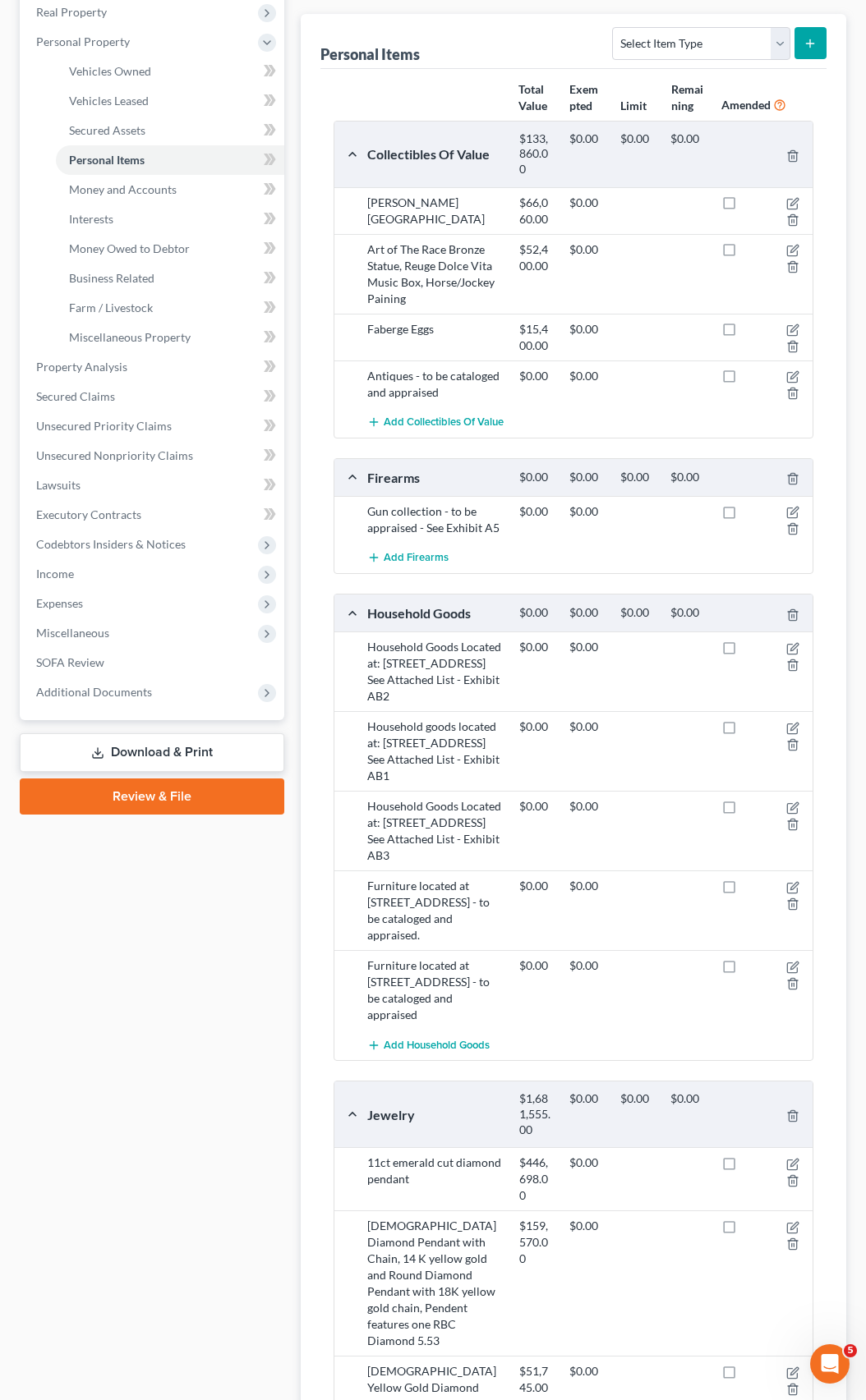
scroll to position [327, 0]
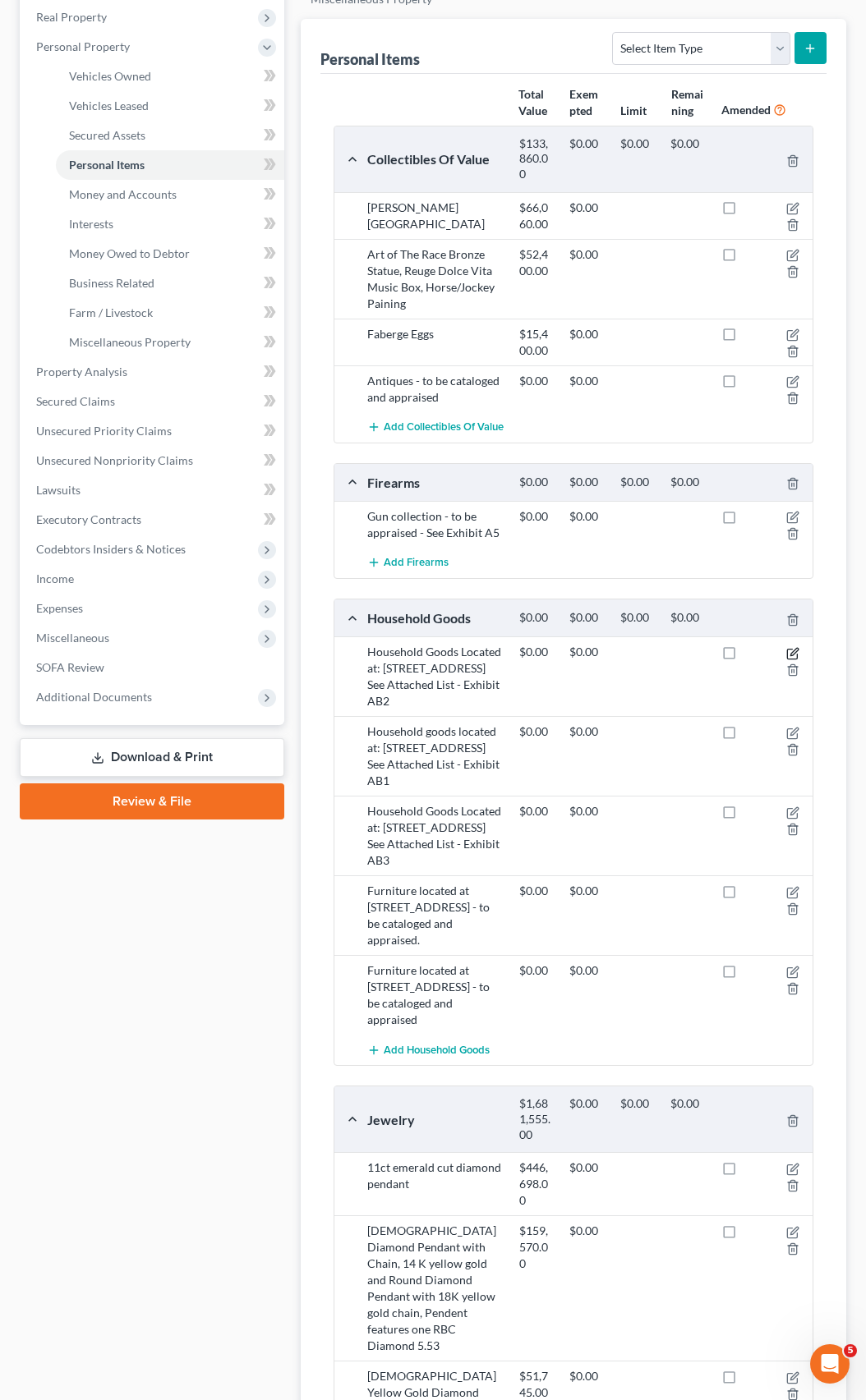
click at [792, 647] on icon "button" at bounding box center [792, 654] width 14 height 14
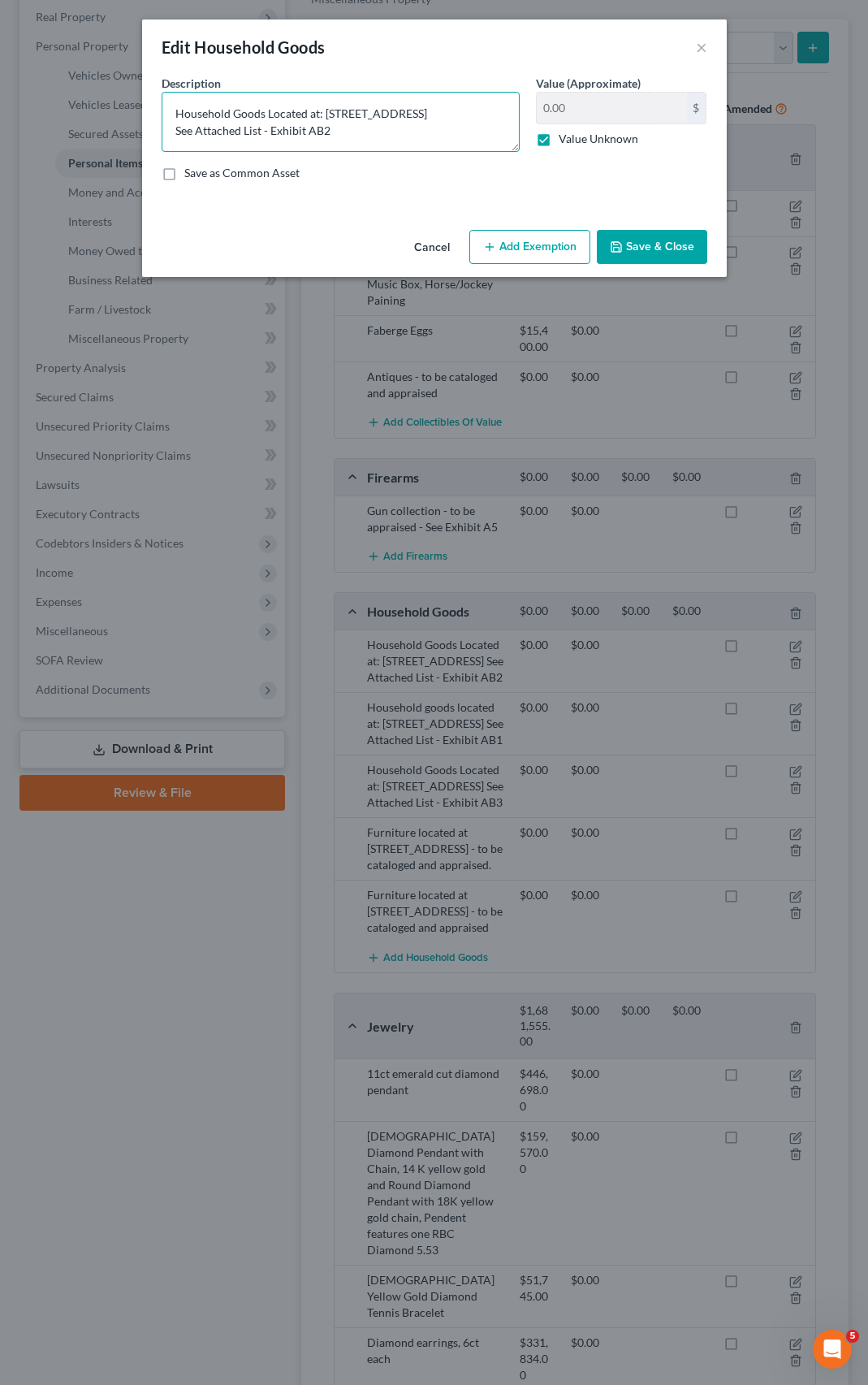
click at [346, 126] on textarea "Household Goods Located at: [STREET_ADDRESS] See Attached List - Exhibit AB2" at bounding box center [341, 122] width 358 height 60
type textarea "Household Goods Located at: [STREET_ADDRESS] See Attached List - Exhibit AB2 (t…"
click at [616, 239] on button "Save & Close" at bounding box center [651, 247] width 110 height 35
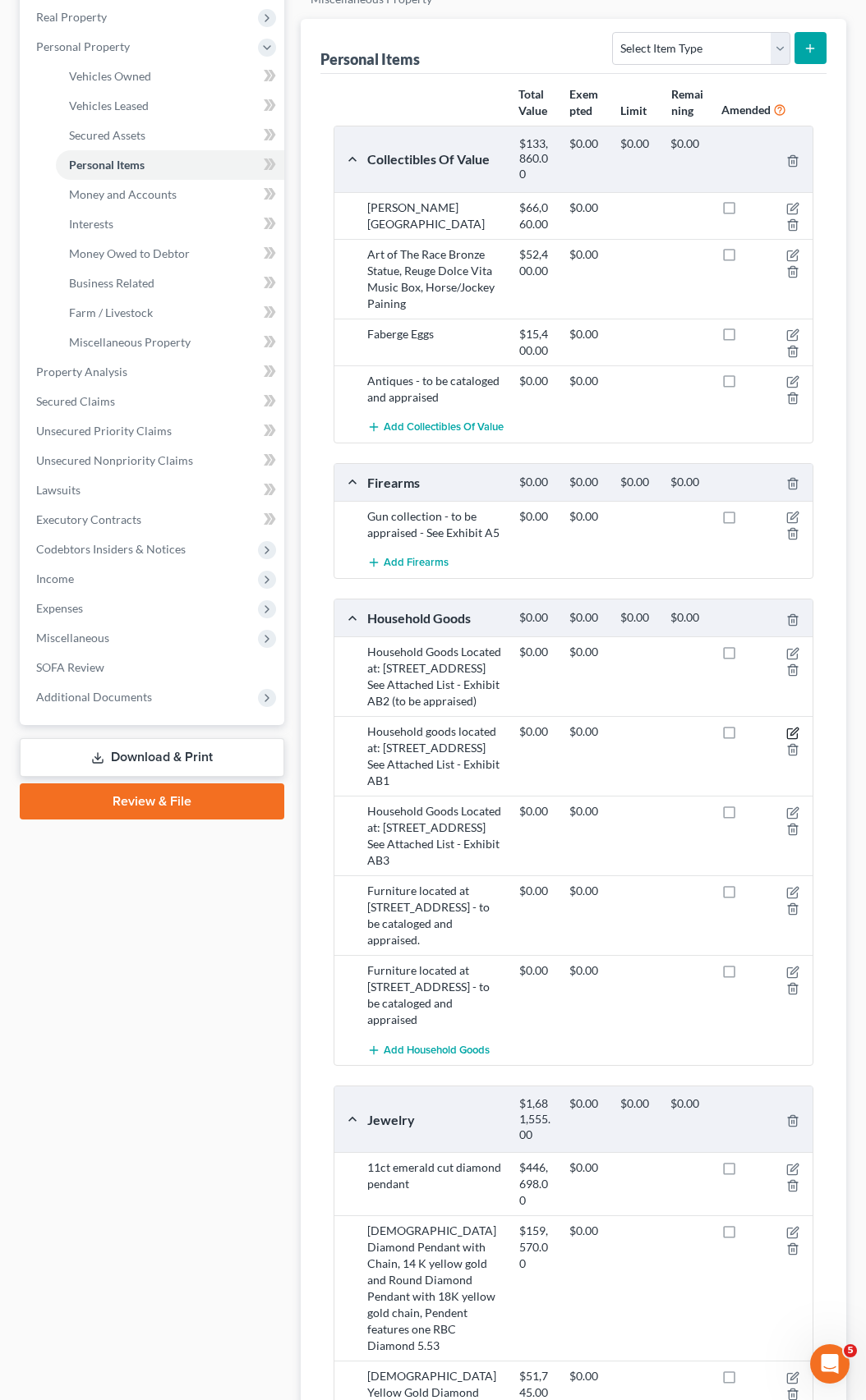
click at [789, 727] on icon "button" at bounding box center [792, 733] width 14 height 14
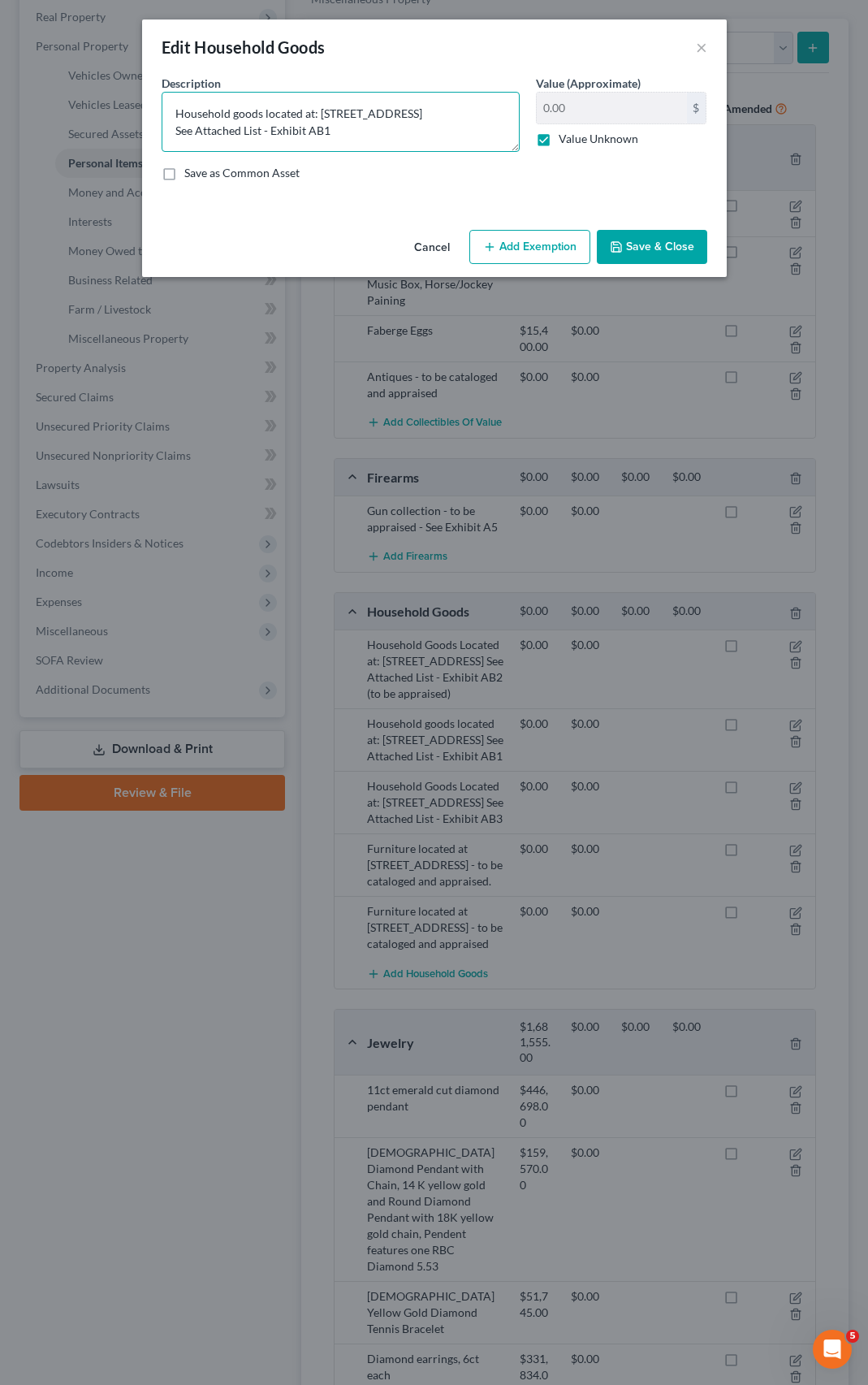
click at [338, 131] on textarea "Household goods located at: [STREET_ADDRESS] See Attached List - Exhibit AB1" at bounding box center [341, 122] width 358 height 60
type textarea "Household goods located at: [STREET_ADDRESS] See Attached List - Exhibit AB1 (t…"
click at [654, 245] on button "Save & Close" at bounding box center [651, 247] width 110 height 35
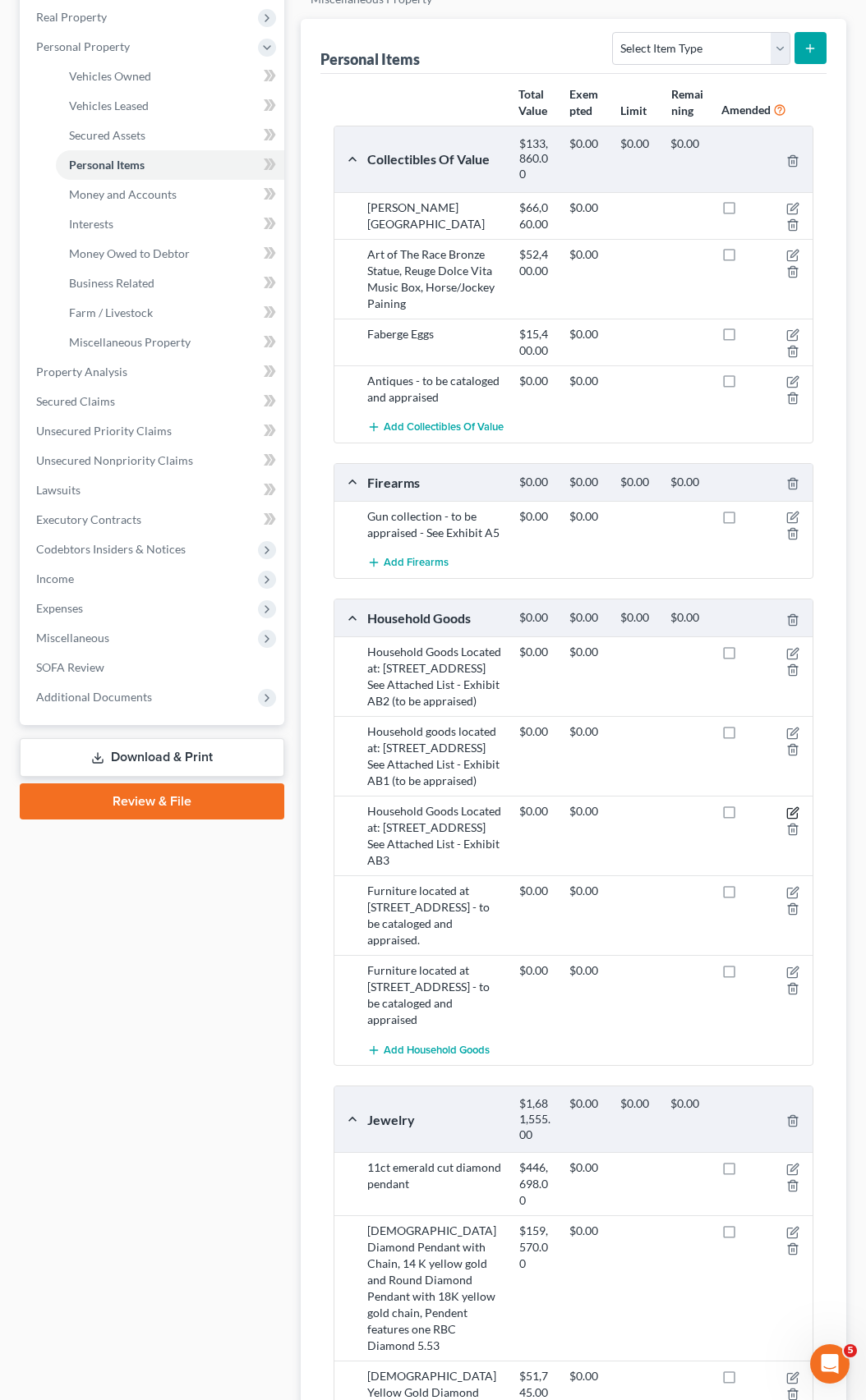
click at [789, 806] on icon "button" at bounding box center [792, 813] width 14 height 14
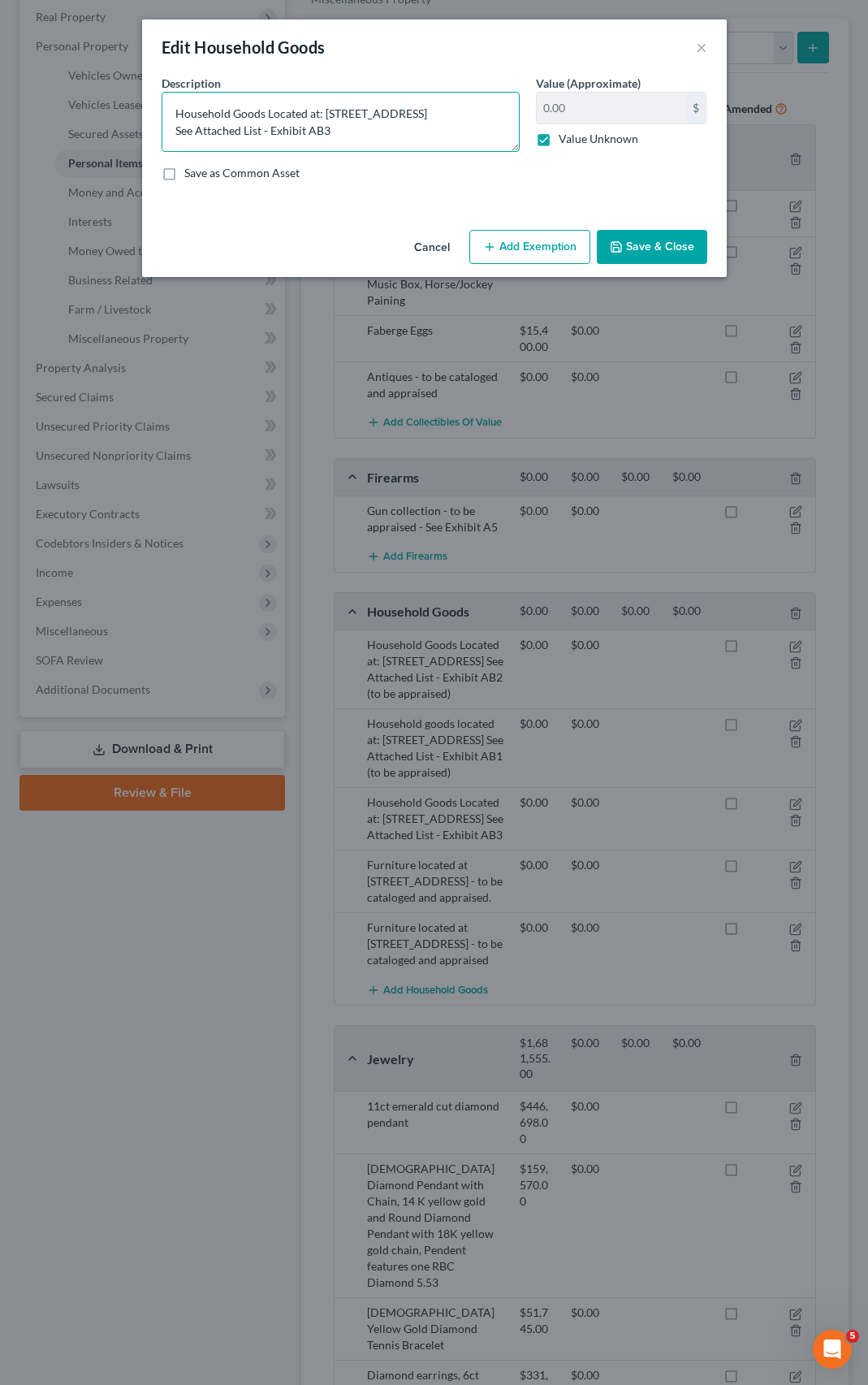
click at [386, 127] on textarea "Household Goods Located at: [STREET_ADDRESS] See Attached List - Exhibit AB3" at bounding box center [341, 122] width 358 height 60
type textarea "Household Goods Located at: [STREET_ADDRESS] See Attached List - Exhibit AB3 (t…"
click at [649, 242] on button "Save & Close" at bounding box center [651, 247] width 110 height 35
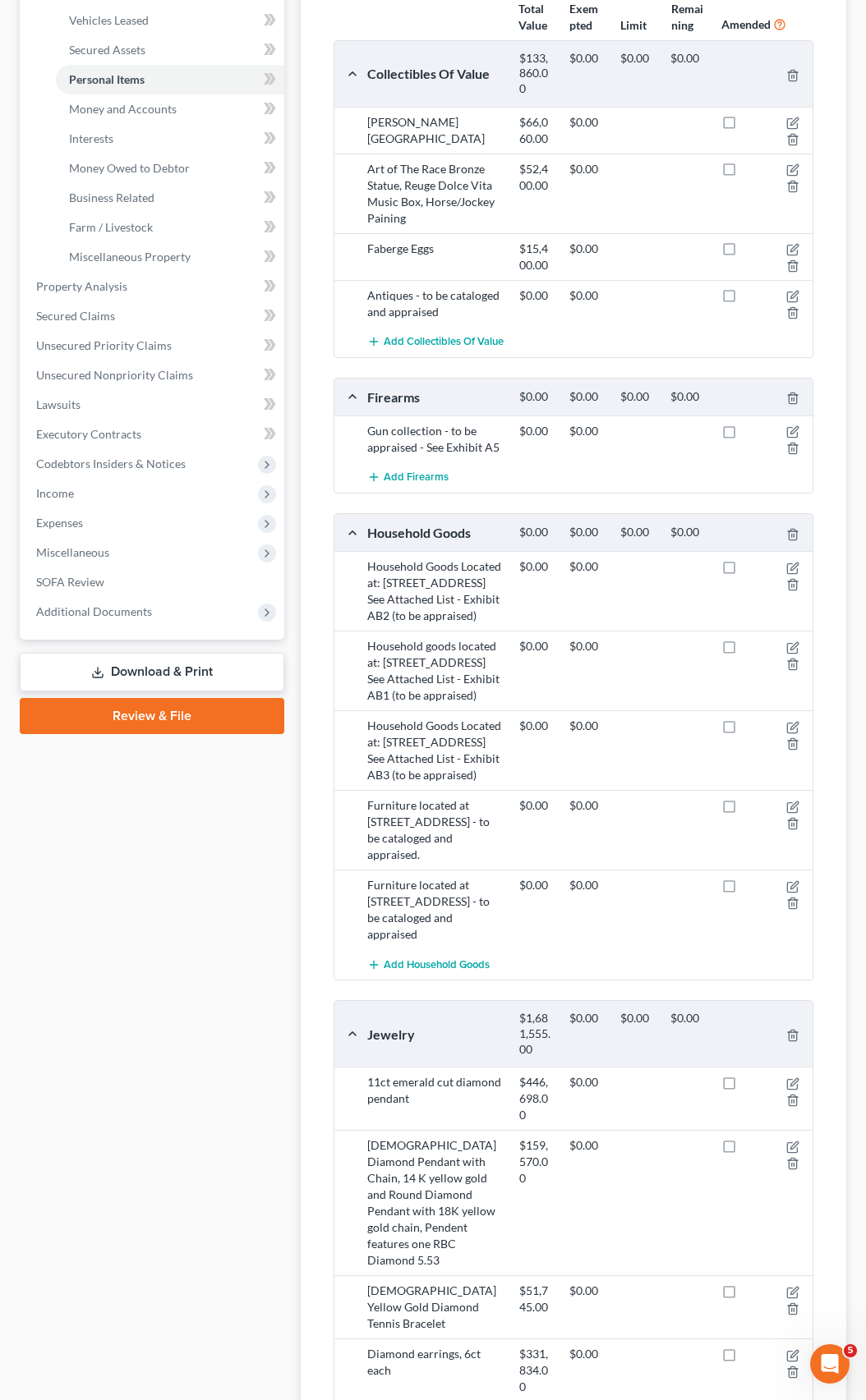
scroll to position [408, 0]
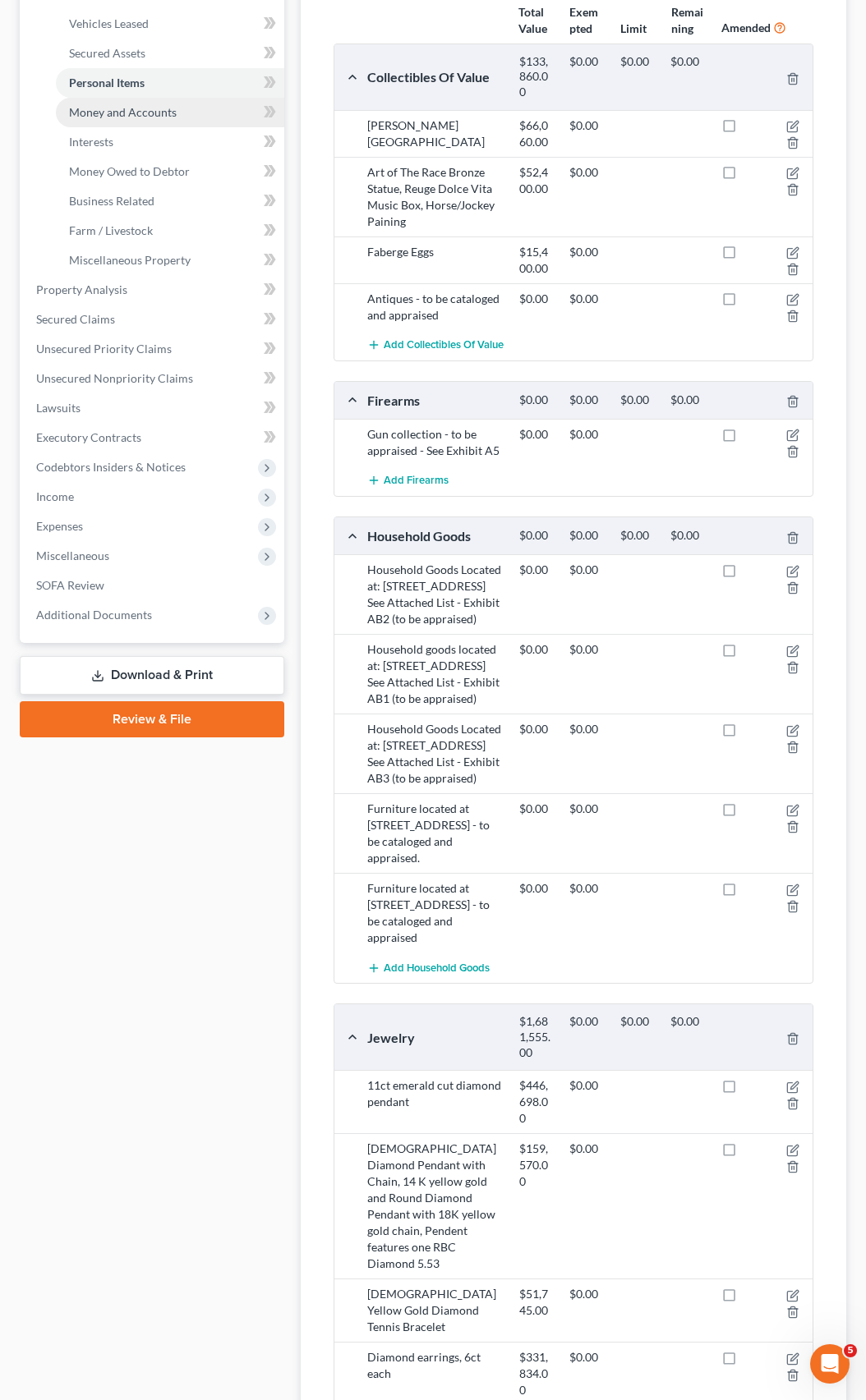
click at [122, 106] on span "Money and Accounts" at bounding box center [122, 112] width 108 height 14
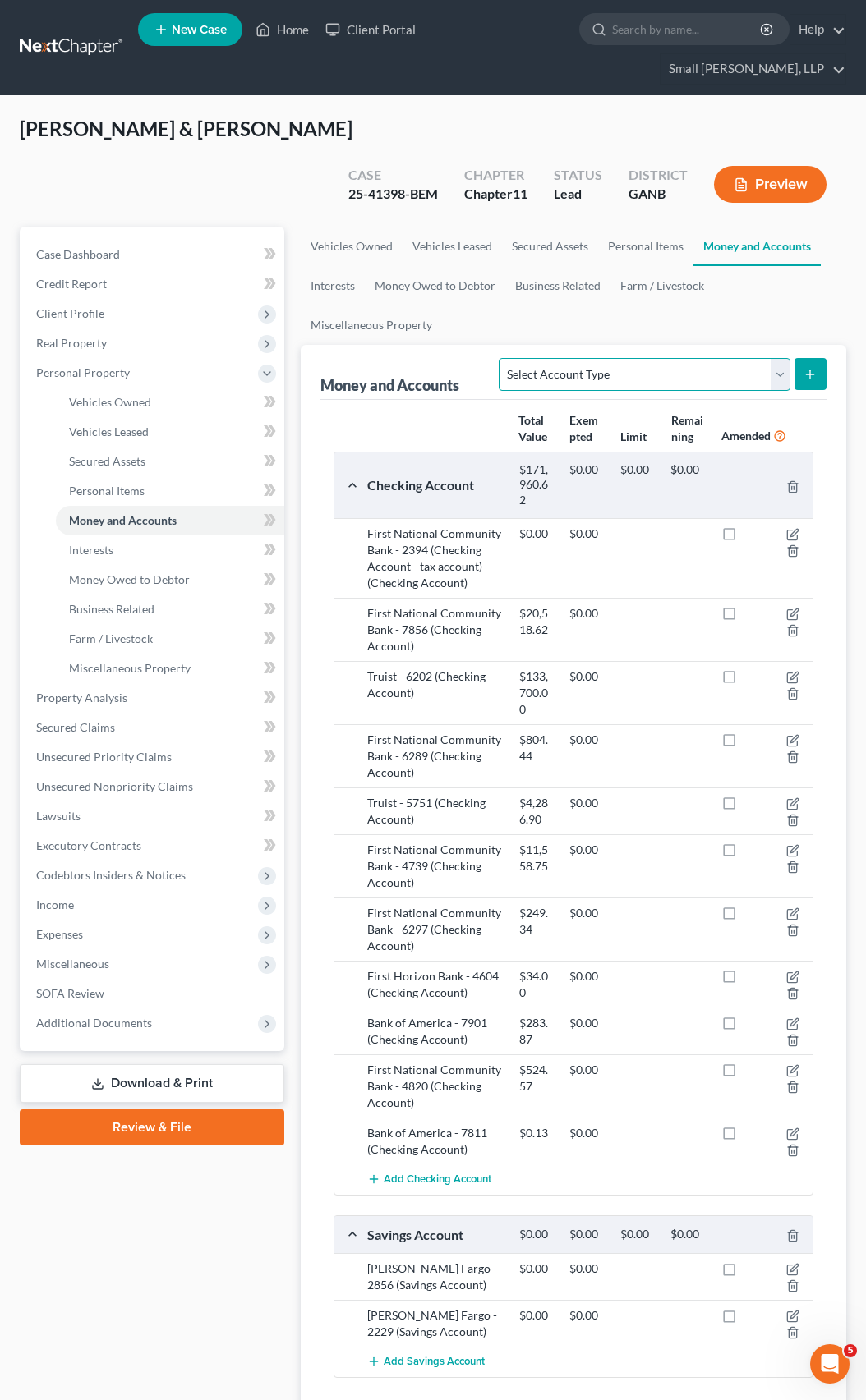
click at [787, 358] on select "Select Account Type Brokerage Cash on Hand Certificates of Deposit Checking Acc…" at bounding box center [644, 375] width 291 height 33
click at [99, 543] on span "Interests" at bounding box center [91, 549] width 45 height 14
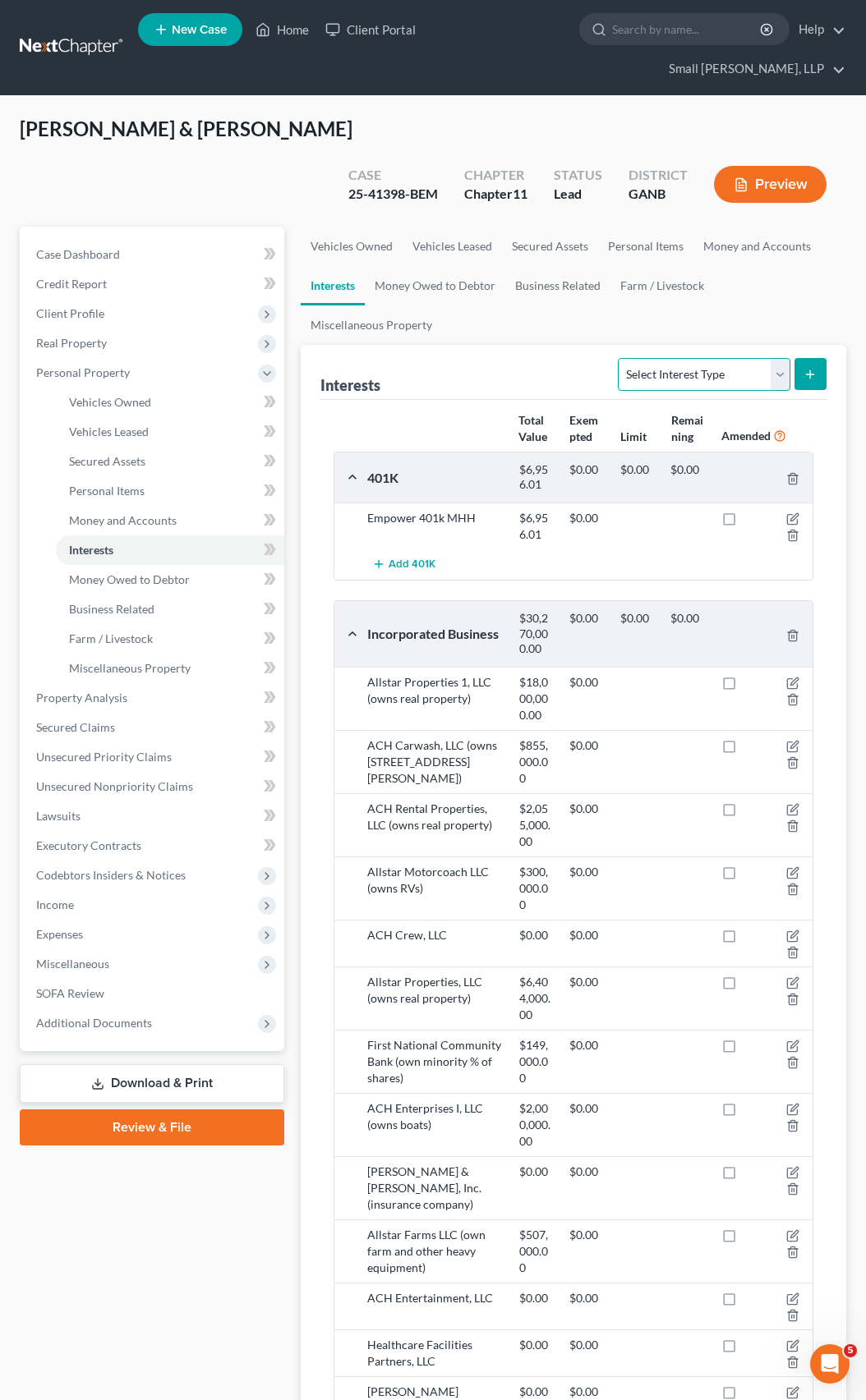
click at [780, 358] on select "Select Interest Type 401K Annuity Bond Education IRA Government Bond Government…" at bounding box center [703, 375] width 171 height 33
select select "whole_life_insurance"
click at [620, 358] on select "Select Interest Type 401K Annuity Bond Education IRA Government Bond Government…" at bounding box center [703, 375] width 171 height 33
click at [806, 368] on icon "submit" at bounding box center [810, 375] width 14 height 14
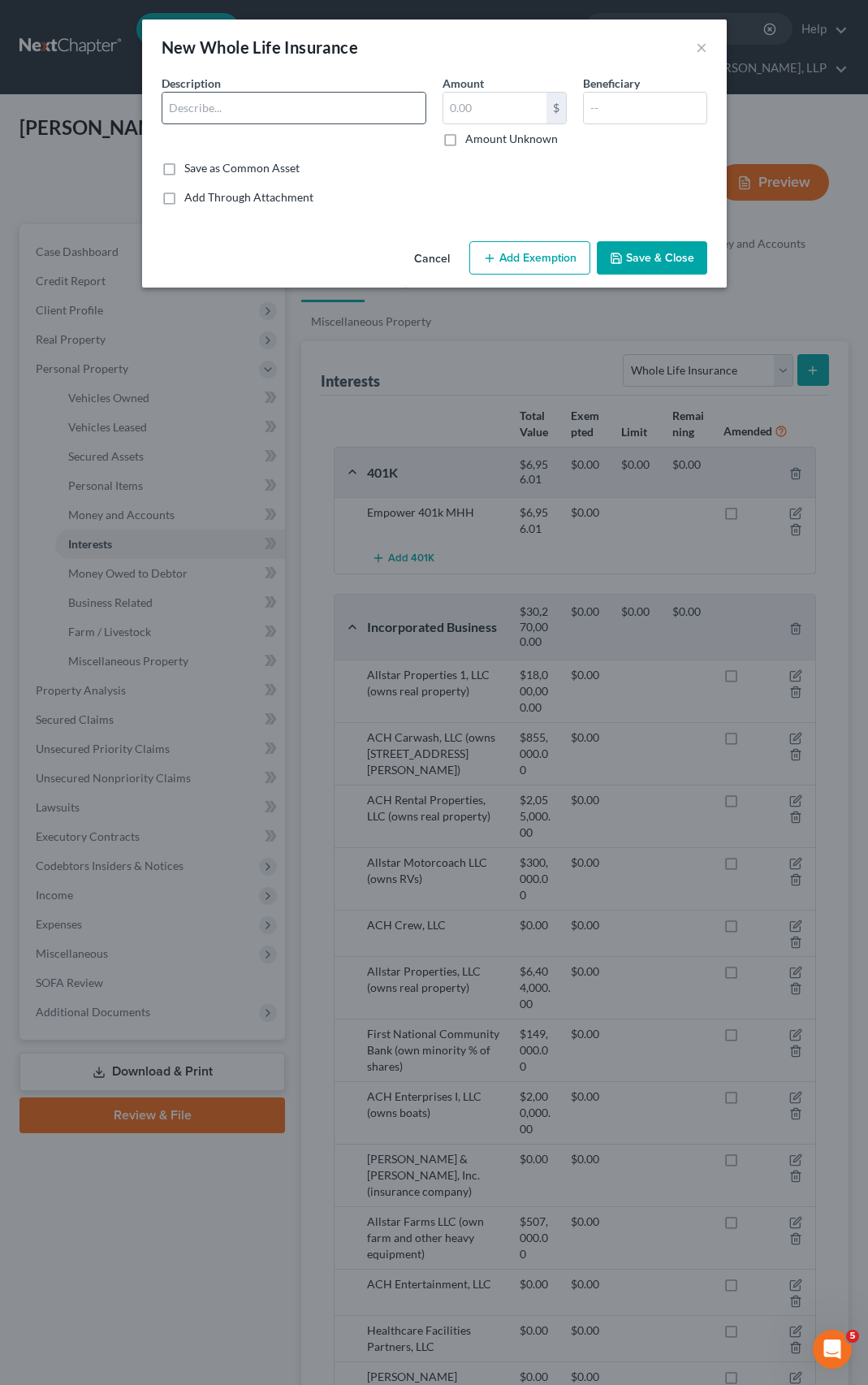
click at [255, 106] on input "text" at bounding box center [294, 108] width 263 height 31
type input "American General Life Insurance Policy"
click at [477, 115] on input "text" at bounding box center [495, 108] width 103 height 31
click at [499, 119] on input "61" at bounding box center [495, 108] width 103 height 31
type input "60,000"
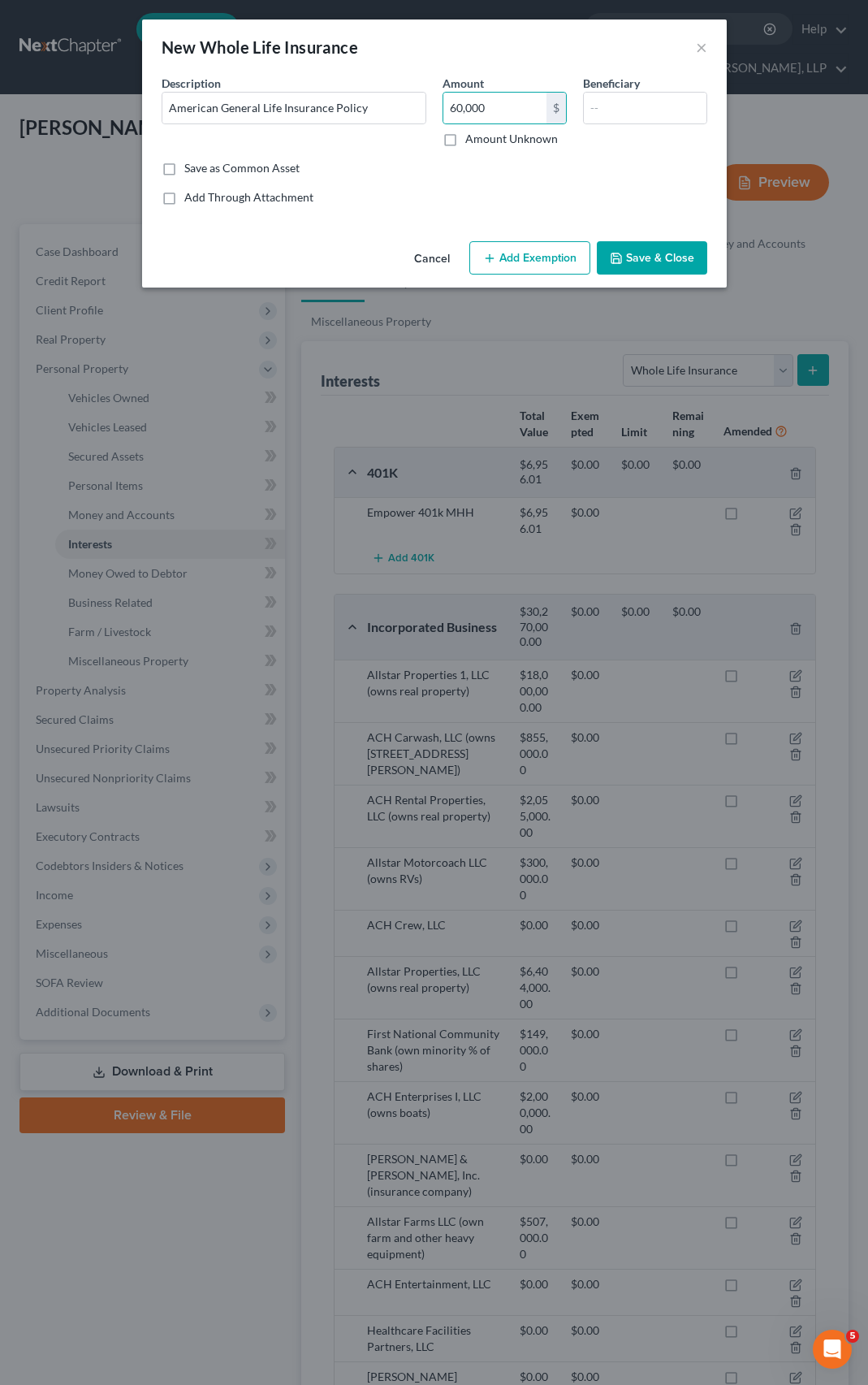
click at [649, 254] on button "Save & Close" at bounding box center [651, 259] width 110 height 35
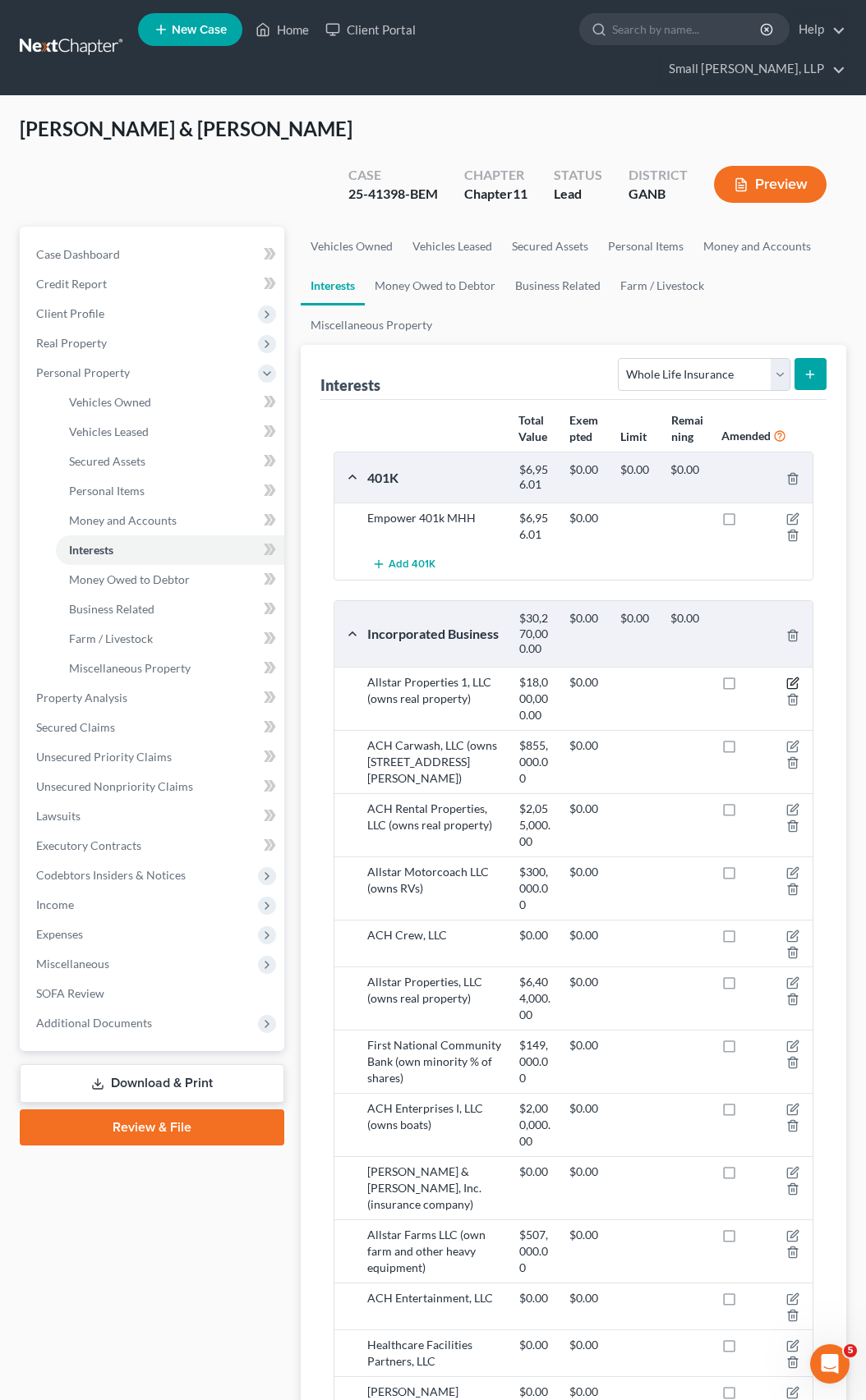
click at [788, 677] on icon "button" at bounding box center [792, 684] width 14 height 14
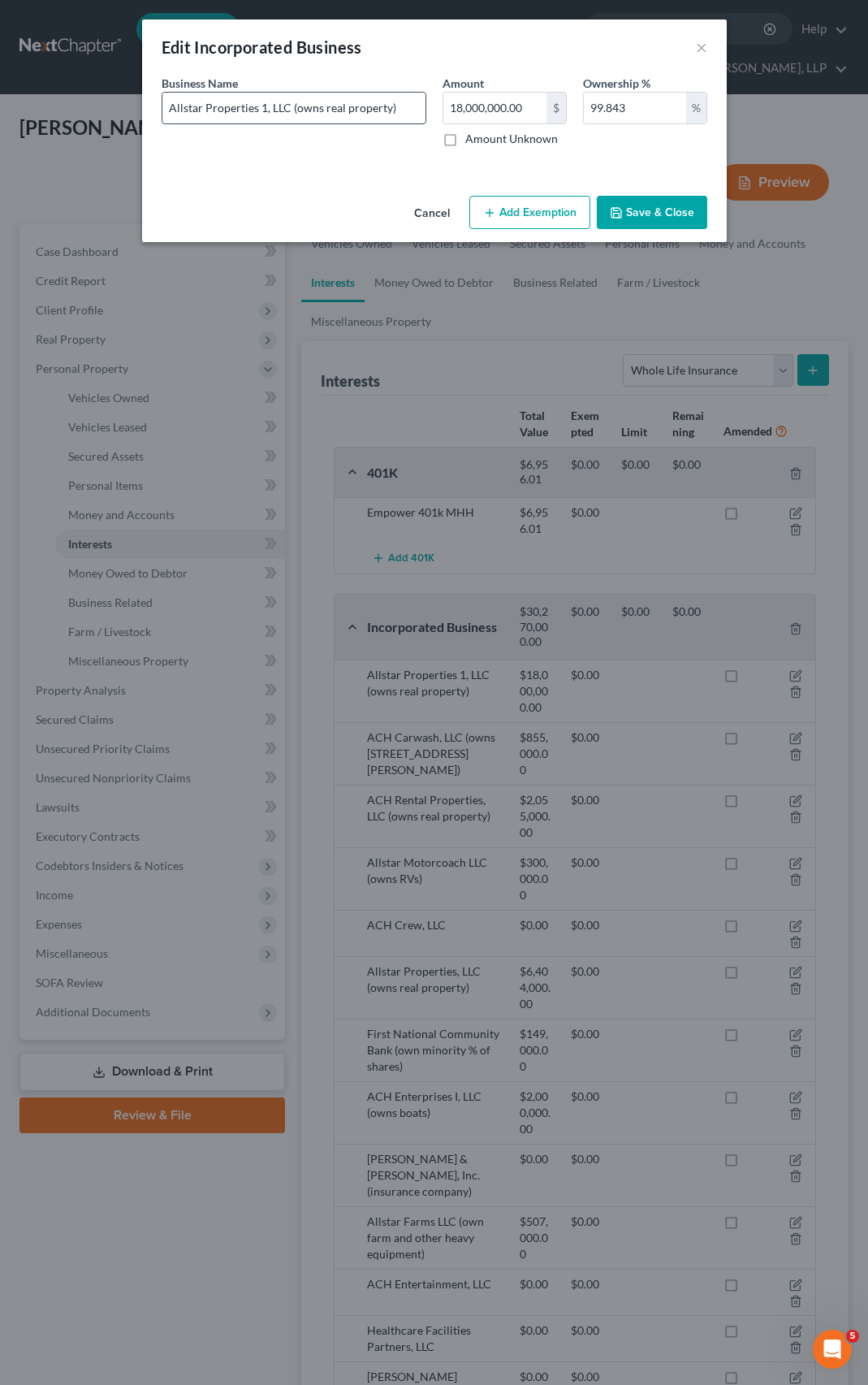
click at [388, 109] on input "Allstar Properties 1, LLC (owns real property)" at bounding box center [294, 108] width 263 height 31
type input "Allstar Properties 1, LLC (owns real property; value tax appraisal value withou…"
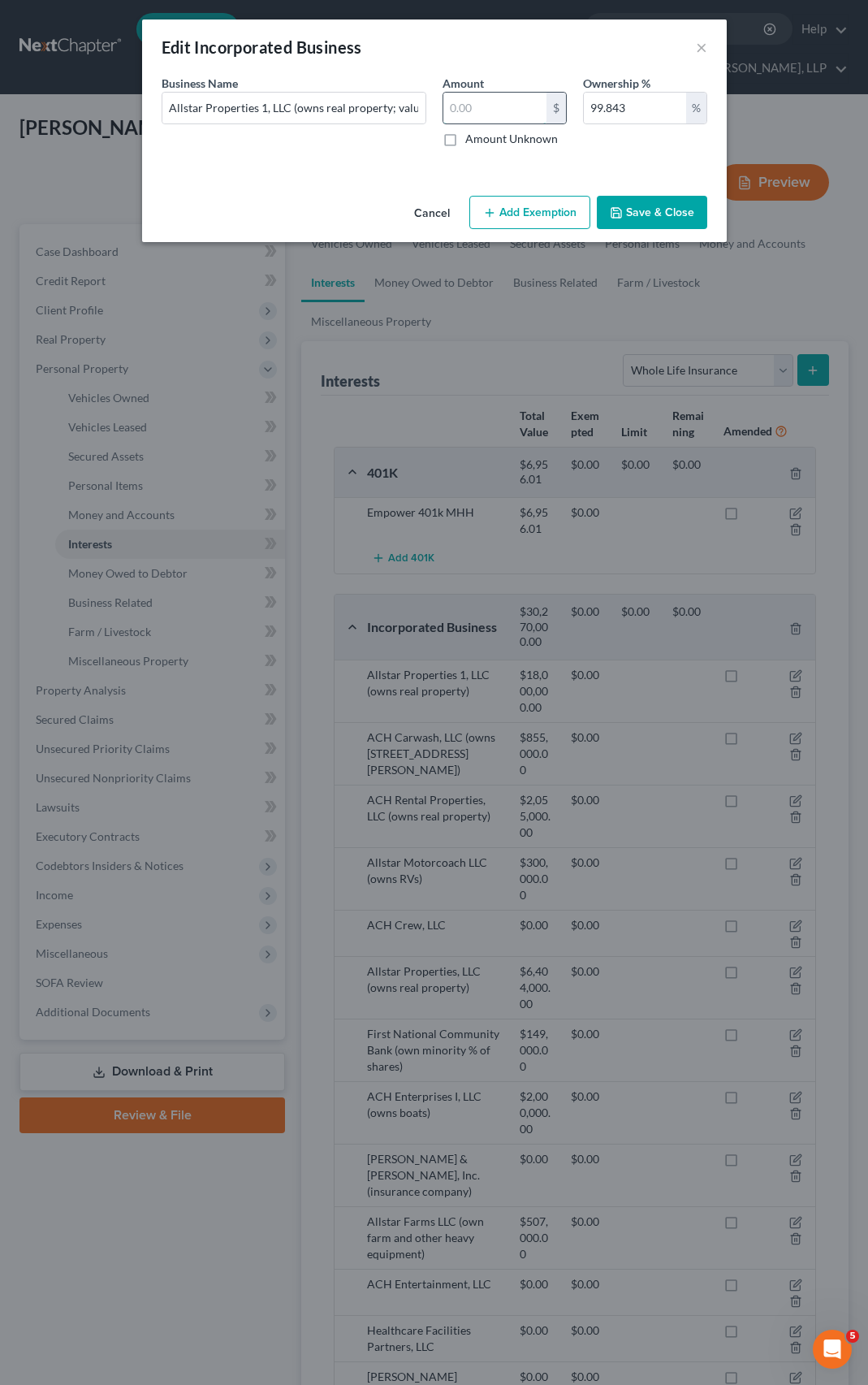
click at [456, 120] on input "text" at bounding box center [495, 108] width 103 height 31
type input "26,975,552"
click at [627, 205] on button "Save & Close" at bounding box center [651, 213] width 110 height 35
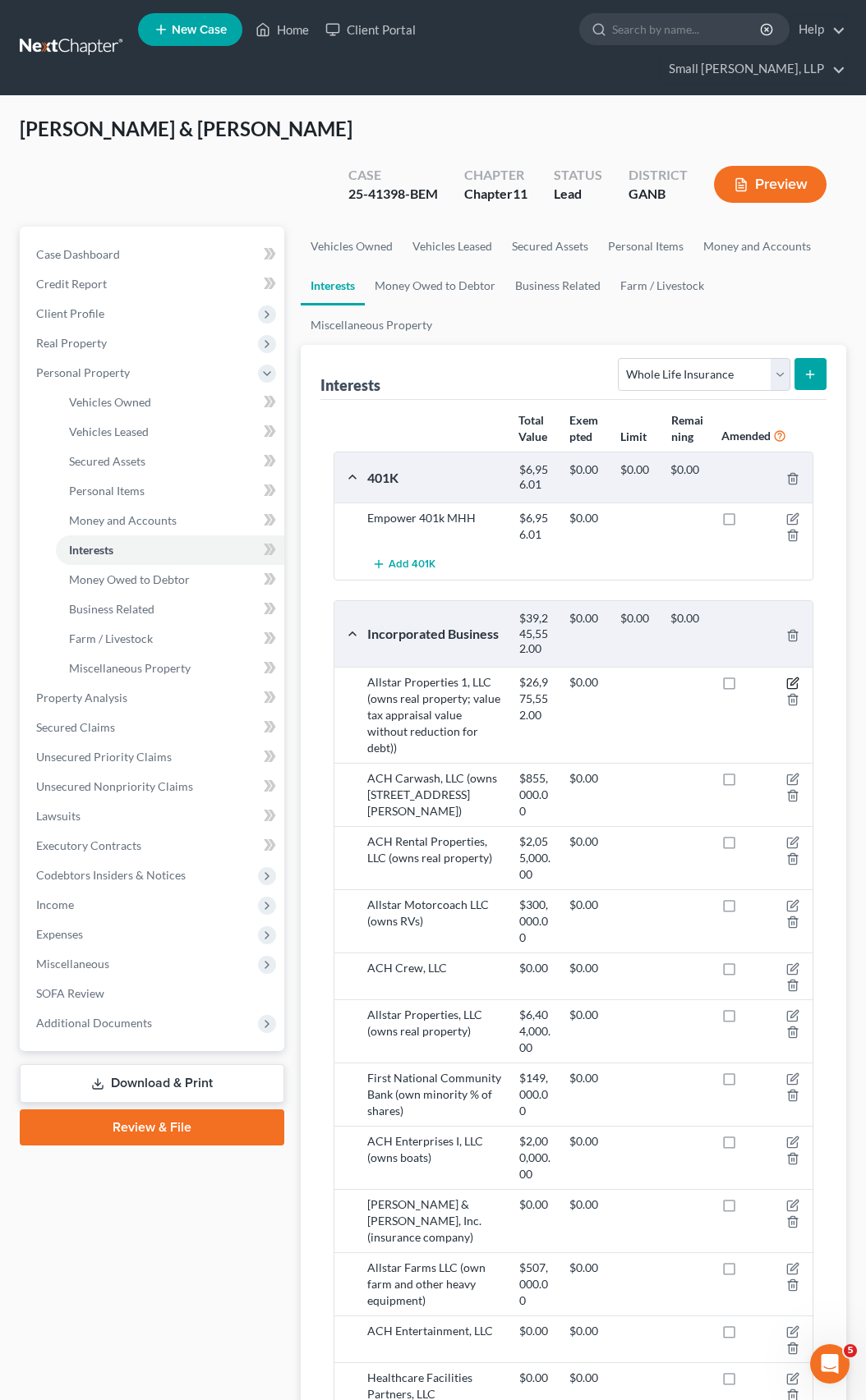
click at [789, 677] on icon "button" at bounding box center [792, 684] width 14 height 14
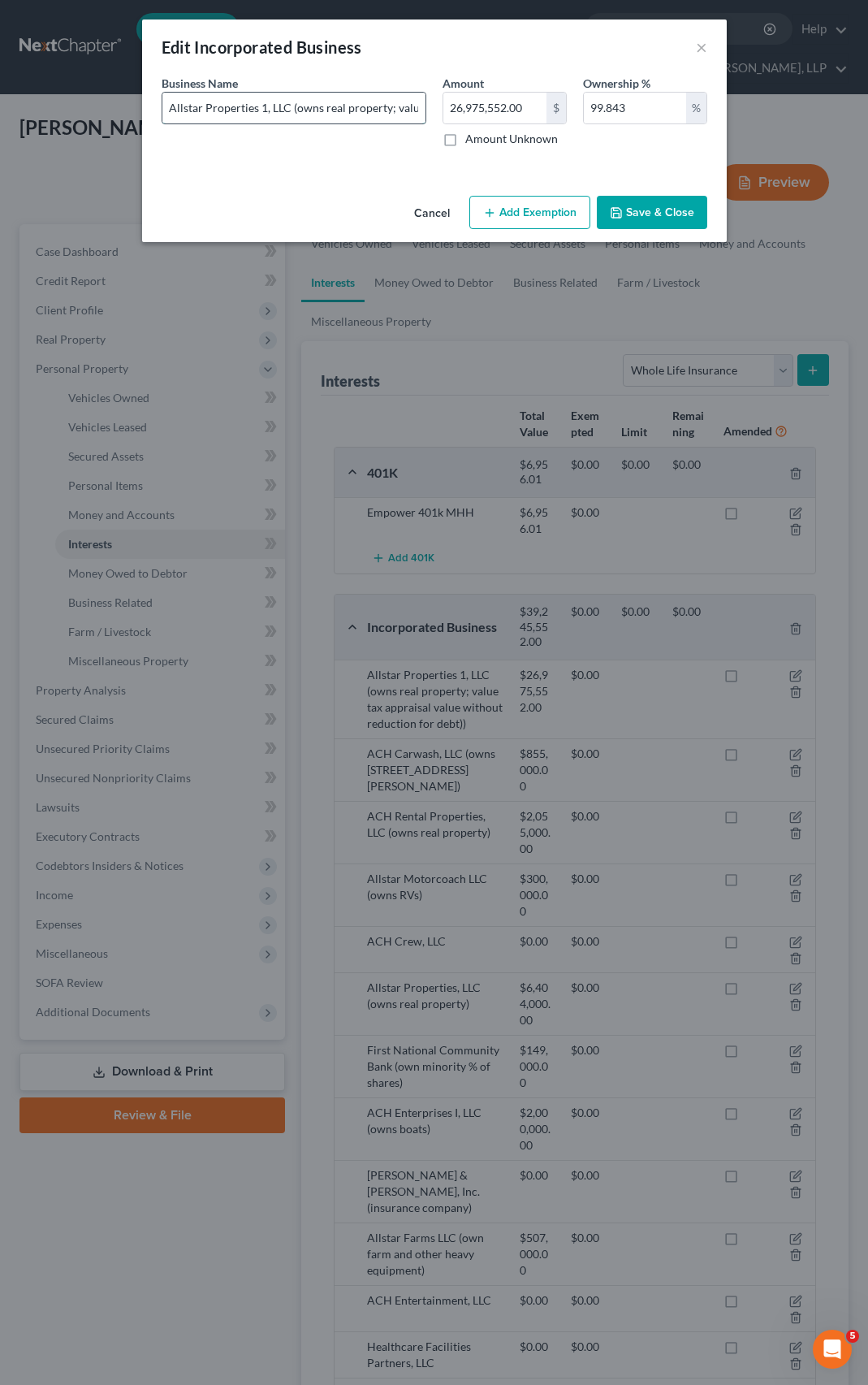
click at [396, 107] on input "Allstar Properties 1, LLC (owns real property; value tax appraisal value withou…" at bounding box center [294, 108] width 263 height 31
type input "Allstar Properties 1, LLC (owns real property; value 2024 tax appraisal value w…"
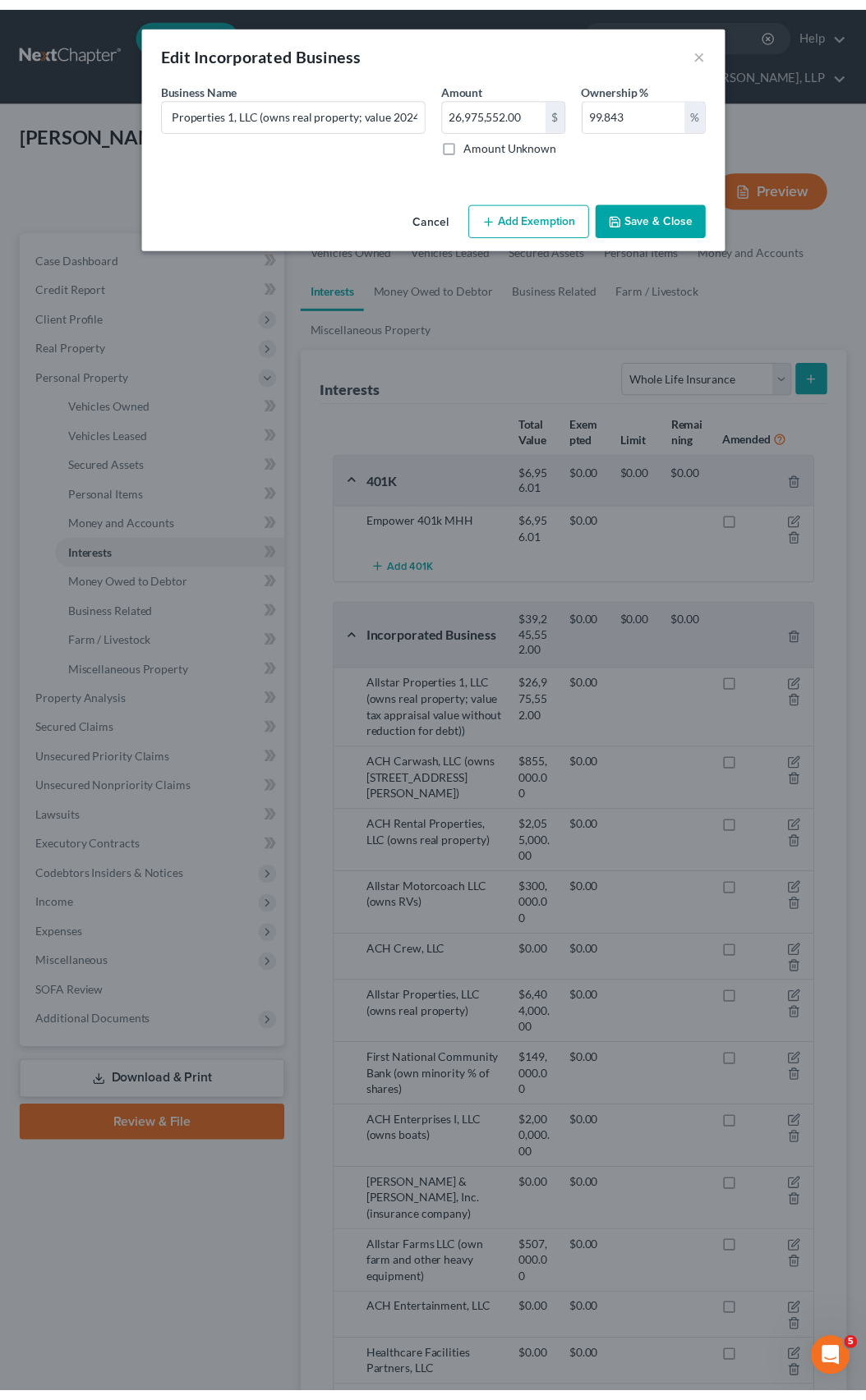
scroll to position [0, 0]
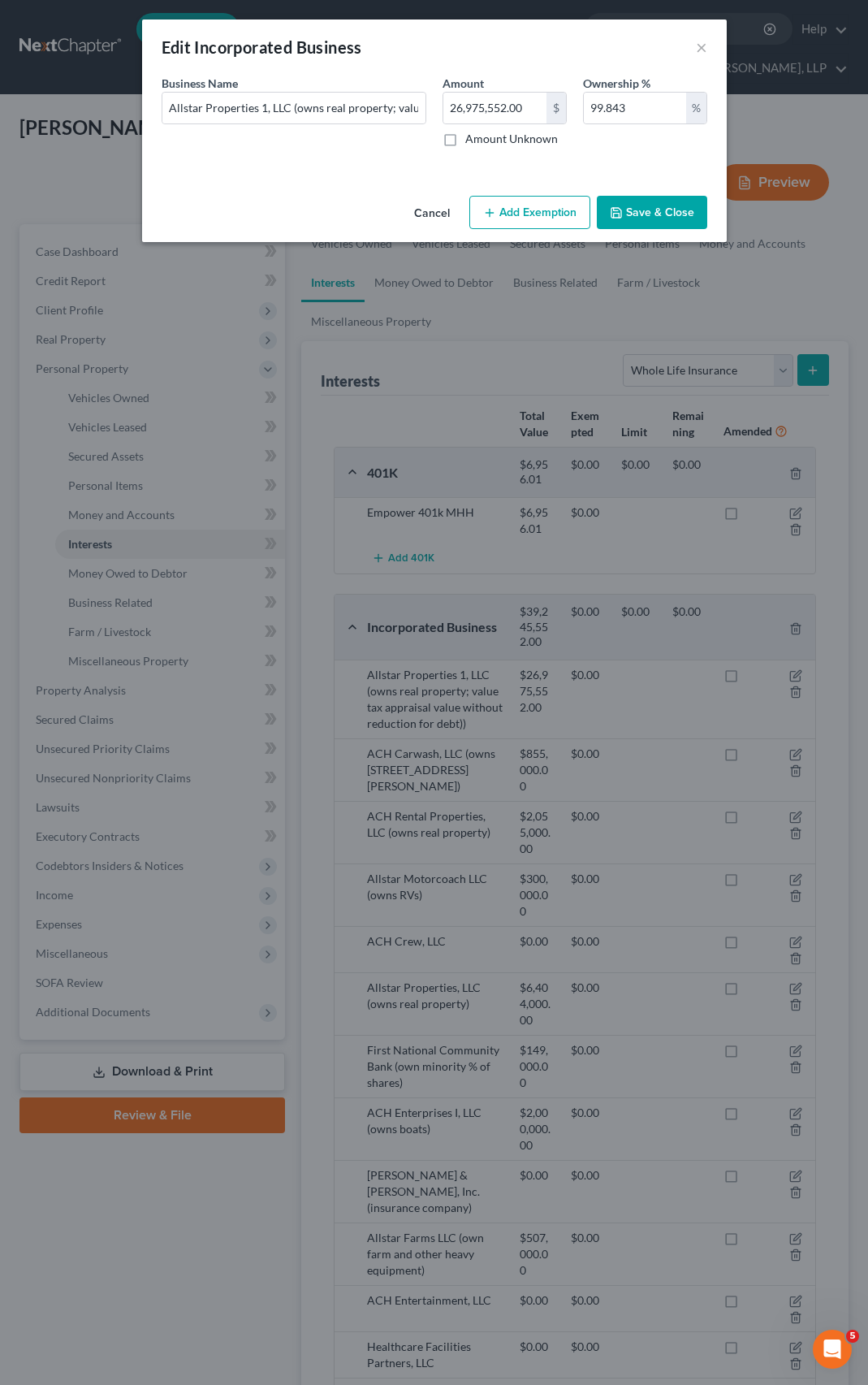
click at [657, 211] on button "Save & Close" at bounding box center [651, 213] width 110 height 35
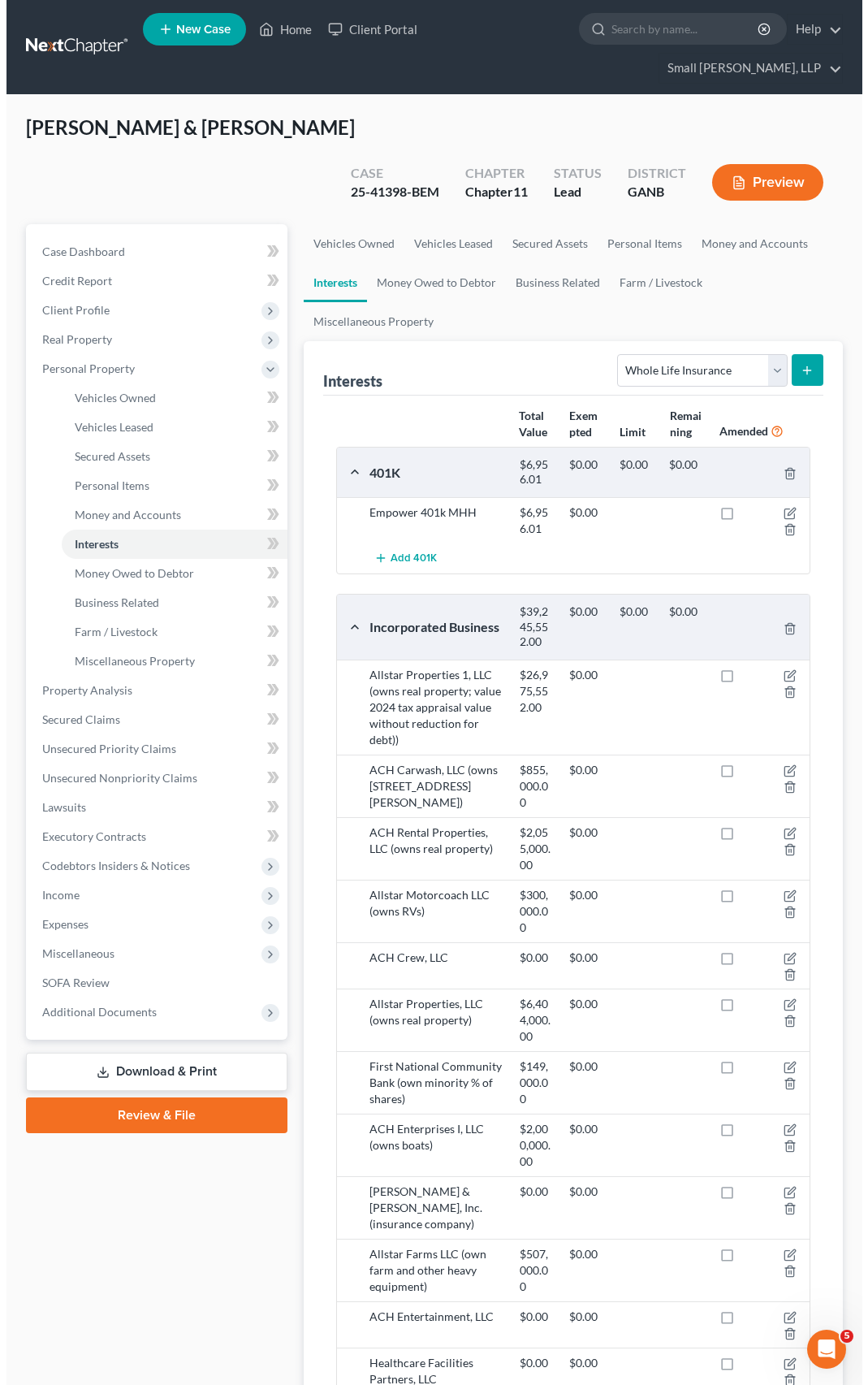
scroll to position [81, 0]
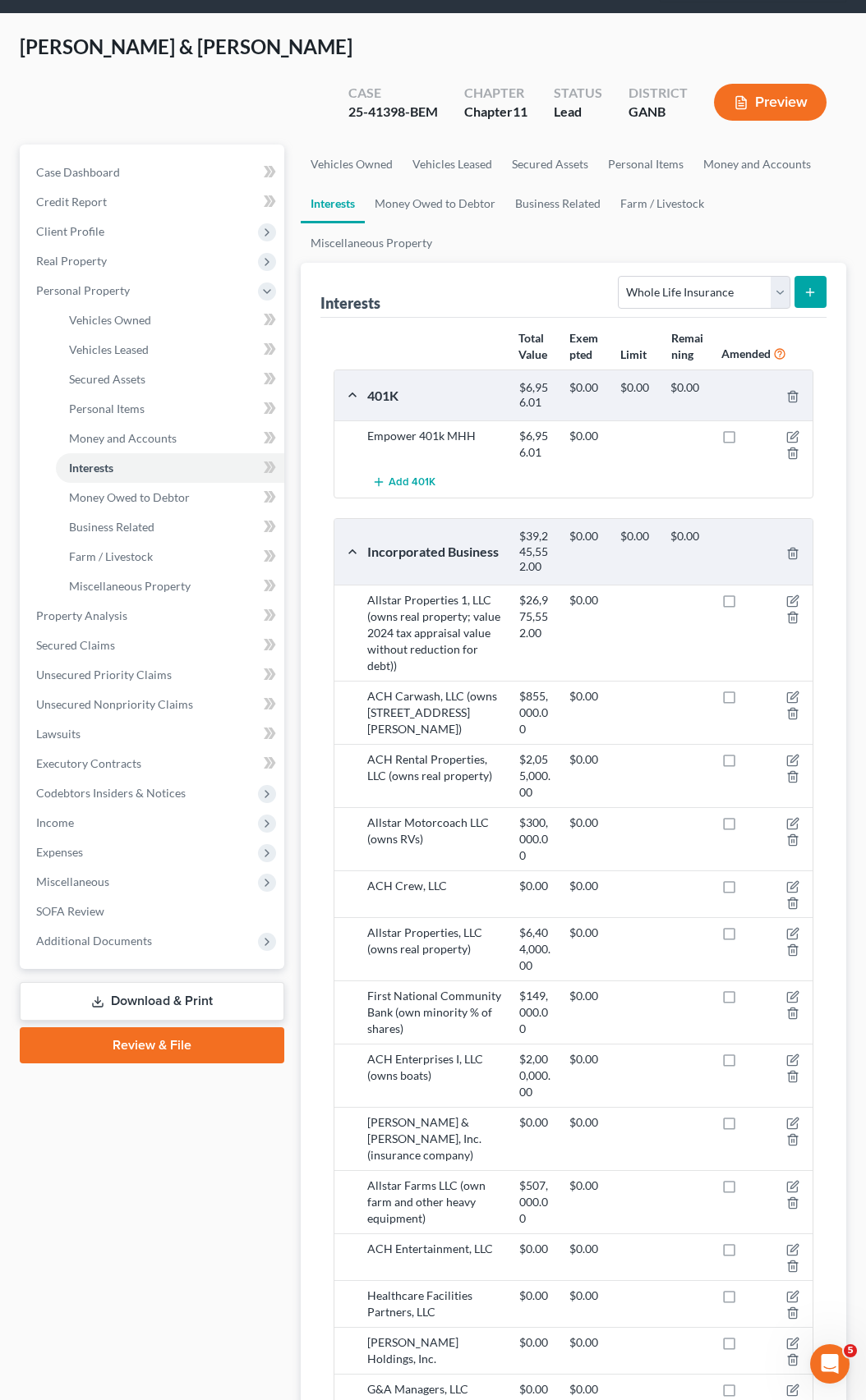
click at [424, 594] on div "Allstar Properties 1, LLC (owns real property; value 2024 tax appraisal value w…" at bounding box center [434, 633] width 152 height 82
click at [409, 592] on div "Allstar Properties 1, LLC (owns real property; value 2024 tax appraisal value w…" at bounding box center [434, 633] width 152 height 82
click at [786, 595] on icon "button" at bounding box center [792, 602] width 14 height 14
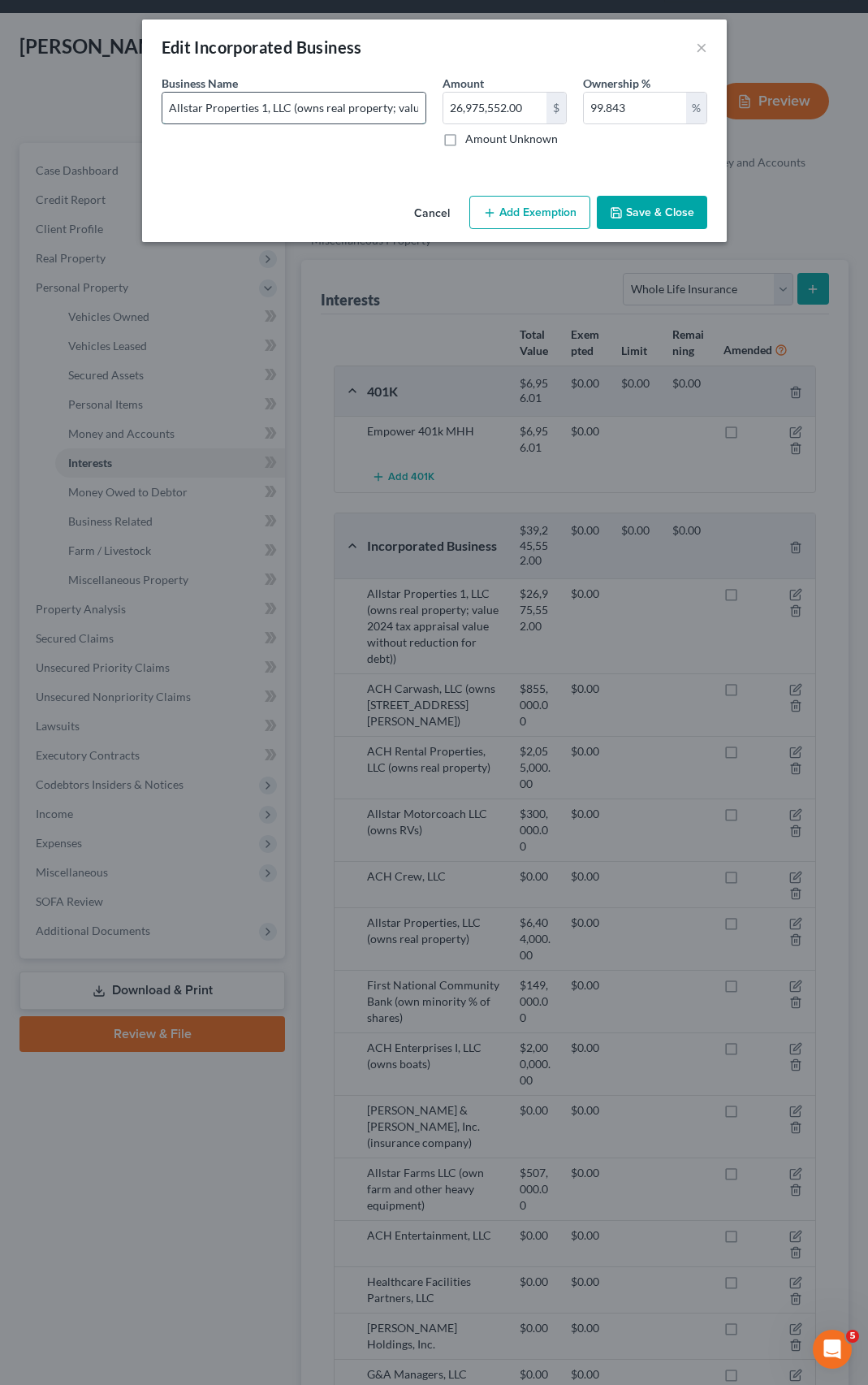
click at [370, 115] on input "Allstar Properties 1, LLC (owns real property; value 2024 tax appraisal value w…" at bounding box center [294, 108] width 263 height 31
type input "Allstar Properties 1, LLC (owns real property; value 2024 tax appraisal value w…"
click at [635, 211] on button "Save & Close" at bounding box center [651, 213] width 110 height 35
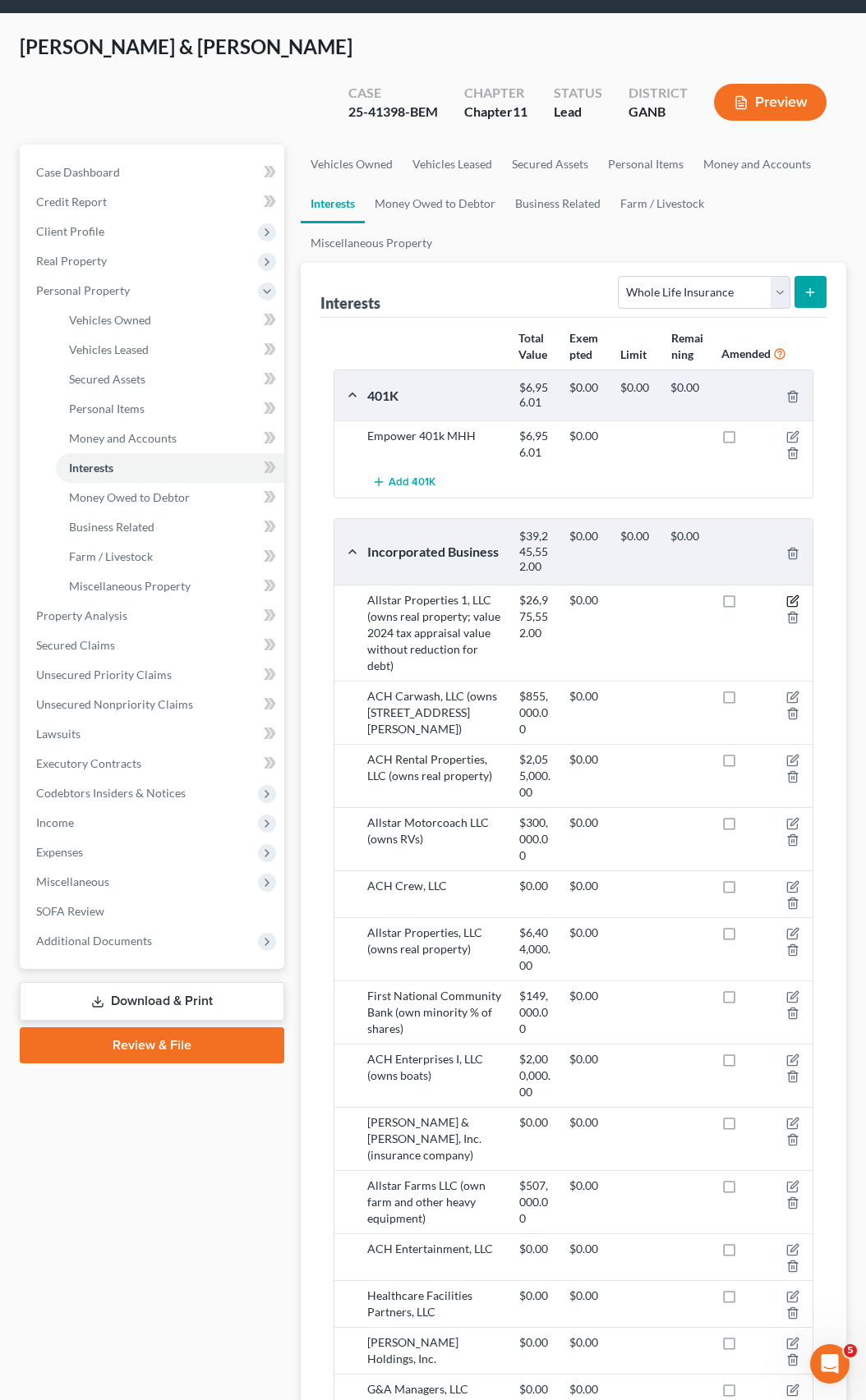
click at [795, 595] on icon "button" at bounding box center [792, 602] width 14 height 14
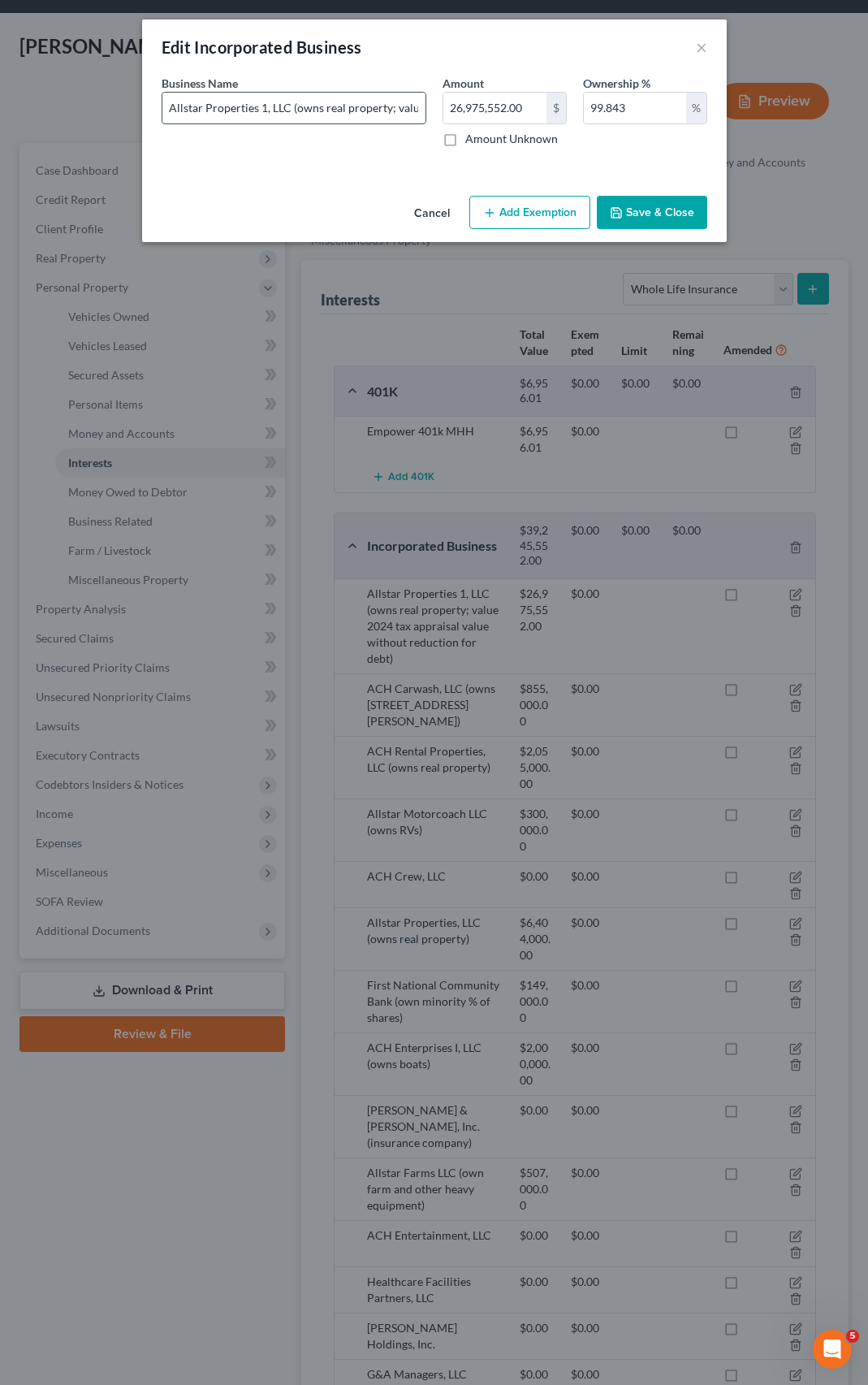
click at [341, 104] on input "Allstar Properties 1, LLC (owns real property; value 2024 tax appraisal value w…" at bounding box center [294, 108] width 263 height 31
drag, startPoint x: 396, startPoint y: 107, endPoint x: 414, endPoint y: 109, distance: 18.1
click at [414, 109] on input "Allstar Properties 1, LLC (owns real property; value 2024 tax appraisal value w…" at bounding box center [294, 108] width 263 height 31
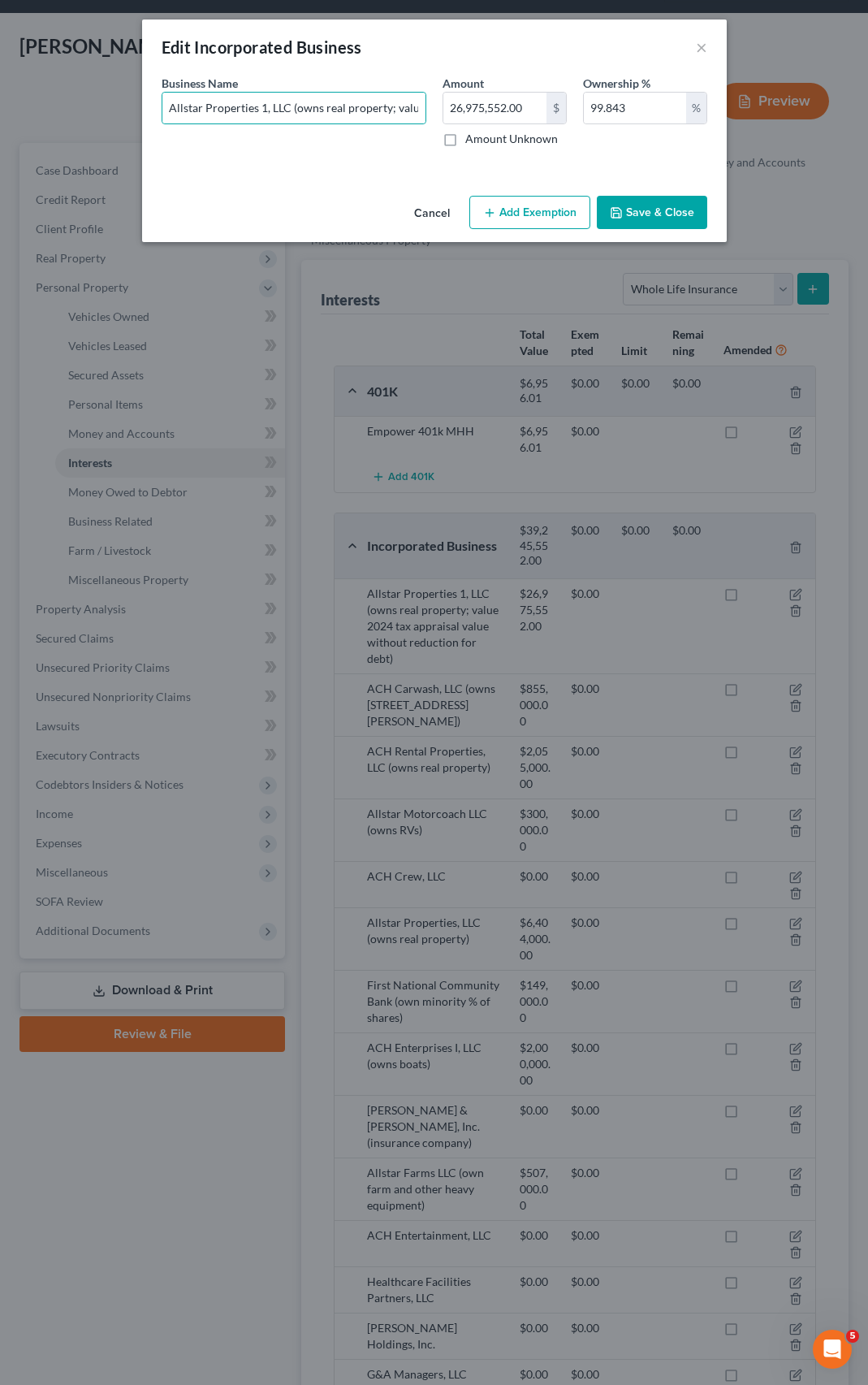
click at [628, 207] on button "Save & Close" at bounding box center [651, 213] width 110 height 35
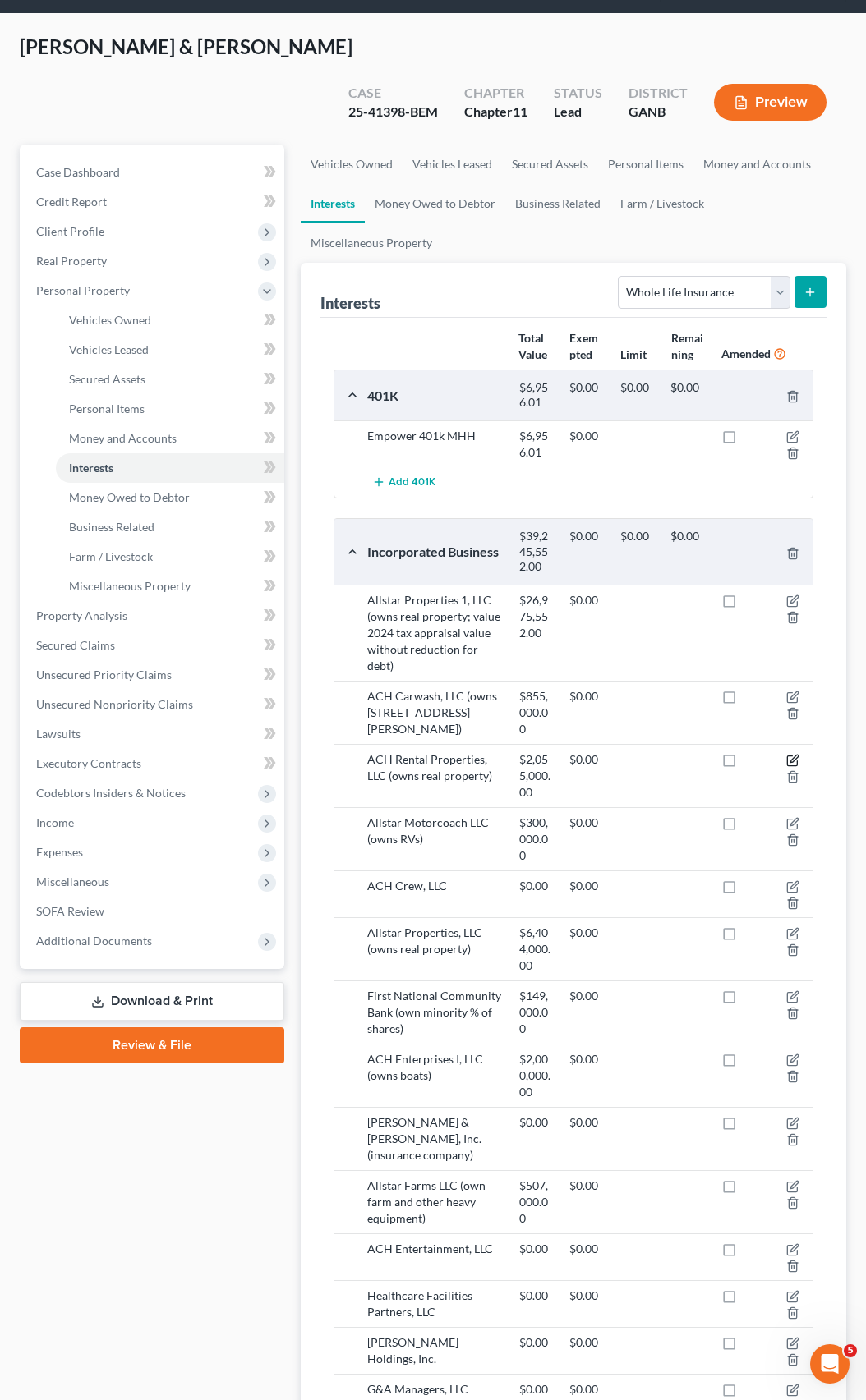
click at [792, 754] on icon "button" at bounding box center [792, 761] width 14 height 14
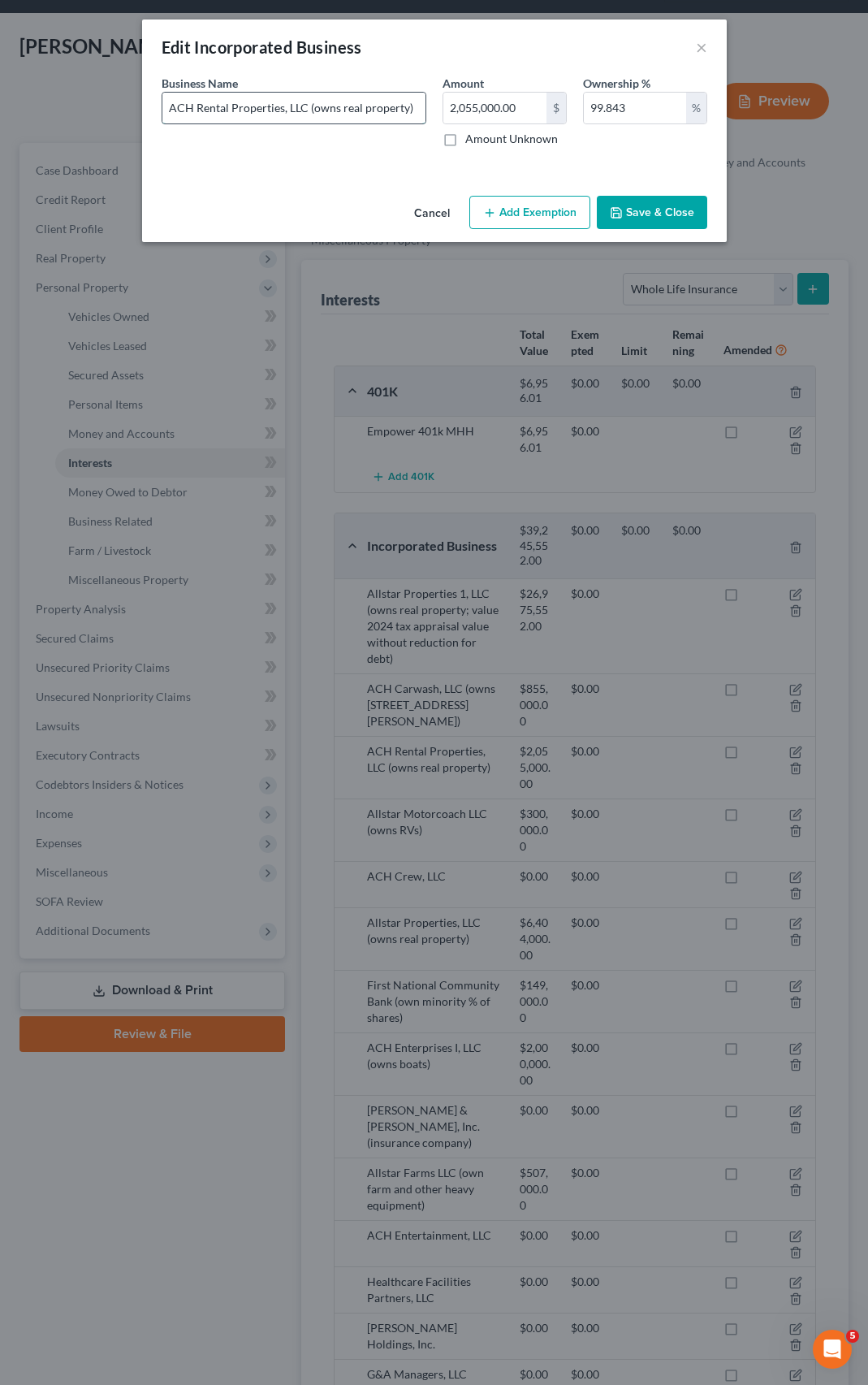
click at [402, 106] on input "ACH Rental Properties, LLC (owns real property)" at bounding box center [294, 108] width 263 height 31
paste input "value 2024 tax appraisal value without reduction for debt"
click at [423, 113] on input "ACH Rental Properties, LLC (owns real property; value 2024 tax appraisal value …" at bounding box center [294, 108] width 263 height 31
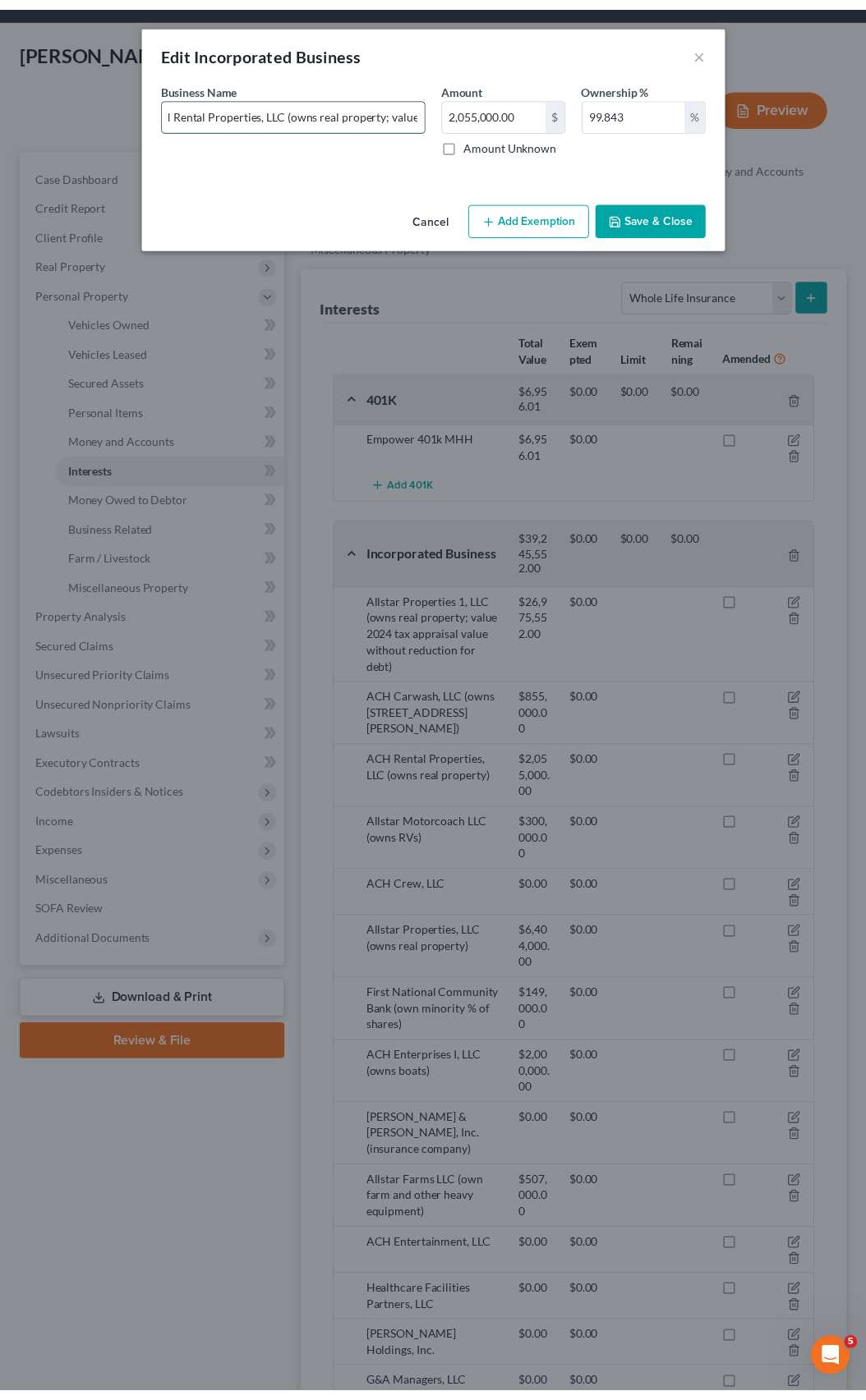
scroll to position [0, 0]
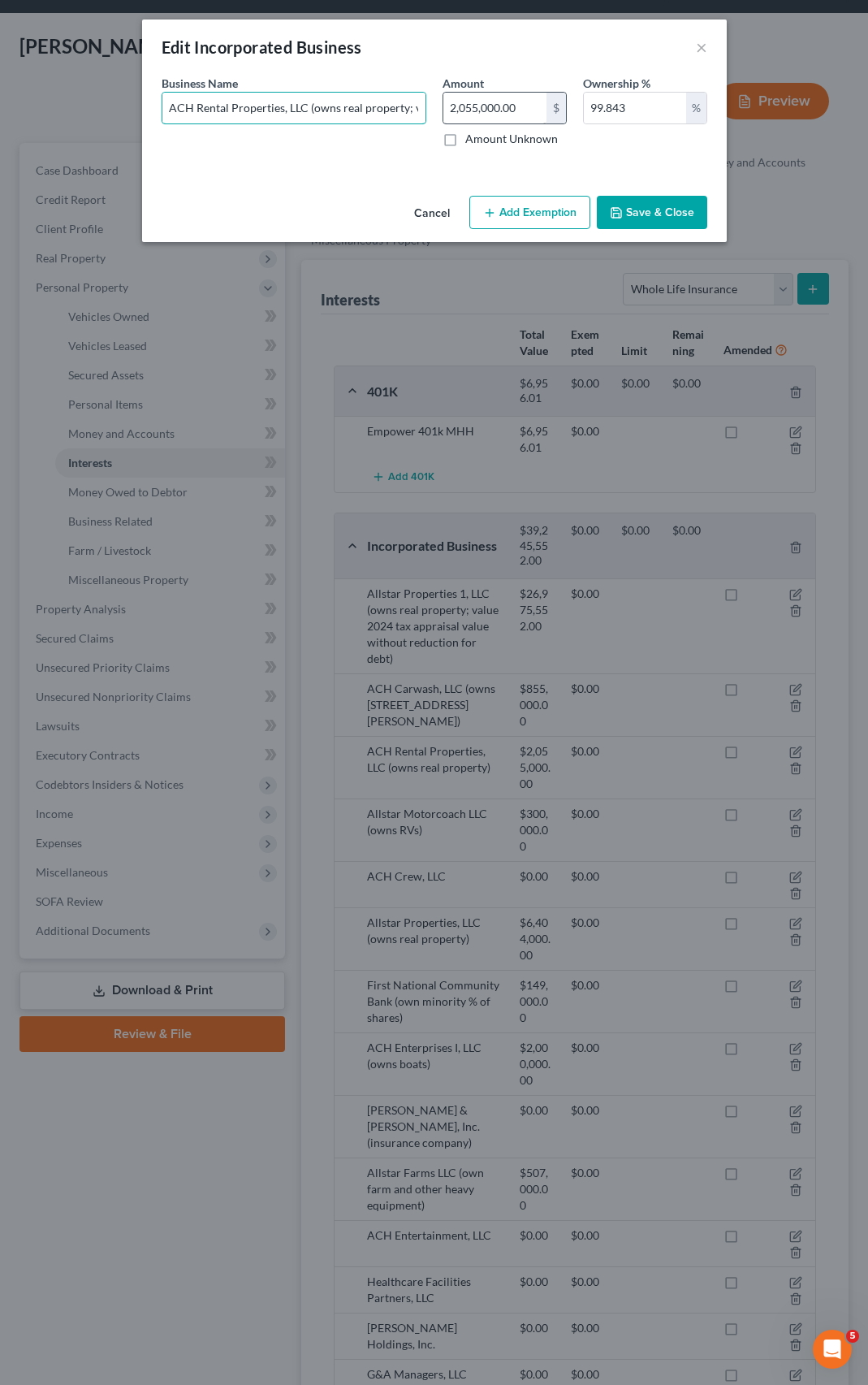
type input "ACH Rental Properties, LLC (owns real property; value 2024 tax appraisal value …"
type input "2,265,627"
click at [643, 216] on button "Save & Close" at bounding box center [651, 213] width 110 height 35
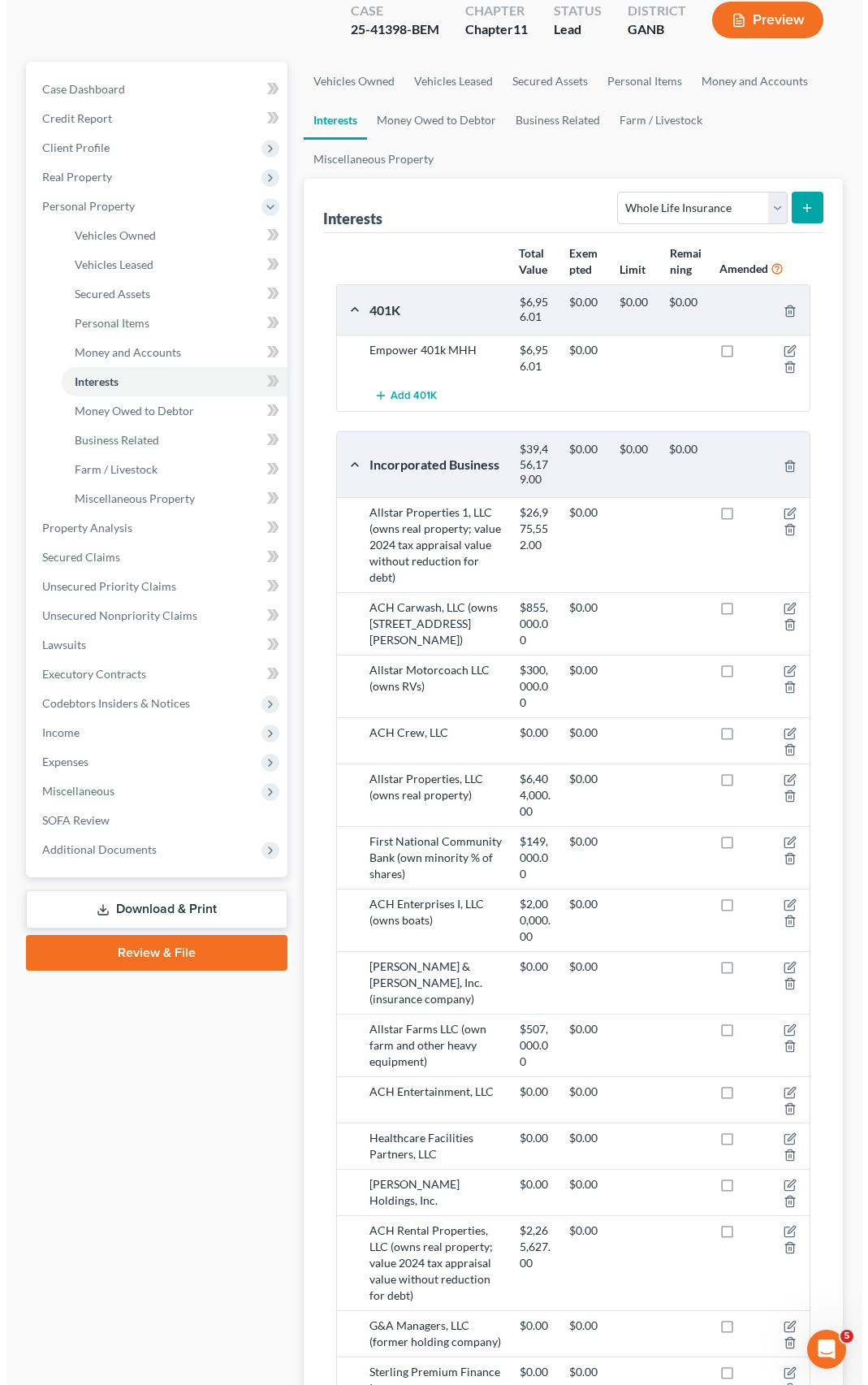
scroll to position [243, 0]
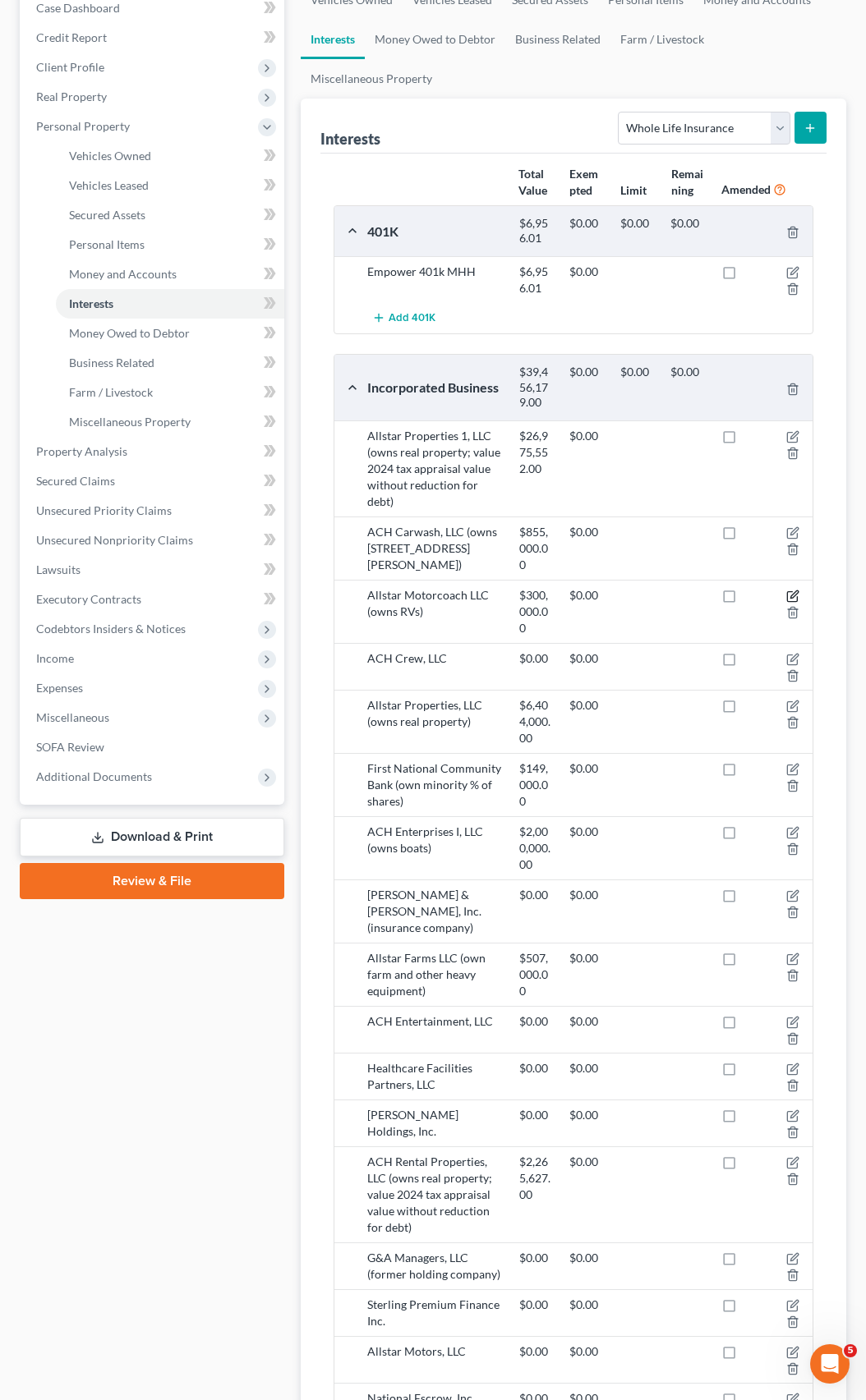
click at [789, 590] on icon "button" at bounding box center [792, 597] width 14 height 14
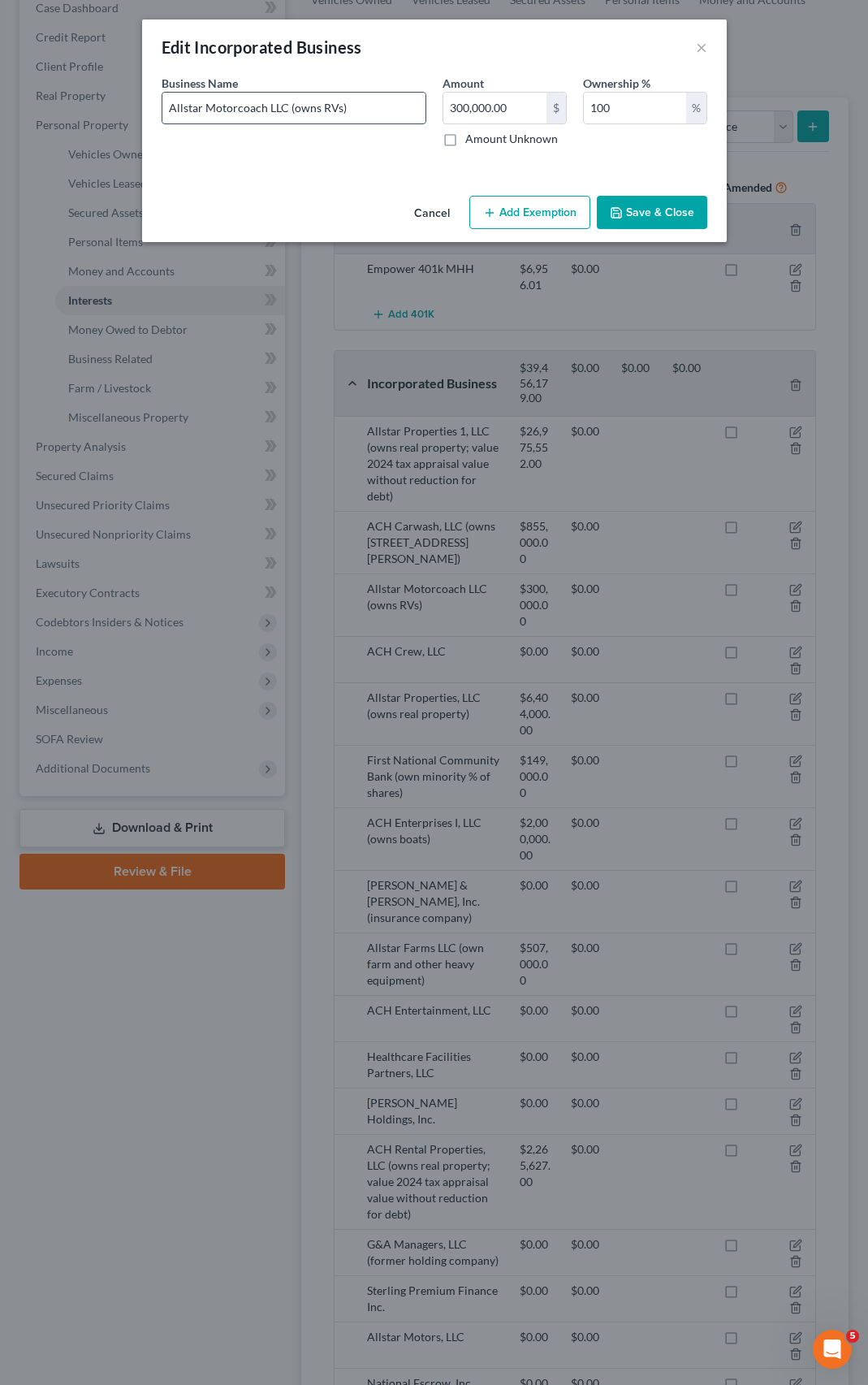
click at [338, 109] on input "Allstar Motorcoach LLC (owns RVs)" at bounding box center [294, 108] width 263 height 31
type input "Allstar Motorcoach LLC (owns RVs - to be appraised)"
click at [627, 214] on button "Save & Close" at bounding box center [651, 213] width 110 height 35
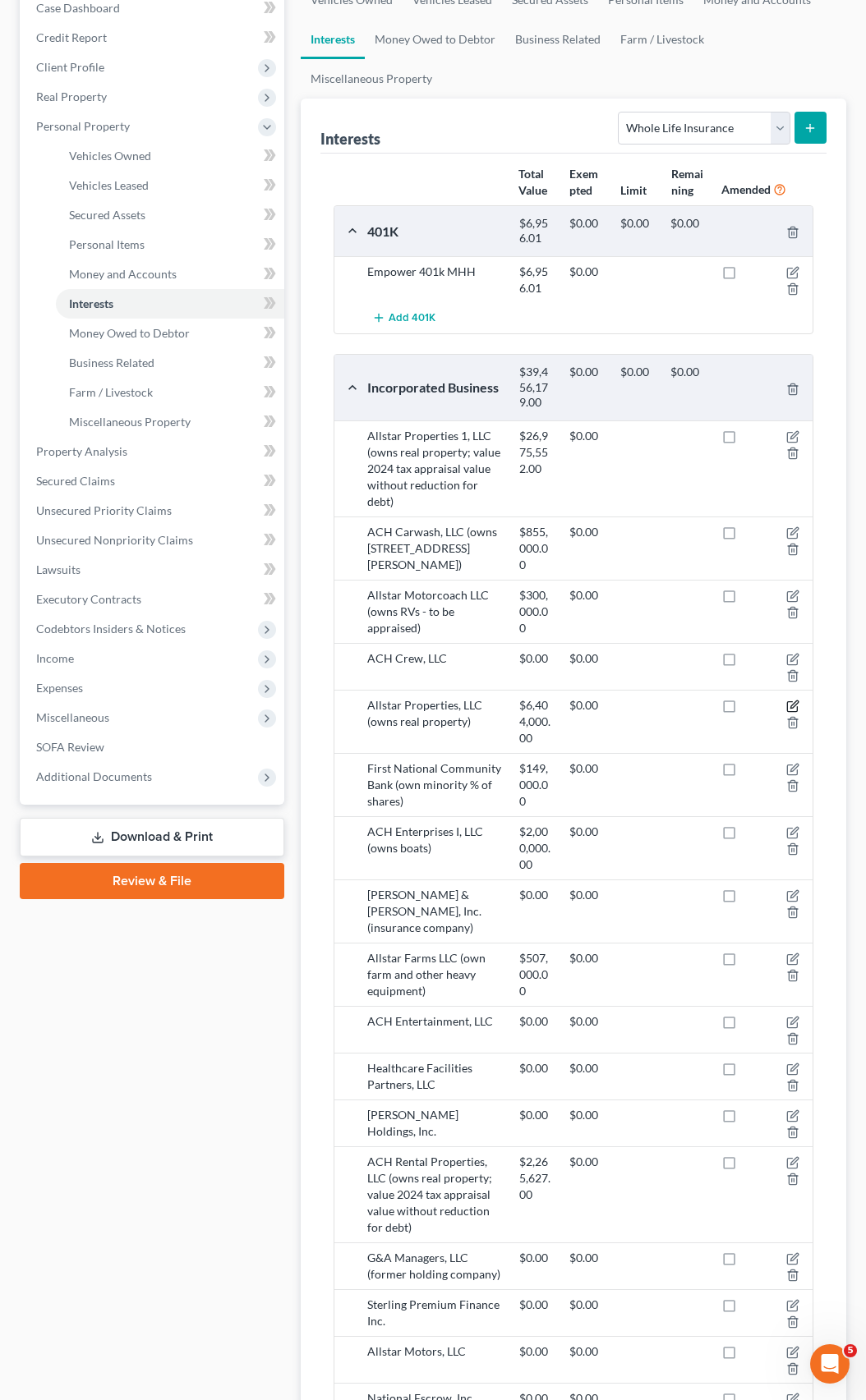
click at [787, 702] on icon "button" at bounding box center [791, 707] width 10 height 10
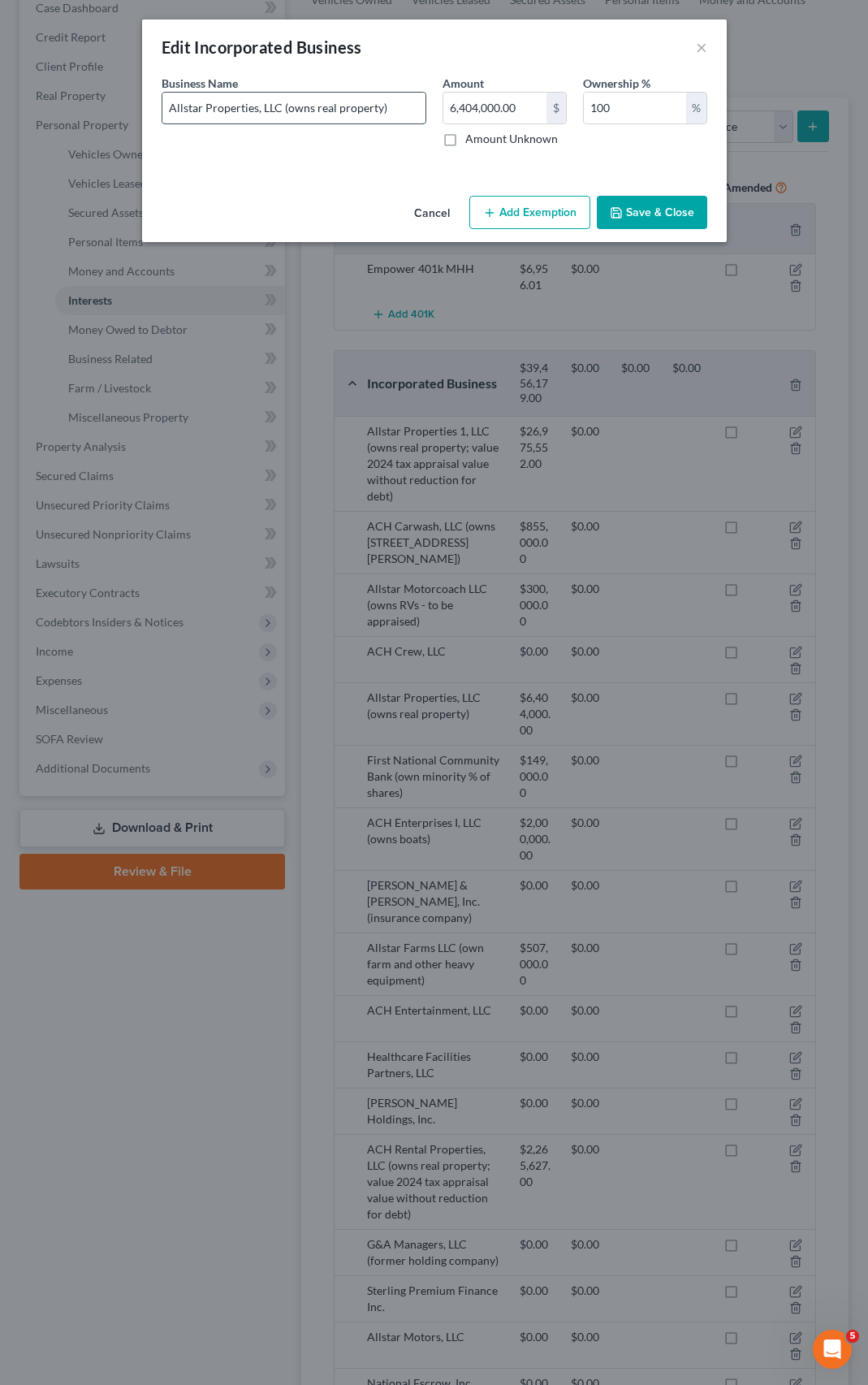
click at [377, 109] on input "Allstar Properties, LLC (owns real property)" at bounding box center [294, 108] width 263 height 31
paste input "value 2024 tax appraisal value without reduction for debt"
click at [360, 110] on input "Allstar Properties, LLC (owns real property;value 2024 tax appraisal value with…" at bounding box center [294, 108] width 263 height 31
type input "Allstar Properties, LLC (owns real property; value 2024 tax appraisal value wit…"
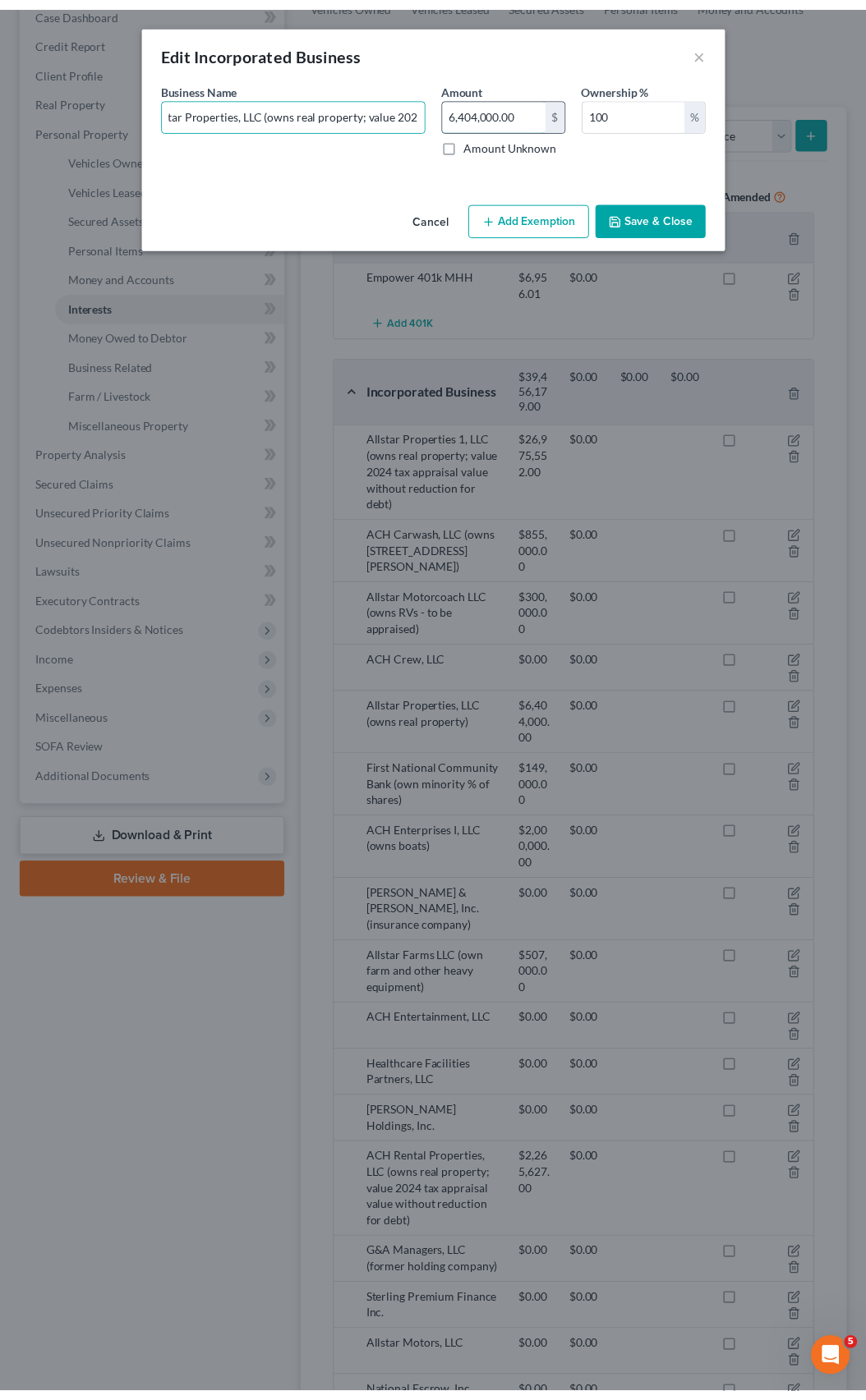
scroll to position [0, 0]
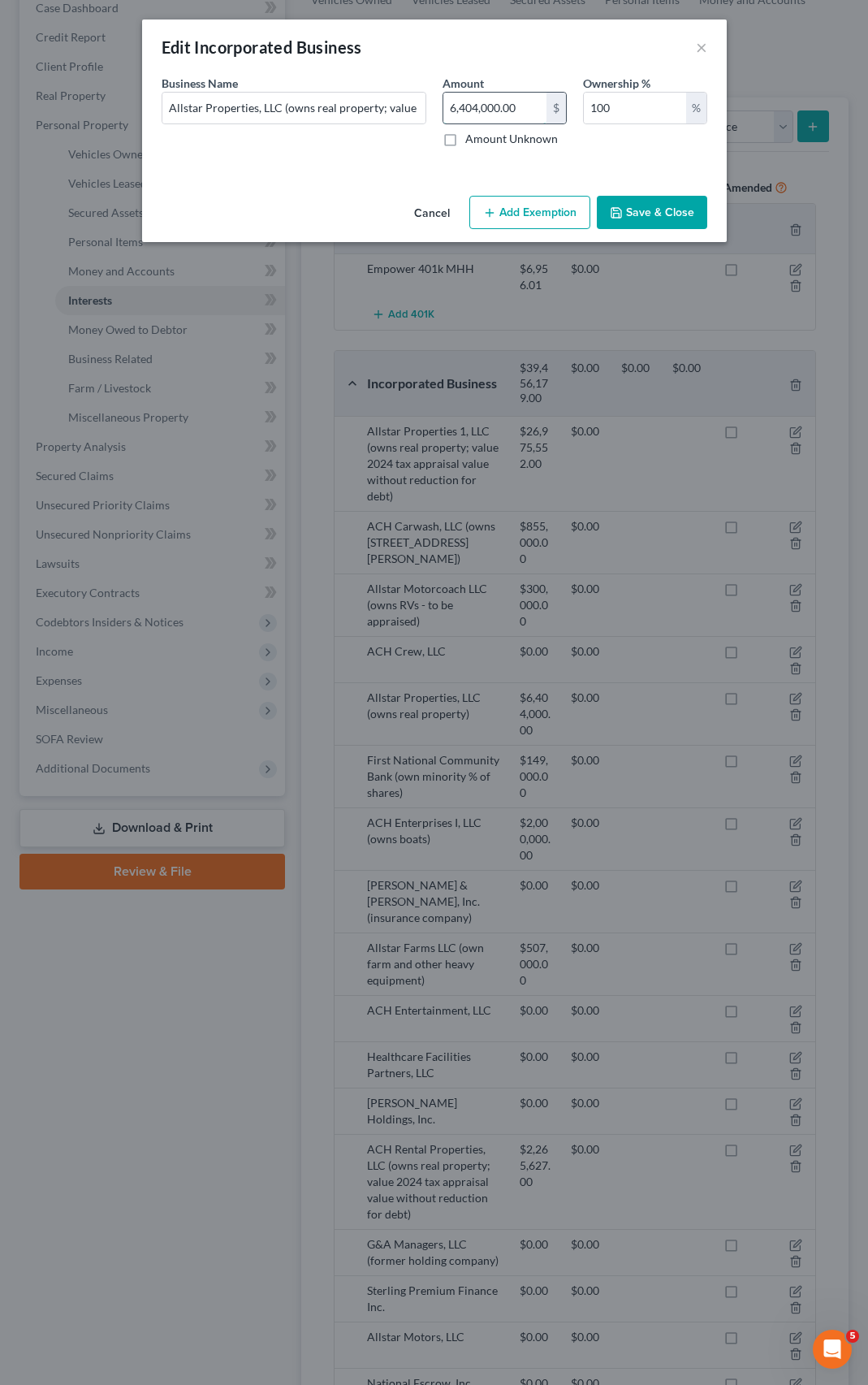
click at [525, 109] on input "6,404,000.00" at bounding box center [495, 108] width 103 height 31
type input "23,239,379"
click at [632, 215] on button "Save & Close" at bounding box center [651, 213] width 110 height 35
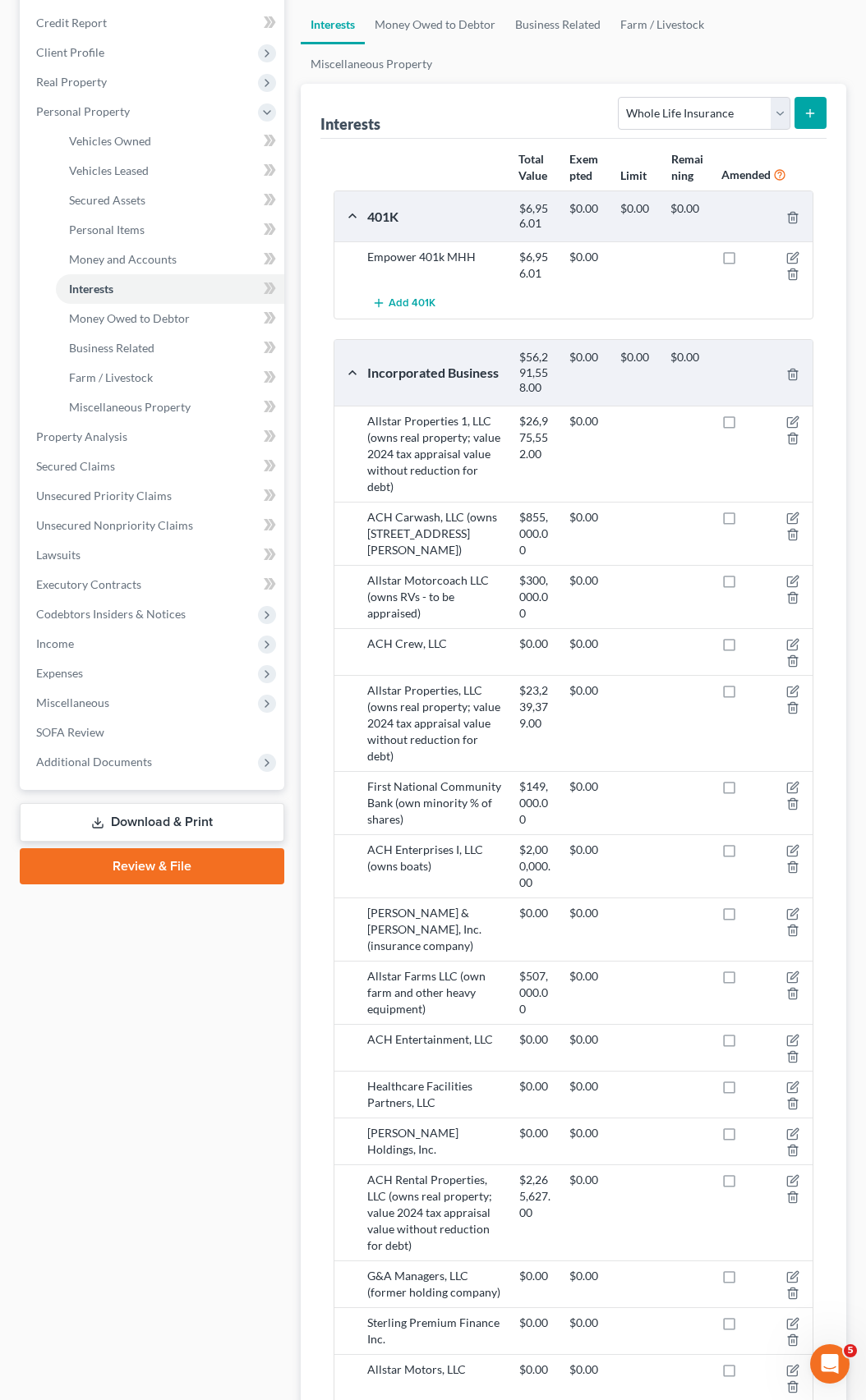
scroll to position [343, 0]
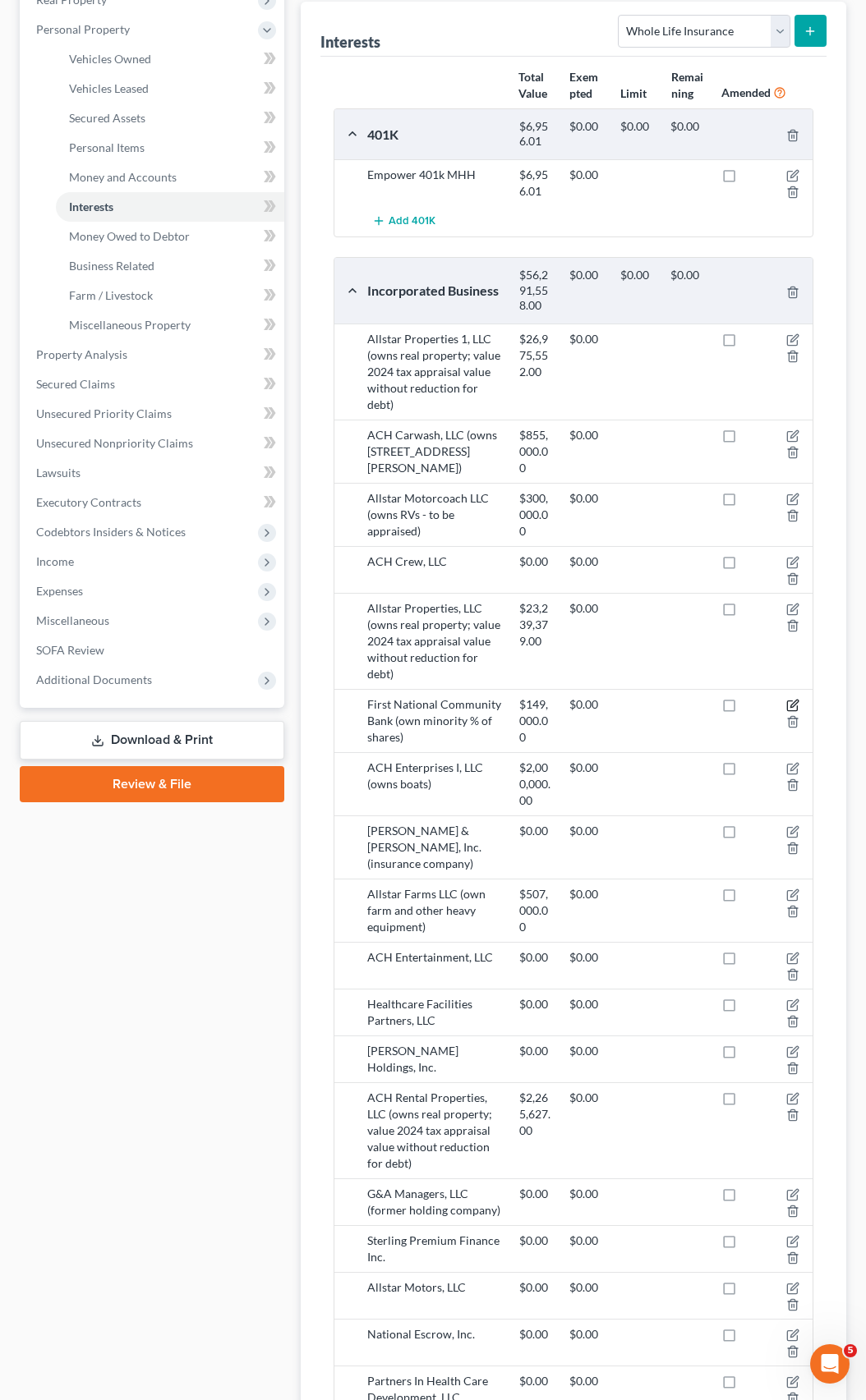
click at [790, 700] on icon "button" at bounding box center [794, 704] width 8 height 8
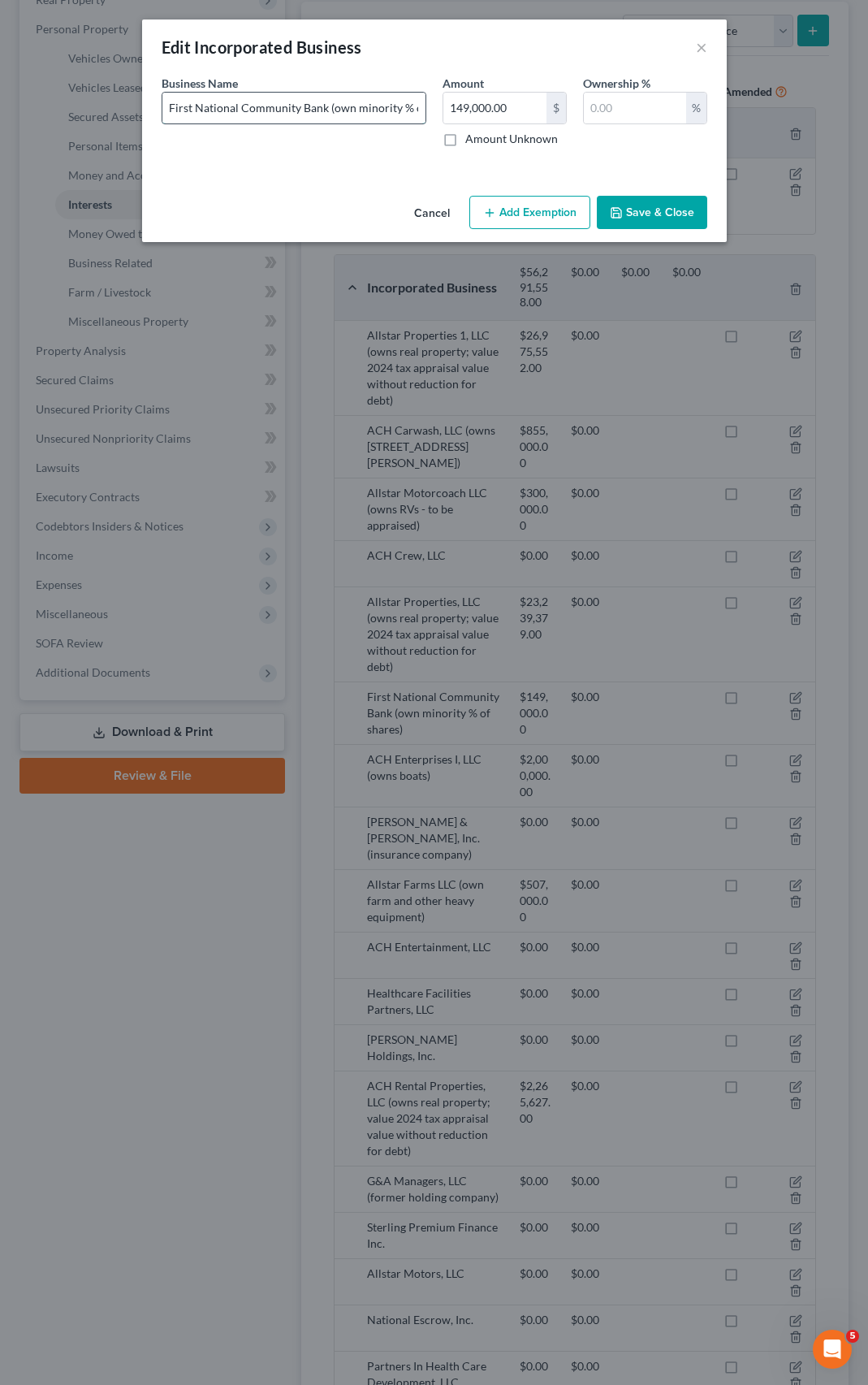
click at [351, 112] on input "First National Community Bank (own minority % of shares)" at bounding box center [294, 108] width 263 height 31
type input "First National Community Bank (owns minority % of shares)"
click at [632, 219] on button "Save & Close" at bounding box center [651, 213] width 110 height 35
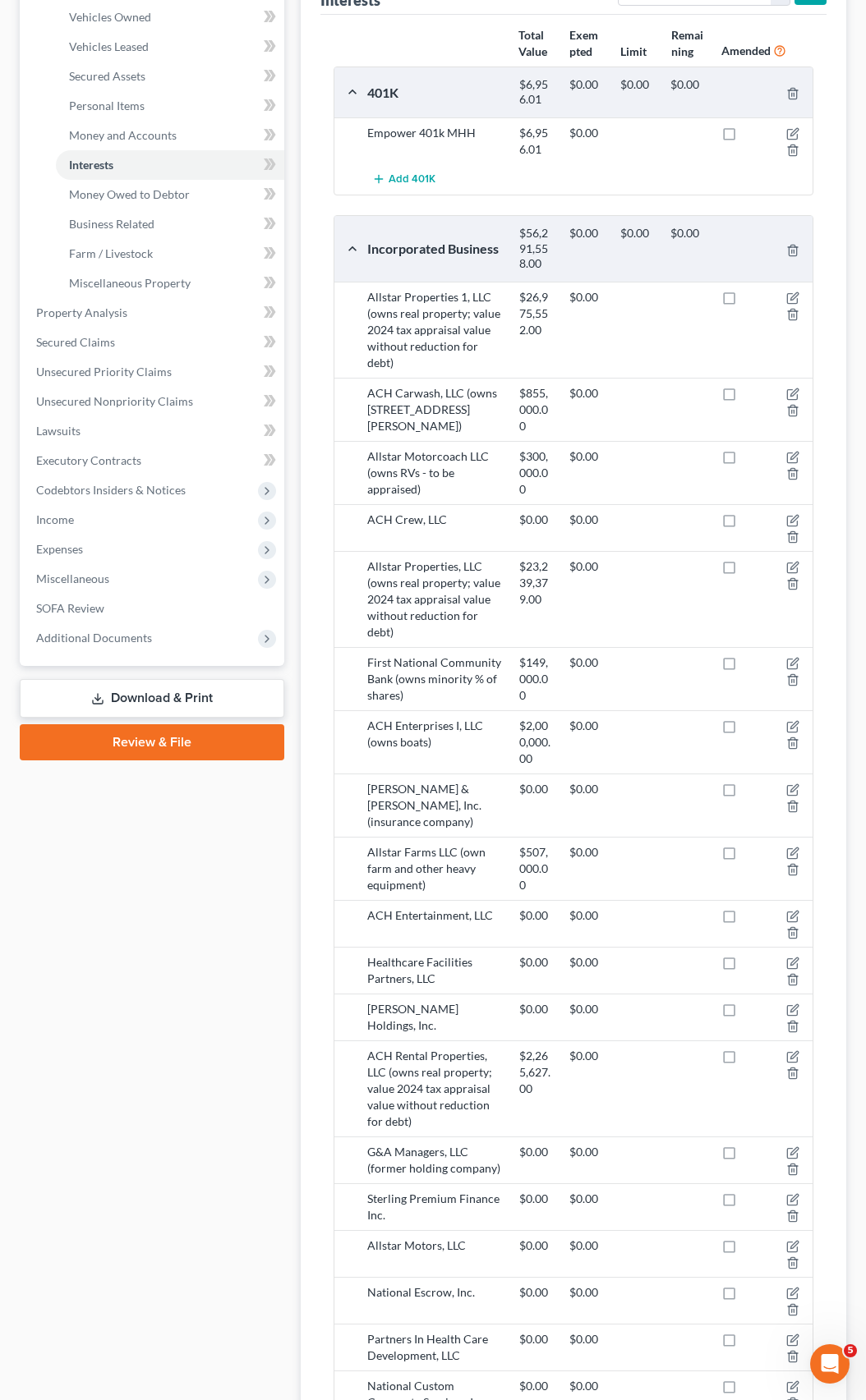
scroll to position [425, 0]
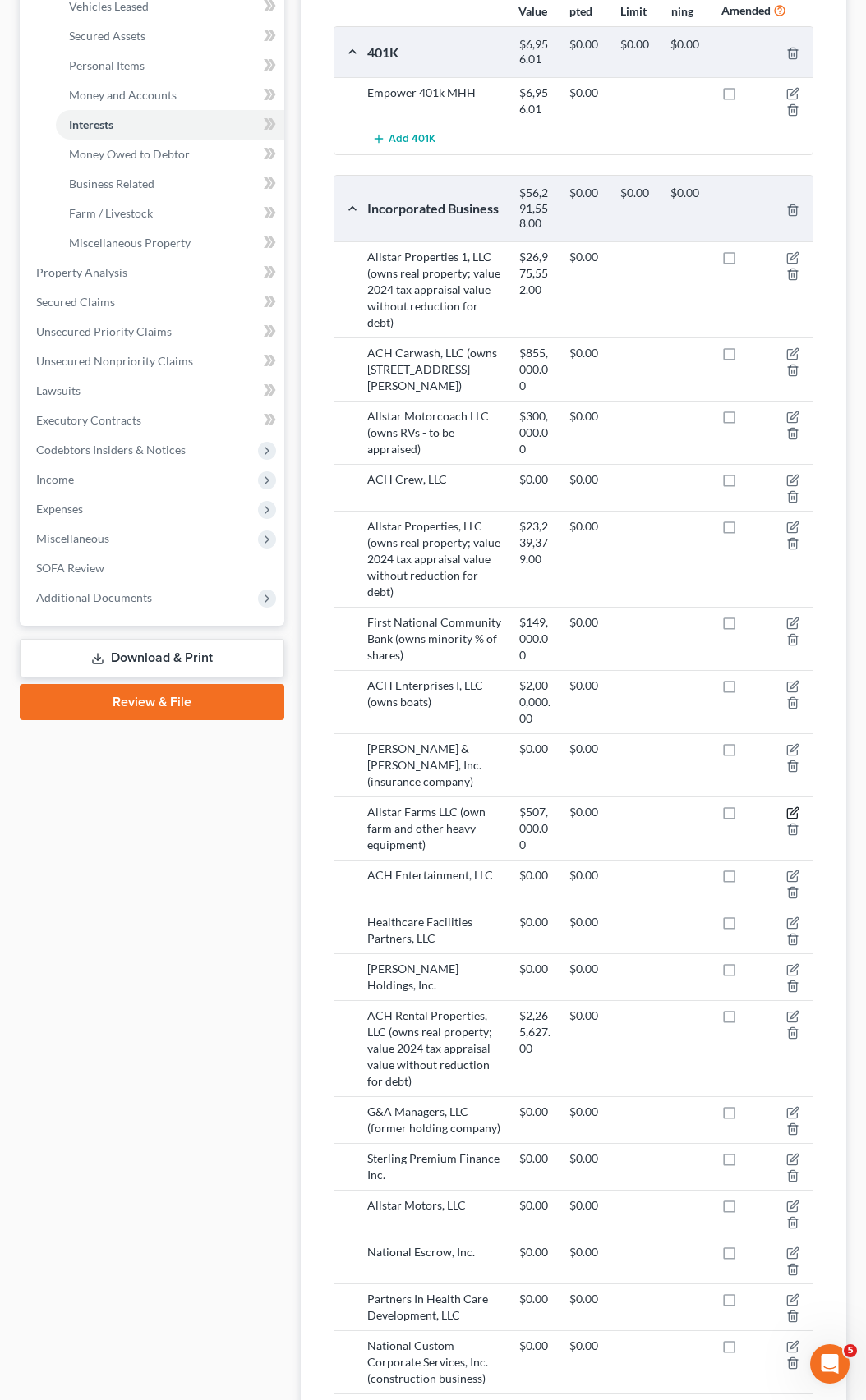
click at [793, 806] on icon "button" at bounding box center [792, 813] width 14 height 14
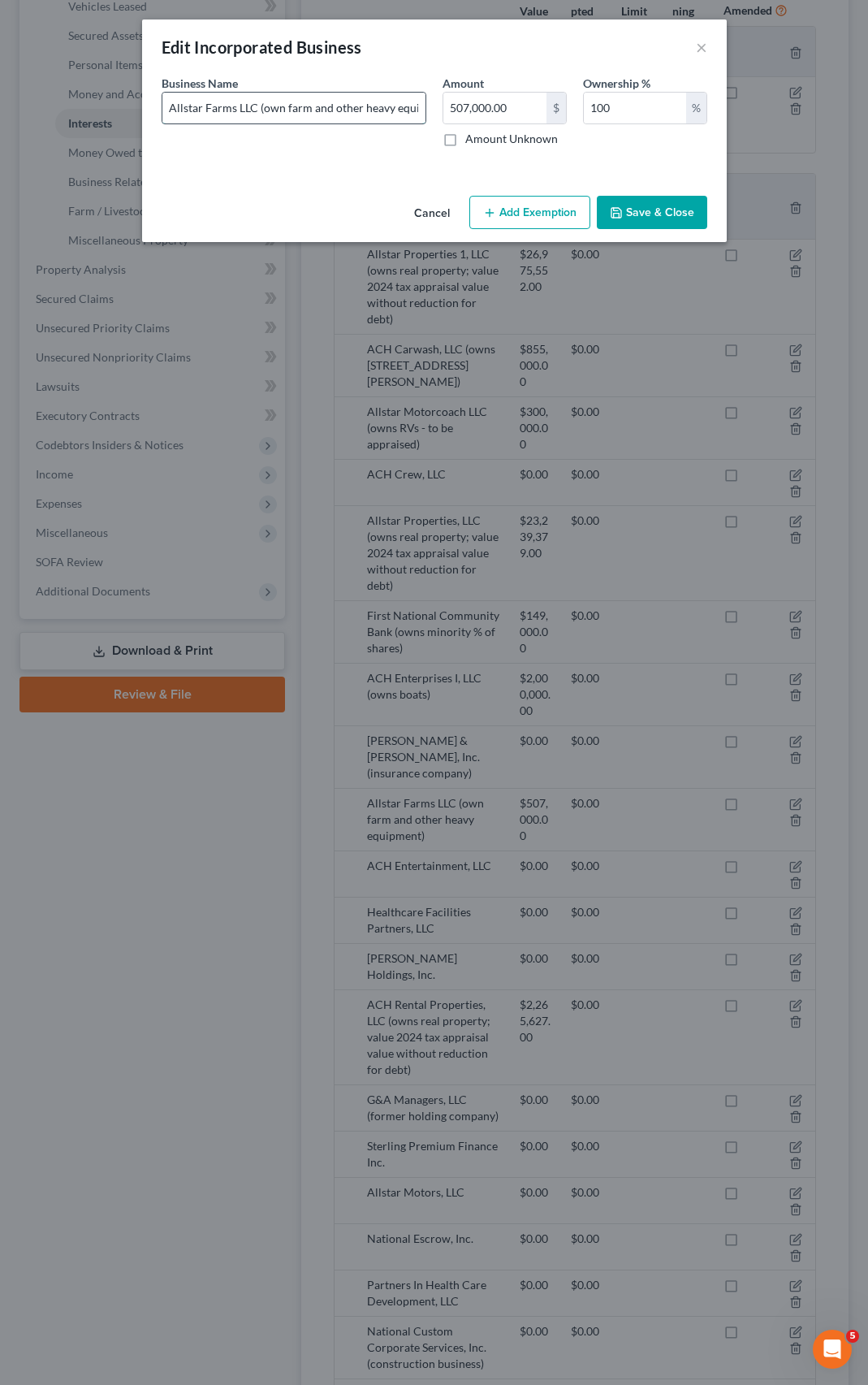
click at [285, 105] on input "Allstar Farms LLC (own farm and other heavy equipment)" at bounding box center [294, 108] width 263 height 31
type input "Allstar Farms LLC (owns farm and other heavy equipment)"
click at [631, 219] on button "Save & Close" at bounding box center [651, 213] width 110 height 35
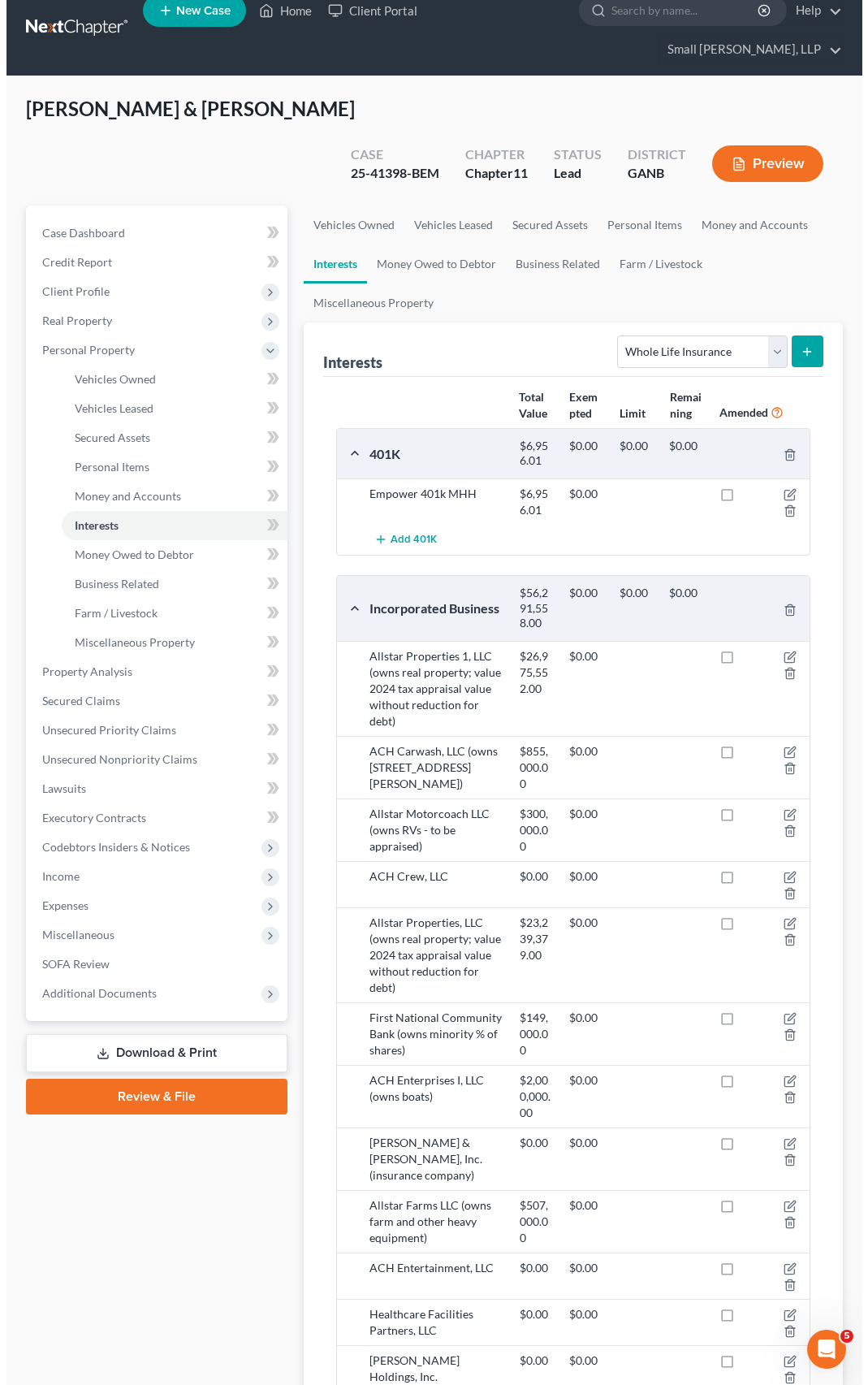
scroll to position [0, 0]
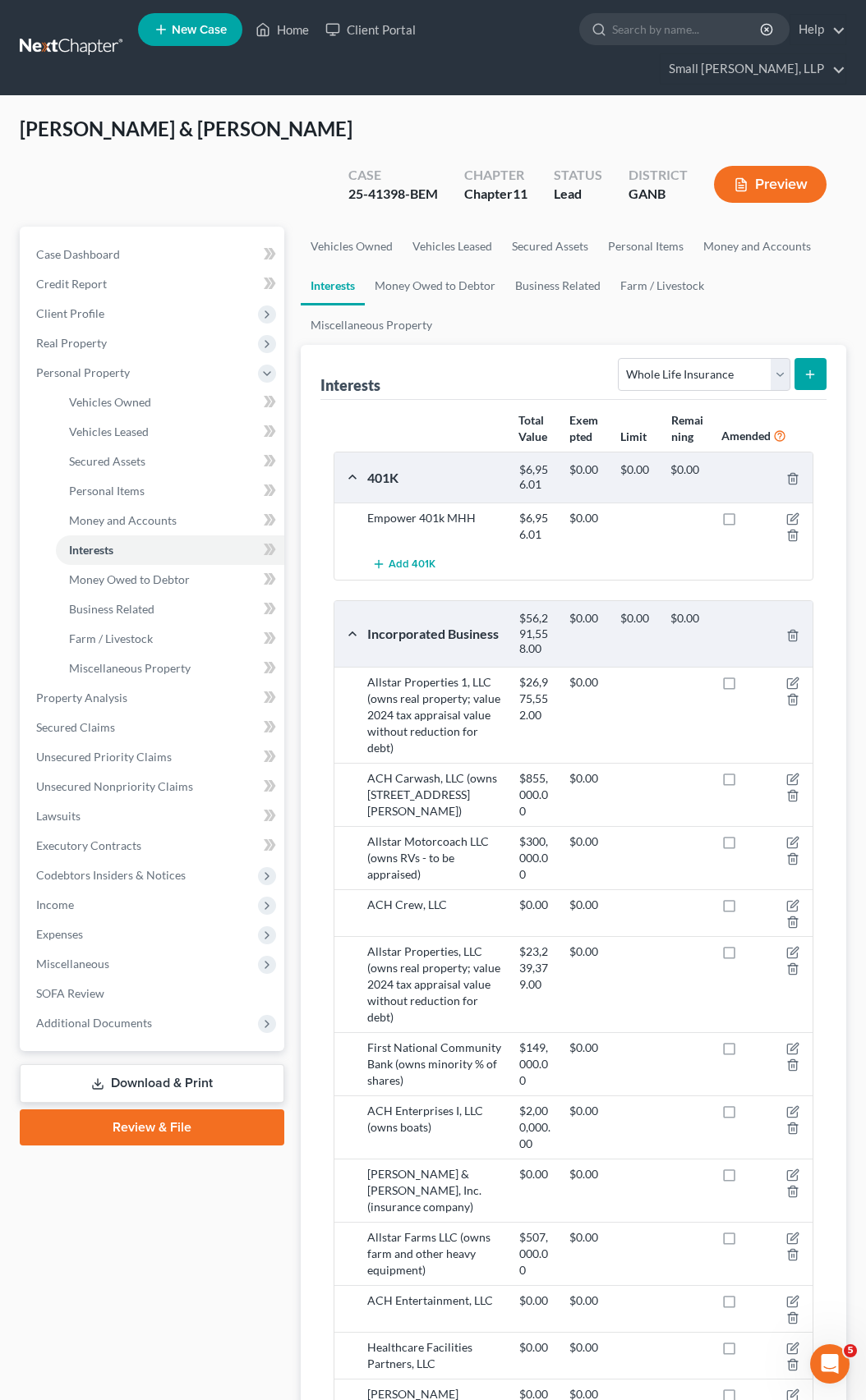
click at [138, 1065] on link "Download & Print" at bounding box center [151, 1084] width 264 height 39
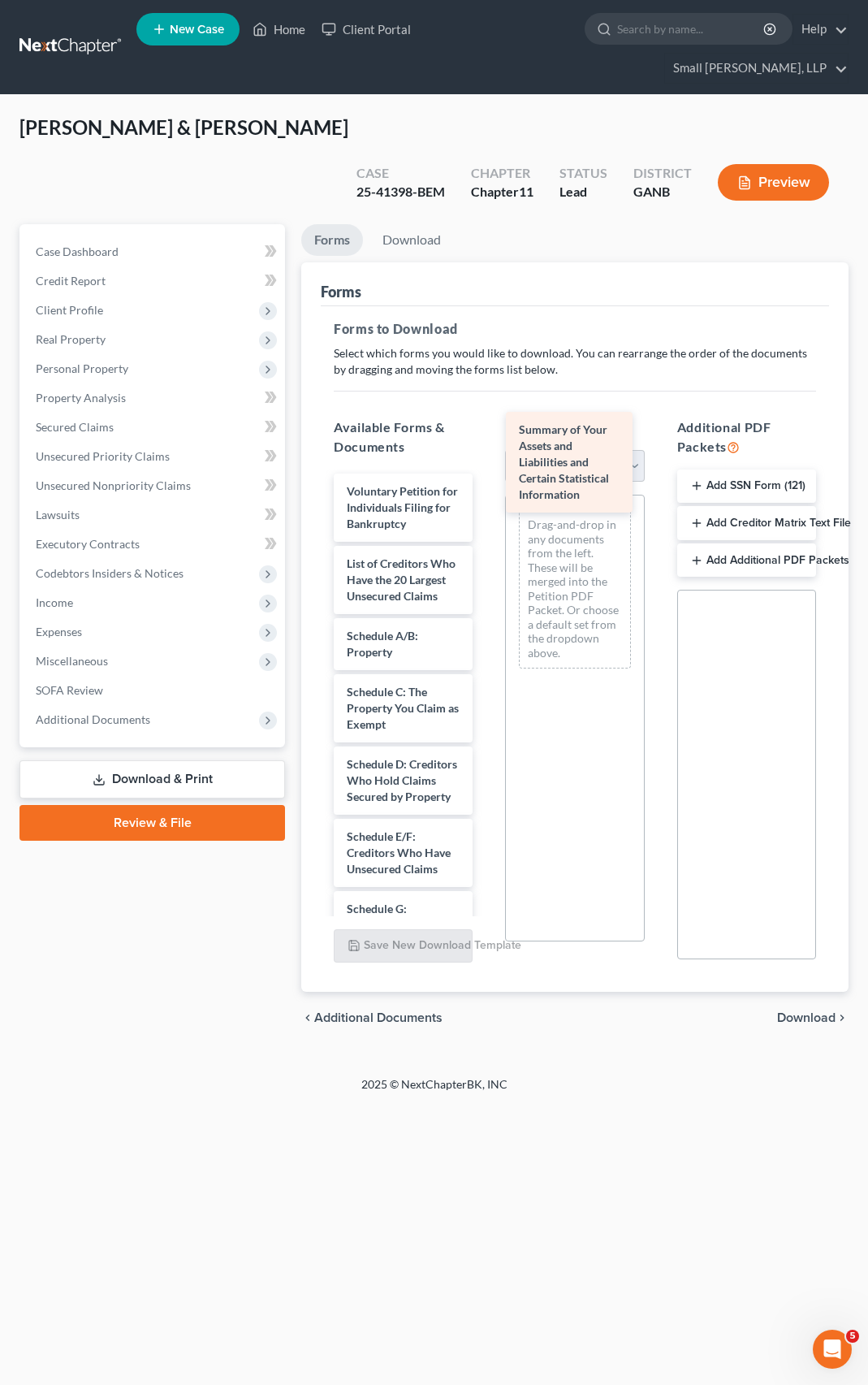
drag, startPoint x: 415, startPoint y: 627, endPoint x: 587, endPoint y: 456, distance: 242.5
click at [486, 473] on div "Summary of Your Assets and Liabilities and Certain Statistical Information Volu…" at bounding box center [403, 1037] width 165 height 1128
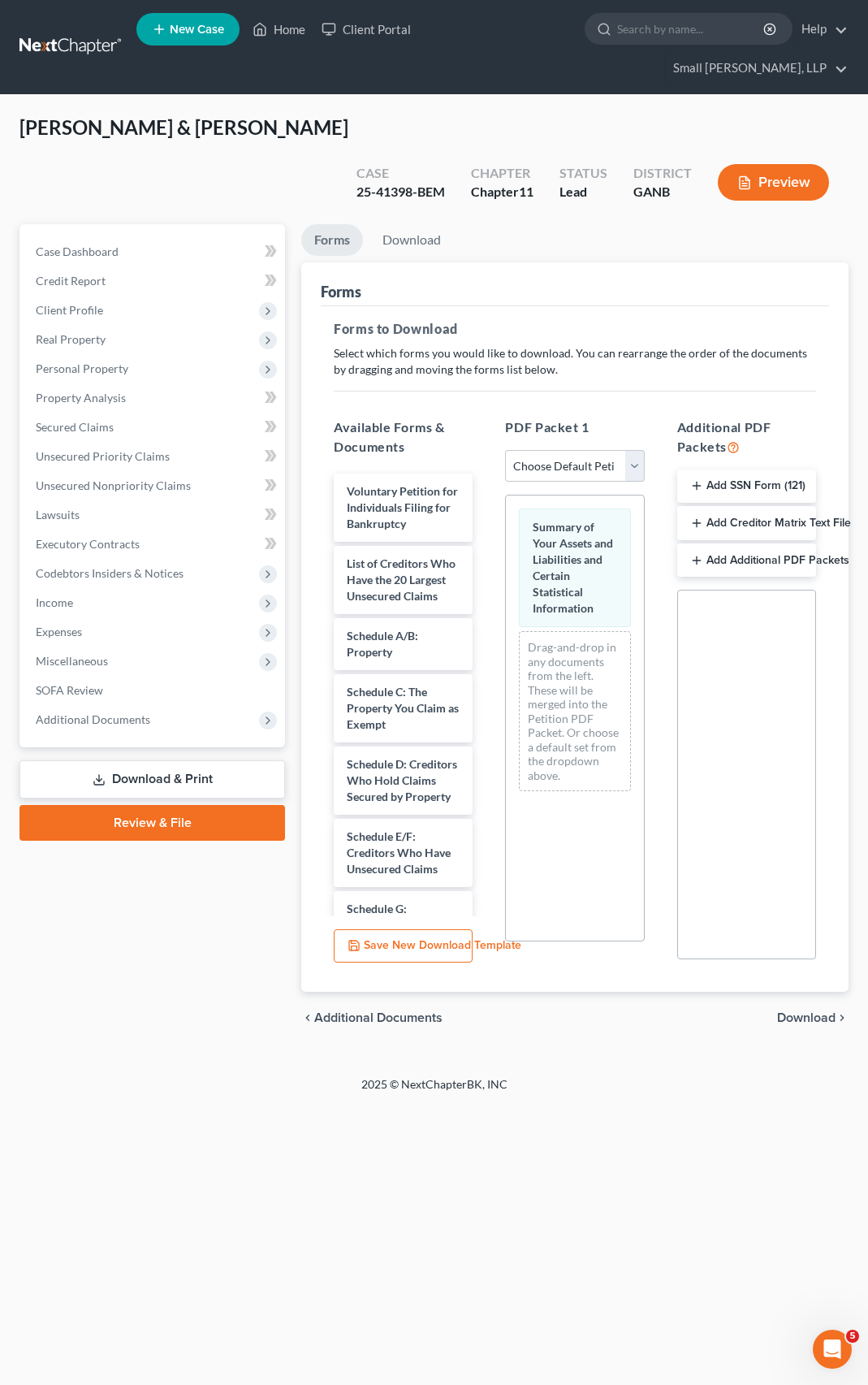
click at [788, 1011] on span "Download" at bounding box center [806, 1018] width 58 height 13
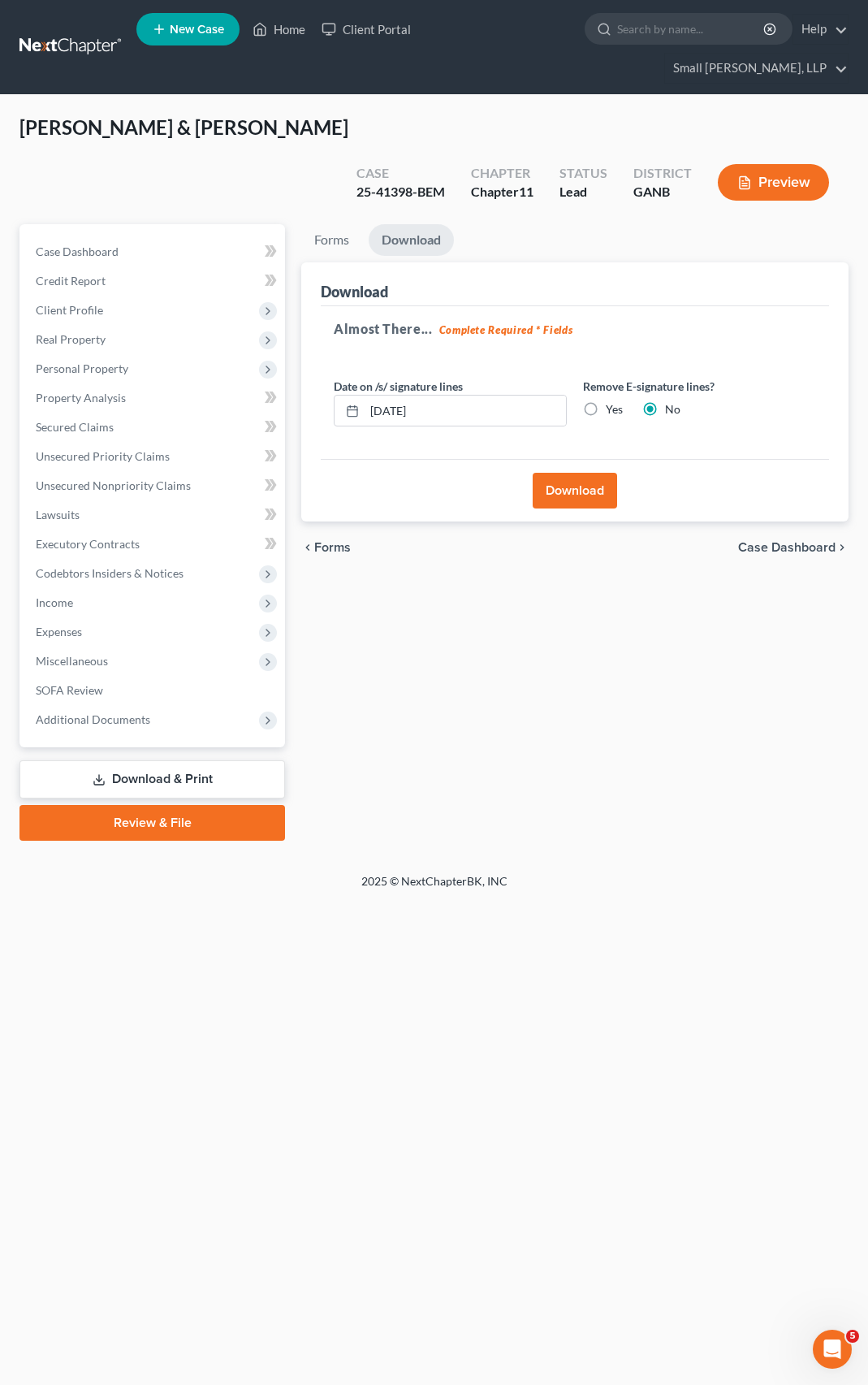
click at [577, 473] on button "Download" at bounding box center [575, 490] width 84 height 35
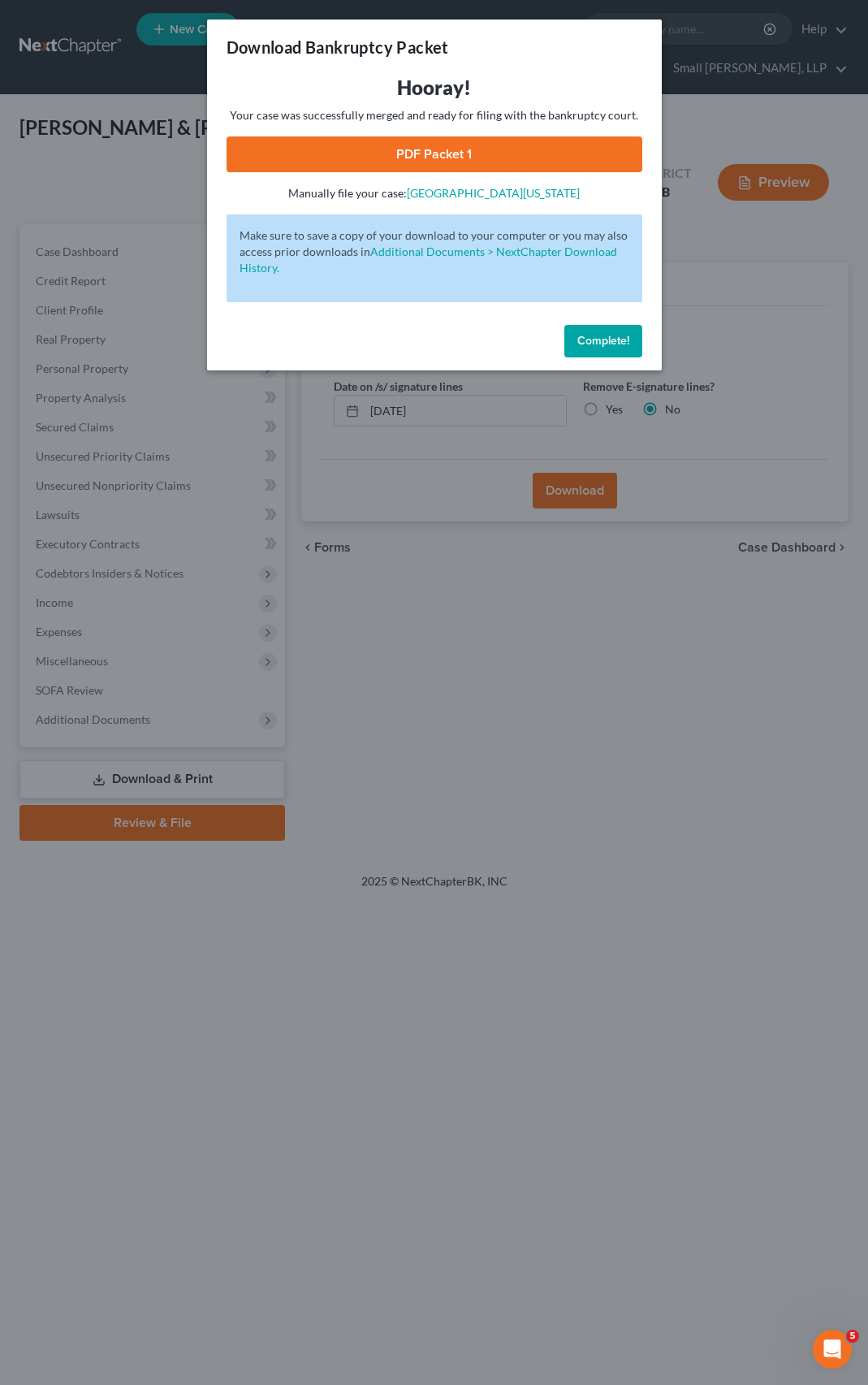
click at [439, 154] on link "PDF Packet 1" at bounding box center [435, 153] width 416 height 35
click at [620, 337] on span "Complete!" at bounding box center [604, 340] width 52 height 13
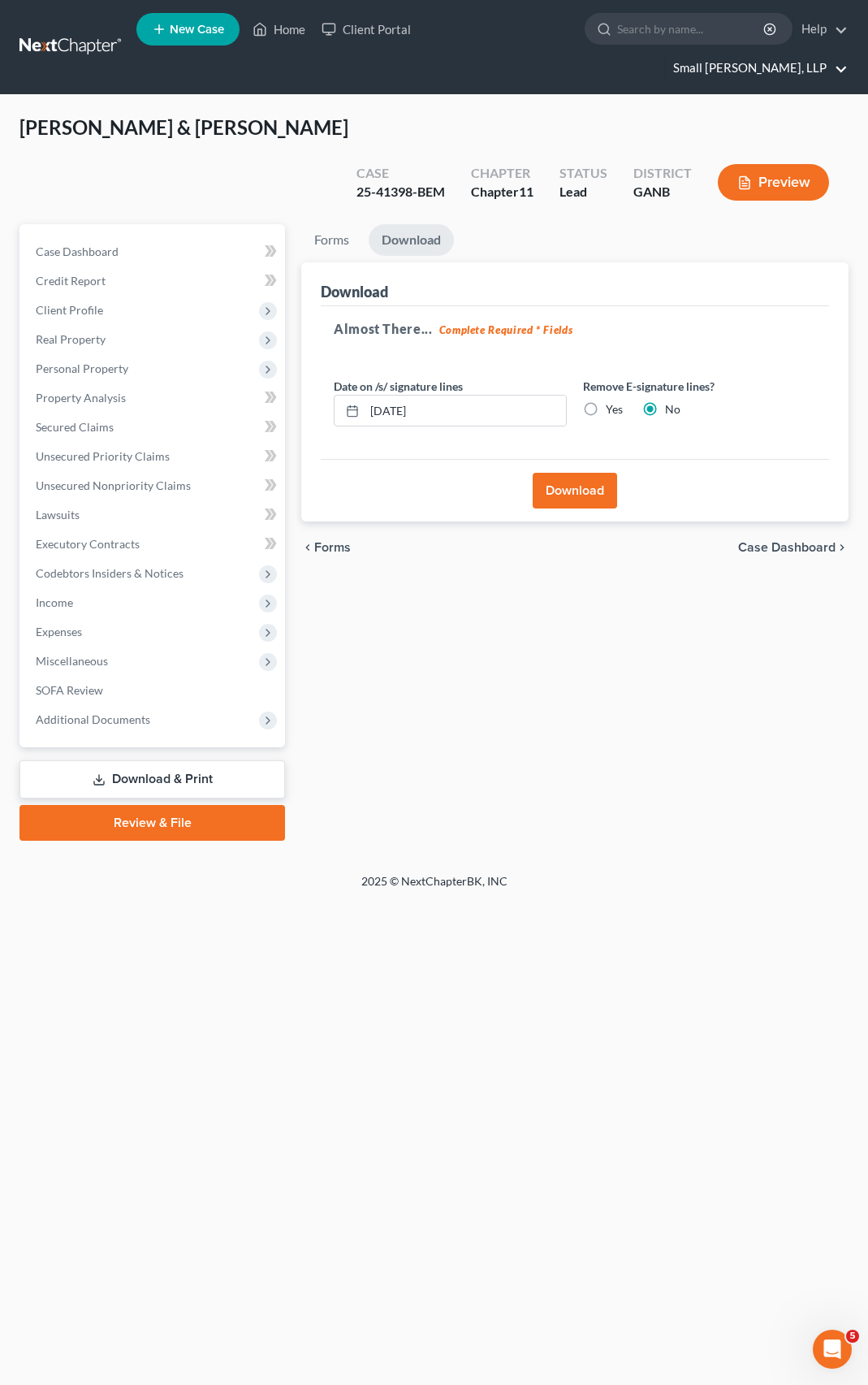
click at [780, 54] on link "Small [PERSON_NAME], LLP" at bounding box center [756, 68] width 183 height 30
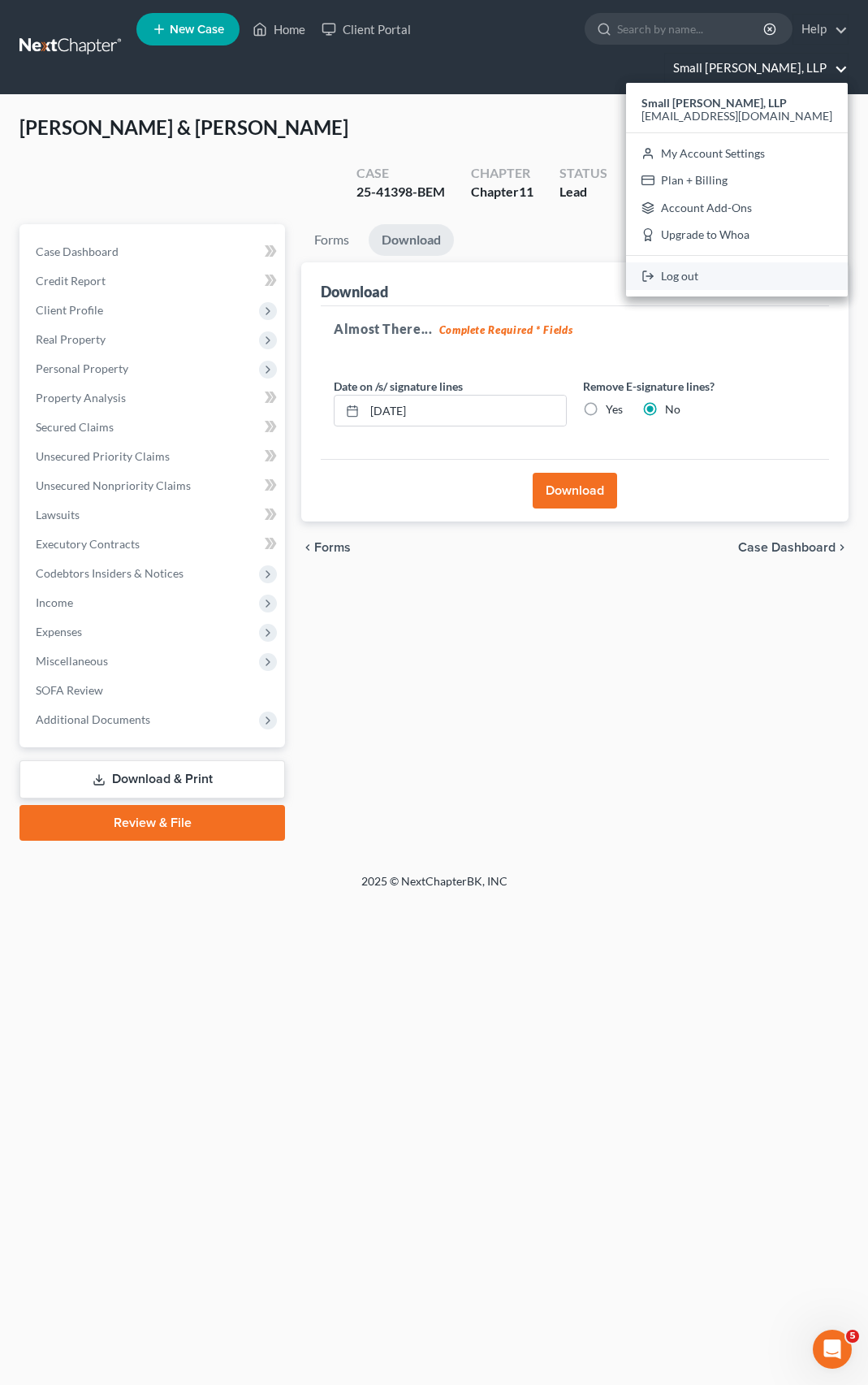
click at [739, 263] on link "Log out" at bounding box center [737, 276] width 221 height 28
